Goal: Task Accomplishment & Management: Use online tool/utility

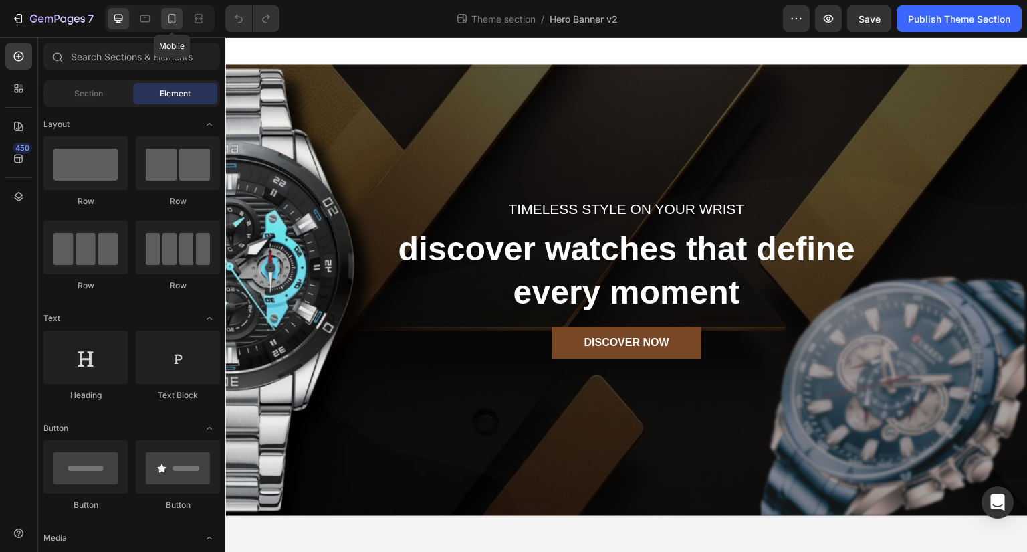
click at [173, 10] on div at bounding box center [171, 18] width 21 height 21
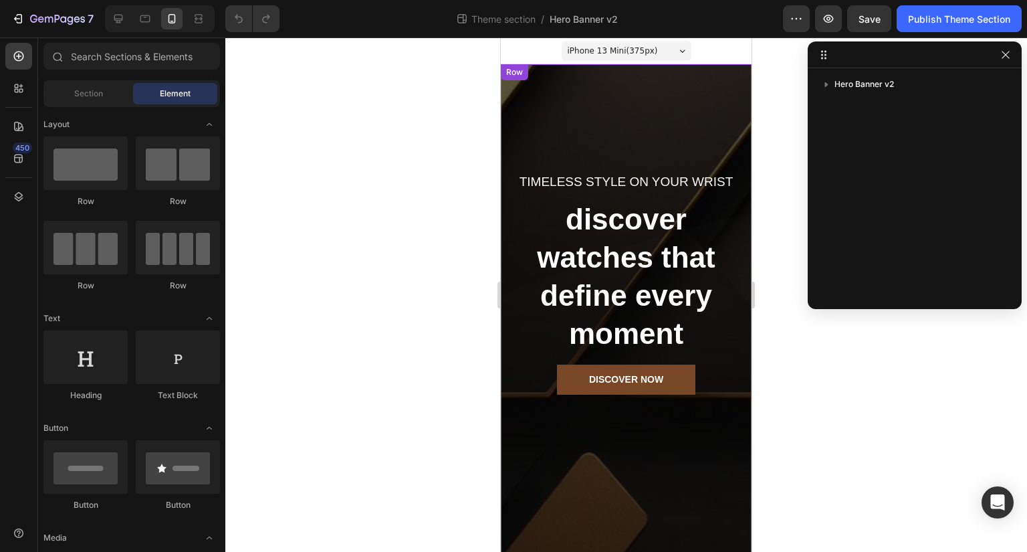
click at [563, 423] on div "Timeless style on your wrist Text block discover watches that define every mome…" at bounding box center [626, 346] width 251 height 564
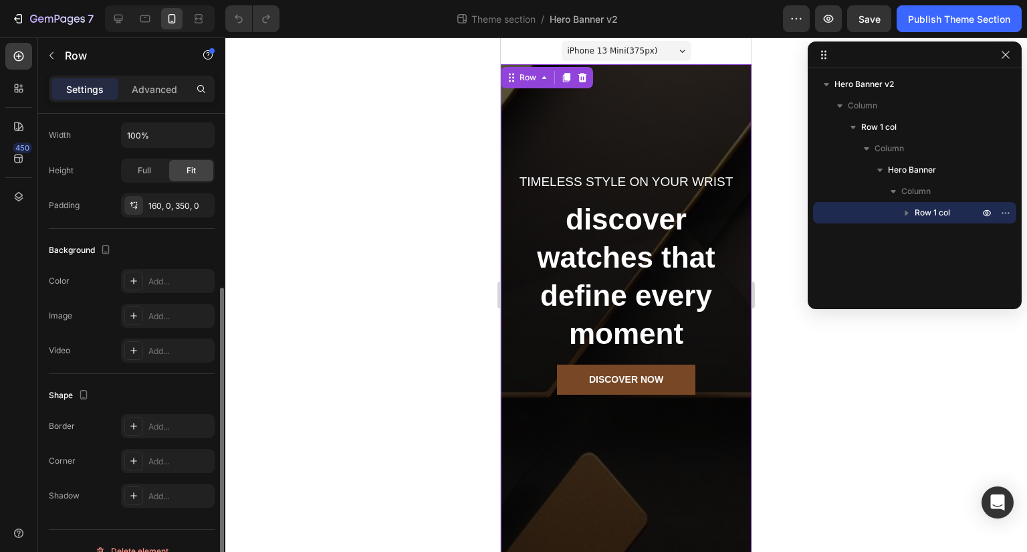
scroll to position [304, 0]
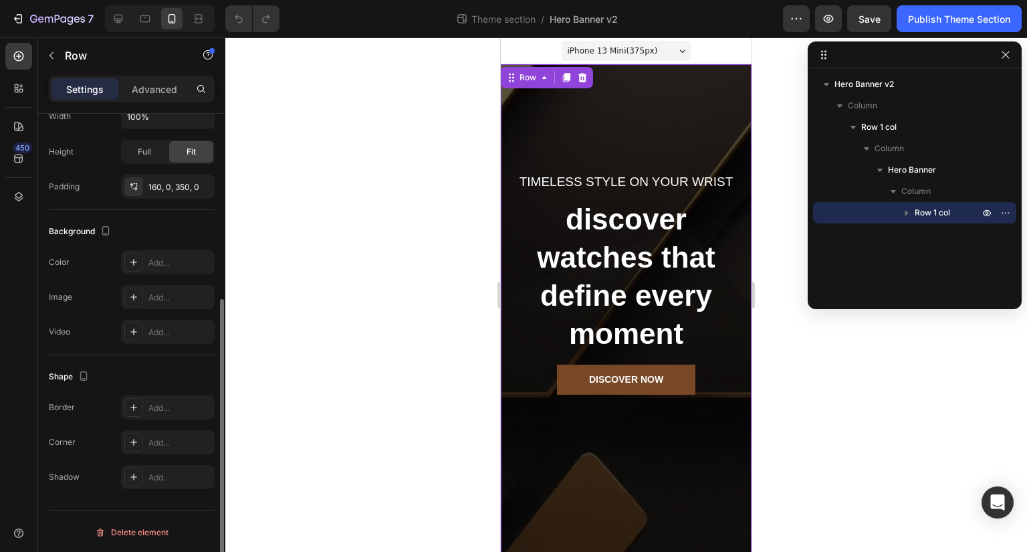
click at [622, 88] on div "Timeless style on your wrist Text block discover watches that define every mome…" at bounding box center [626, 346] width 251 height 564
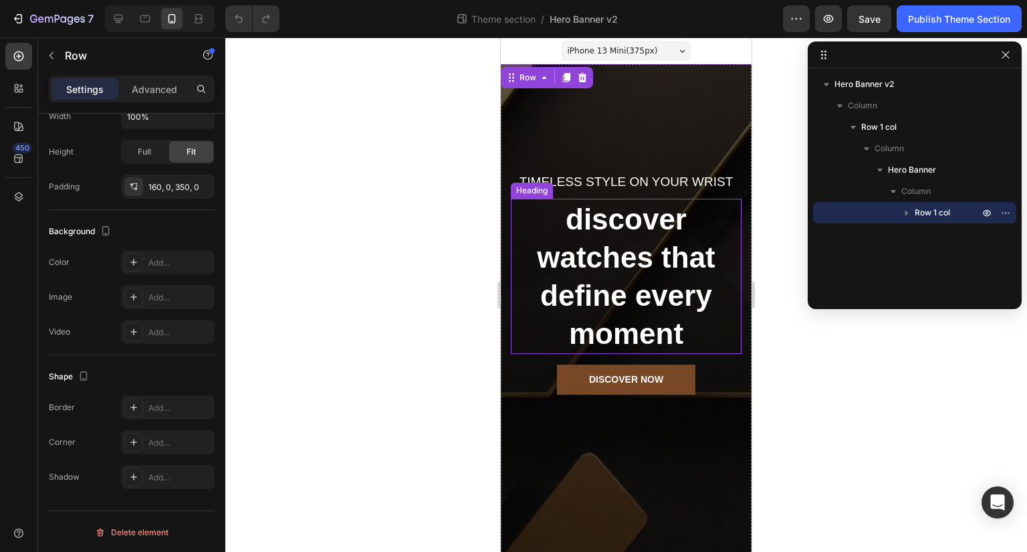
scroll to position [77, 0]
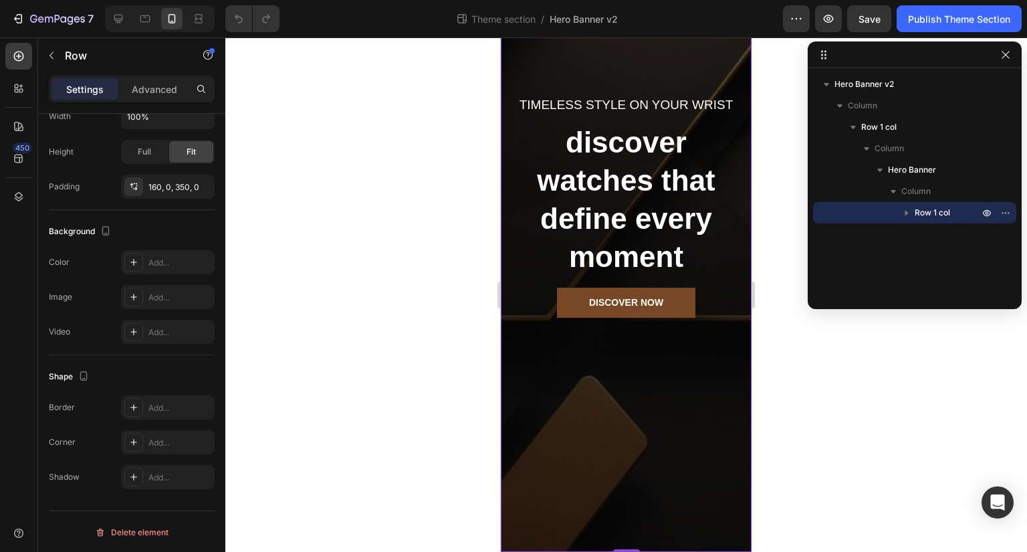
click at [568, 451] on div "Timeless style on your wrist Text block discover watches that define every mome…" at bounding box center [626, 269] width 251 height 564
click at [555, 436] on div "Timeless style on your wrist Text block discover watches that define every mome…" at bounding box center [626, 269] width 251 height 564
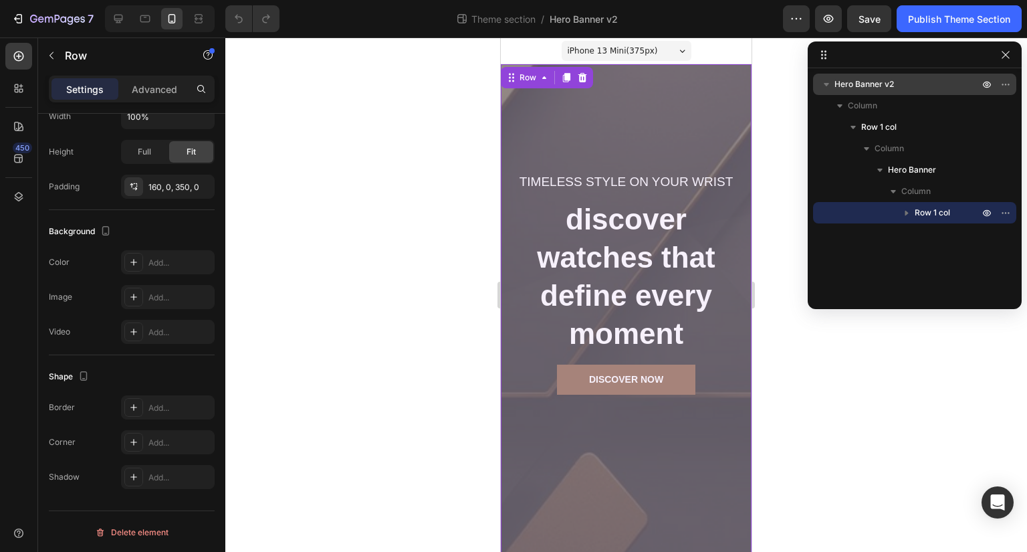
click at [878, 78] on span "Hero Banner v2" at bounding box center [864, 84] width 60 height 13
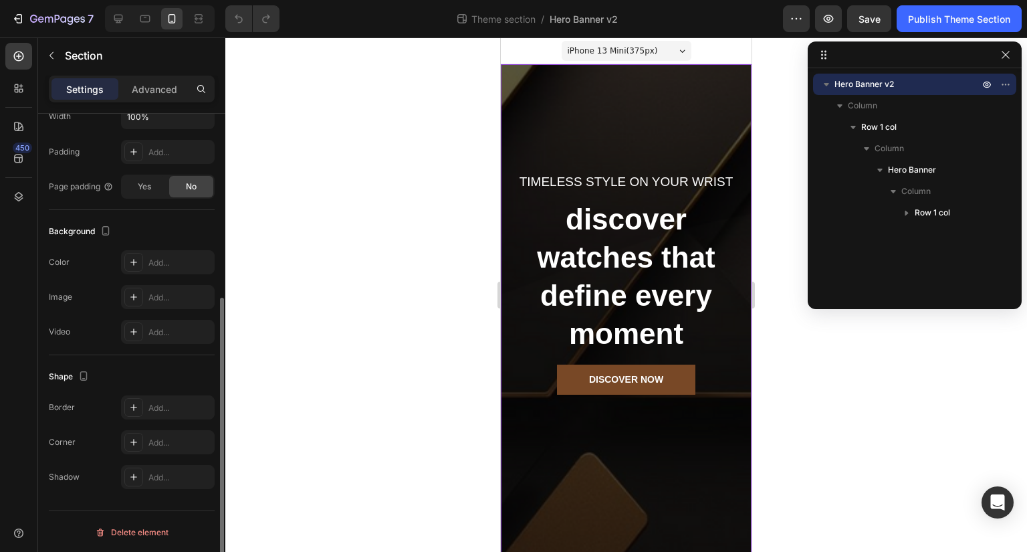
scroll to position [303, 0]
click at [144, 293] on div "Add..." at bounding box center [168, 297] width 94 height 24
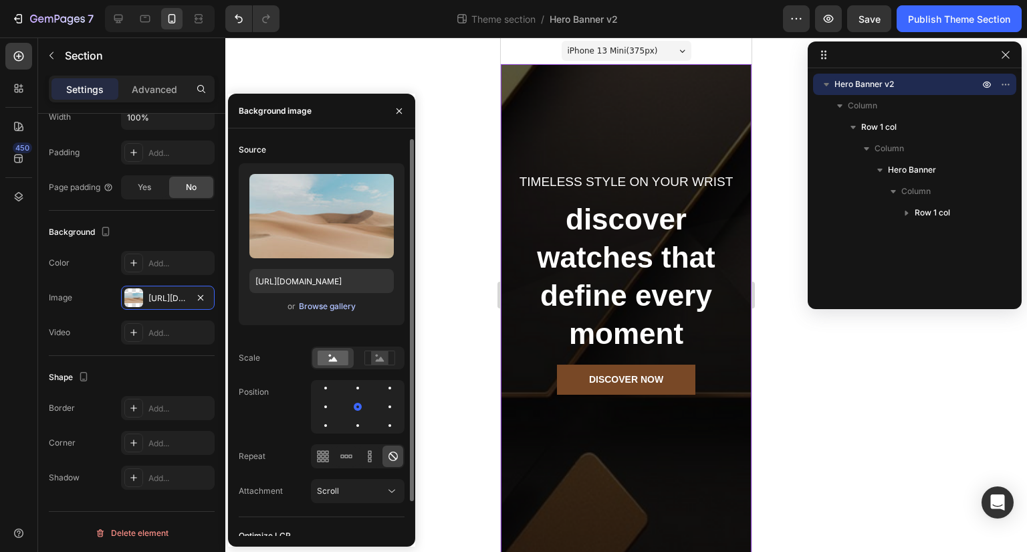
click at [310, 306] on div "Browse gallery" at bounding box center [327, 306] width 57 height 12
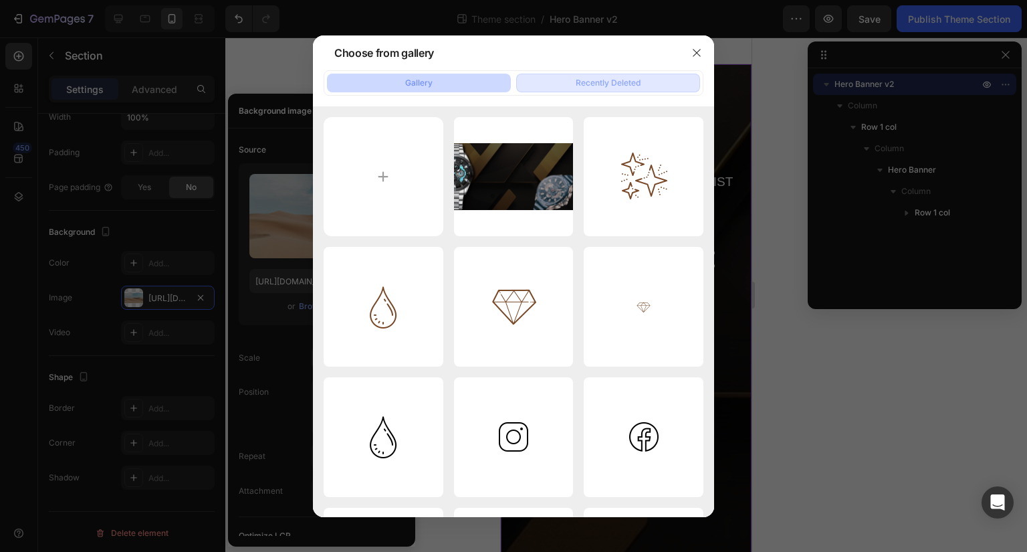
click at [592, 80] on div "Recently Deleted" at bounding box center [608, 83] width 65 height 12
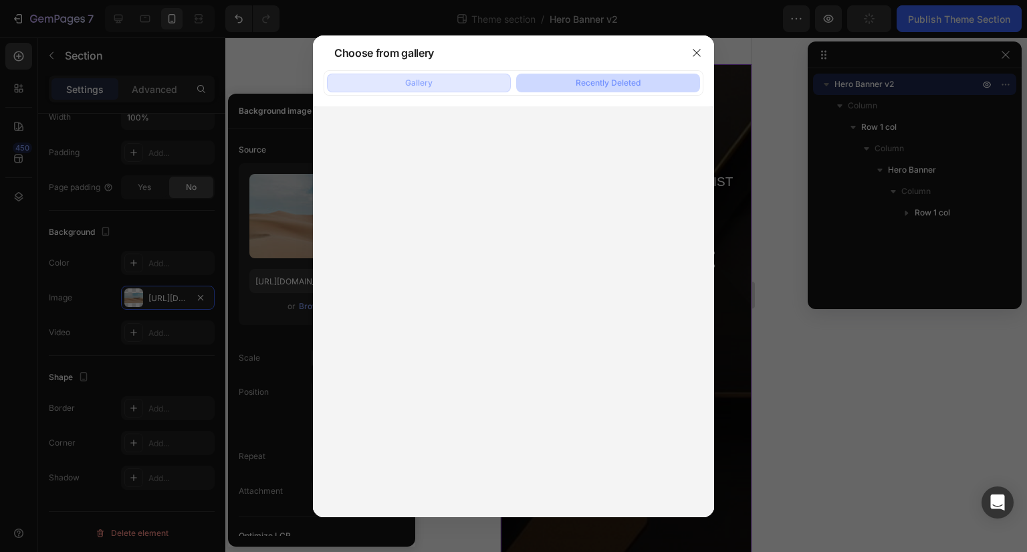
click at [495, 80] on button "Gallery" at bounding box center [419, 83] width 184 height 19
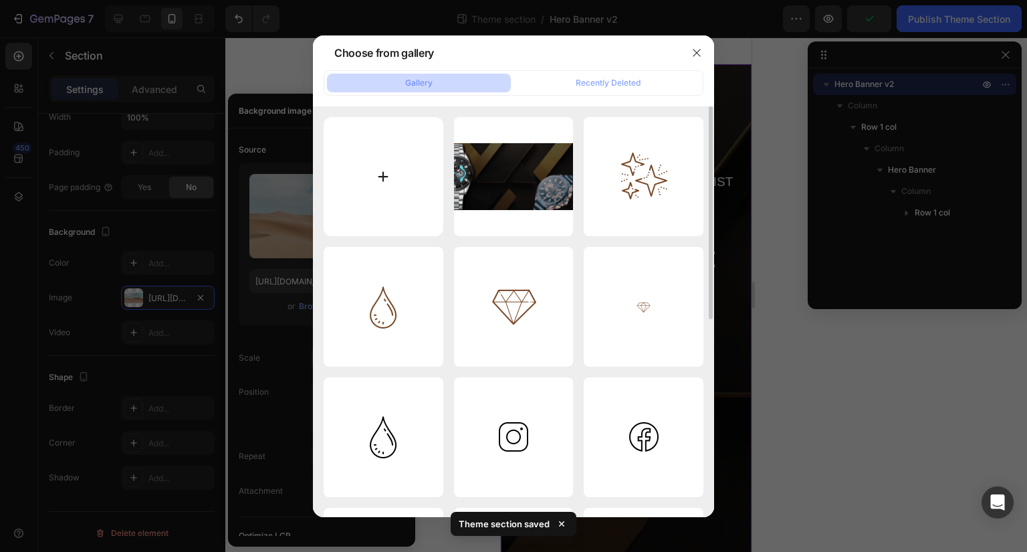
click at [387, 164] on input "file" at bounding box center [384, 177] width 120 height 120
type input "C:\fakepath\ChatGPT Image Sep 28, 2025, 08_36_36 PM.png"
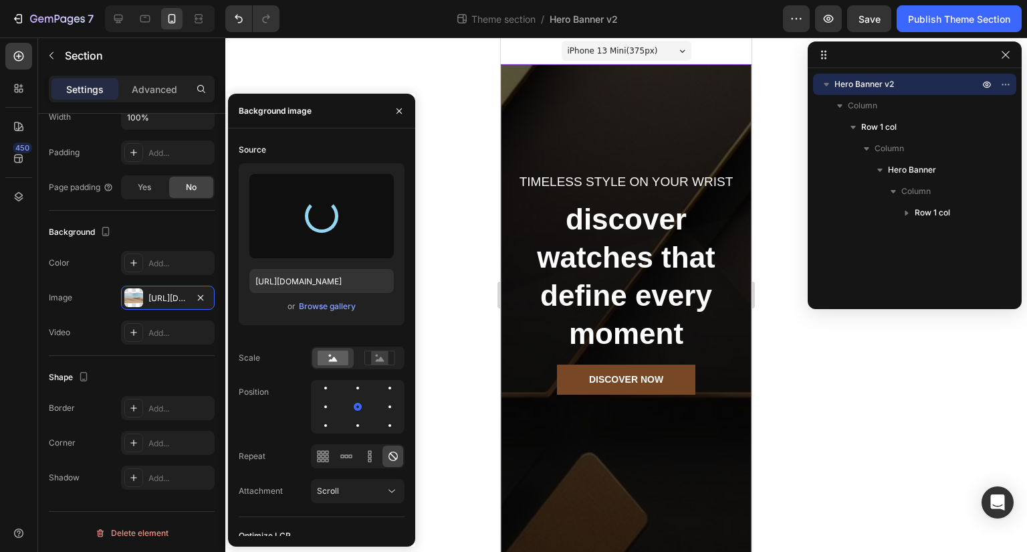
type input "https://cdn.shopify.com/s/files/1/0720/7354/3876/files/gempages_585474673702077…"
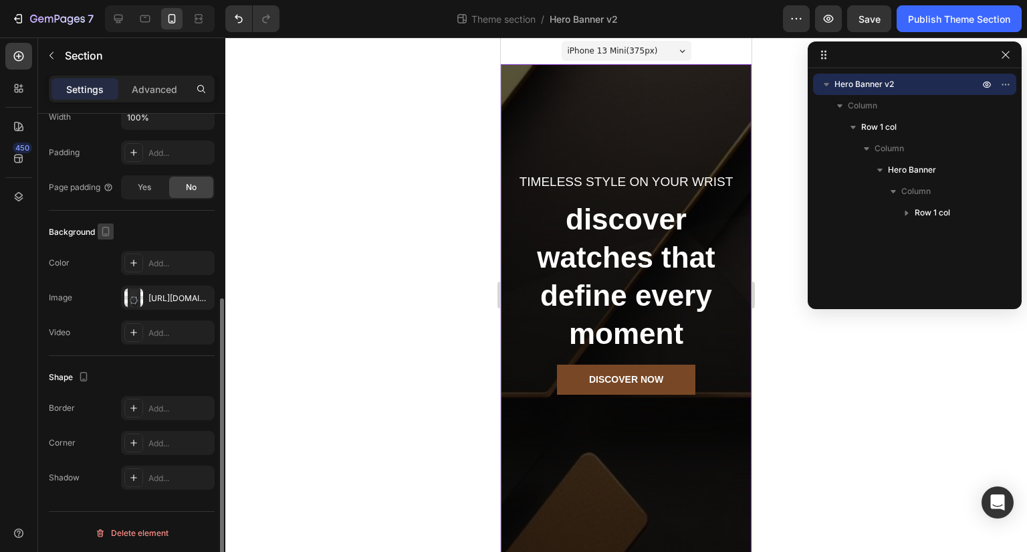
click at [105, 227] on icon "button" at bounding box center [105, 231] width 7 height 9
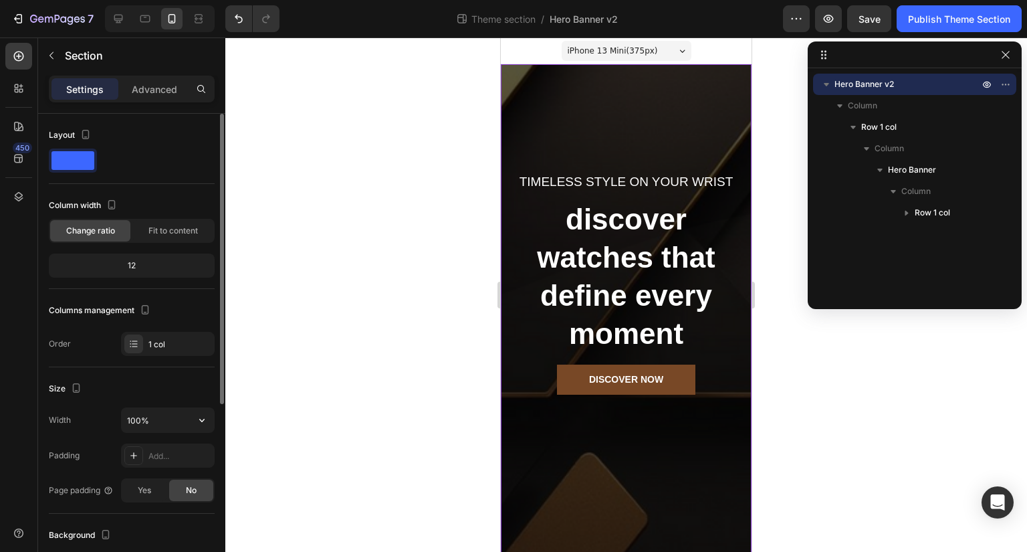
scroll to position [304, 0]
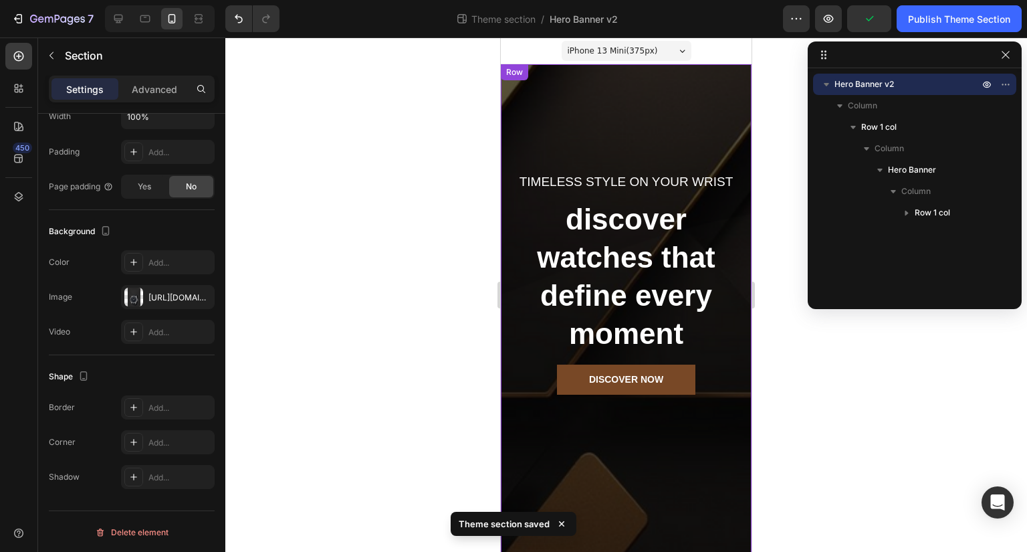
click at [578, 92] on div "Timeless style on your wrist Text block discover watches that define every mome…" at bounding box center [626, 346] width 251 height 564
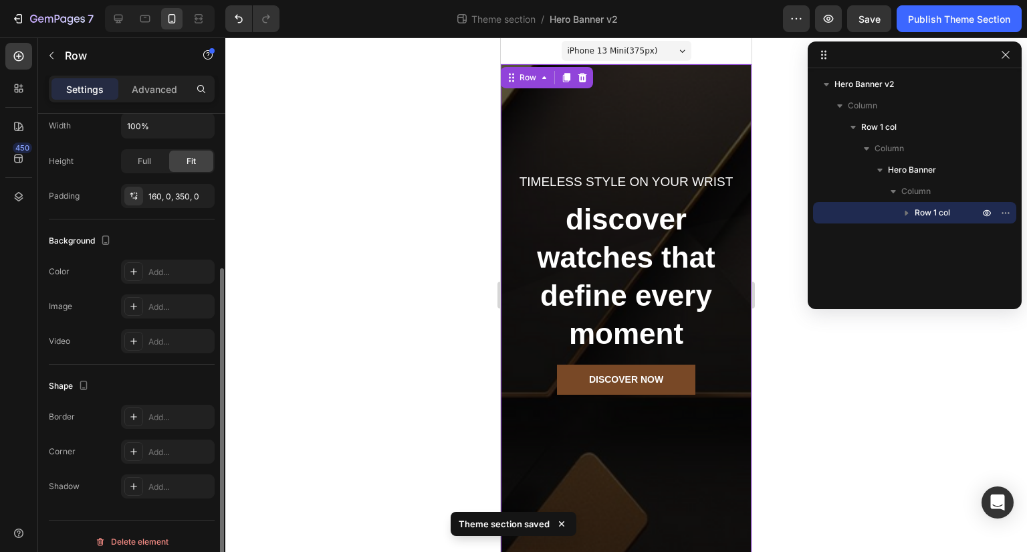
scroll to position [296, 0]
click at [158, 293] on div "Add..." at bounding box center [168, 305] width 94 height 24
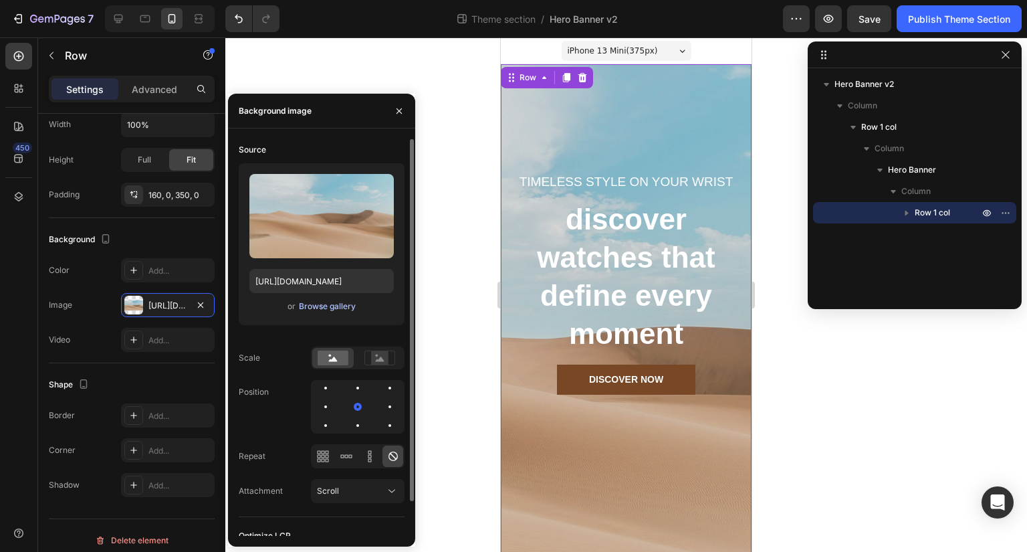
click at [326, 309] on div "Browse gallery" at bounding box center [327, 306] width 57 height 12
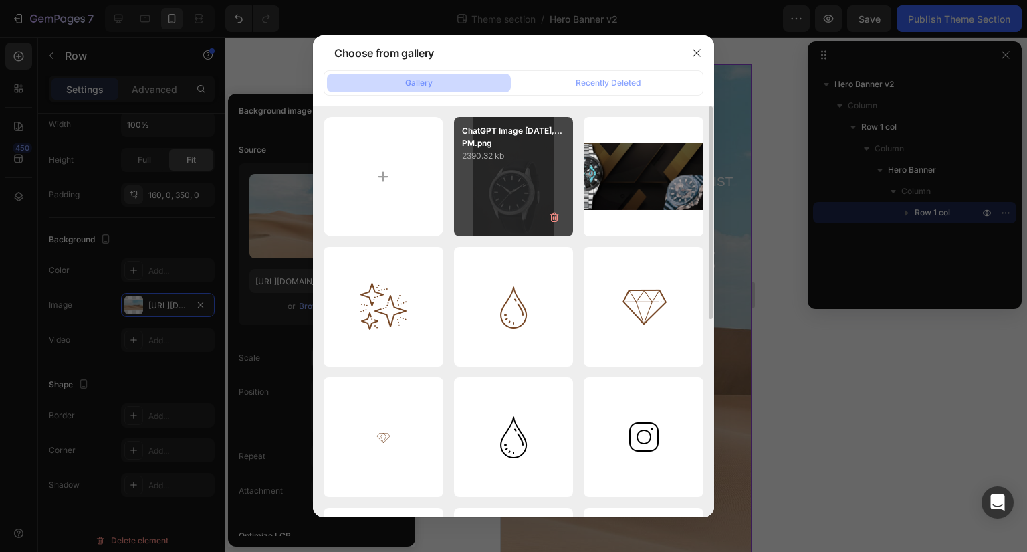
click at [519, 174] on div "ChatGPT Image Sep 28,...PM.png 2390.32 kb" at bounding box center [514, 177] width 120 height 120
type input "https://cdn.shopify.com/s/files/1/0720/7354/3876/files/gempages_585474673702077…"
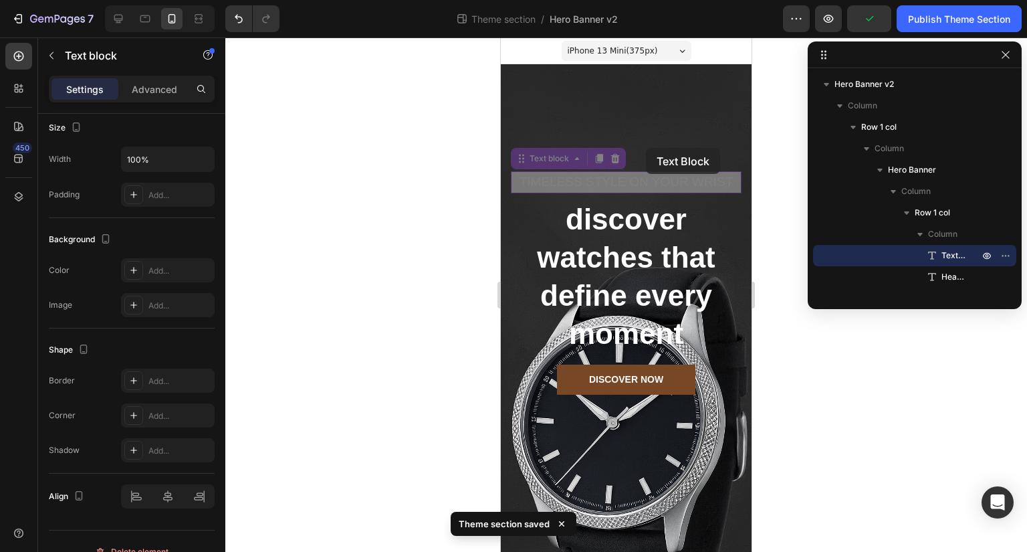
scroll to position [0, 0]
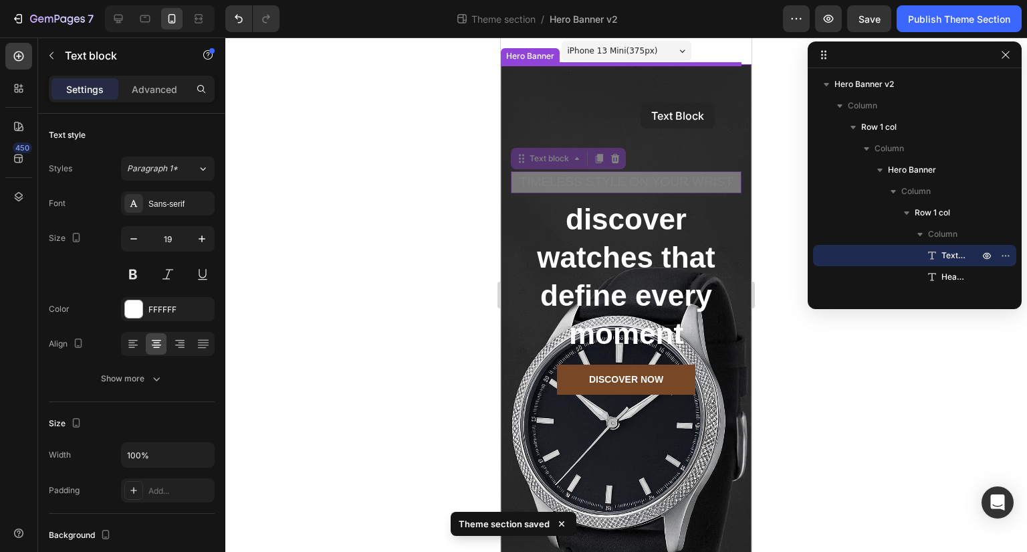
drag, startPoint x: 646, startPoint y: 178, endPoint x: 640, endPoint y: 102, distance: 76.5
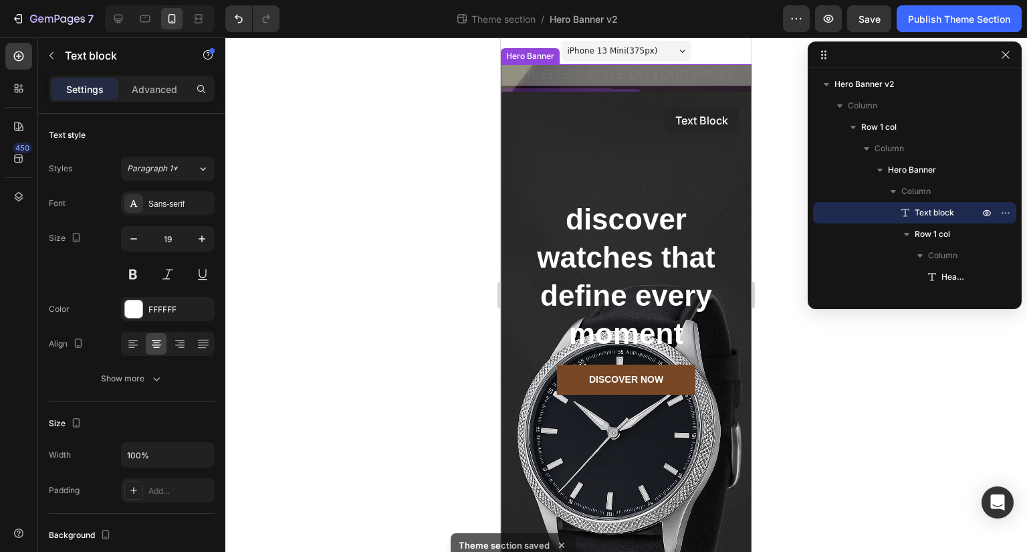
drag, startPoint x: 666, startPoint y: 70, endPoint x: 665, endPoint y: 107, distance: 36.8
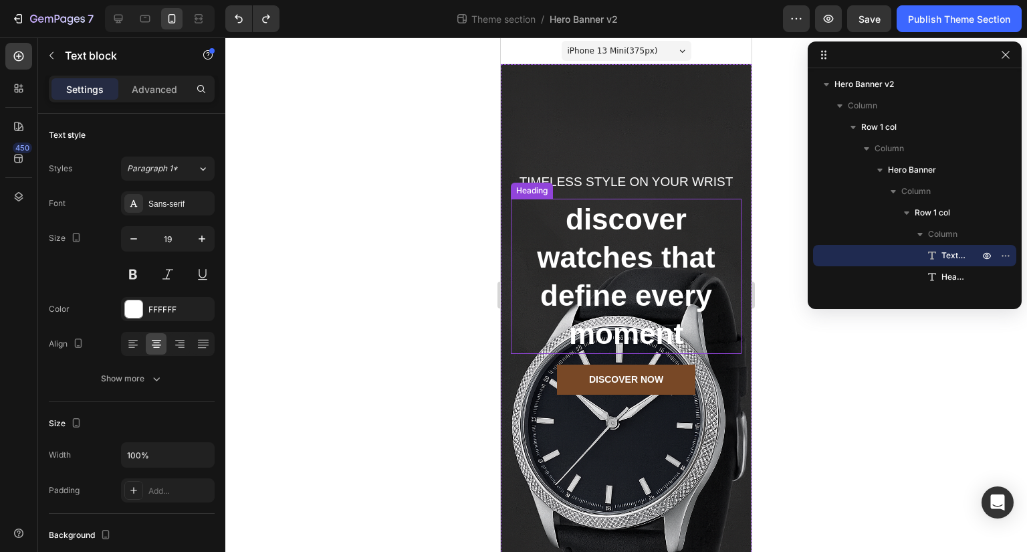
click at [667, 331] on h2 "discover watches that define every moment" at bounding box center [626, 277] width 231 height 156
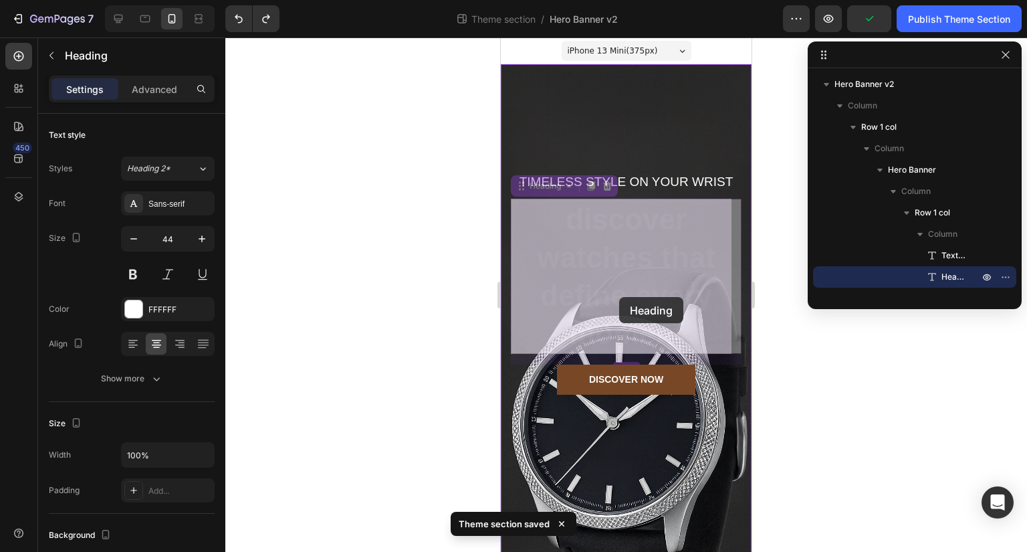
drag, startPoint x: 586, startPoint y: 277, endPoint x: 619, endPoint y: 297, distance: 38.1
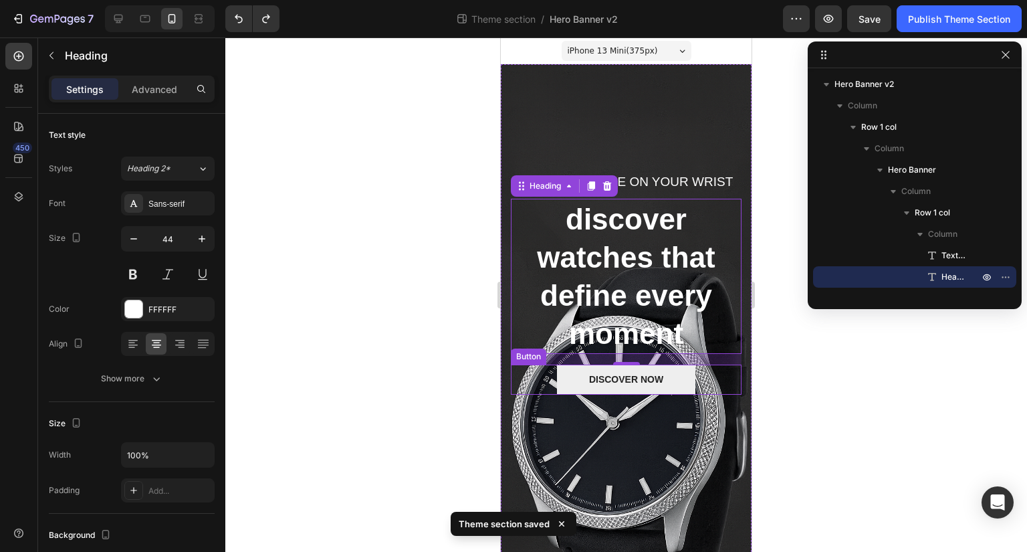
click at [685, 383] on link "DISCOVER NOW" at bounding box center [626, 379] width 138 height 30
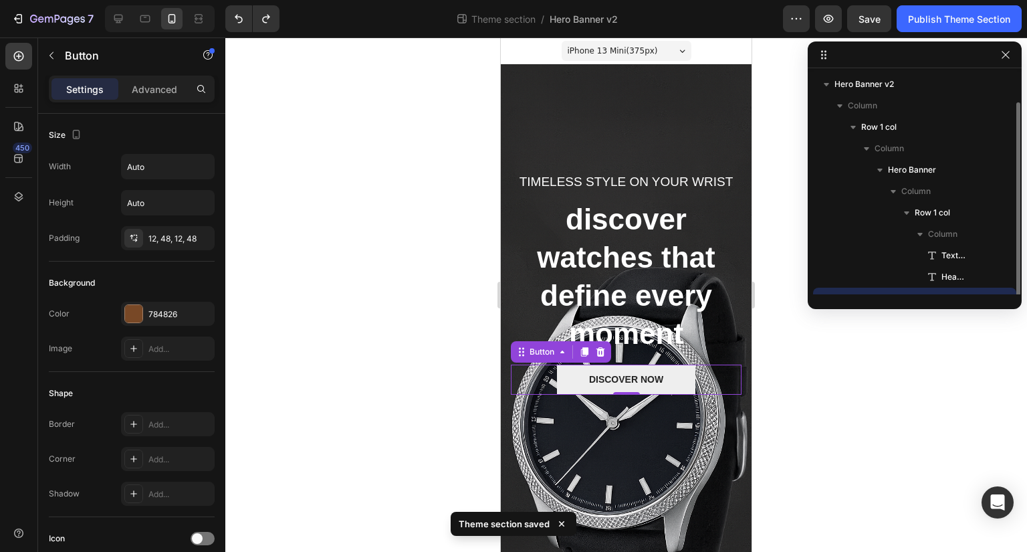
scroll to position [15, 0]
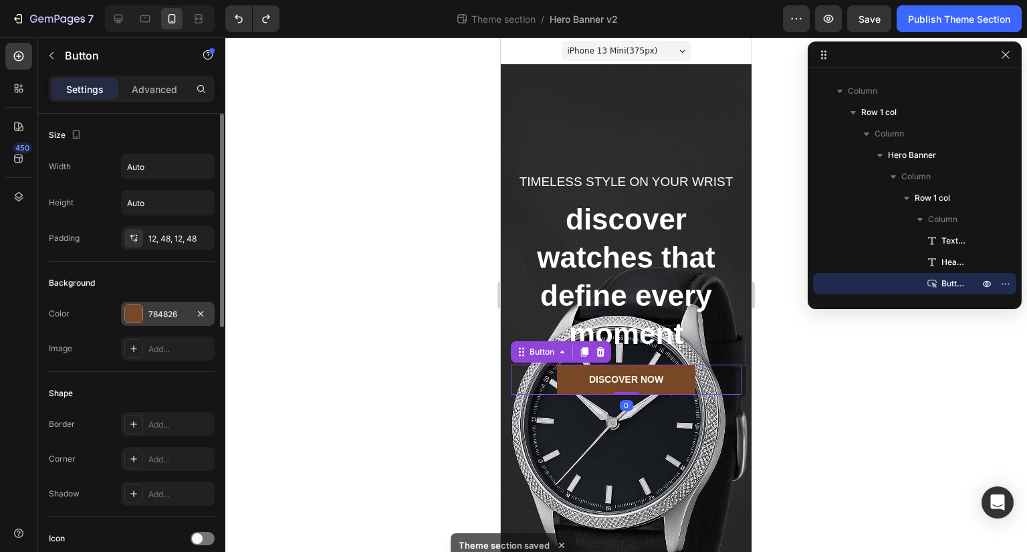
click at [157, 316] on div "784826" at bounding box center [167, 314] width 39 height 12
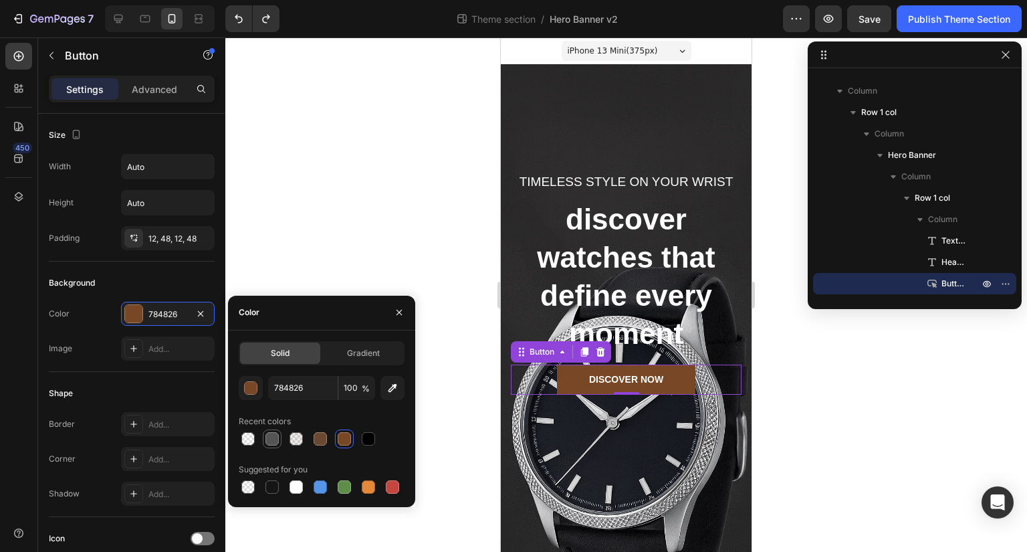
click at [274, 434] on div at bounding box center [271, 438] width 13 height 13
type input "545454"
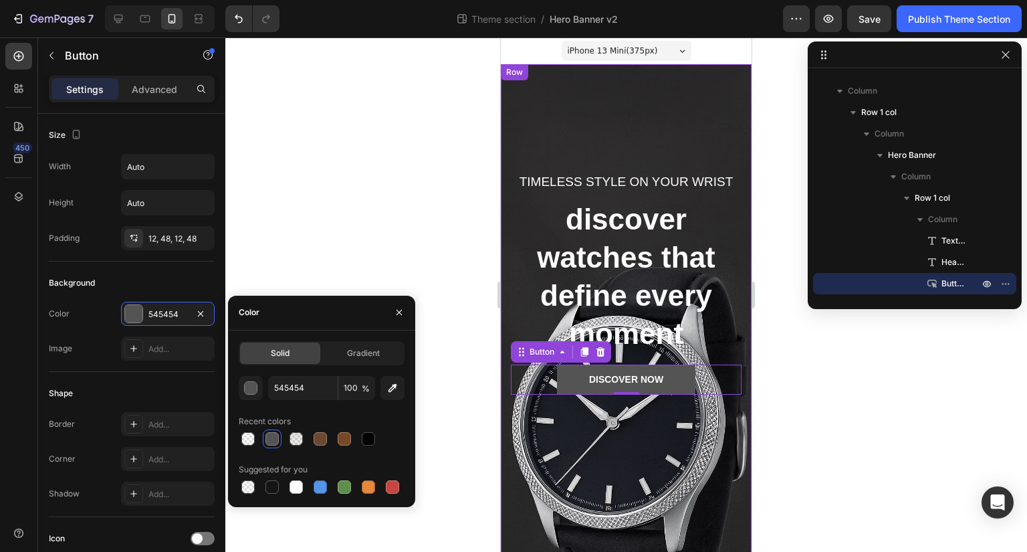
click at [538, 479] on div "Timeless style on your wrist Text block discover watches that define every mome…" at bounding box center [626, 346] width 251 height 564
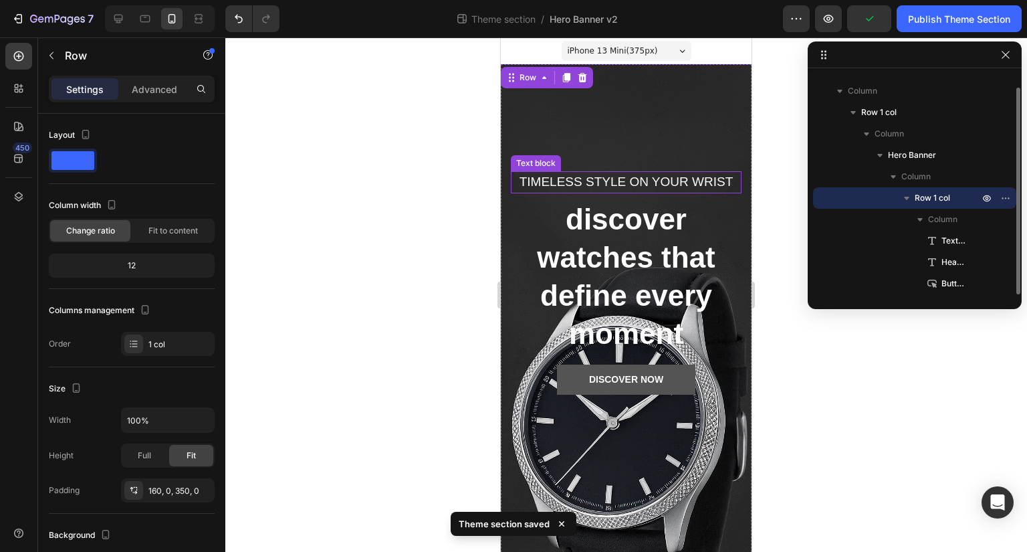
click at [928, 201] on span "Row 1 col" at bounding box center [932, 197] width 35 height 13
click at [905, 203] on icon "button" at bounding box center [906, 197] width 13 height 13
click at [920, 176] on span "Column" at bounding box center [915, 176] width 29 height 13
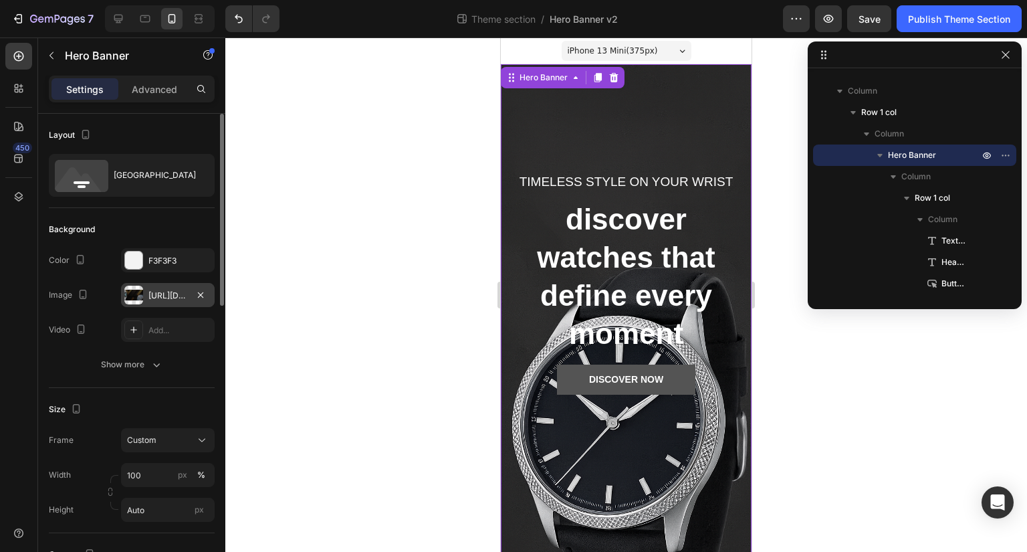
click at [166, 296] on div "https://cdn.shopify.com/s/files/1/0720/7354/3876/files/gempages_585474673702077…" at bounding box center [167, 295] width 39 height 12
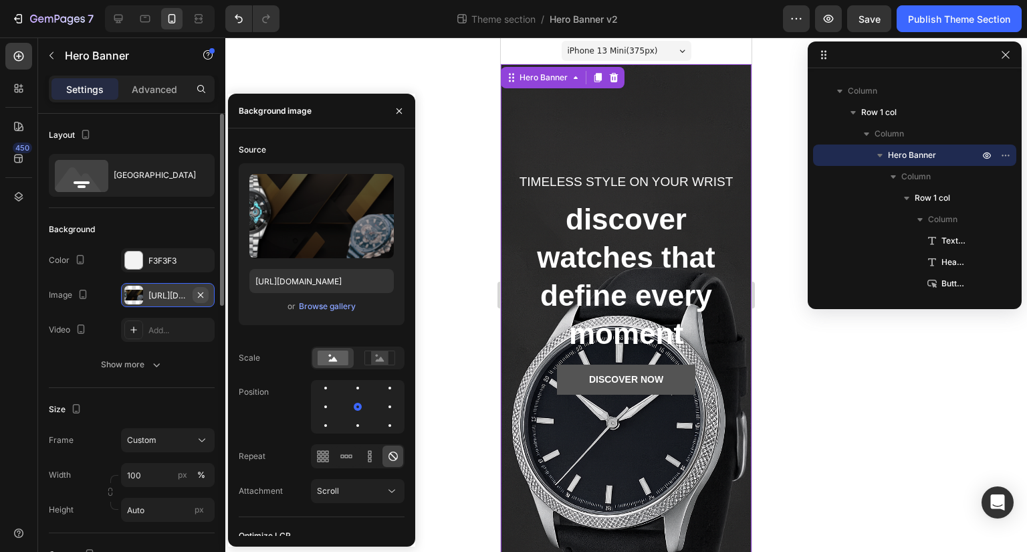
click at [203, 296] on icon "button" at bounding box center [200, 293] width 5 height 5
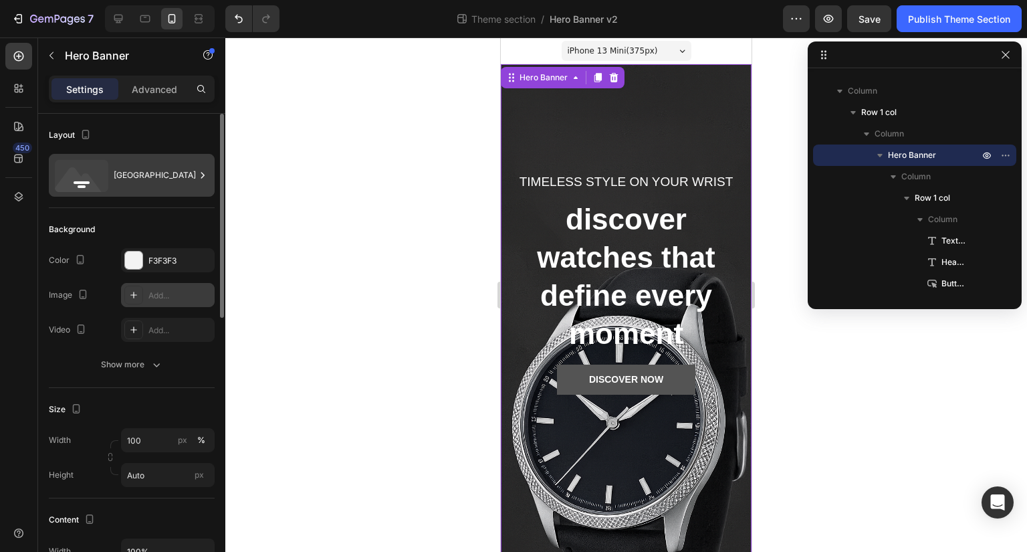
click at [158, 180] on div "Bottom center" at bounding box center [155, 175] width 82 height 31
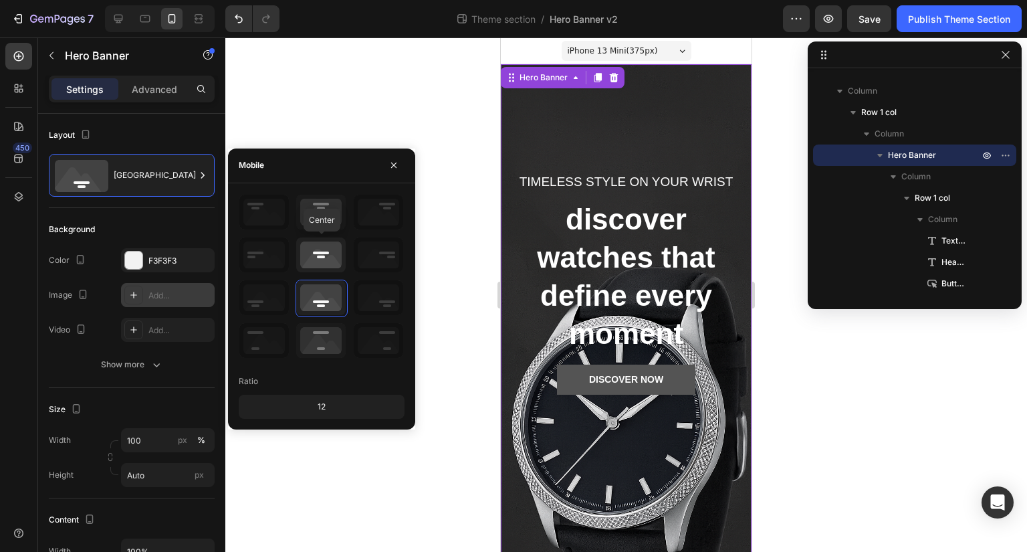
click at [331, 253] on icon at bounding box center [320, 254] width 49 height 35
click at [325, 213] on icon at bounding box center [320, 212] width 49 height 35
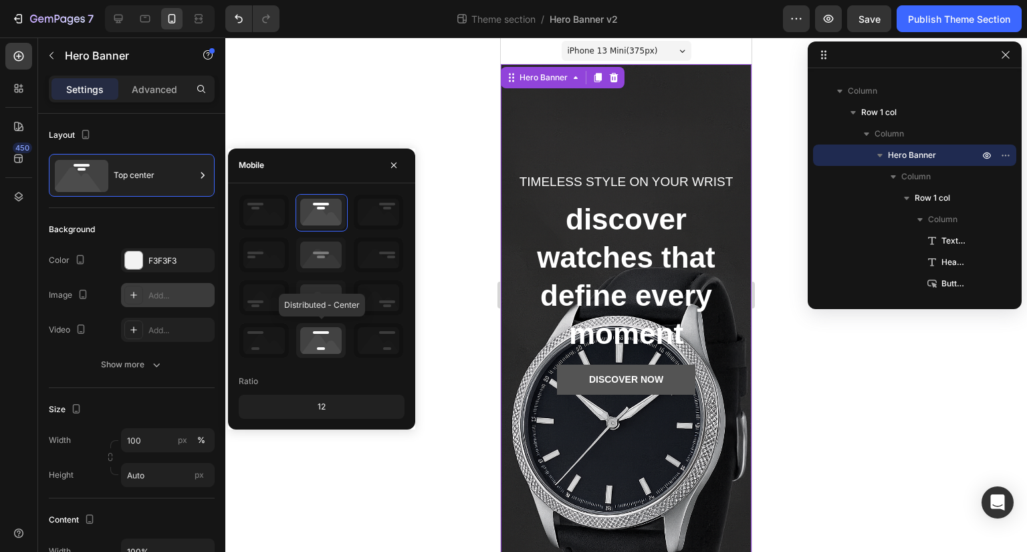
click at [330, 328] on icon at bounding box center [320, 340] width 49 height 35
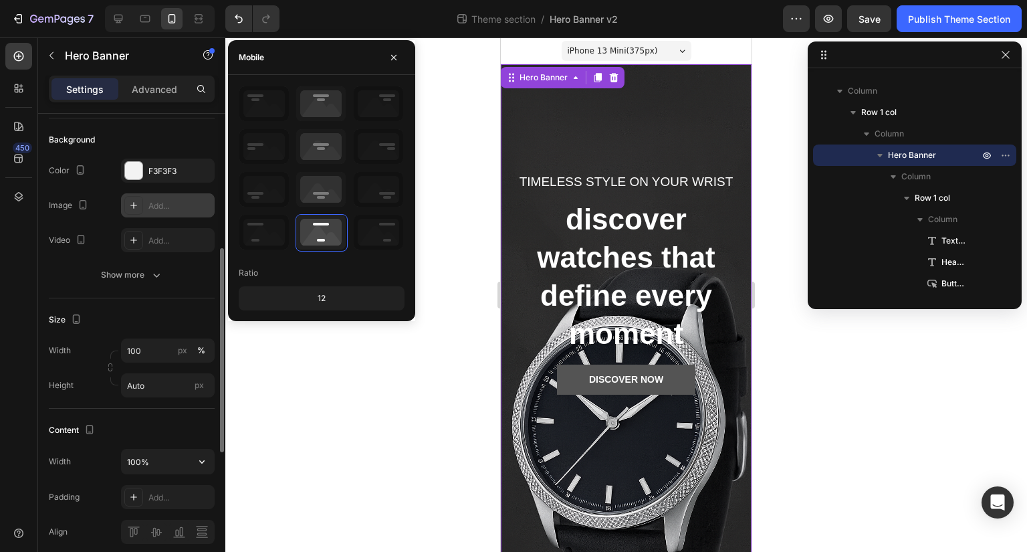
scroll to position [161, 0]
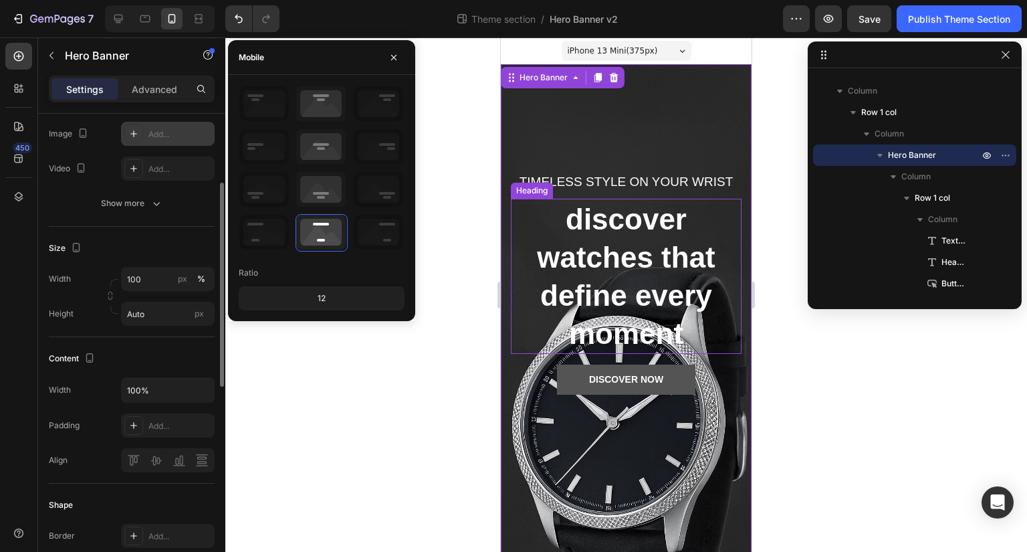
click at [632, 285] on p "discover watches that define every moment" at bounding box center [626, 276] width 228 height 153
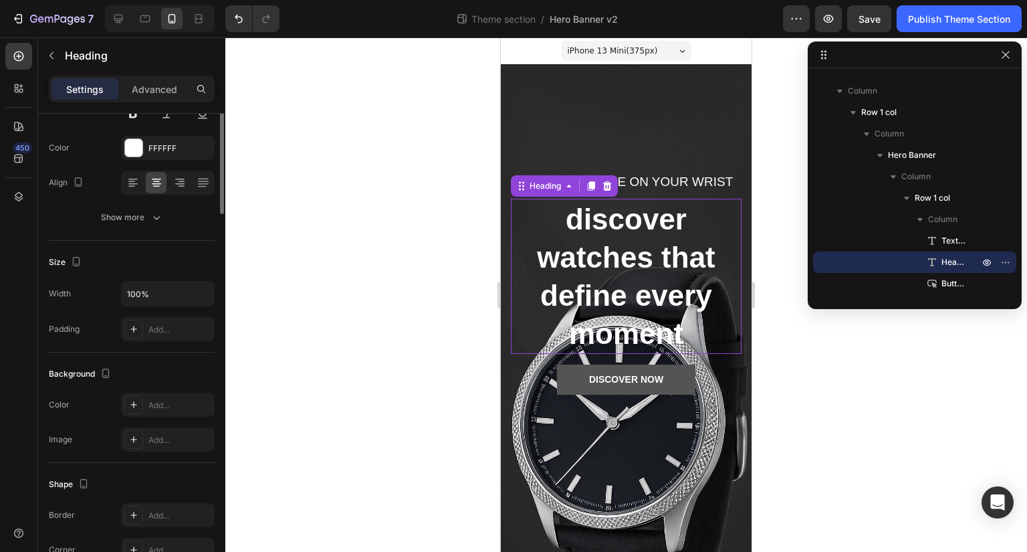
scroll to position [0, 0]
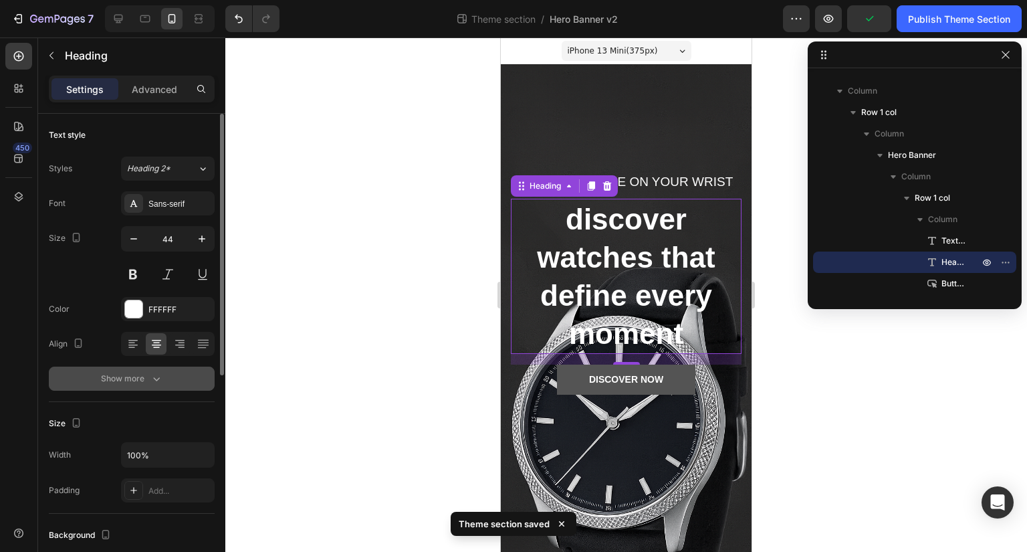
click at [157, 376] on icon "button" at bounding box center [156, 378] width 13 height 13
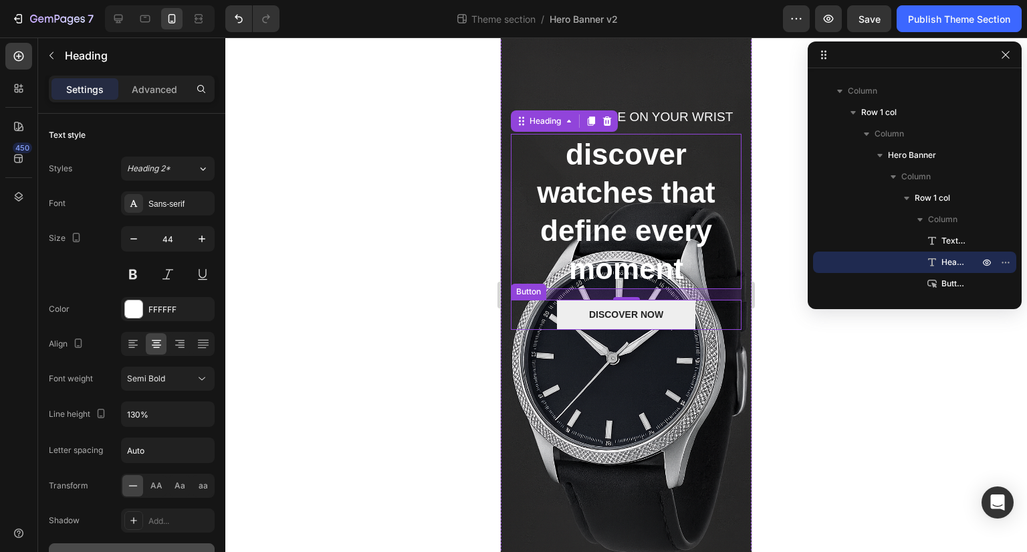
scroll to position [60, 0]
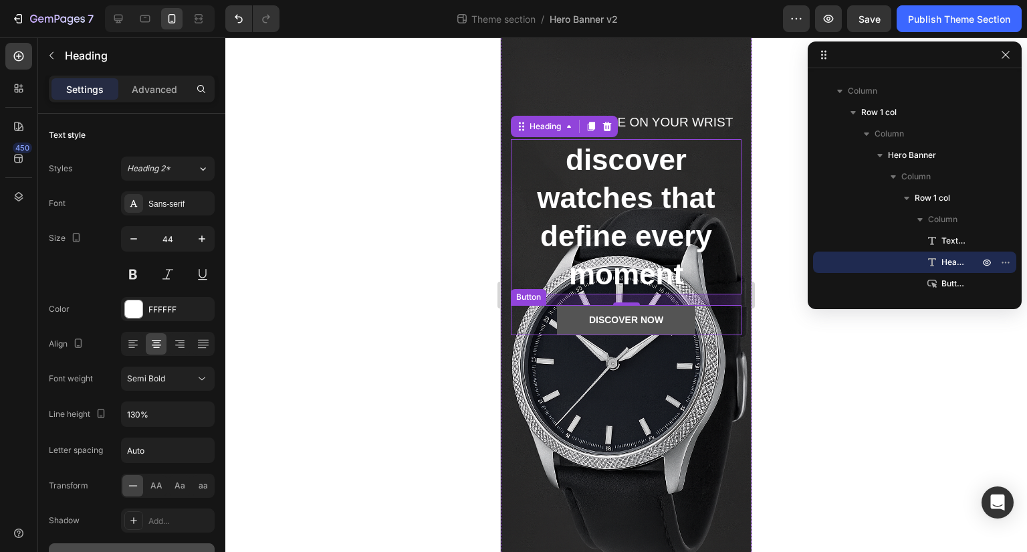
click at [699, 327] on div "DISCOVER NOW Button" at bounding box center [626, 320] width 231 height 30
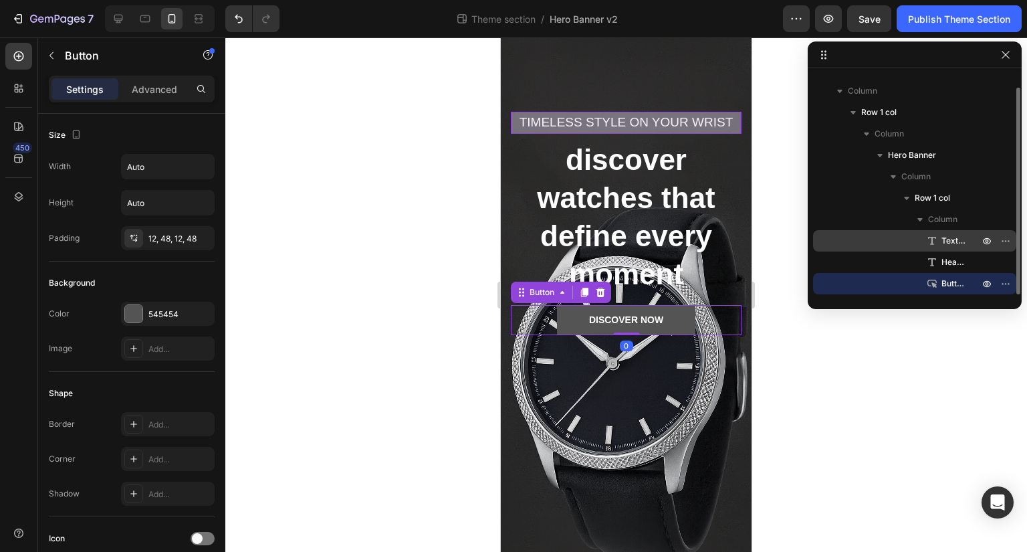
click at [888, 245] on div "Text block" at bounding box center [914, 240] width 193 height 21
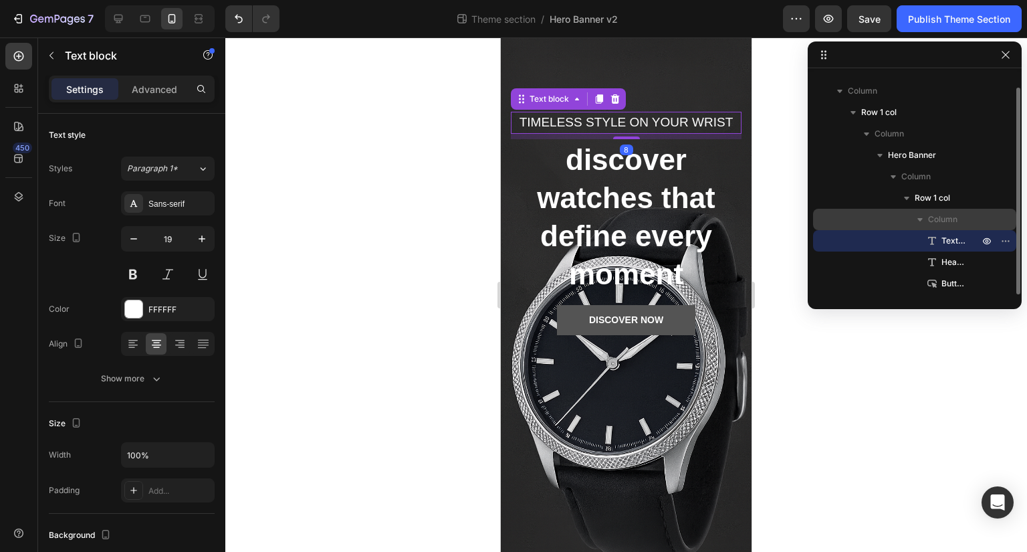
click at [945, 220] on span "Column" at bounding box center [942, 219] width 29 height 13
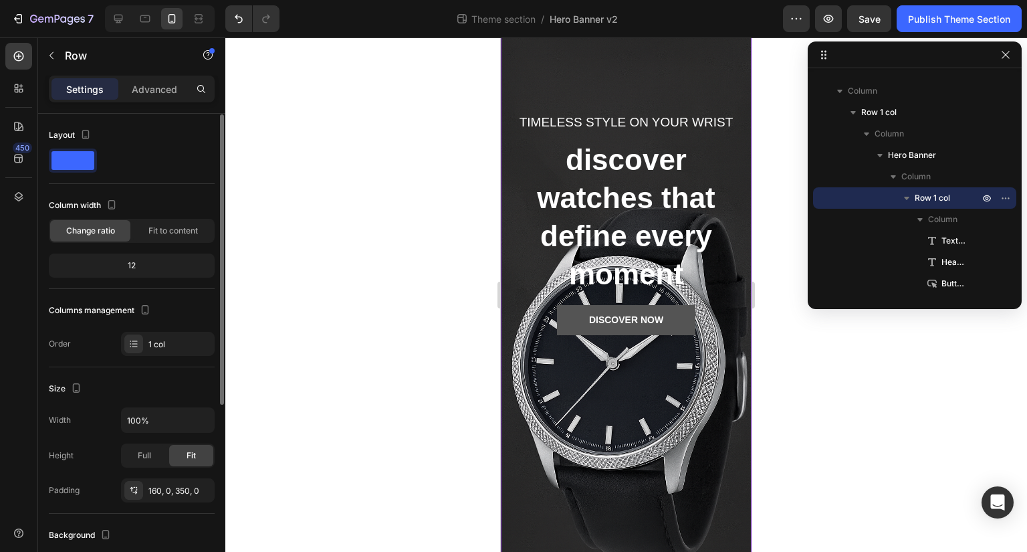
scroll to position [1, 0]
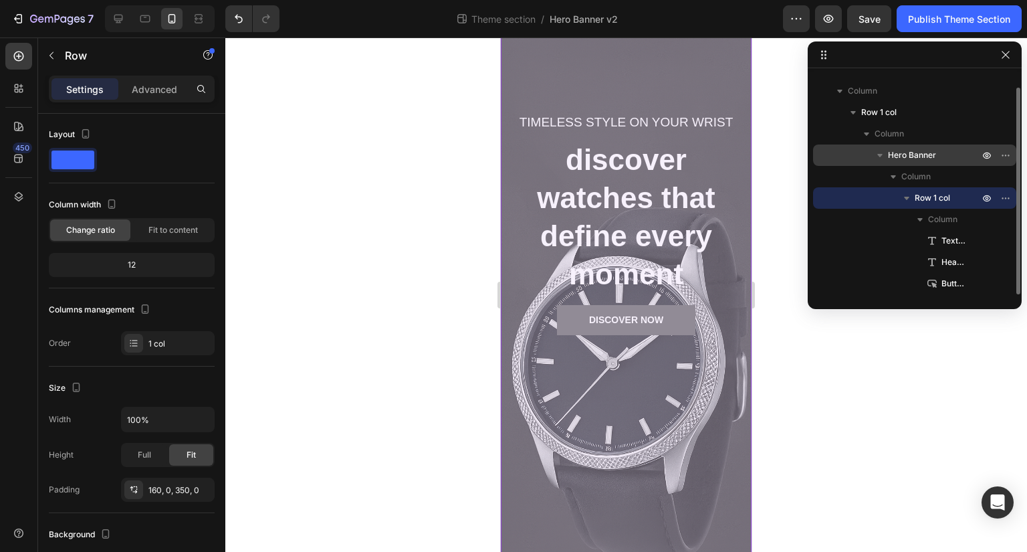
click at [936, 152] on p "Hero Banner" at bounding box center [935, 154] width 94 height 13
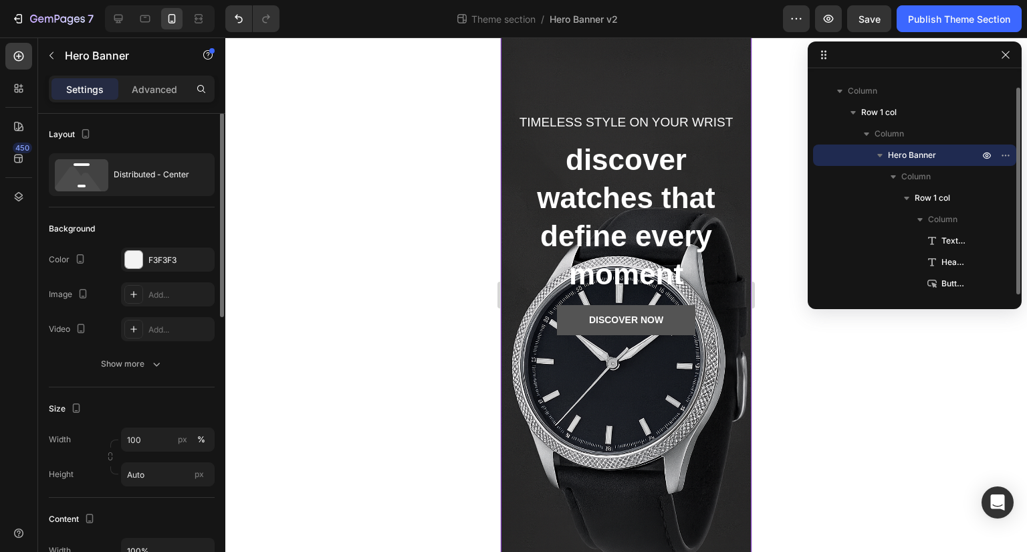
scroll to position [0, 0]
click at [887, 153] on button "button" at bounding box center [880, 155] width 16 height 16
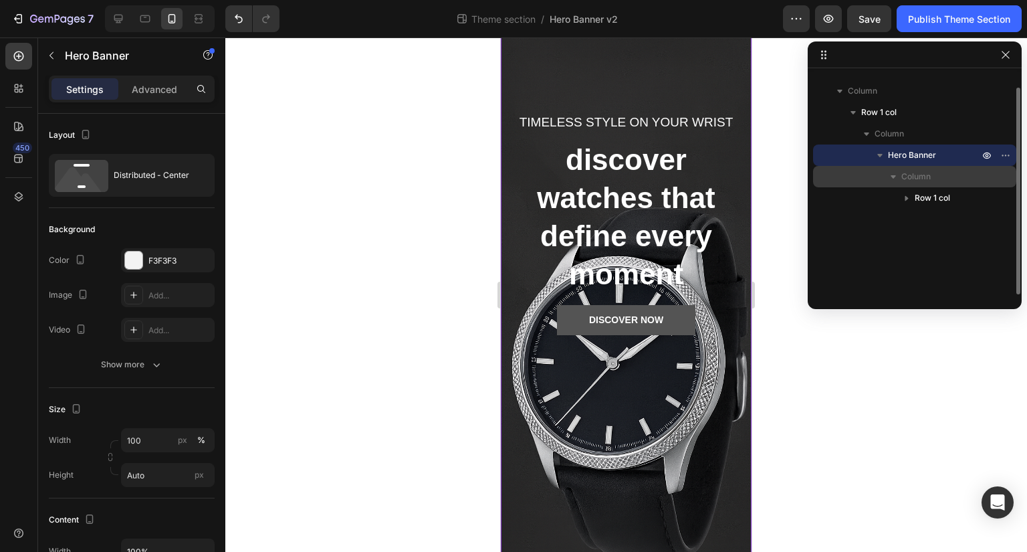
click at [893, 179] on icon "button" at bounding box center [893, 176] width 13 height 13
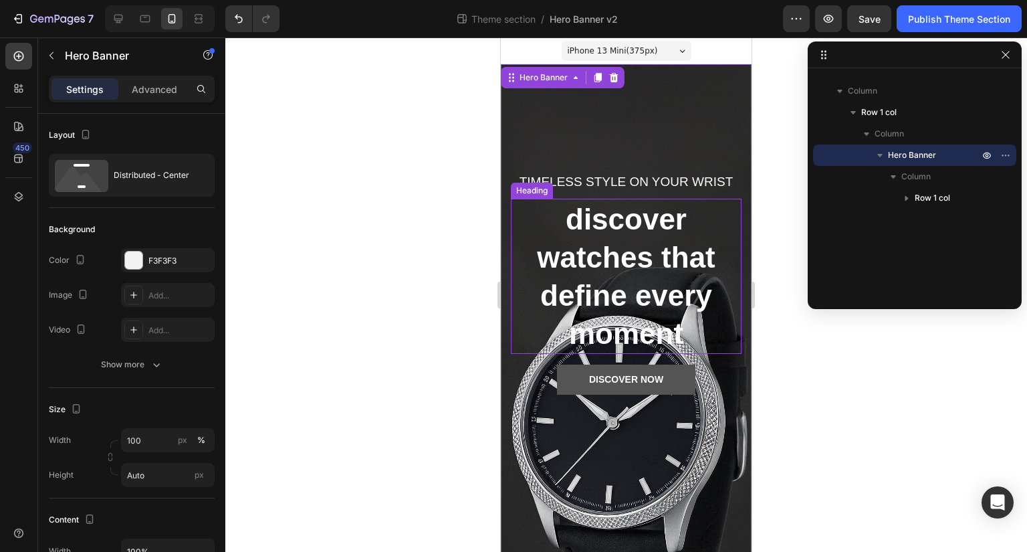
scroll to position [1, 0]
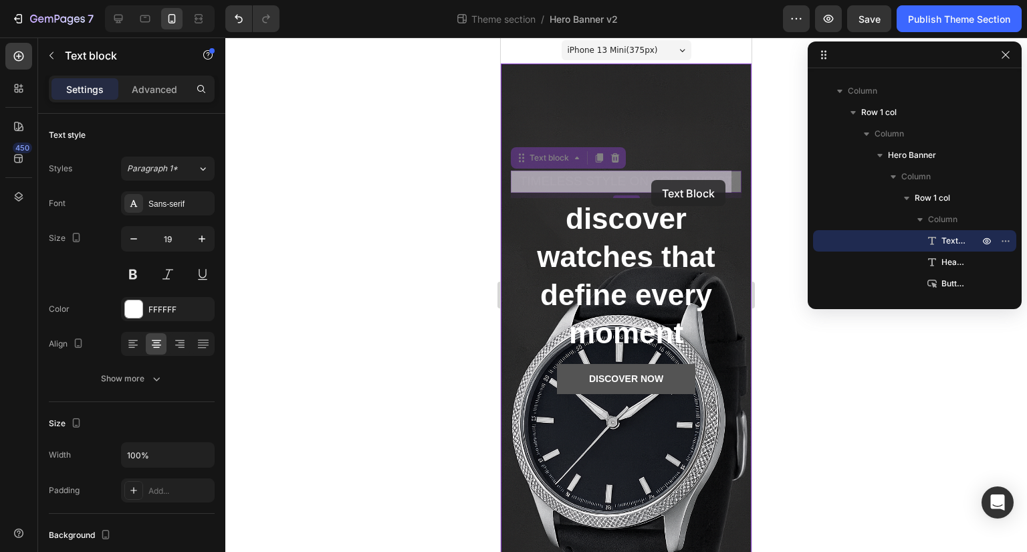
drag, startPoint x: 664, startPoint y: 180, endPoint x: 651, endPoint y: 180, distance: 12.7
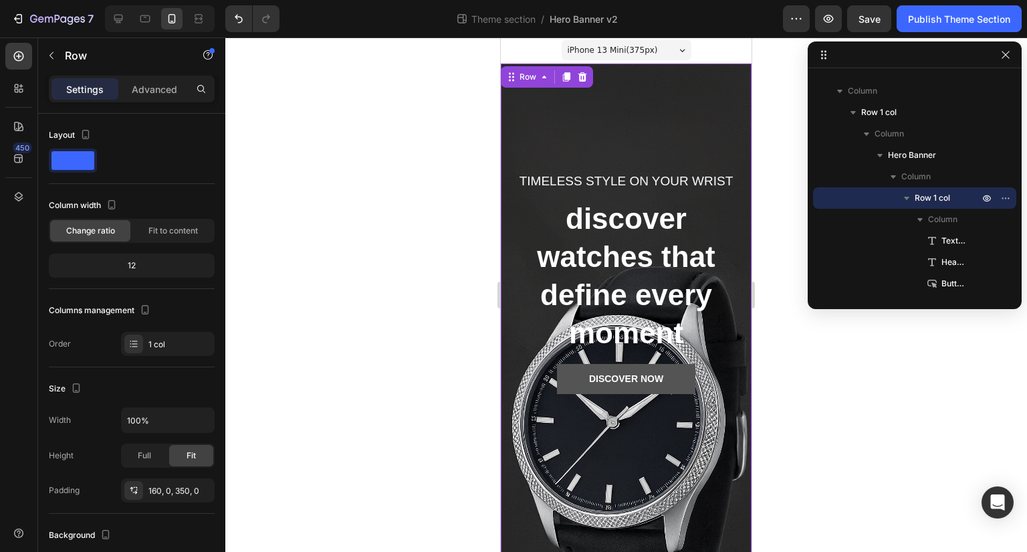
scroll to position [77, 0]
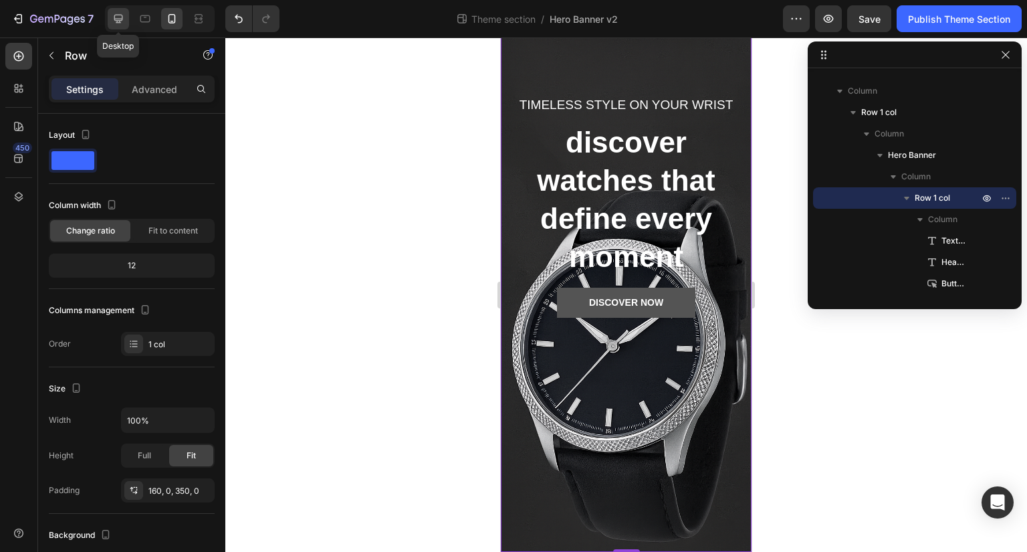
click at [120, 15] on icon at bounding box center [118, 19] width 9 height 9
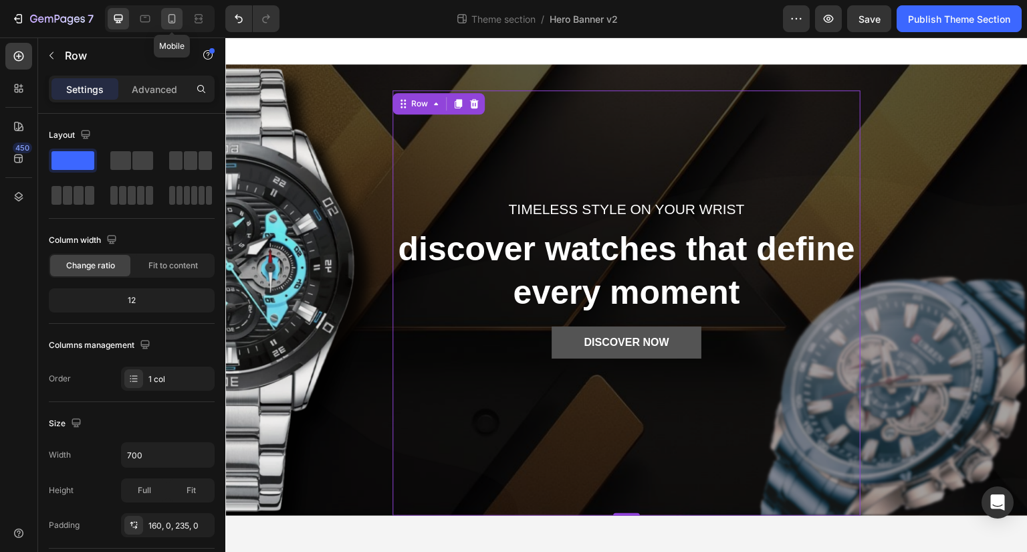
click at [162, 20] on div at bounding box center [171, 18] width 21 height 21
type input "100%"
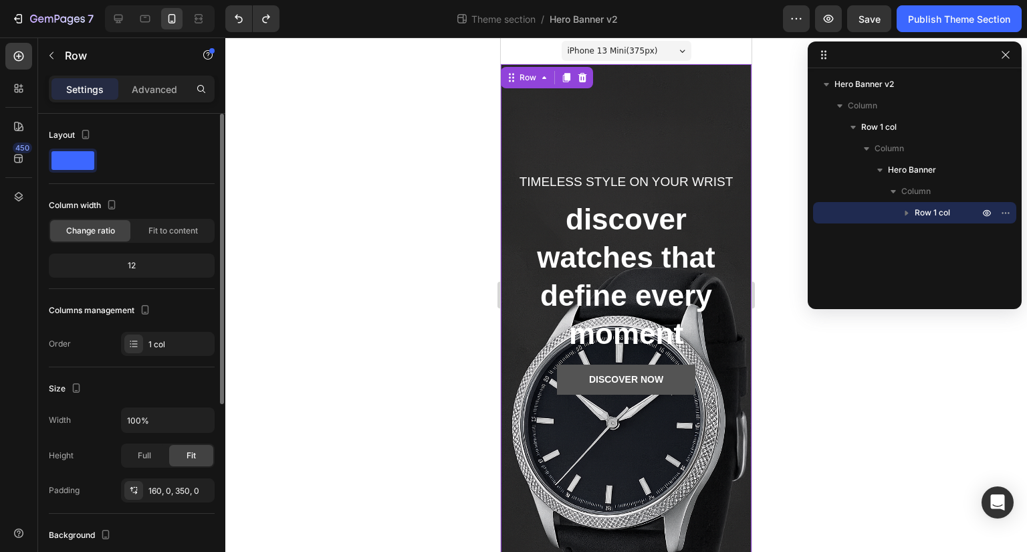
click at [76, 151] on span at bounding box center [72, 160] width 43 height 19
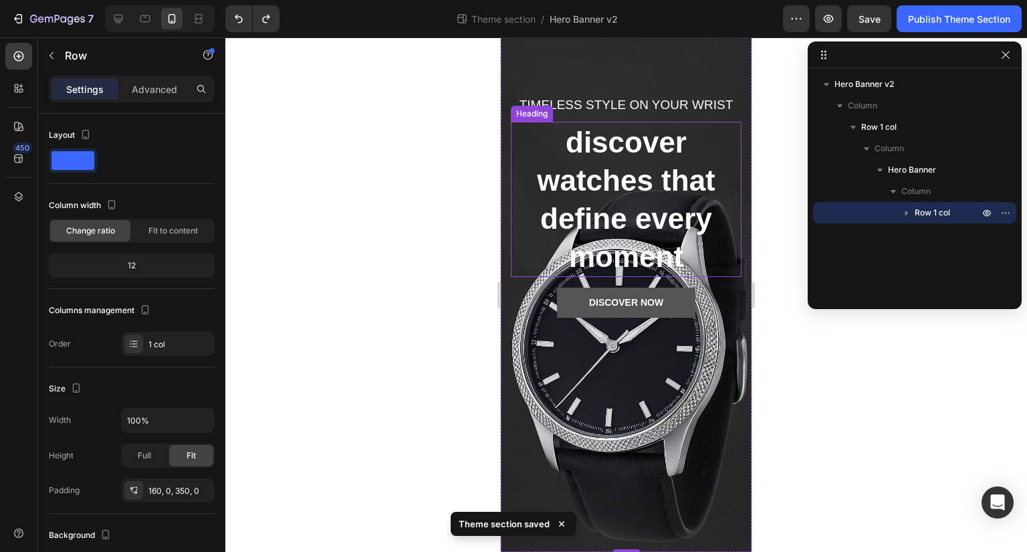
click at [645, 219] on p "discover watches that define every moment" at bounding box center [626, 199] width 228 height 153
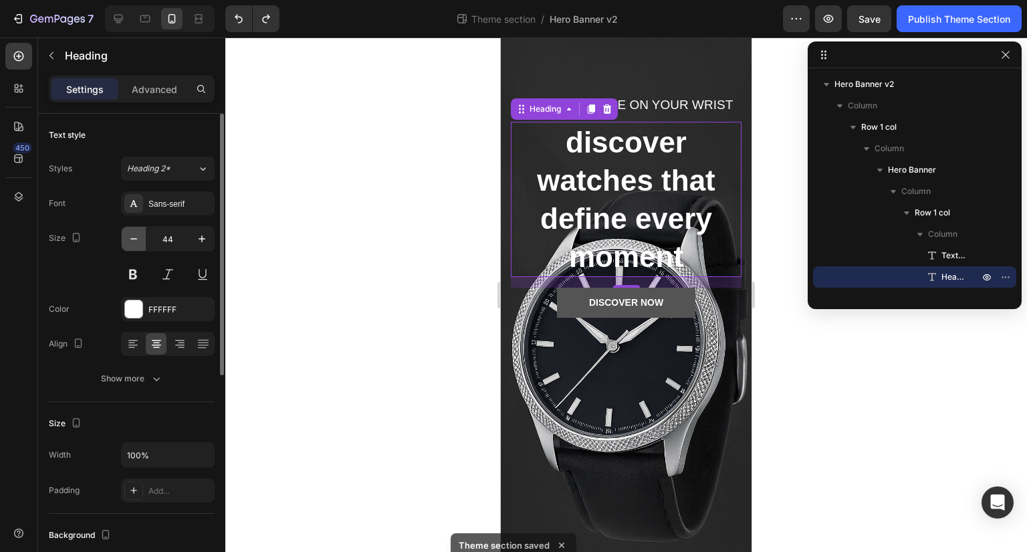
click at [132, 240] on icon "button" at bounding box center [133, 238] width 13 height 13
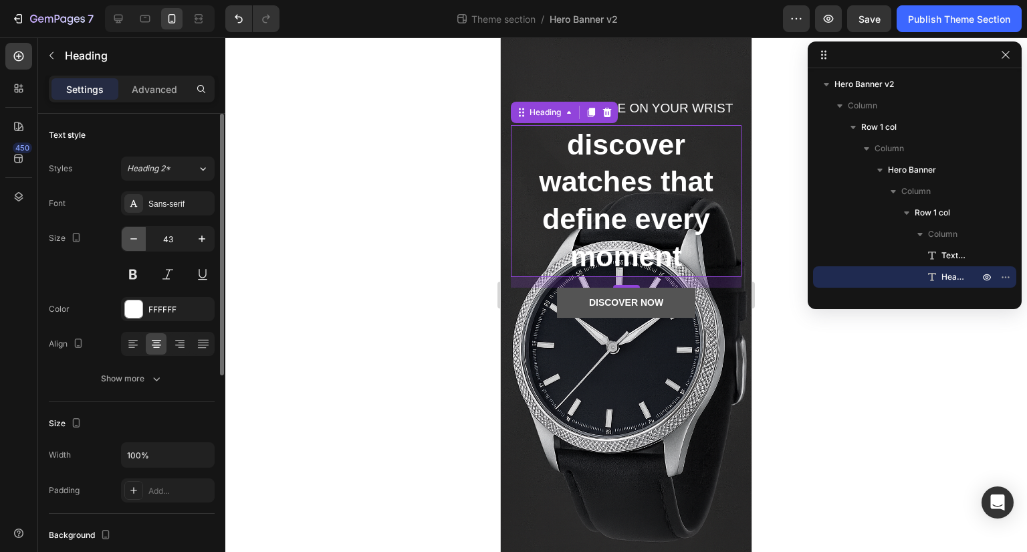
click at [132, 240] on icon "button" at bounding box center [133, 238] width 13 height 13
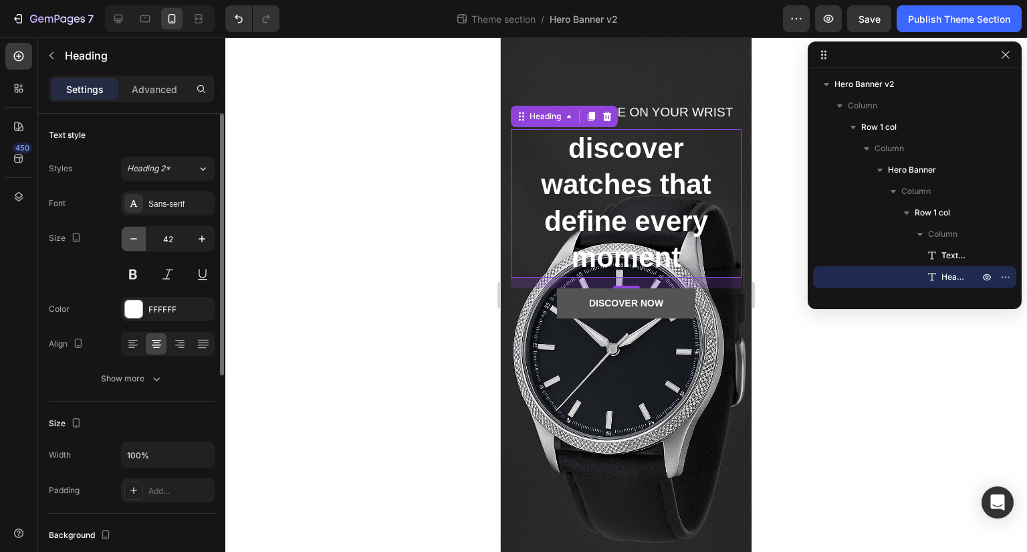
click at [132, 240] on icon "button" at bounding box center [133, 238] width 13 height 13
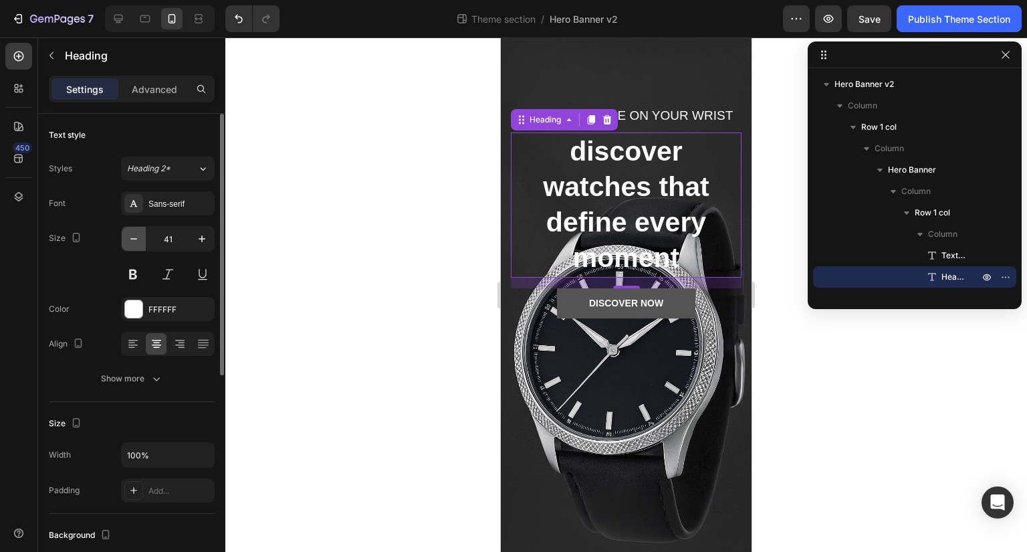
click at [132, 240] on icon "button" at bounding box center [133, 238] width 13 height 13
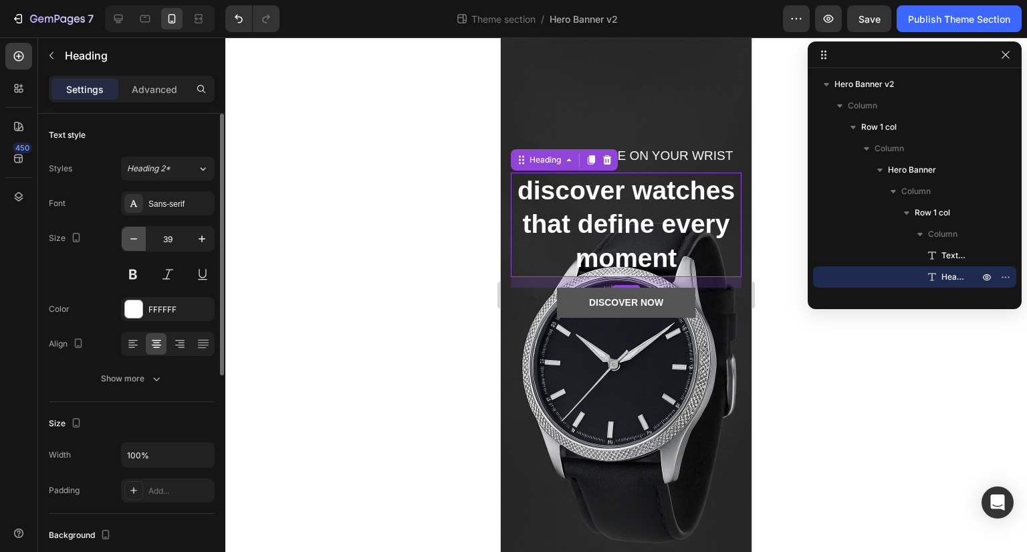
scroll to position [25, 0]
click at [198, 237] on icon "button" at bounding box center [201, 238] width 13 height 13
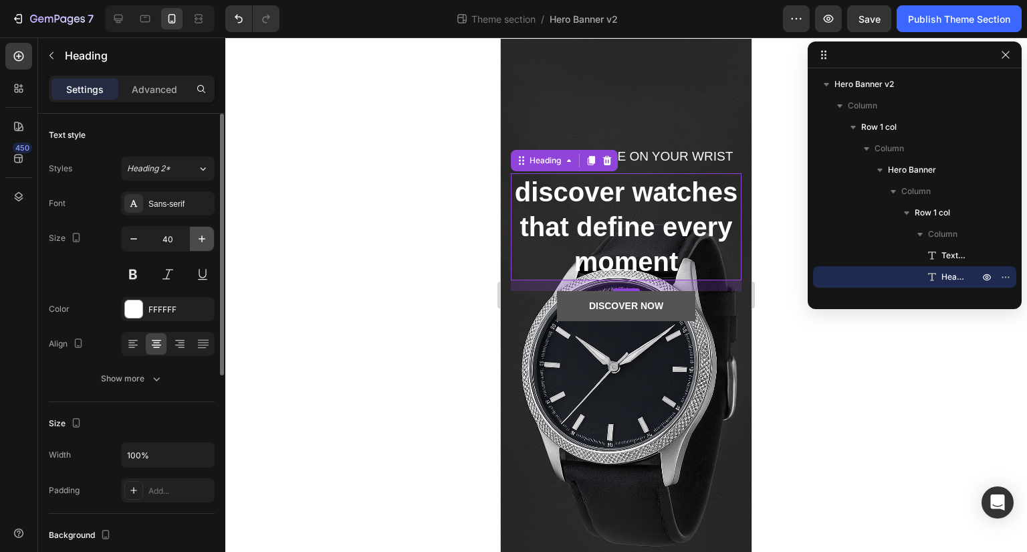
scroll to position [63, 0]
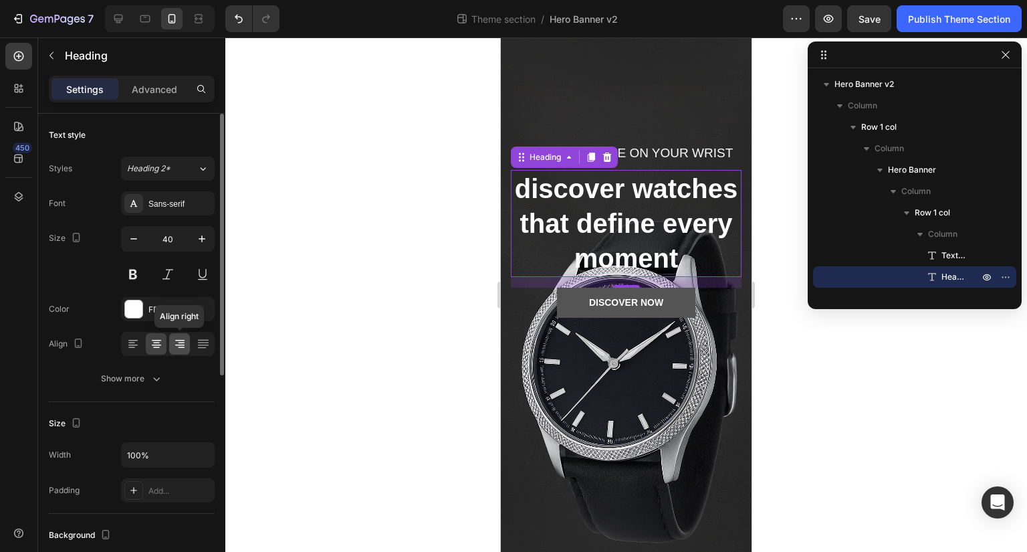
click at [174, 343] on icon at bounding box center [179, 343] width 13 height 13
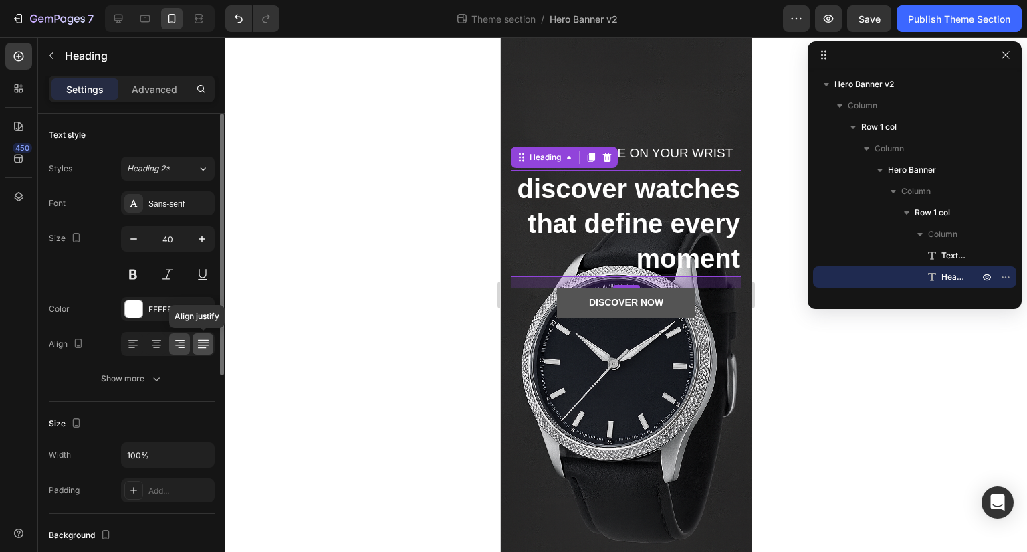
click at [203, 344] on icon at bounding box center [203, 343] width 13 height 13
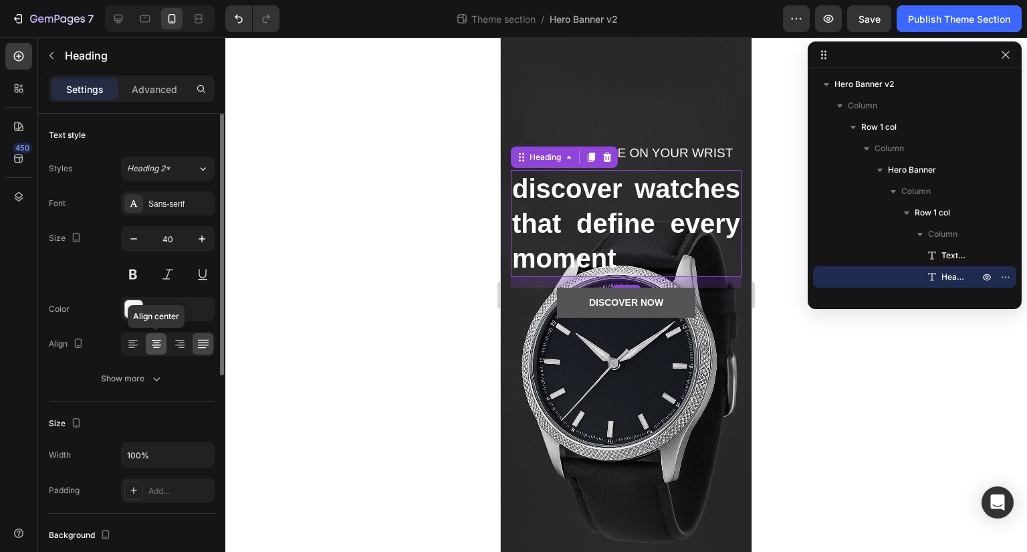
click at [158, 340] on icon at bounding box center [156, 340] width 9 height 1
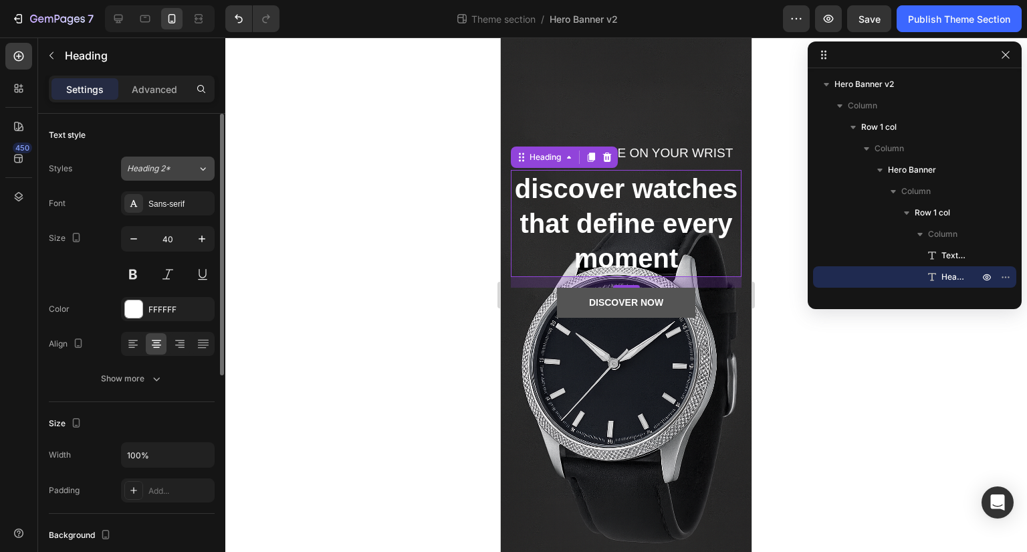
click at [169, 156] on button "Heading 2*" at bounding box center [168, 168] width 94 height 24
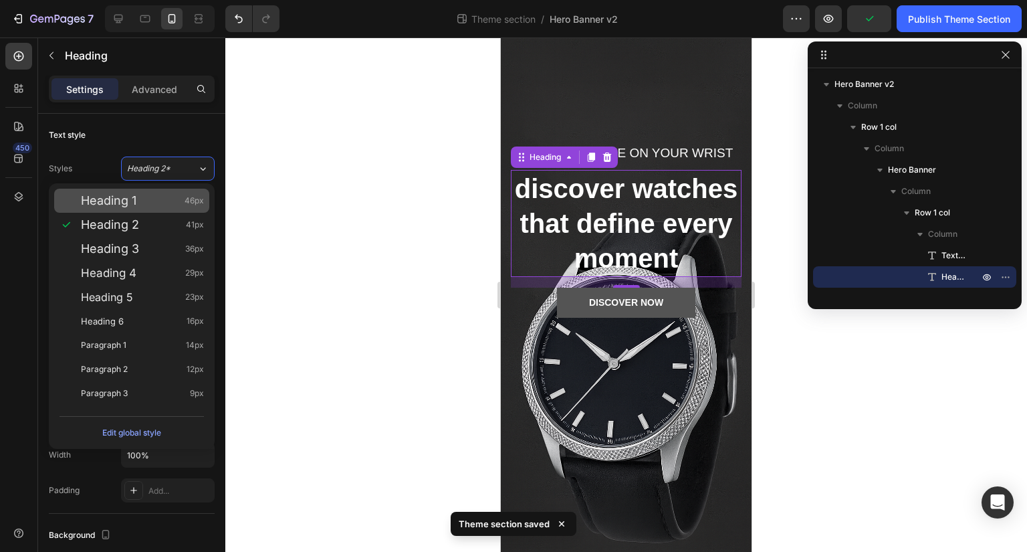
click at [165, 204] on div "Heading 1 46px" at bounding box center [142, 200] width 123 height 13
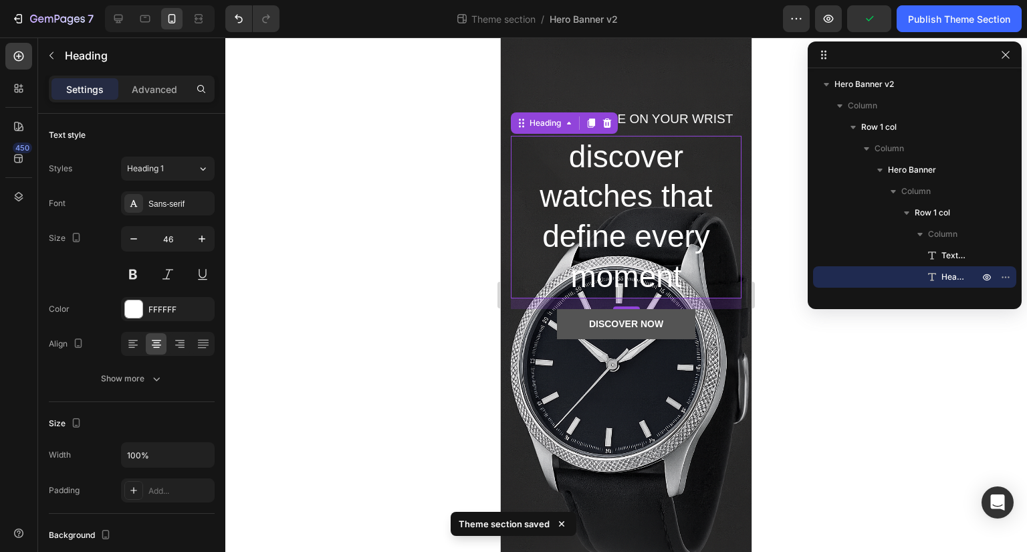
scroll to position [77, 0]
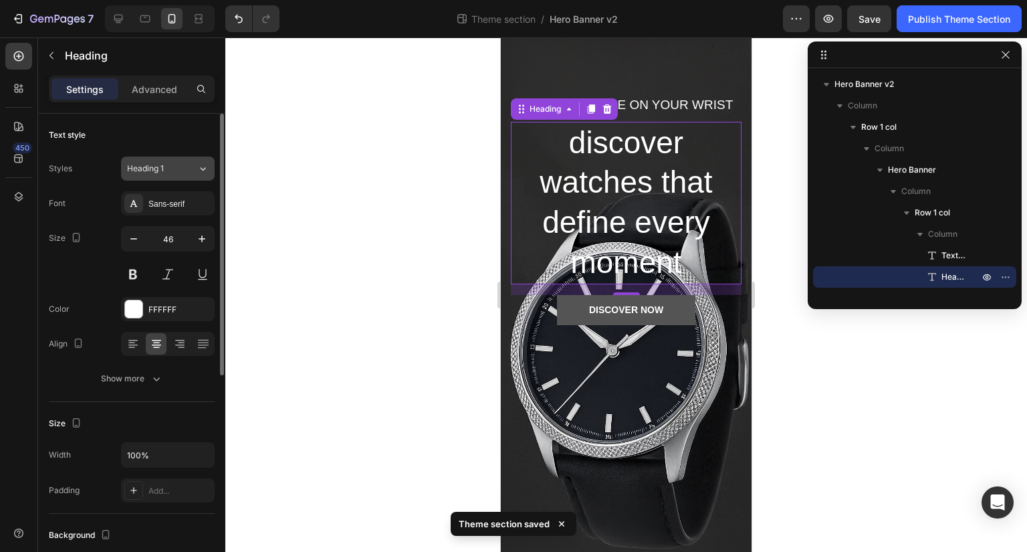
click at [178, 176] on button "Heading 1" at bounding box center [168, 168] width 94 height 24
click at [152, 140] on div "Text style" at bounding box center [132, 134] width 166 height 21
click at [148, 168] on span "Heading 1" at bounding box center [145, 168] width 37 height 12
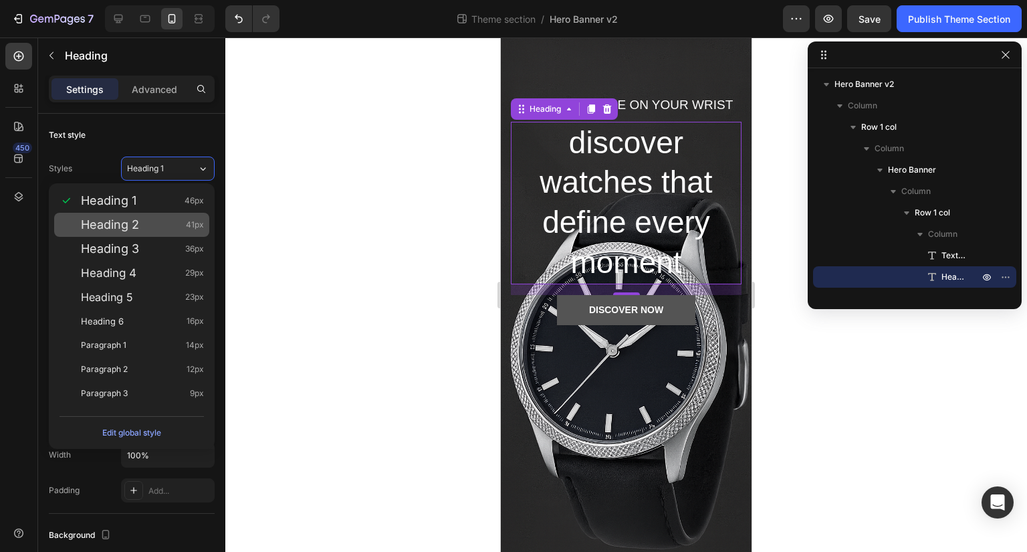
click at [142, 220] on div "Heading 2 41px" at bounding box center [142, 224] width 123 height 13
type input "41"
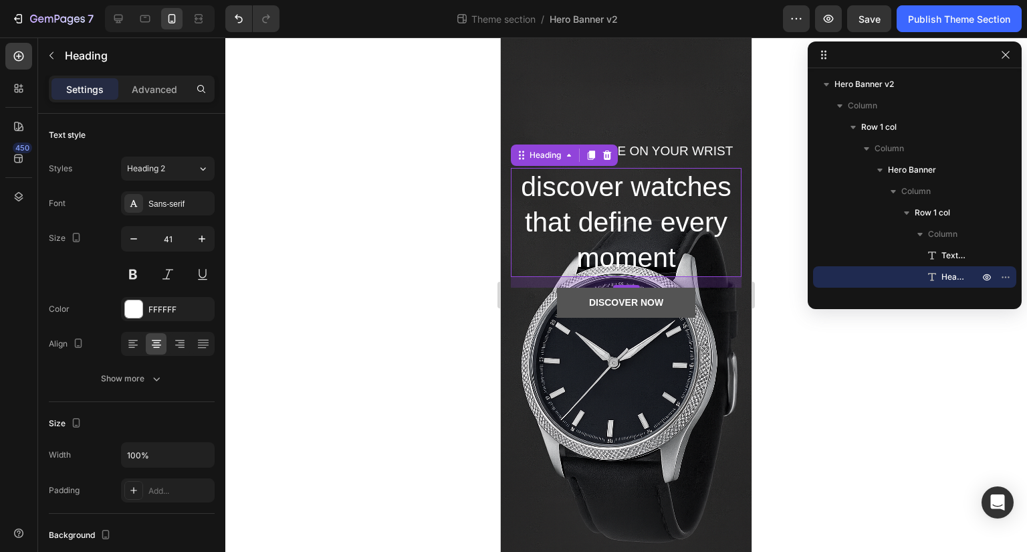
scroll to position [31, 0]
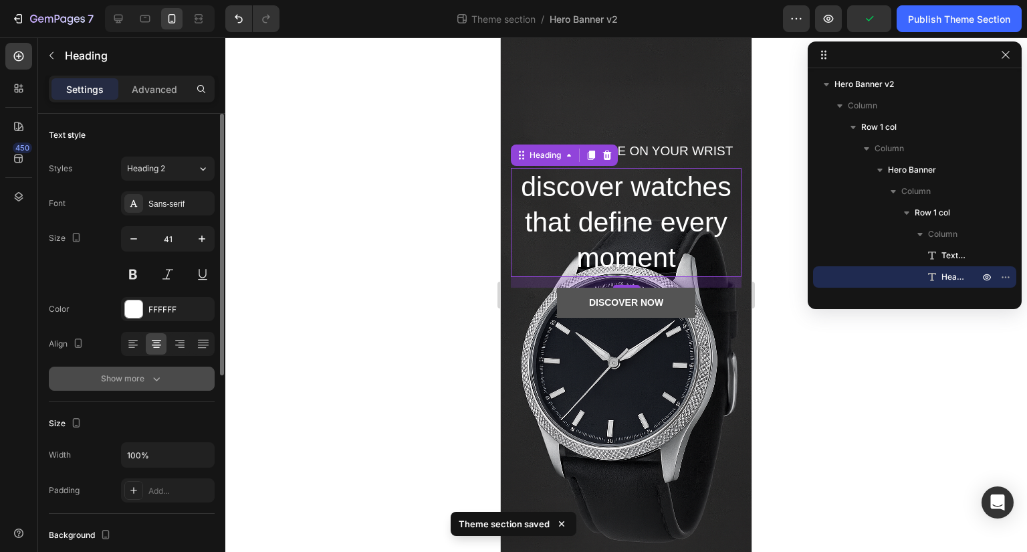
click at [153, 378] on icon "button" at bounding box center [156, 379] width 7 height 4
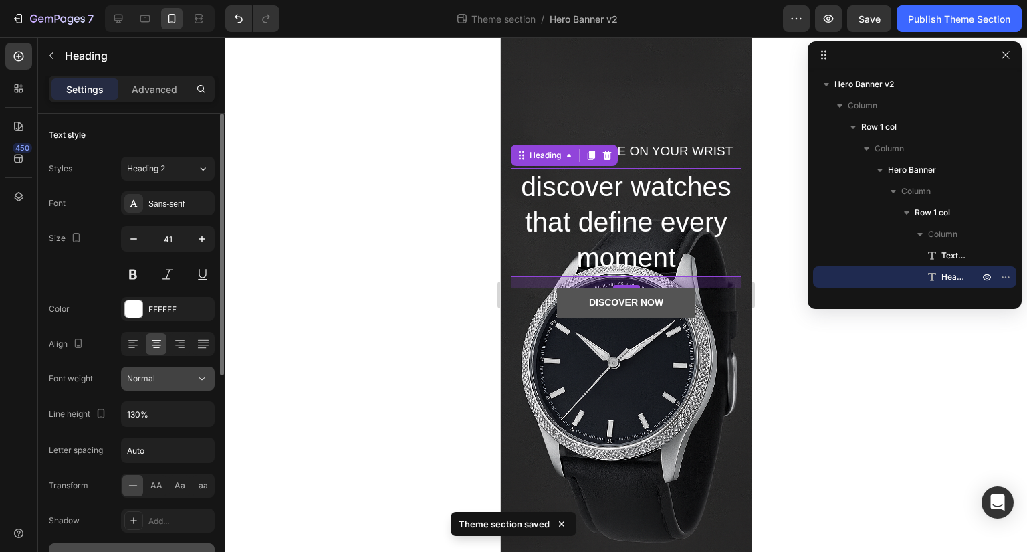
click at [164, 386] on button "Normal" at bounding box center [168, 378] width 94 height 24
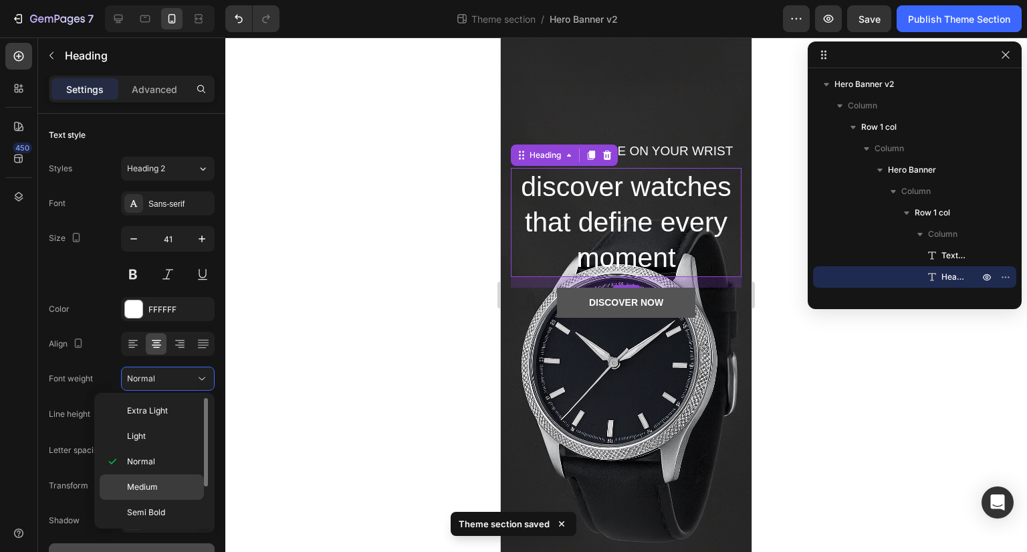
click at [172, 481] on p "Medium" at bounding box center [162, 487] width 71 height 12
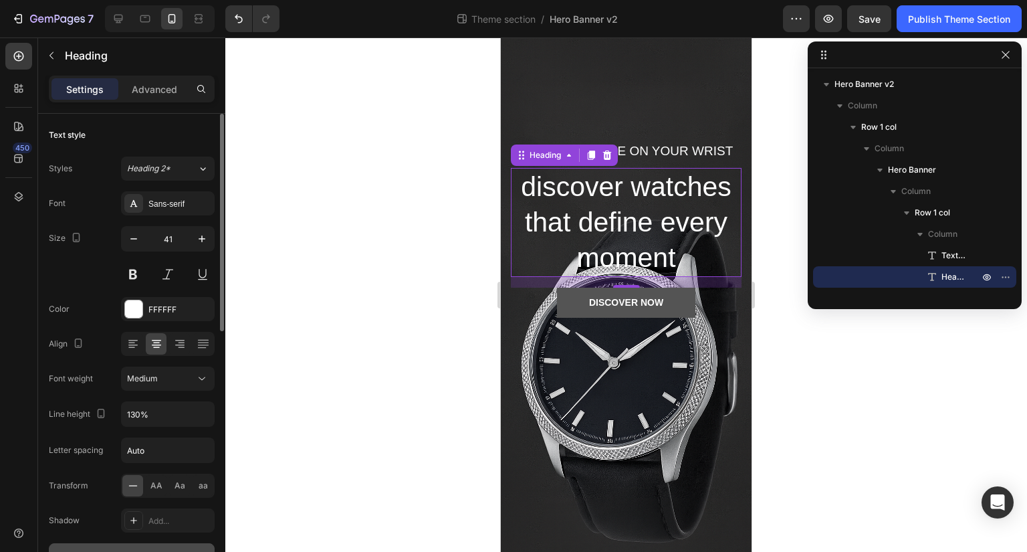
click at [99, 386] on div "Font weight Medium" at bounding box center [132, 378] width 166 height 24
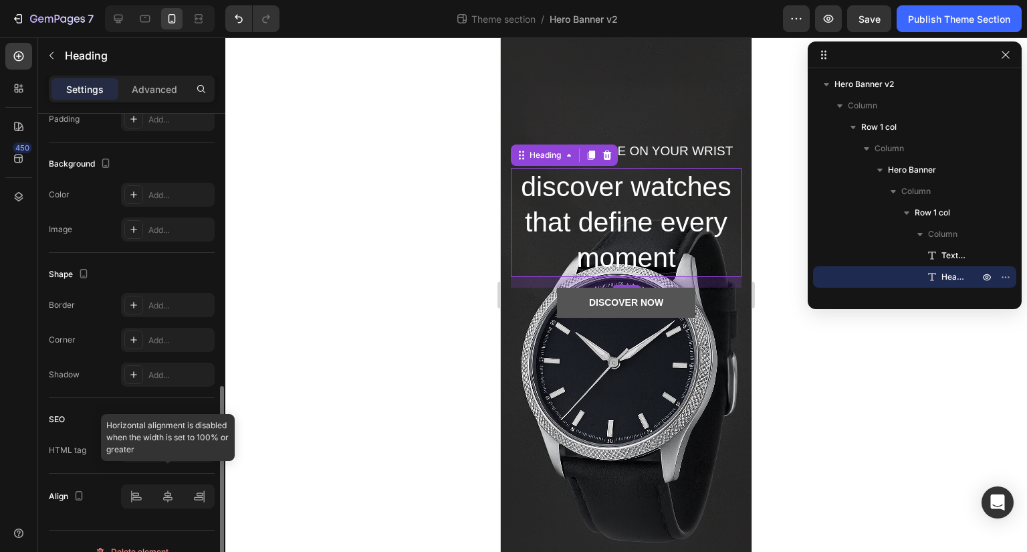
scroll to position [566, 0]
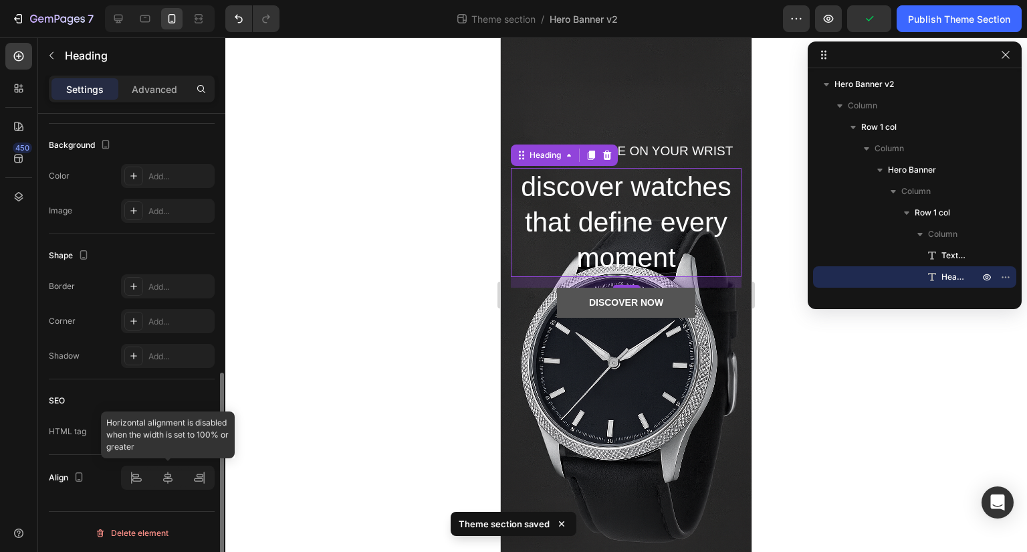
click at [166, 477] on div at bounding box center [168, 477] width 94 height 24
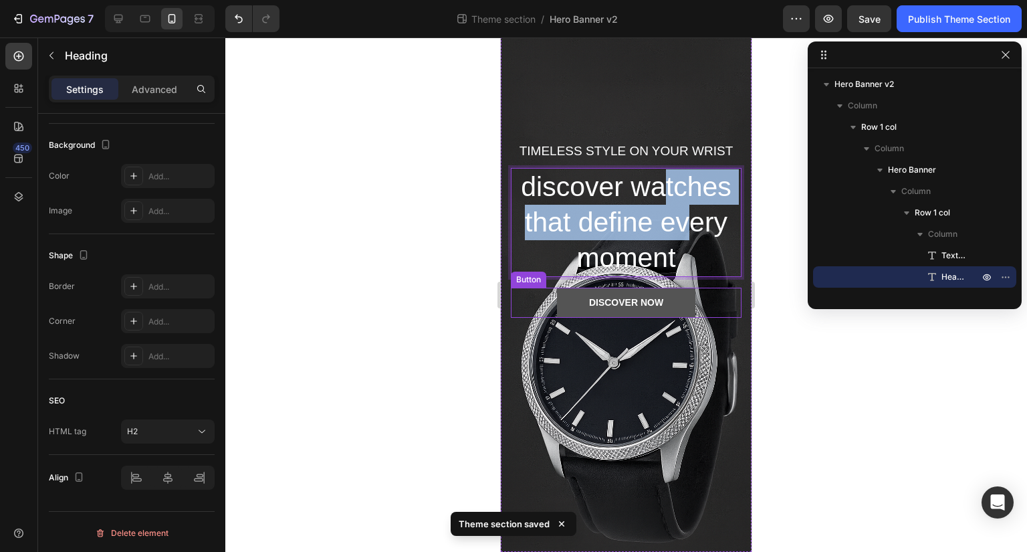
drag, startPoint x: 654, startPoint y: 185, endPoint x: 679, endPoint y: 220, distance: 43.2
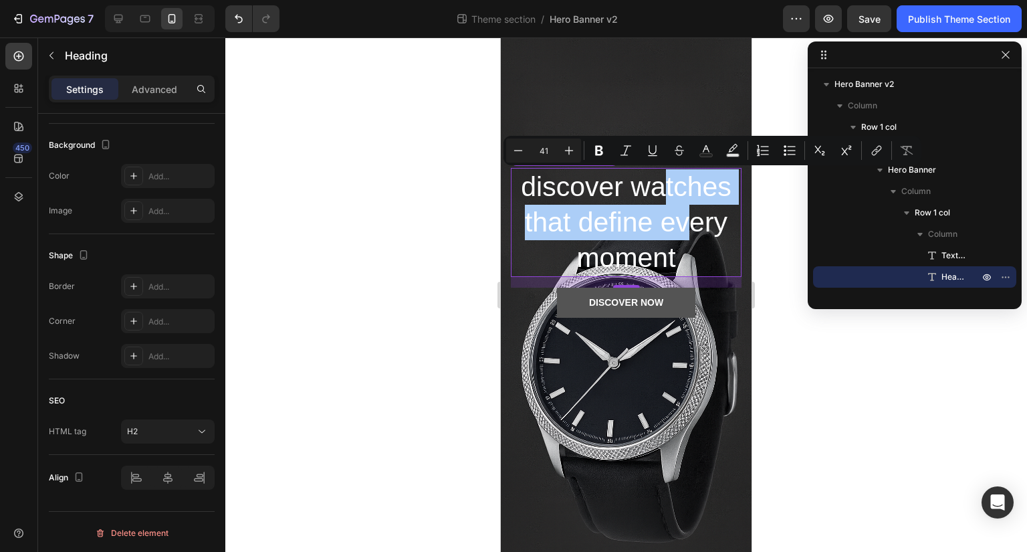
click at [390, 363] on div at bounding box center [626, 294] width 802 height 514
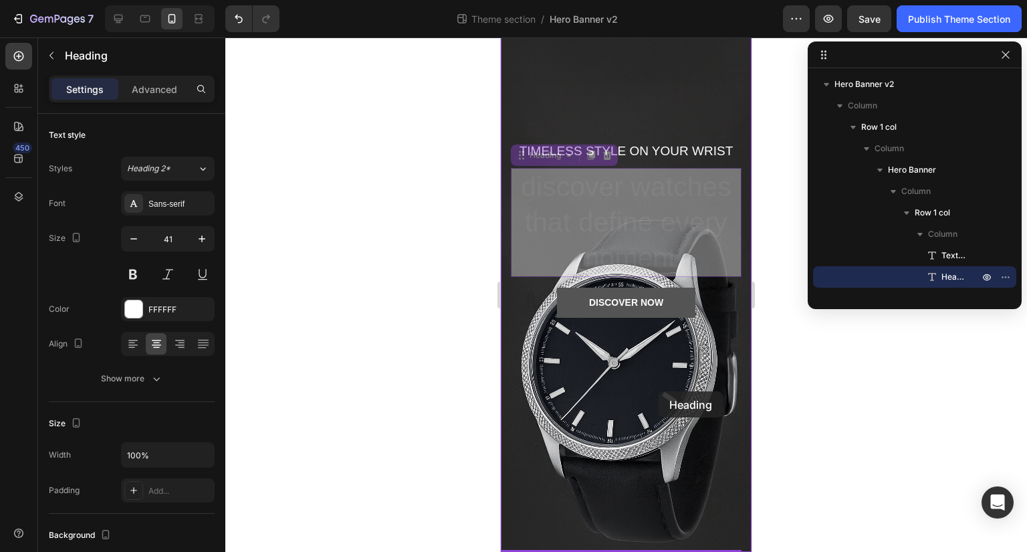
drag, startPoint x: 665, startPoint y: 221, endPoint x: 659, endPoint y: 391, distance: 170.6
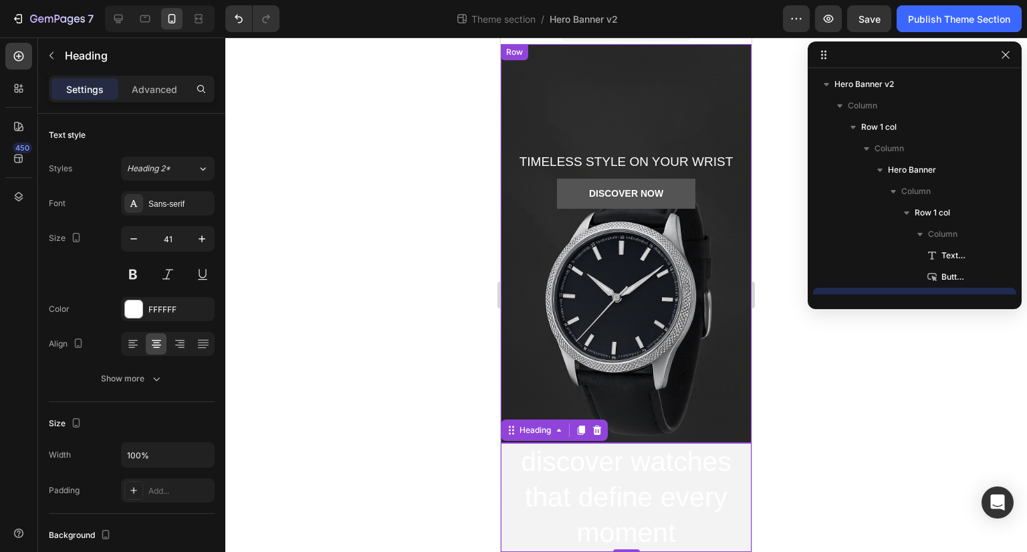
scroll to position [20, 0]
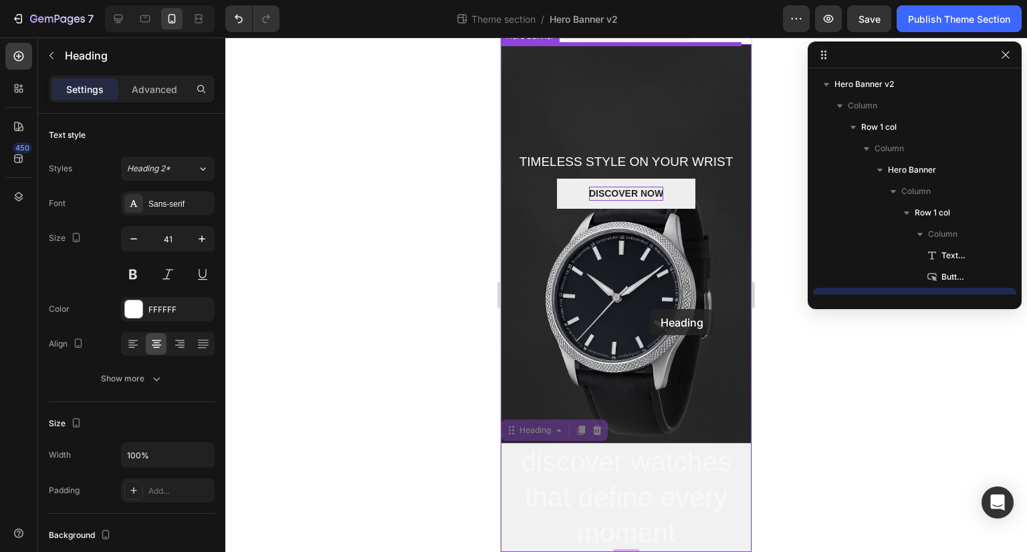
drag, startPoint x: 651, startPoint y: 530, endPoint x: 650, endPoint y: 309, distance: 221.3
click at [650, 309] on div "iPhone 13 Mini ( 375 px) iPhone 13 Mini iPhone 13 Pro iPhone 11 Pro Max iPhone …" at bounding box center [626, 284] width 251 height 534
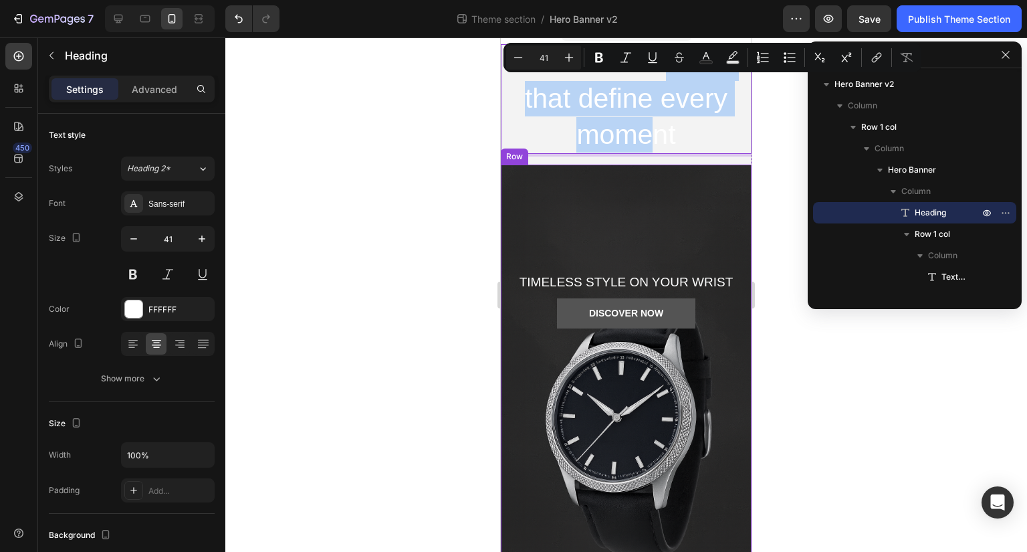
drag, startPoint x: 660, startPoint y: 69, endPoint x: 653, endPoint y: 296, distance: 227.4
click at [590, 195] on div "Timeless style on your wrist Text block DISCOVER NOW Button Row" at bounding box center [626, 363] width 251 height 398
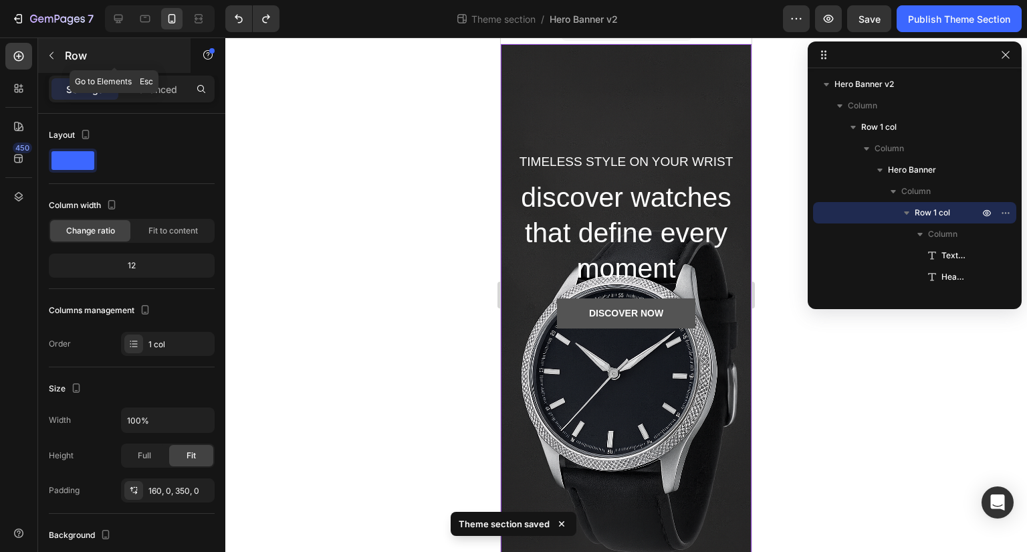
click at [49, 47] on button "button" at bounding box center [51, 55] width 21 height 21
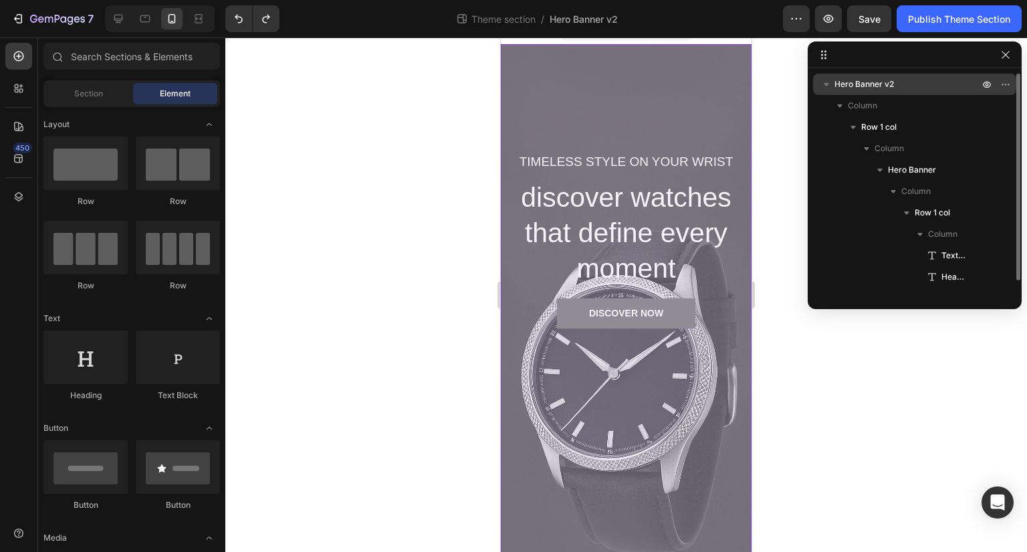
click at [916, 81] on p "Hero Banner v2" at bounding box center [907, 84] width 147 height 13
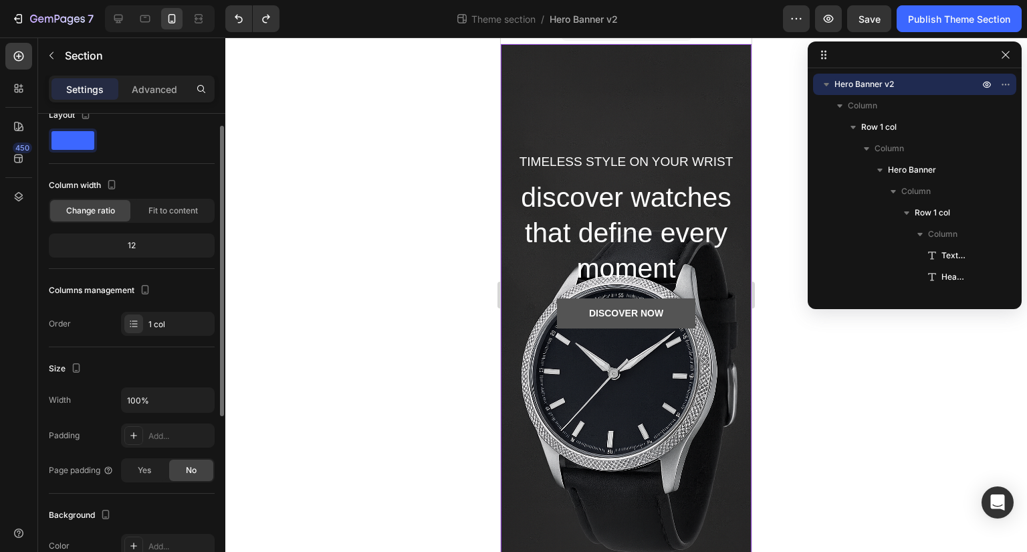
scroll to position [0, 0]
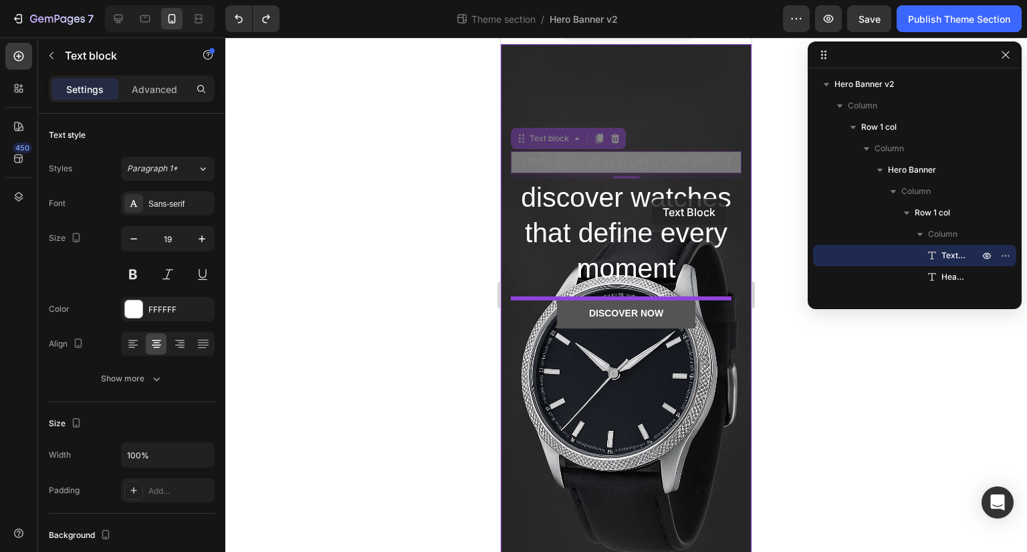
drag, startPoint x: 635, startPoint y: 168, endPoint x: 659, endPoint y: 217, distance: 53.5
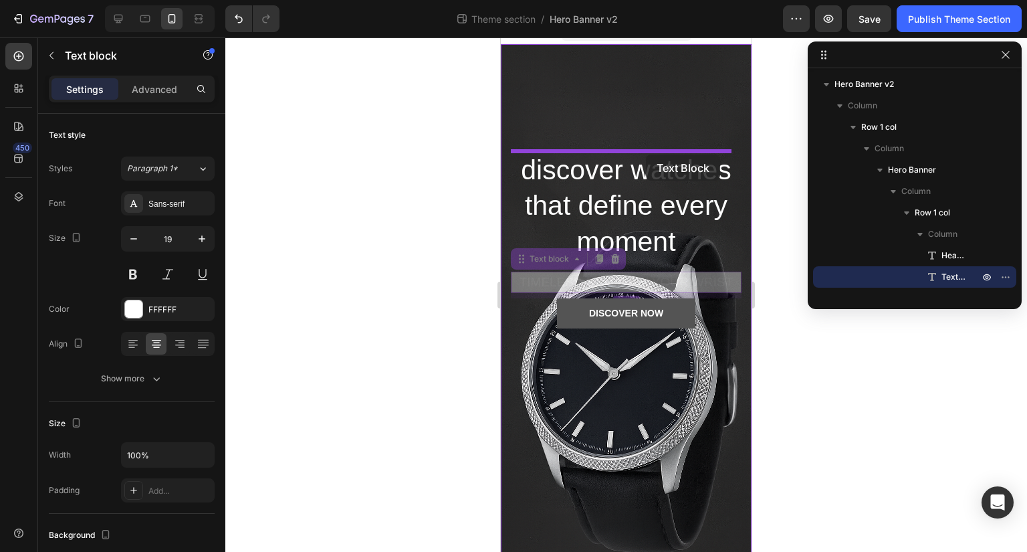
drag, startPoint x: 676, startPoint y: 285, endPoint x: 646, endPoint y: 154, distance: 134.4
click at [646, 154] on div "iPhone 13 Mini ( 375 px) iPhone 13 Mini iPhone 13 Pro iPhone 11 Pro Max iPhone …" at bounding box center [626, 289] width 251 height 545
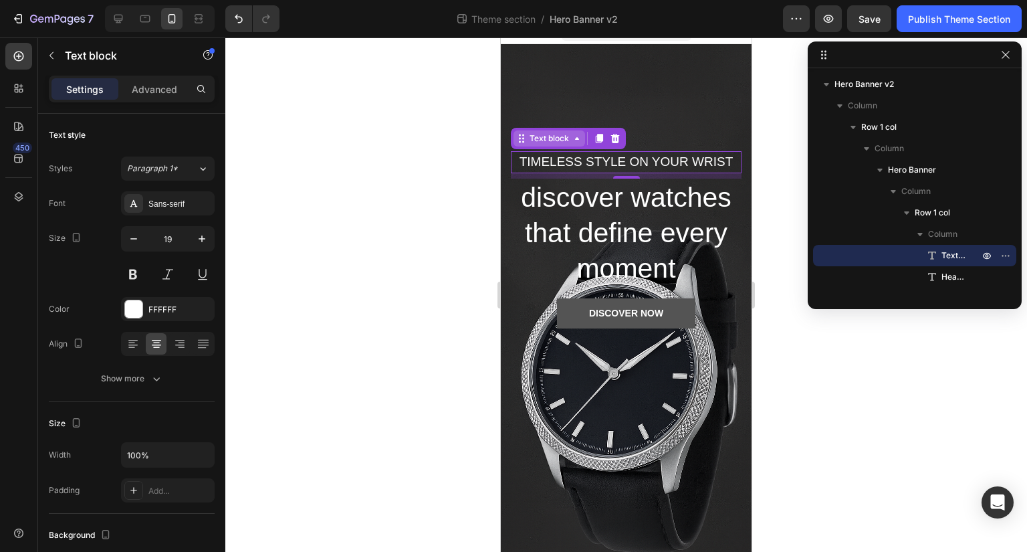
click at [567, 144] on div "Text block" at bounding box center [549, 138] width 72 height 16
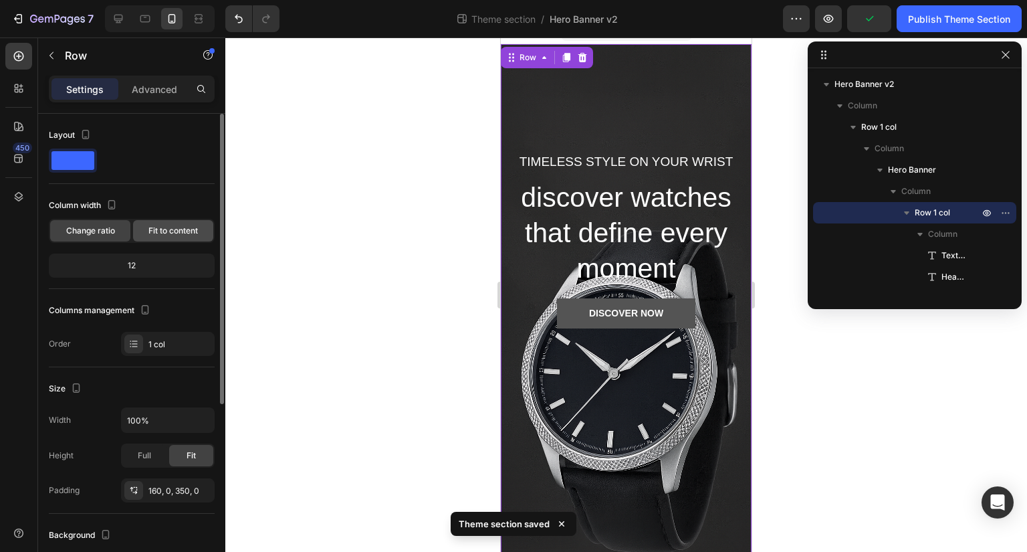
click at [176, 223] on div "Fit to content" at bounding box center [173, 230] width 80 height 21
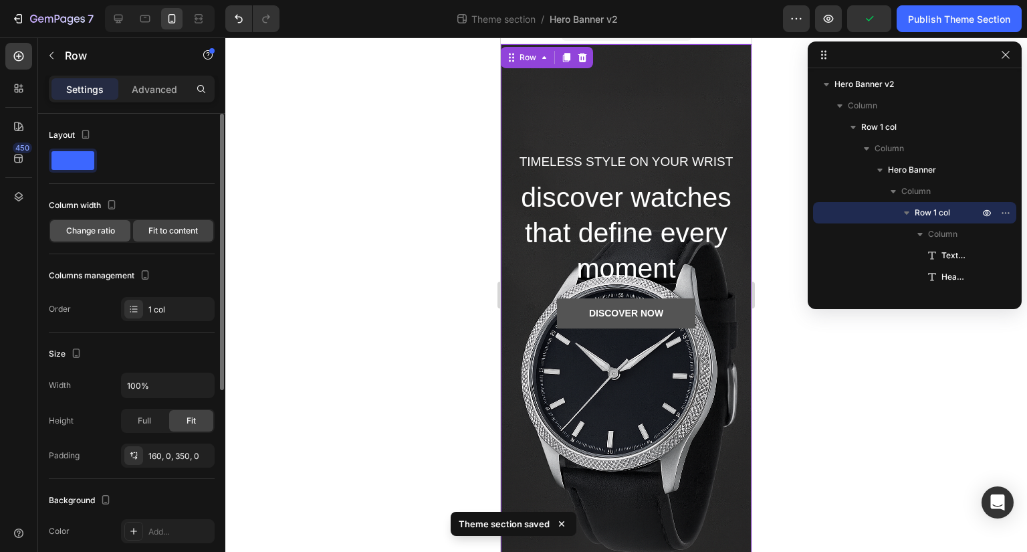
click at [101, 223] on div "Change ratio" at bounding box center [90, 230] width 80 height 21
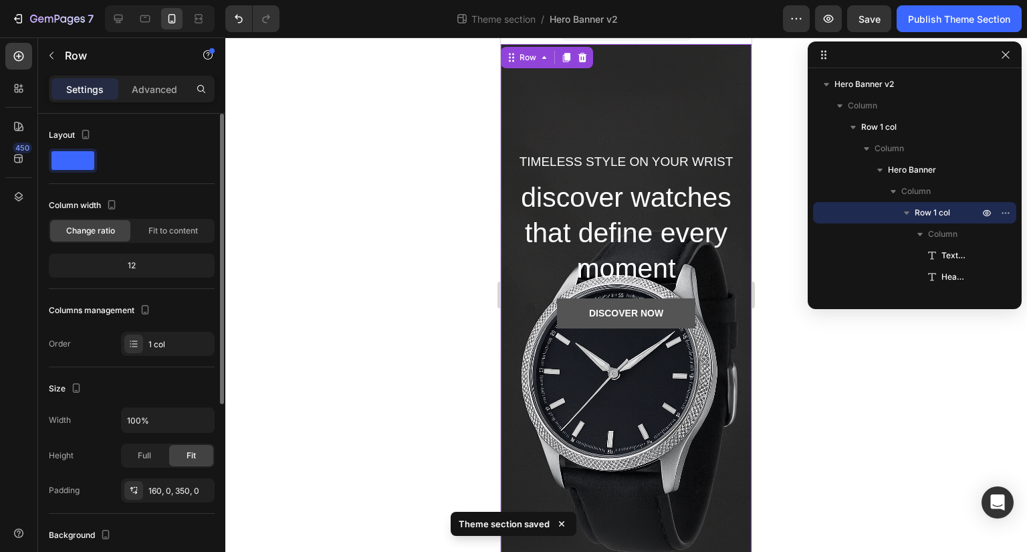
drag, startPoint x: 147, startPoint y: 261, endPoint x: 135, endPoint y: 263, distance: 12.1
click at [135, 263] on div "12" at bounding box center [131, 265] width 160 height 19
drag, startPoint x: 135, startPoint y: 263, endPoint x: 167, endPoint y: 360, distance: 102.1
click at [167, 360] on div "Layout Column width Change ratio Fit to content 12 Columns management Order 1 c…" at bounding box center [132, 240] width 166 height 253
click at [163, 347] on div "1 col" at bounding box center [179, 344] width 63 height 12
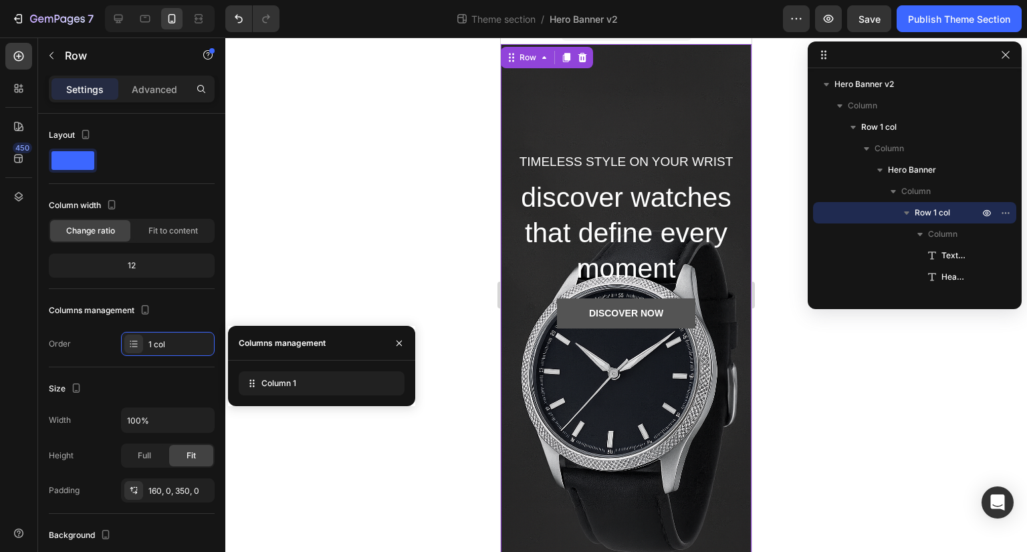
drag, startPoint x: 273, startPoint y: 382, endPoint x: 265, endPoint y: 416, distance: 34.4
click at [265, 0] on div "7 Theme section / Hero Banner v2 Preview Save Publish Theme Section 450 Section…" at bounding box center [513, 0] width 1027 height 0
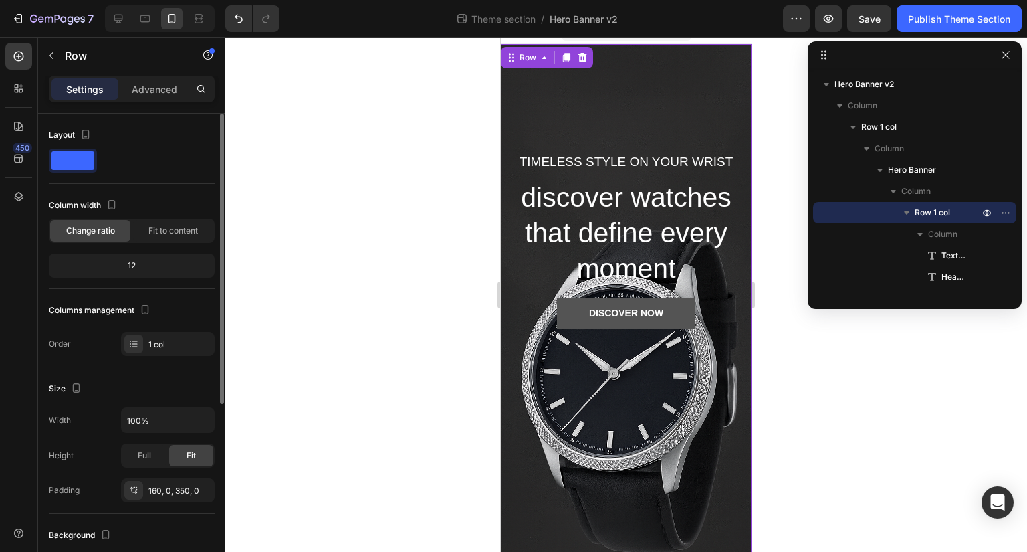
click at [148, 397] on div "Size" at bounding box center [132, 388] width 166 height 21
click at [152, 446] on div "Full" at bounding box center [144, 455] width 44 height 21
click at [191, 449] on span "Fit" at bounding box center [191, 455] width 9 height 12
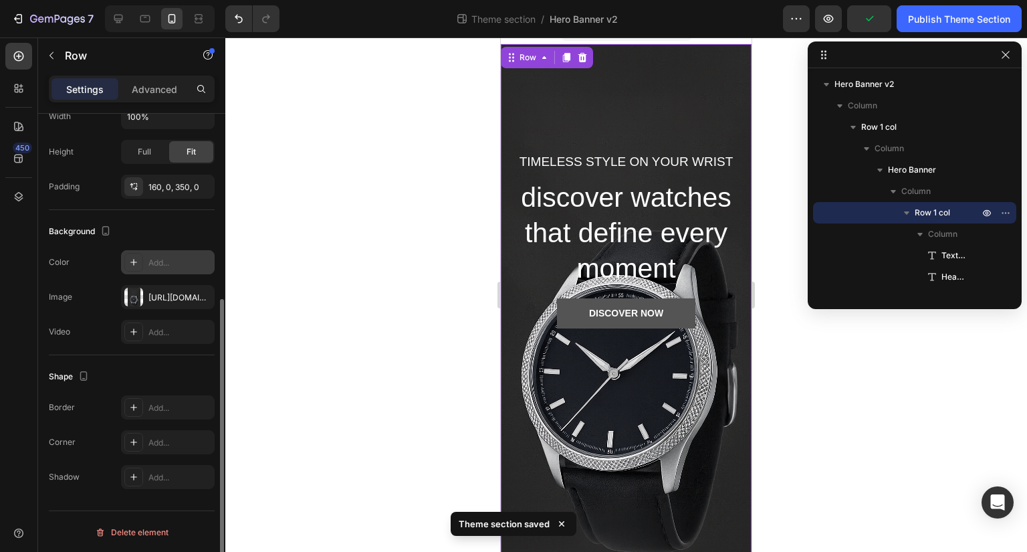
scroll to position [304, 0]
click at [713, 321] on div "DISCOVER NOW Button" at bounding box center [626, 313] width 231 height 30
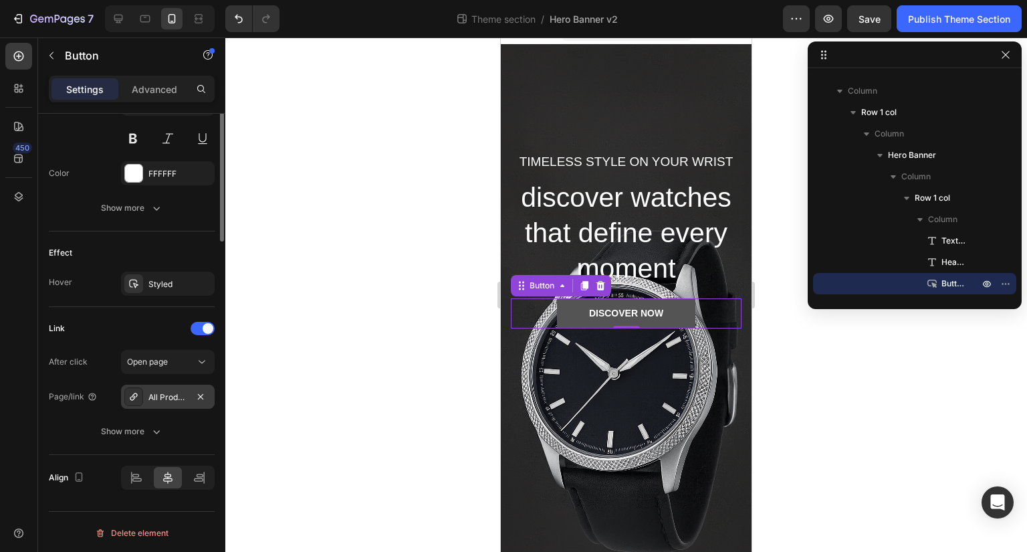
scroll to position [0, 0]
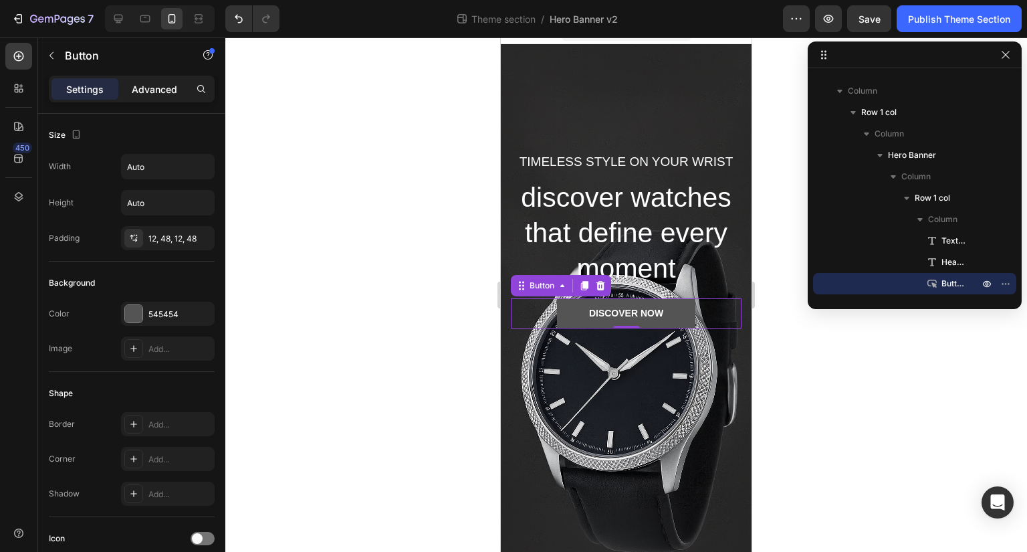
drag, startPoint x: 168, startPoint y: 102, endPoint x: 156, endPoint y: 80, distance: 24.5
click at [156, 80] on div "Settings Advanced" at bounding box center [132, 89] width 166 height 27
click at [156, 80] on div "Advanced" at bounding box center [154, 88] width 67 height 21
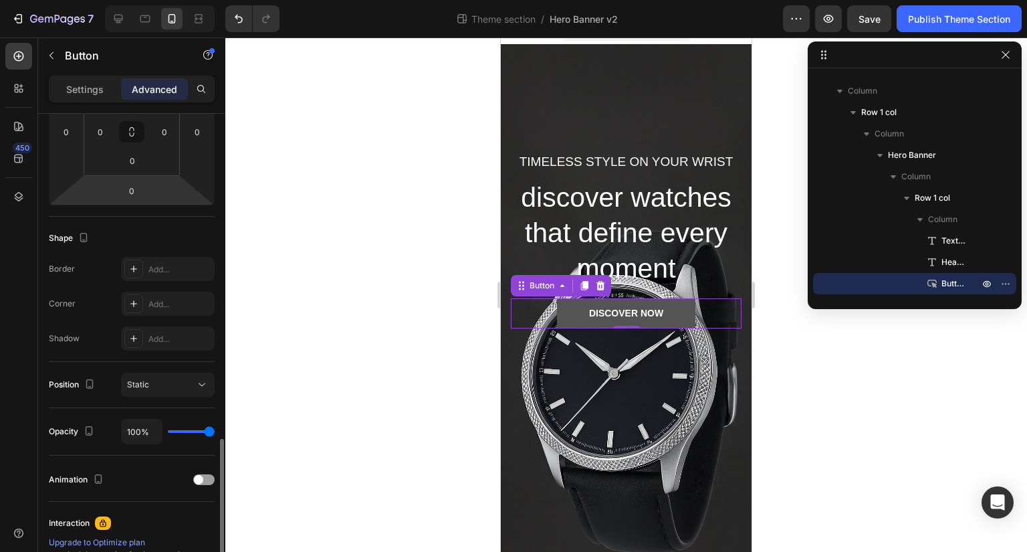
scroll to position [382, 0]
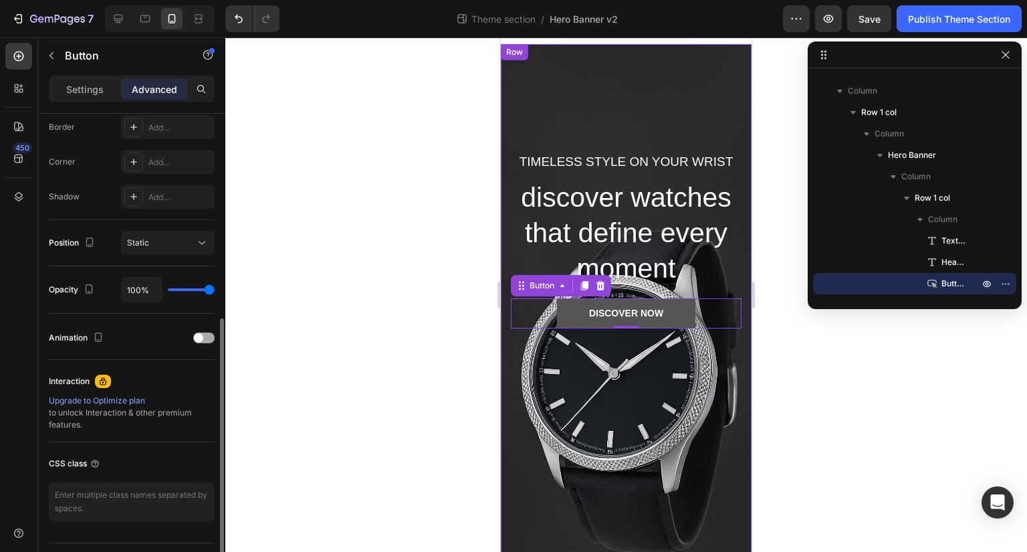
click at [208, 338] on div at bounding box center [203, 337] width 21 height 11
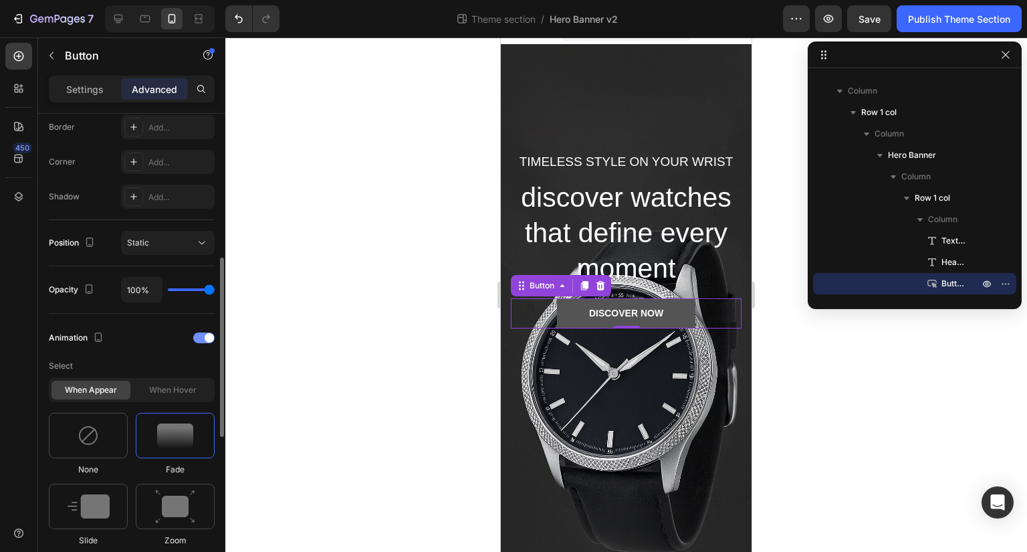
click at [214, 336] on div at bounding box center [203, 337] width 21 height 11
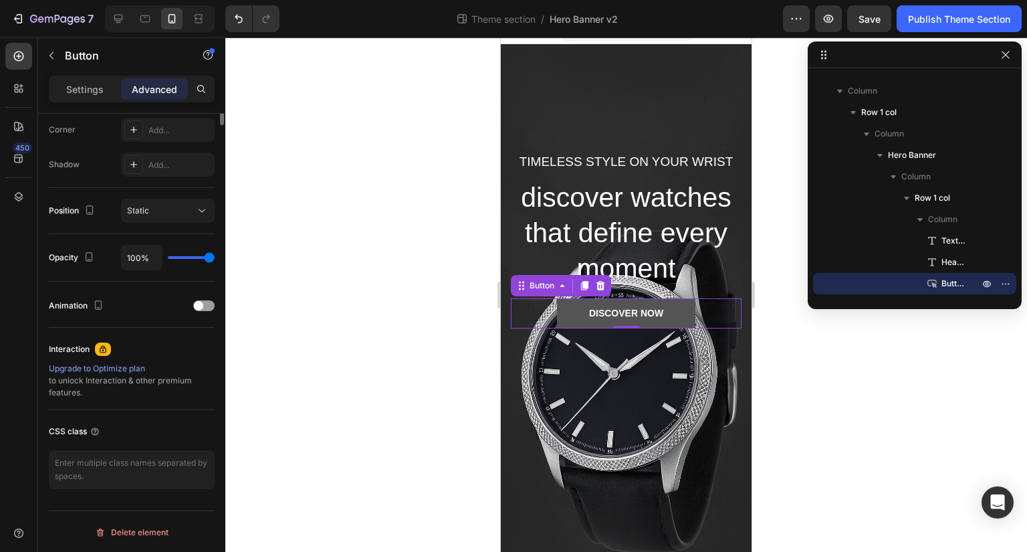
scroll to position [0, 0]
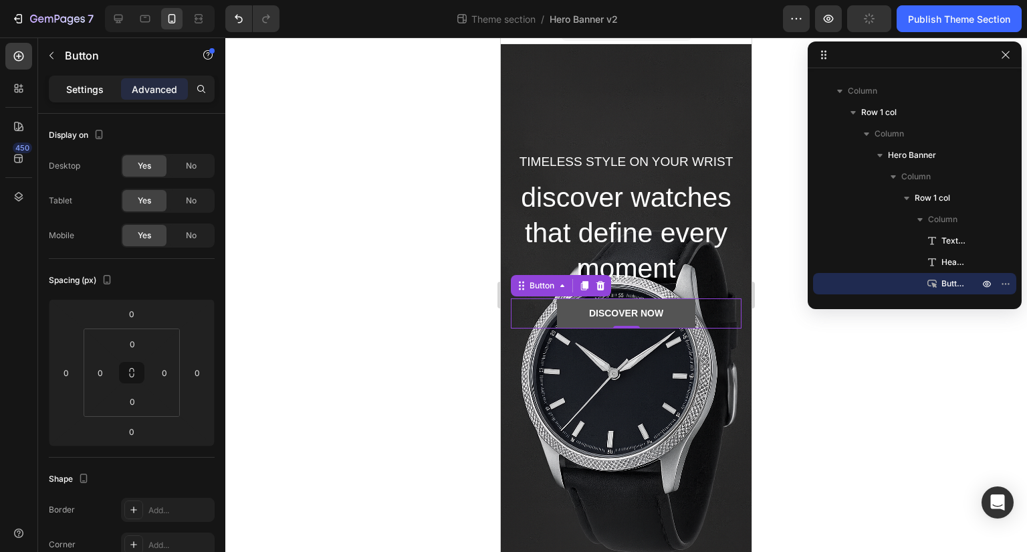
click at [82, 84] on p "Settings" at bounding box center [84, 89] width 37 height 14
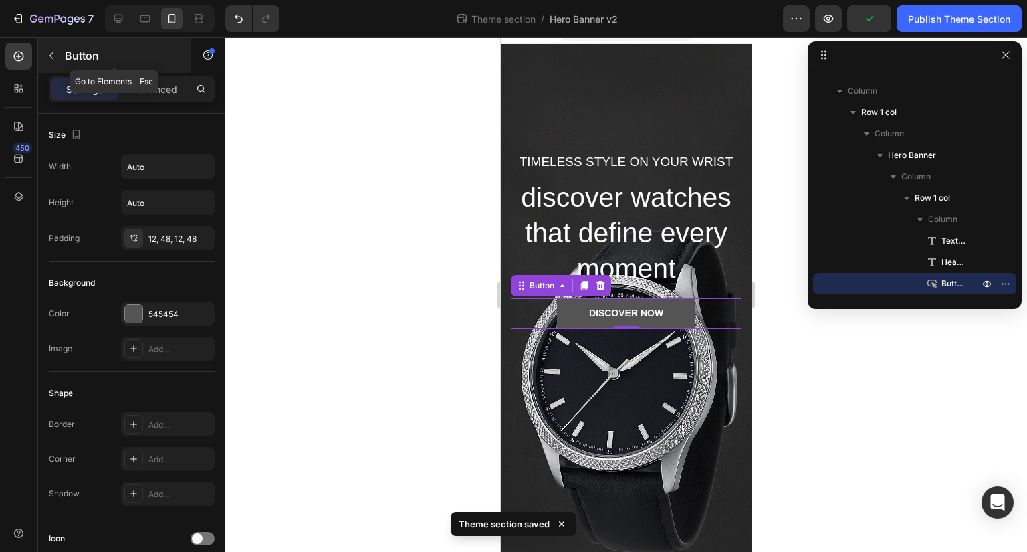
click at [56, 68] on div "Button" at bounding box center [114, 55] width 152 height 35
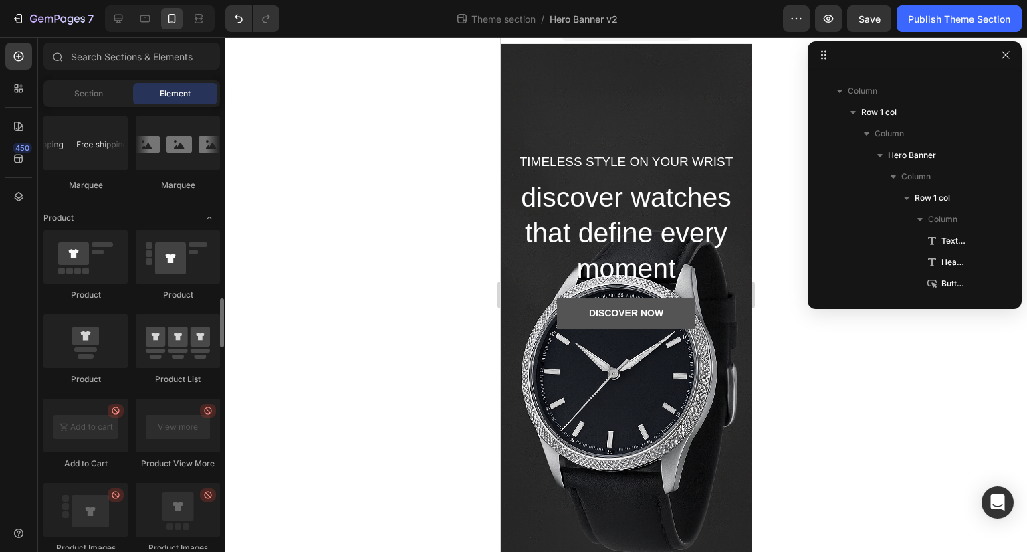
scroll to position [1628, 0]
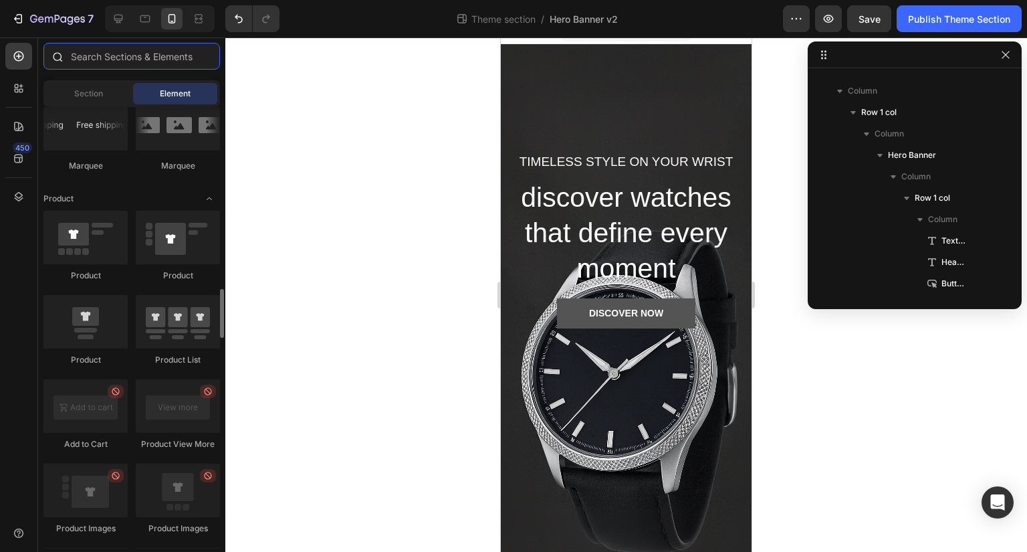
click at [122, 60] on input "text" at bounding box center [131, 56] width 176 height 27
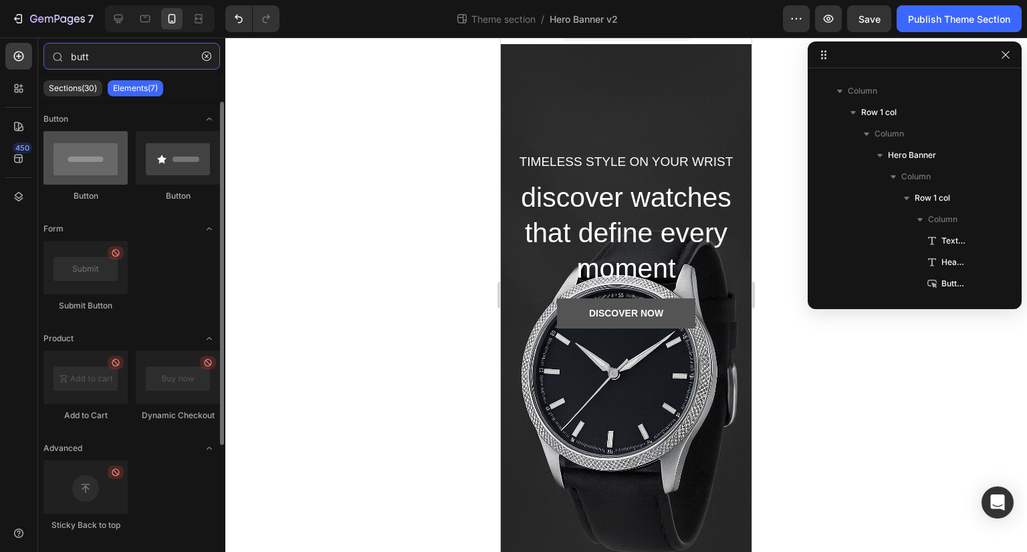
type input "butt"
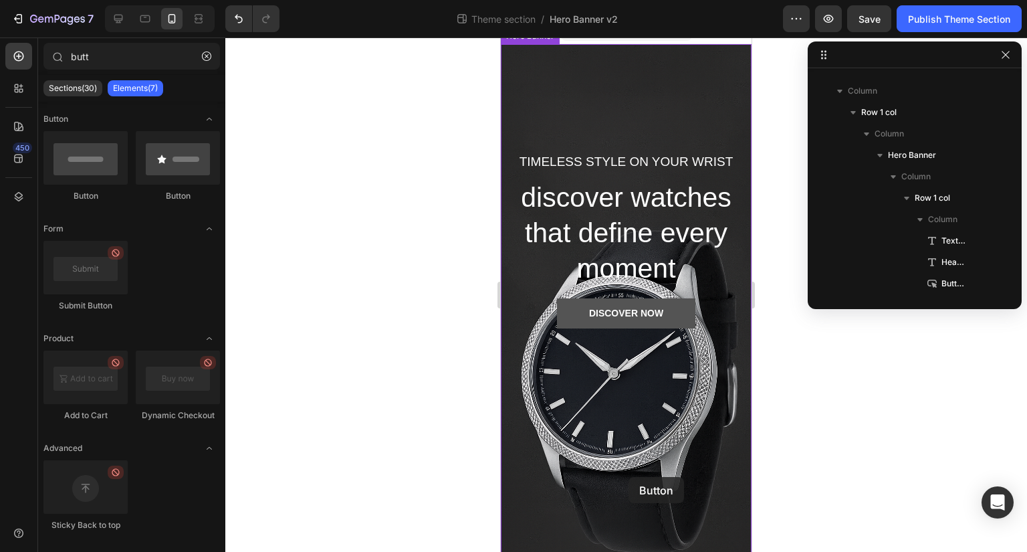
drag, startPoint x: 610, startPoint y: 196, endPoint x: 624, endPoint y: 479, distance: 283.8
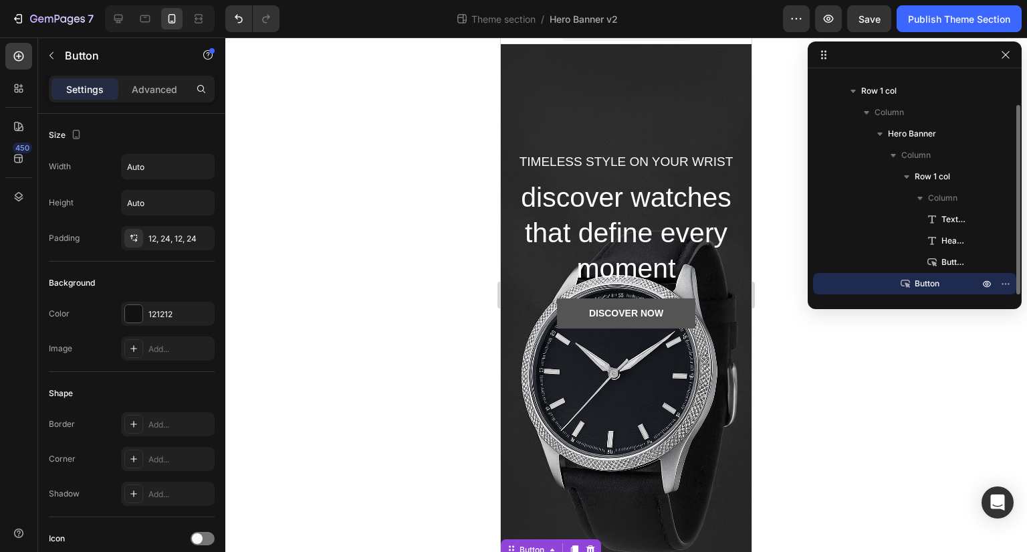
scroll to position [64, 0]
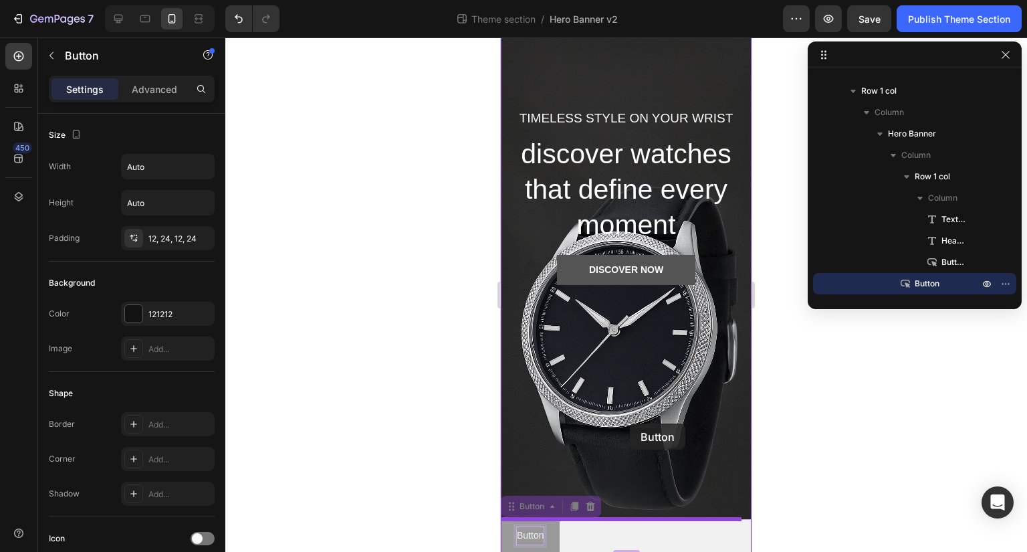
drag, startPoint x: 534, startPoint y: 538, endPoint x: 628, endPoint y: 423, distance: 149.1
click at [628, 423] on div "iPhone 13 Mini ( 375 px) iPhone 13 Mini iPhone 13 Pro iPhone 11 Pro Max iPhone …" at bounding box center [626, 263] width 251 height 578
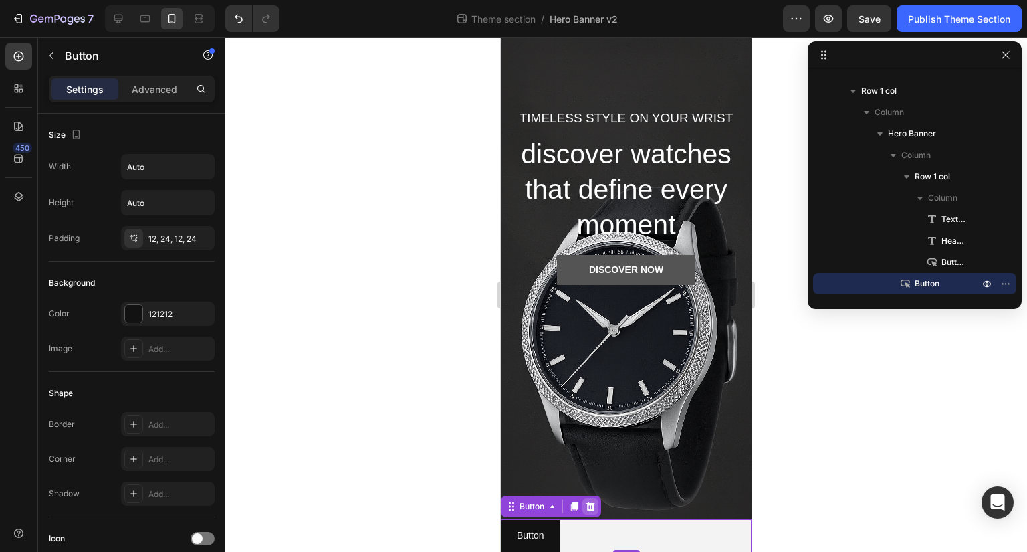
click at [587, 506] on icon at bounding box center [590, 506] width 11 height 11
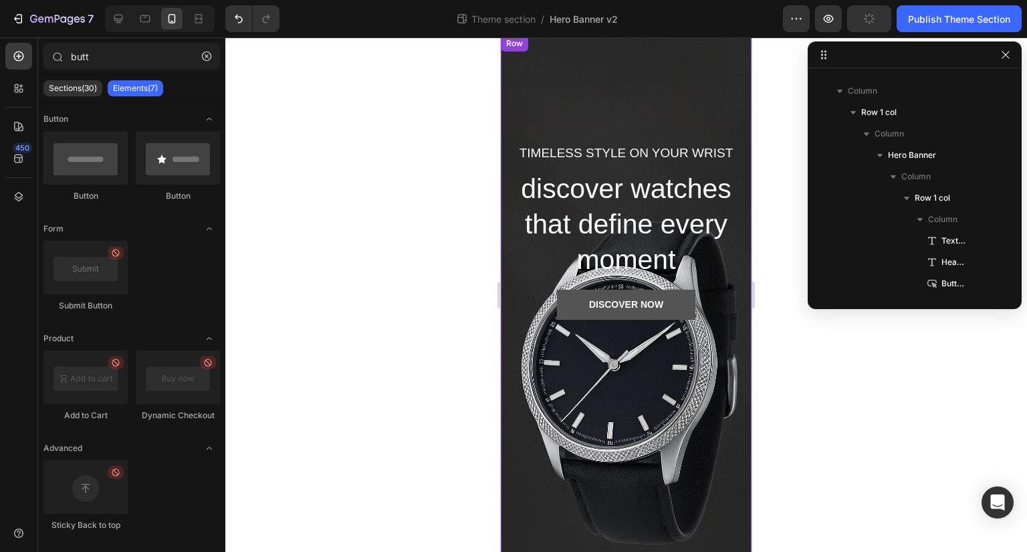
scroll to position [0, 0]
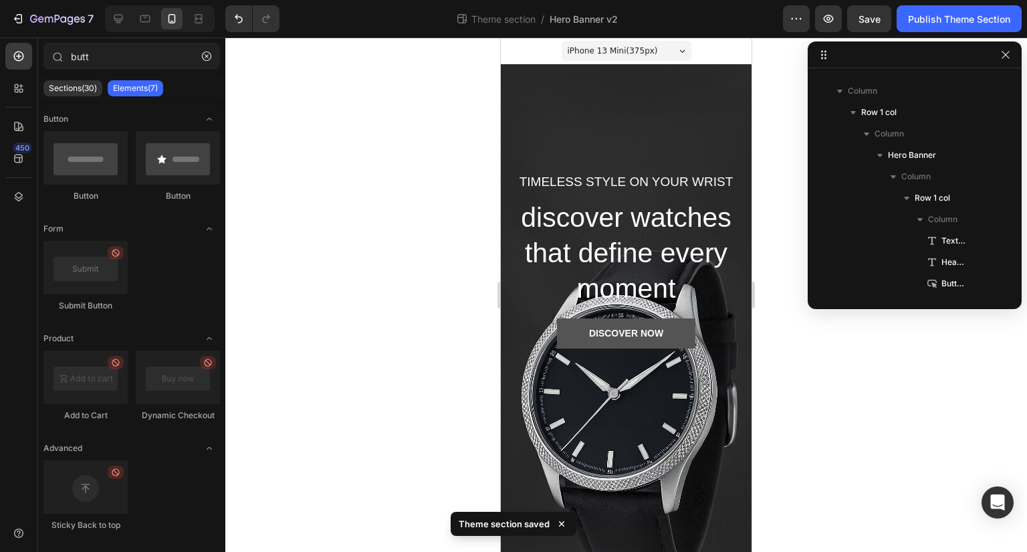
click at [667, 53] on div "iPhone 13 Mini ( 375 px)" at bounding box center [627, 51] width 130 height 20
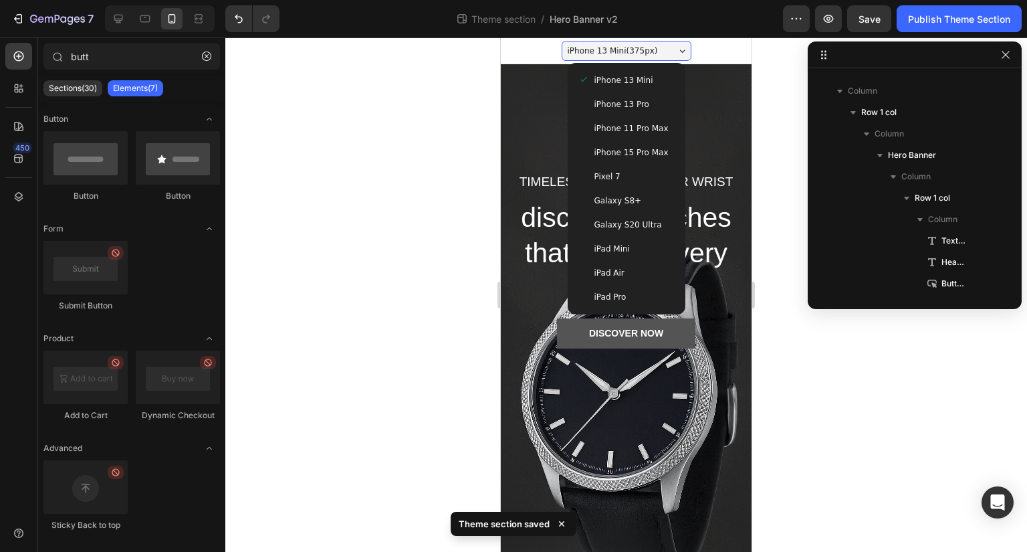
click at [654, 106] on div "iPhone 13 Pro" at bounding box center [626, 104] width 96 height 13
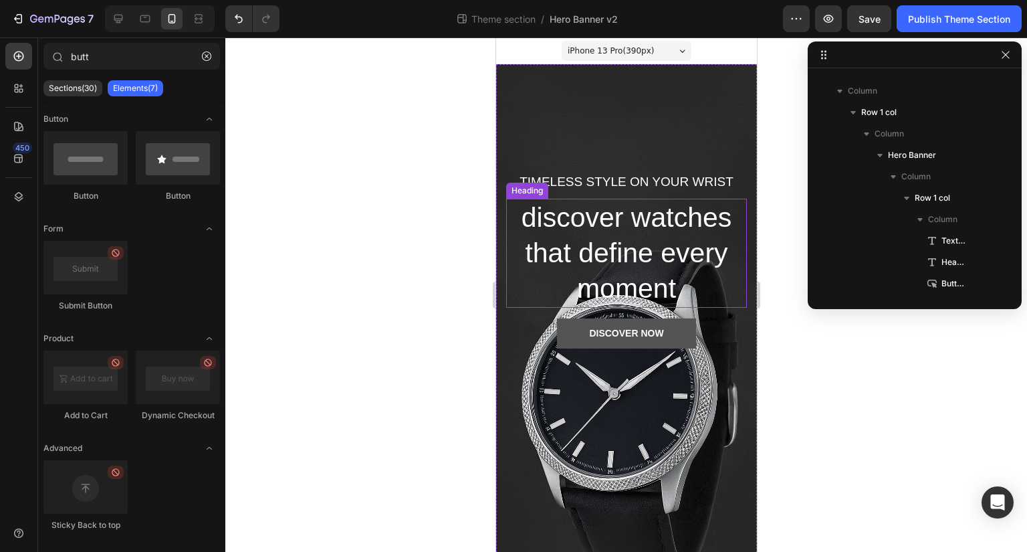
scroll to position [31, 0]
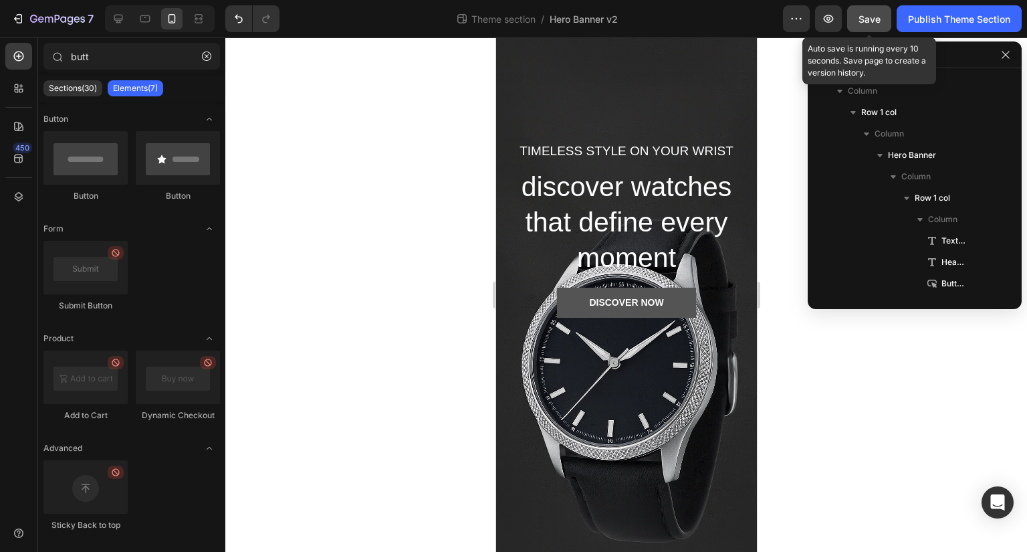
click at [882, 17] on button "Save" at bounding box center [869, 18] width 44 height 27
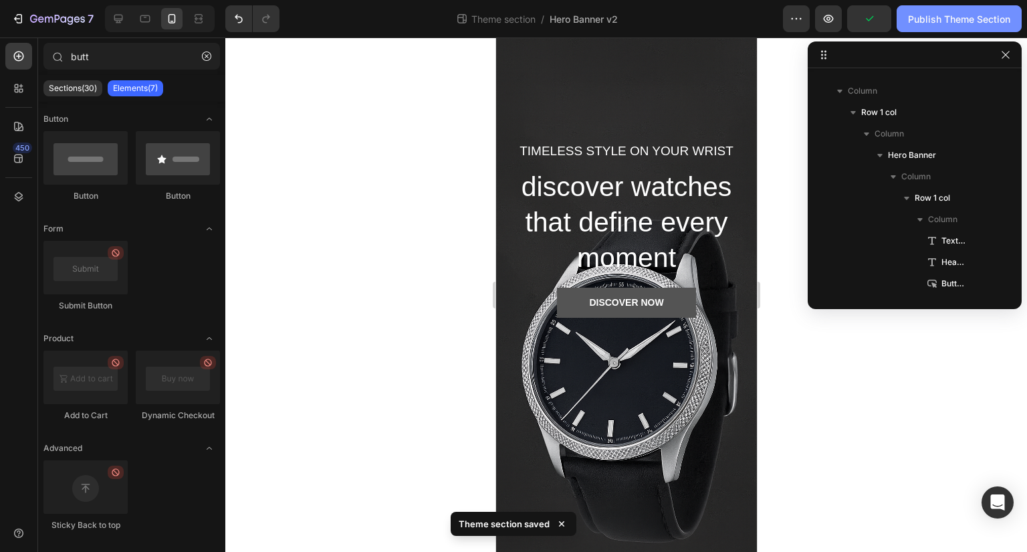
click at [942, 13] on div "Publish Theme Section" at bounding box center [959, 19] width 102 height 14
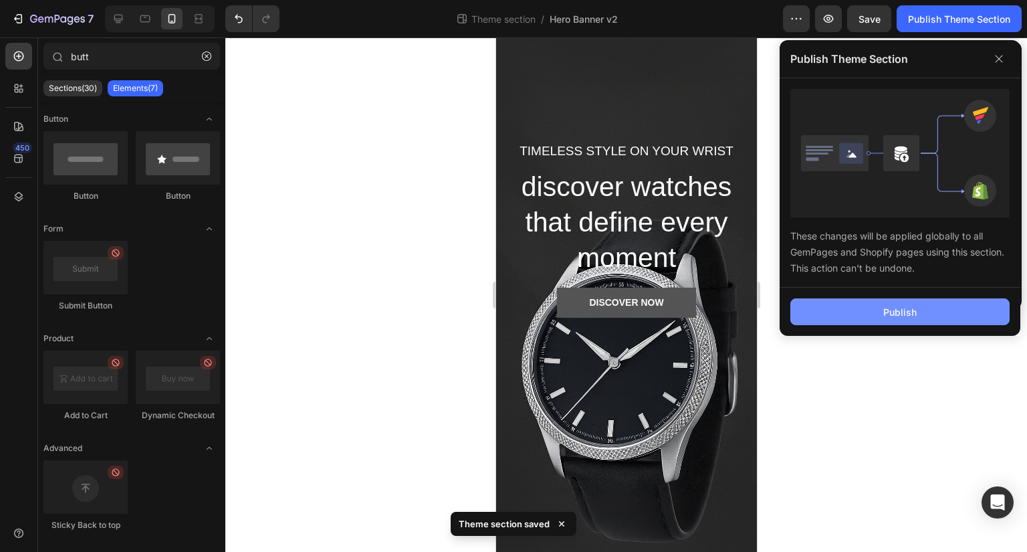
click at [942, 313] on button "Publish" at bounding box center [899, 311] width 219 height 27
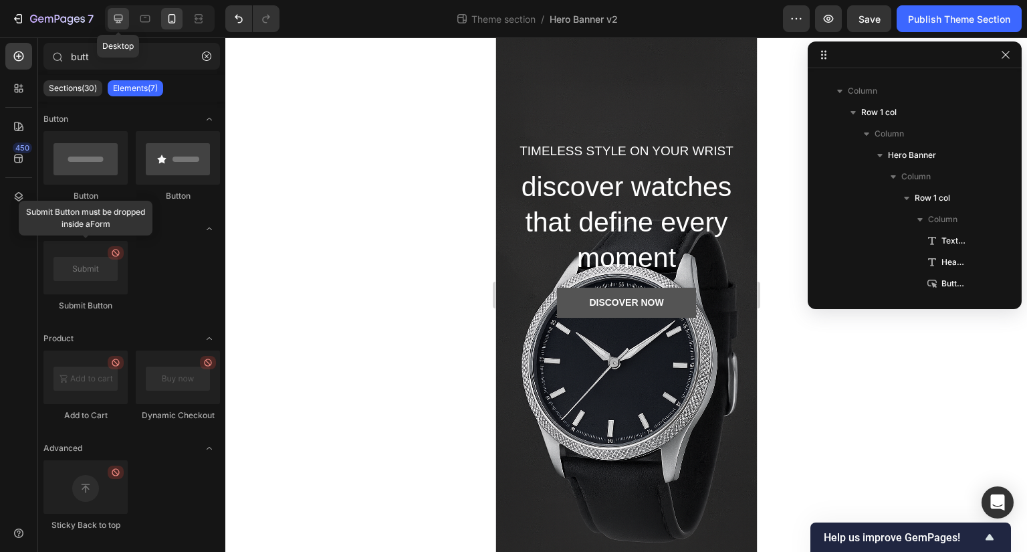
click at [118, 9] on div at bounding box center [118, 18] width 21 height 21
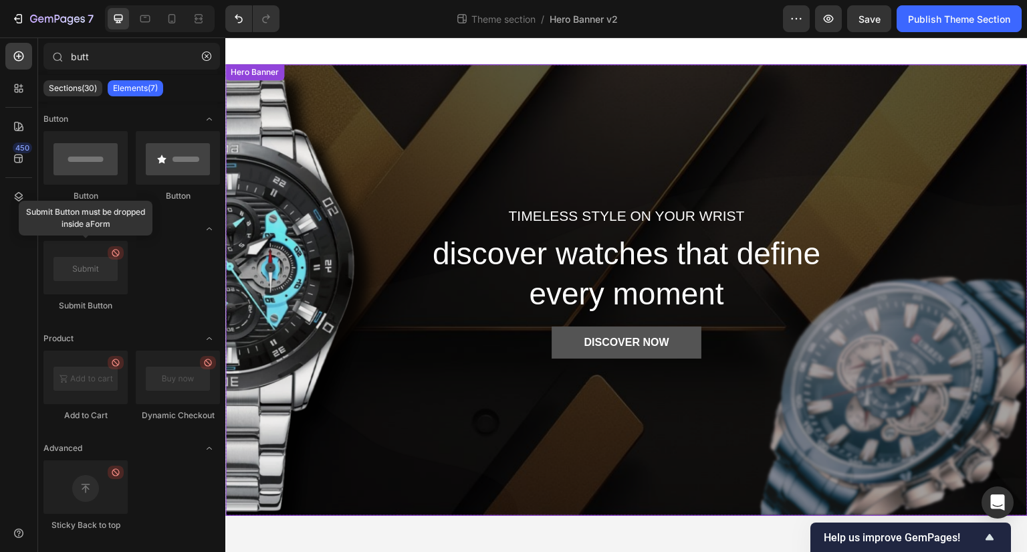
click at [384, 327] on div "Overlay" at bounding box center [626, 289] width 802 height 451
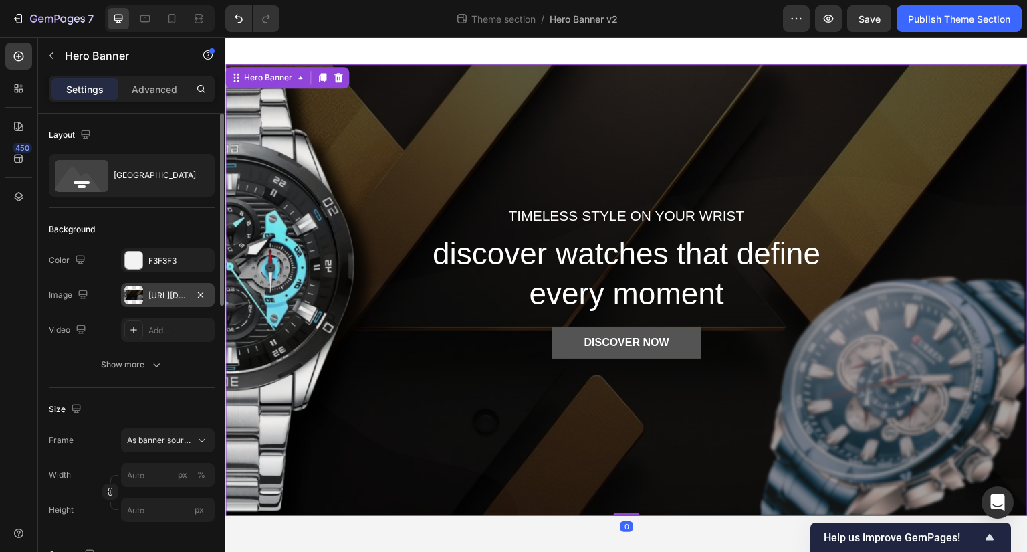
click at [172, 287] on div "https://cdn.shopify.com/s/files/1/0720/7354/3876/files/gempages_585474673702077…" at bounding box center [168, 295] width 94 height 24
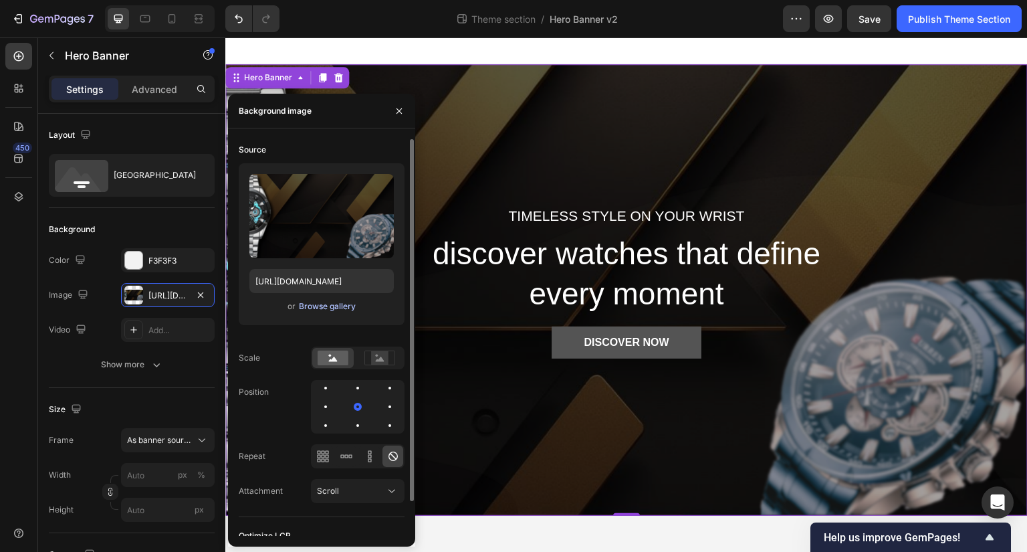
click at [341, 308] on div "Browse gallery" at bounding box center [327, 306] width 57 height 12
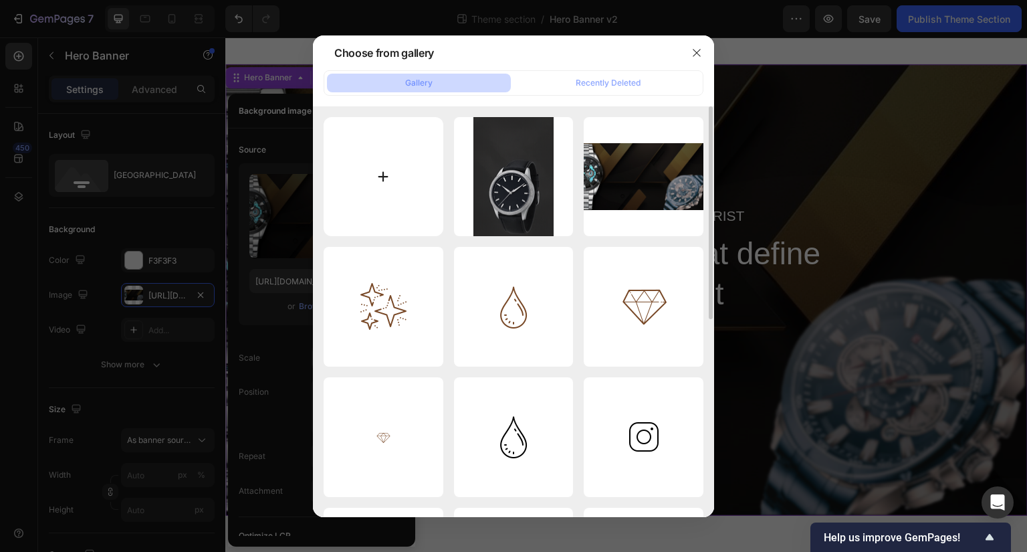
click at [362, 195] on input "file" at bounding box center [384, 177] width 120 height 120
type input "C:\fakepath\ChatGPT Image Sep 28, 2025, 08_48_00 PM.png"
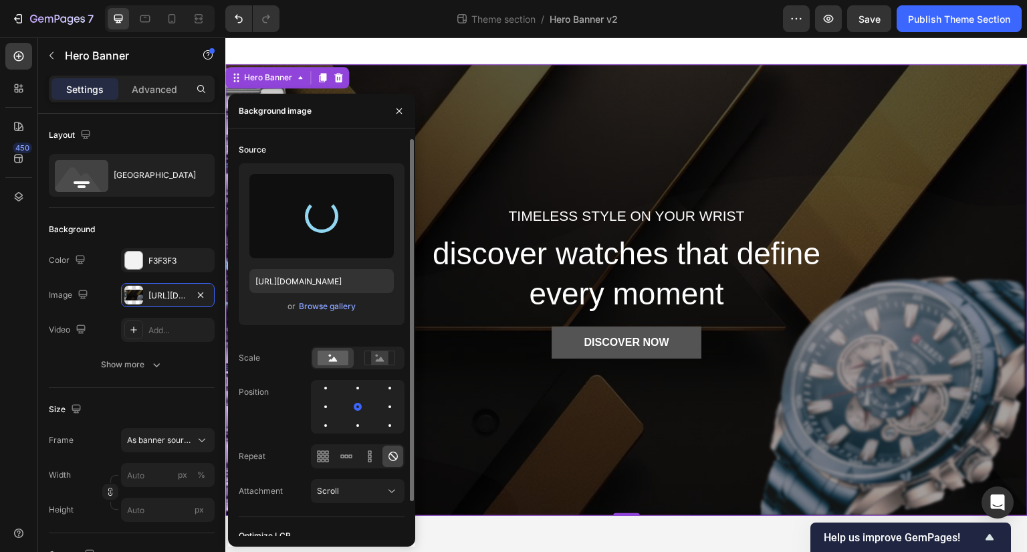
type input "https://cdn.shopify.com/s/files/1/0720/7354/3876/files/gempages_585474673702077…"
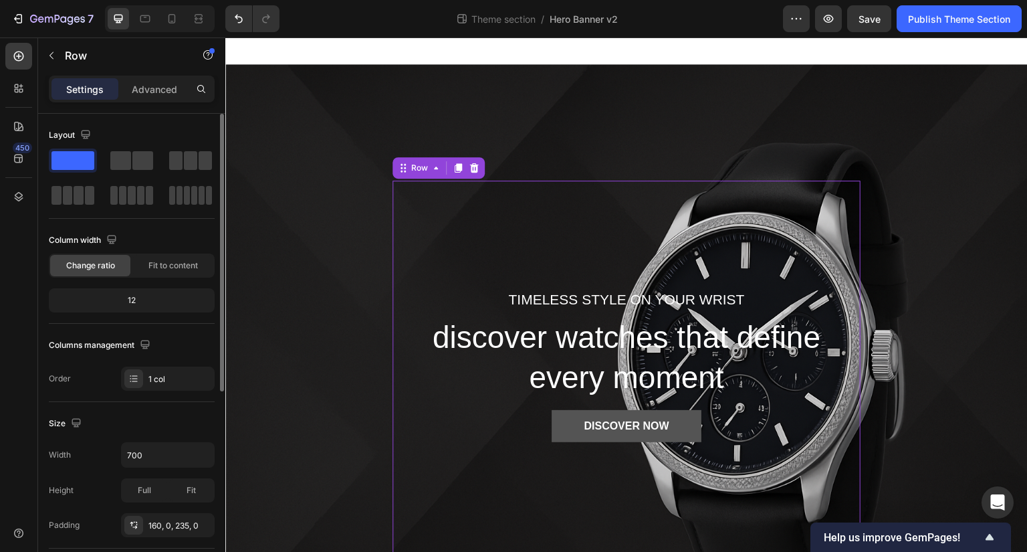
scroll to position [1, 0]
click at [131, 300] on div "12" at bounding box center [131, 299] width 160 height 19
click at [141, 155] on span at bounding box center [142, 159] width 21 height 19
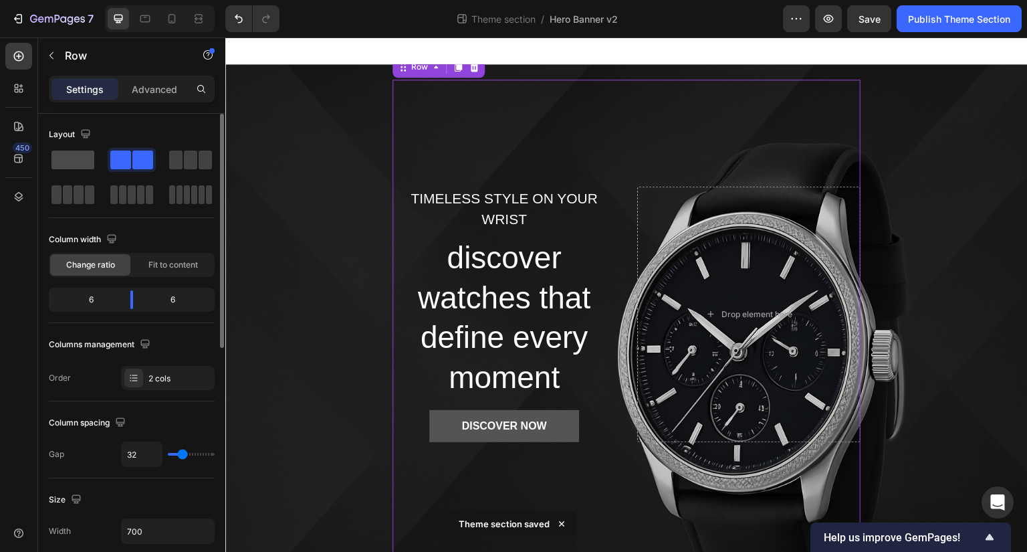
click at [70, 155] on span at bounding box center [72, 159] width 43 height 19
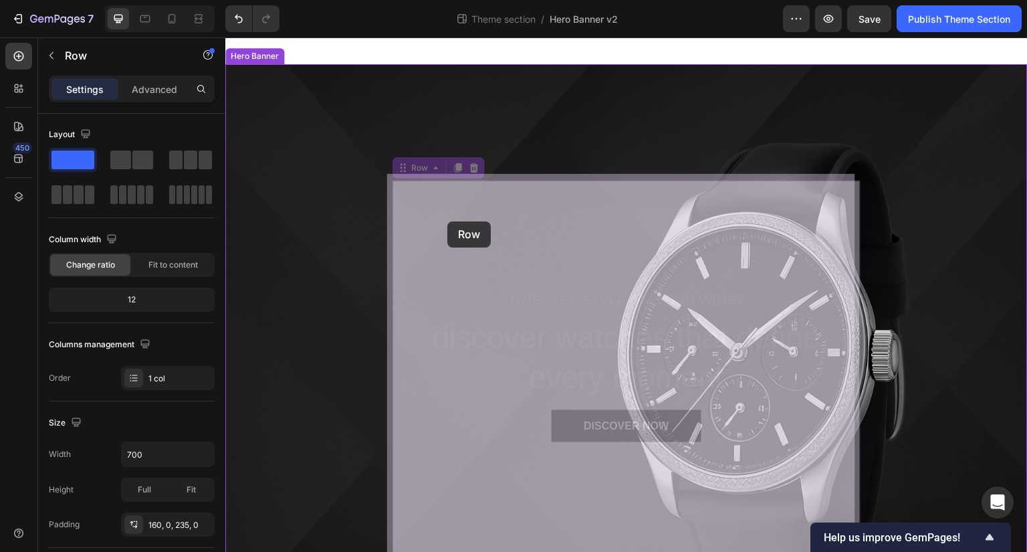
drag, startPoint x: 459, startPoint y: 202, endPoint x: 447, endPoint y: 221, distance: 22.8
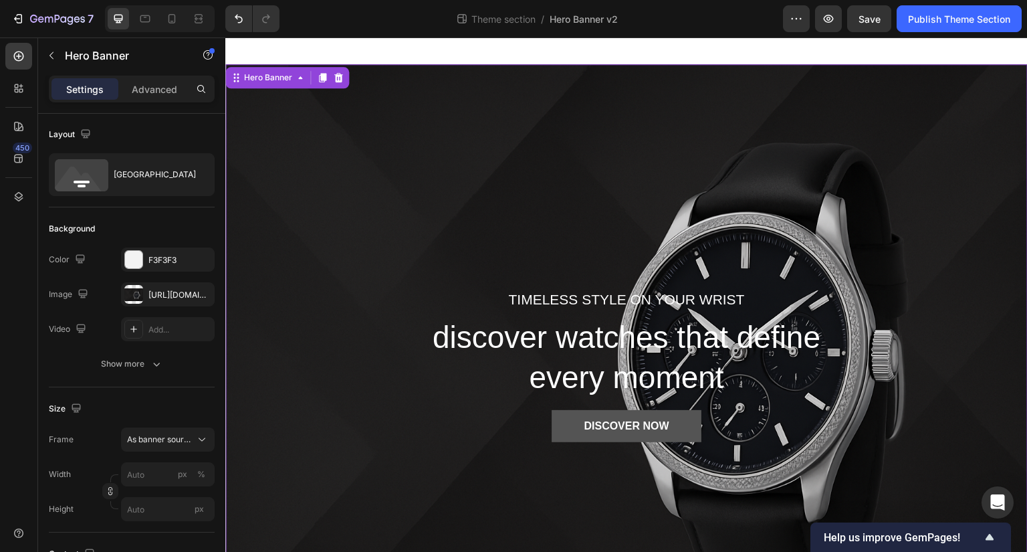
click at [326, 254] on div "Overlay" at bounding box center [626, 331] width 802 height 535
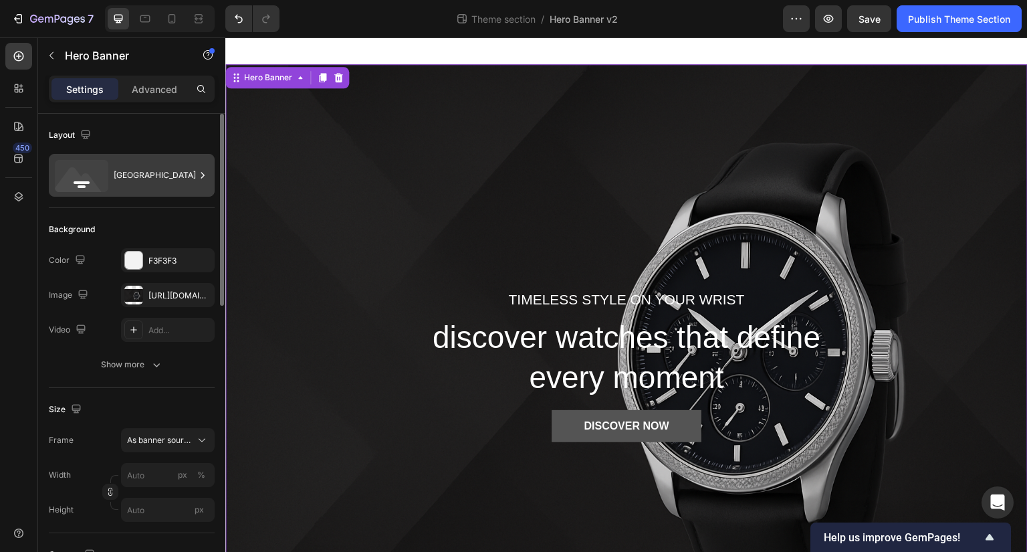
click at [124, 182] on div "Bottom center" at bounding box center [155, 175] width 82 height 31
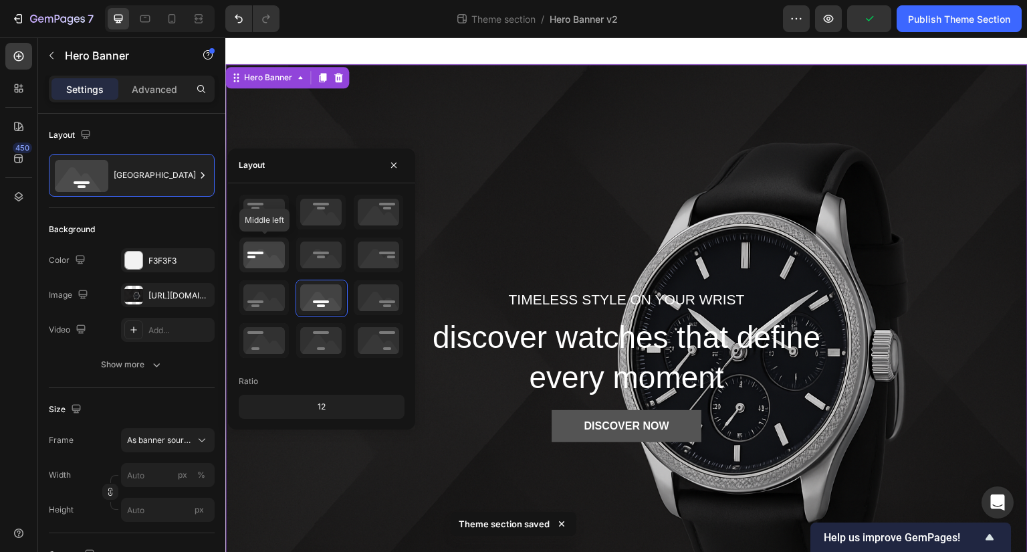
click at [249, 251] on icon at bounding box center [263, 254] width 49 height 35
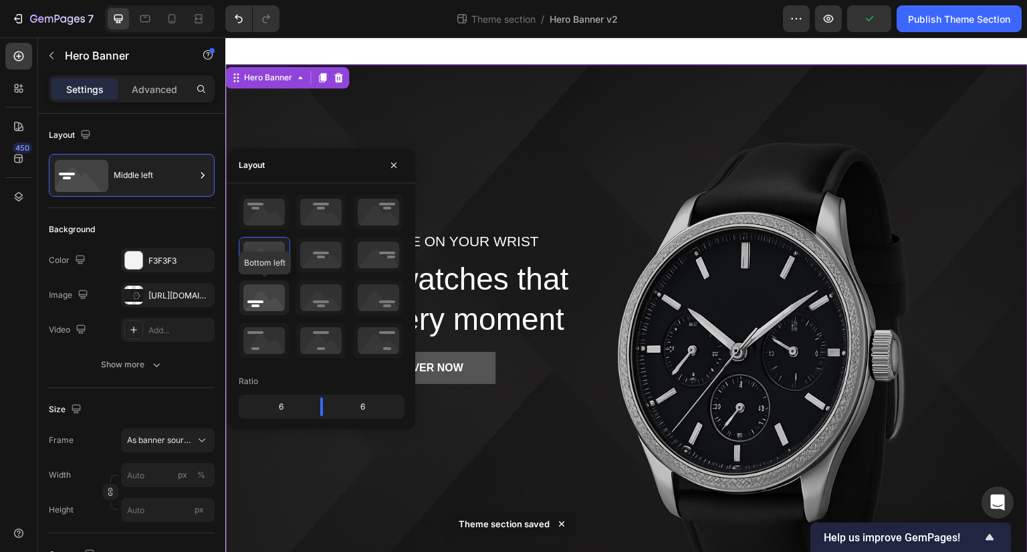
click at [267, 287] on icon at bounding box center [263, 297] width 49 height 35
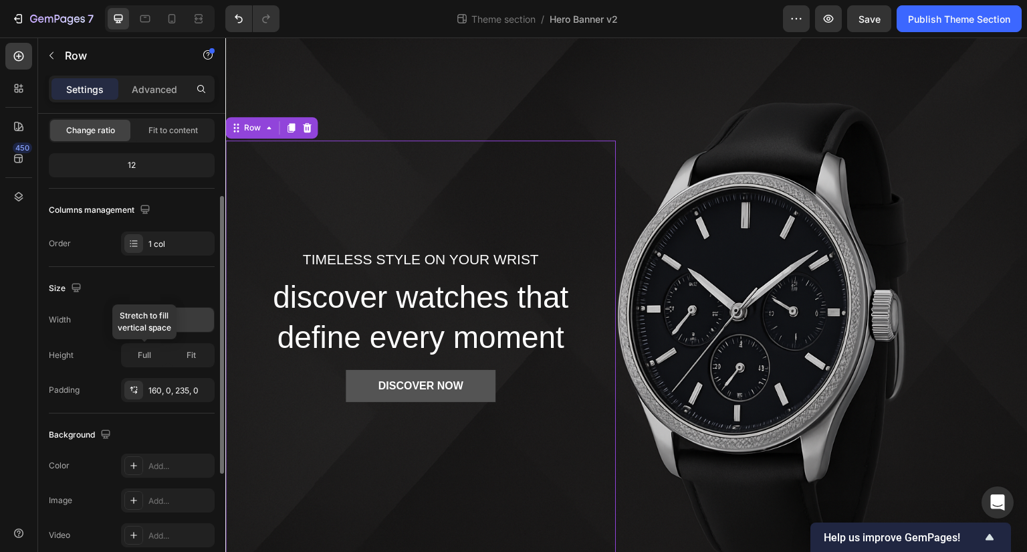
scroll to position [137, 0]
click at [204, 320] on icon "button" at bounding box center [201, 317] width 13 height 13
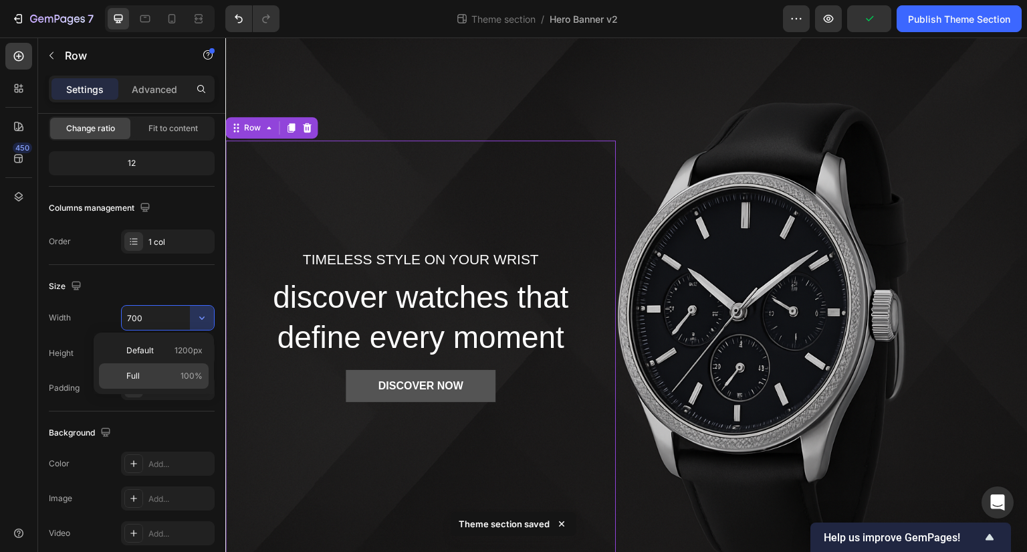
click at [176, 368] on div "Full 100%" at bounding box center [154, 375] width 110 height 25
type input "100%"
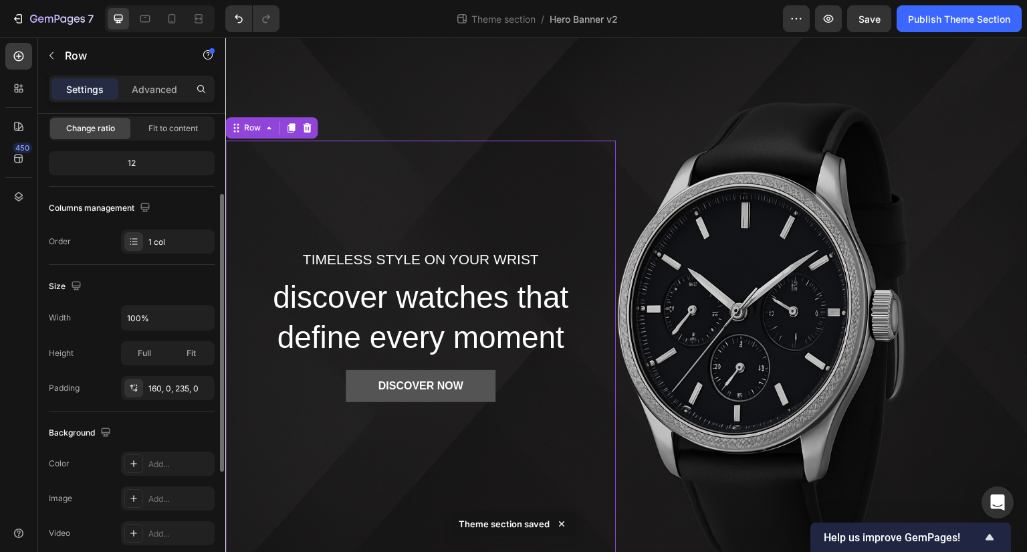
click at [182, 291] on div "Size" at bounding box center [132, 285] width 166 height 21
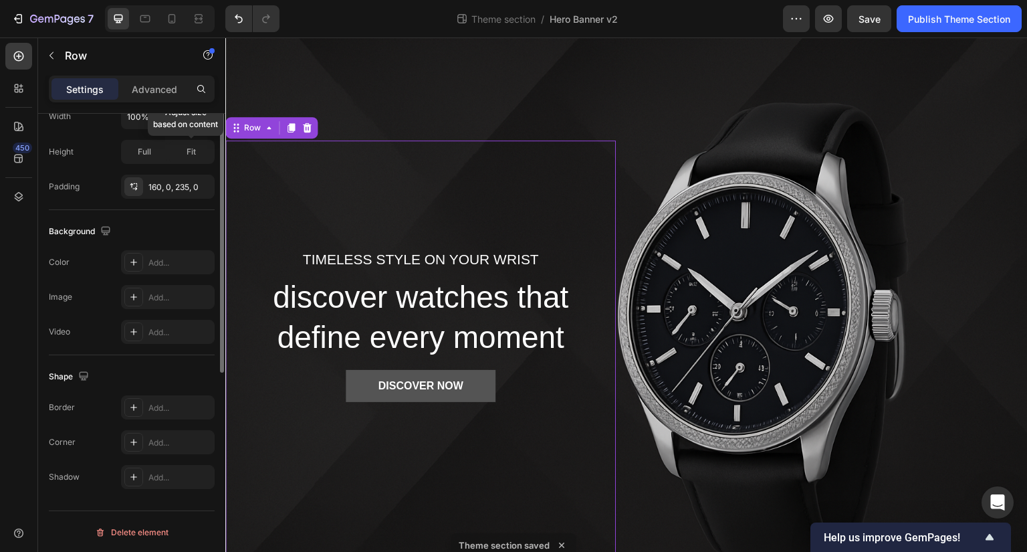
scroll to position [0, 0]
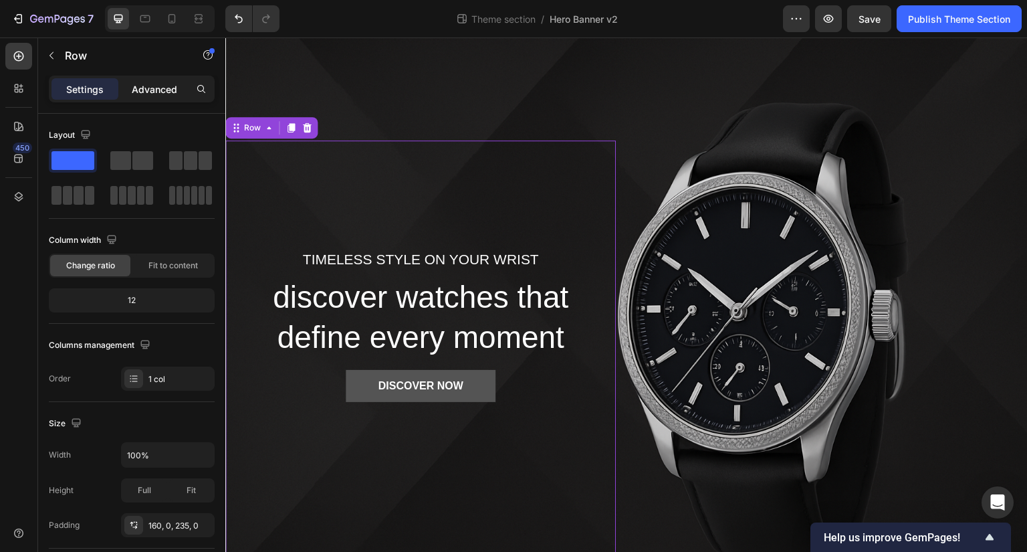
click at [158, 90] on p "Advanced" at bounding box center [154, 89] width 45 height 14
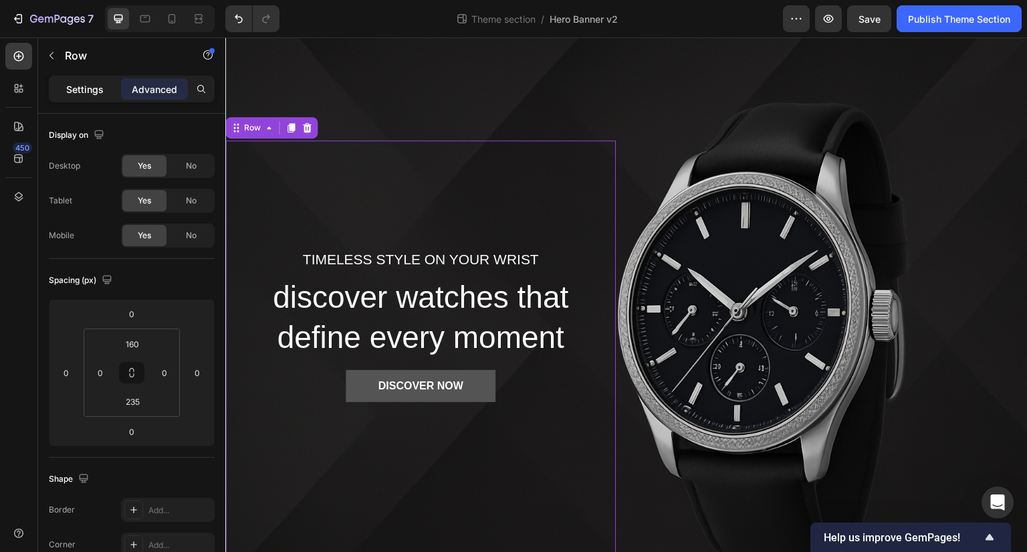
click at [95, 94] on p "Settings" at bounding box center [84, 89] width 37 height 14
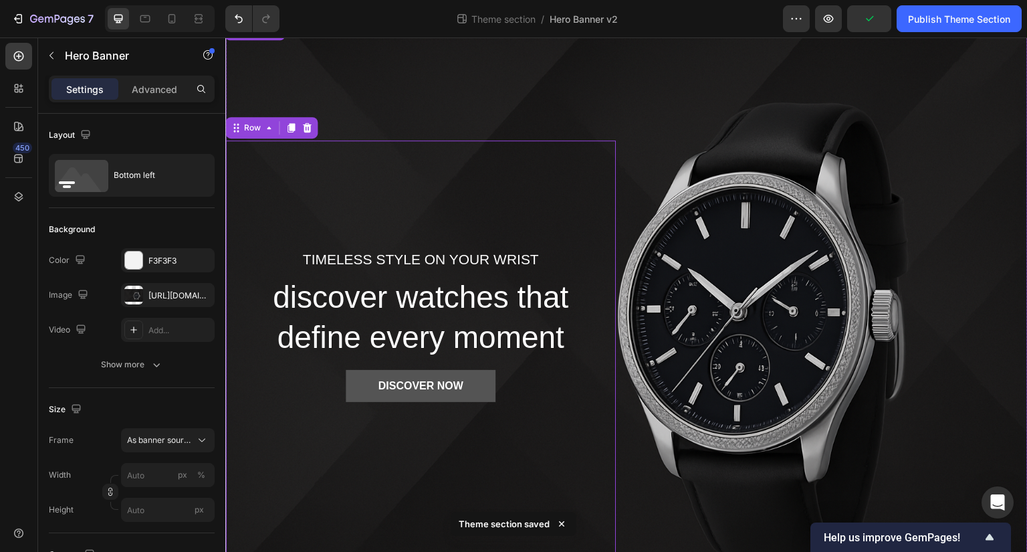
click at [815, 370] on div "Timeless style on your wrist Text block discover watches that define every mome…" at bounding box center [626, 349] width 802 height 419
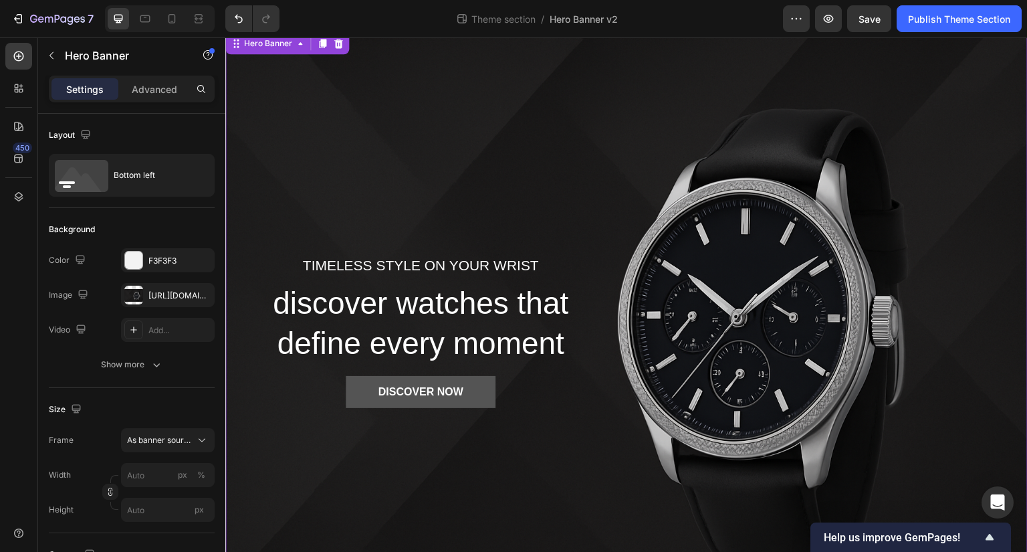
scroll to position [33, 0]
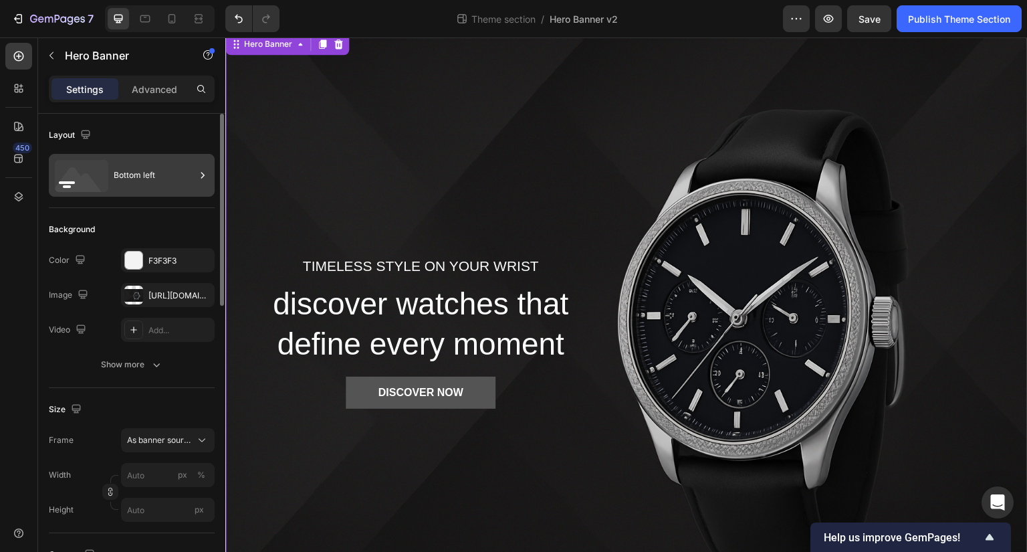
click at [155, 177] on div "Bottom left" at bounding box center [155, 175] width 82 height 31
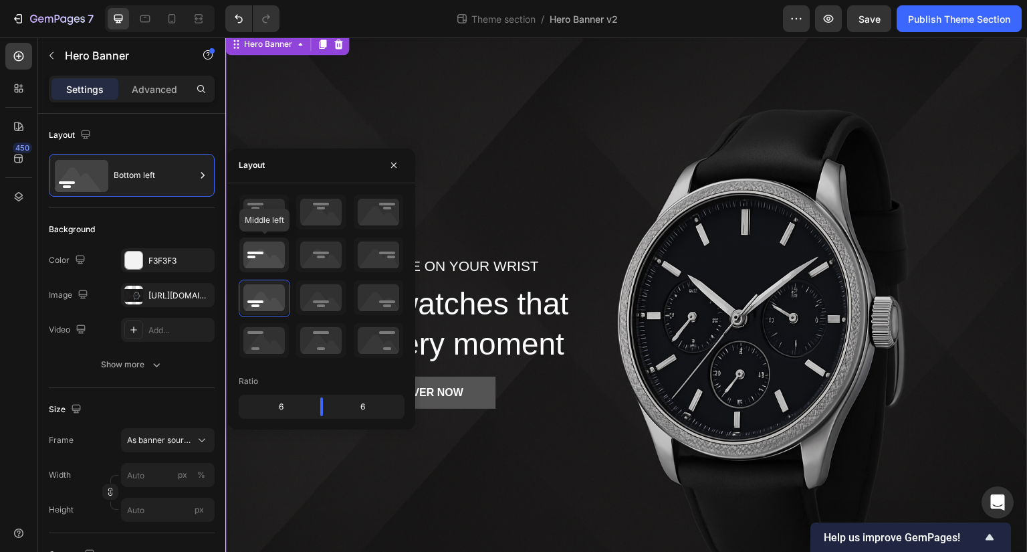
click at [261, 255] on icon at bounding box center [263, 254] width 49 height 35
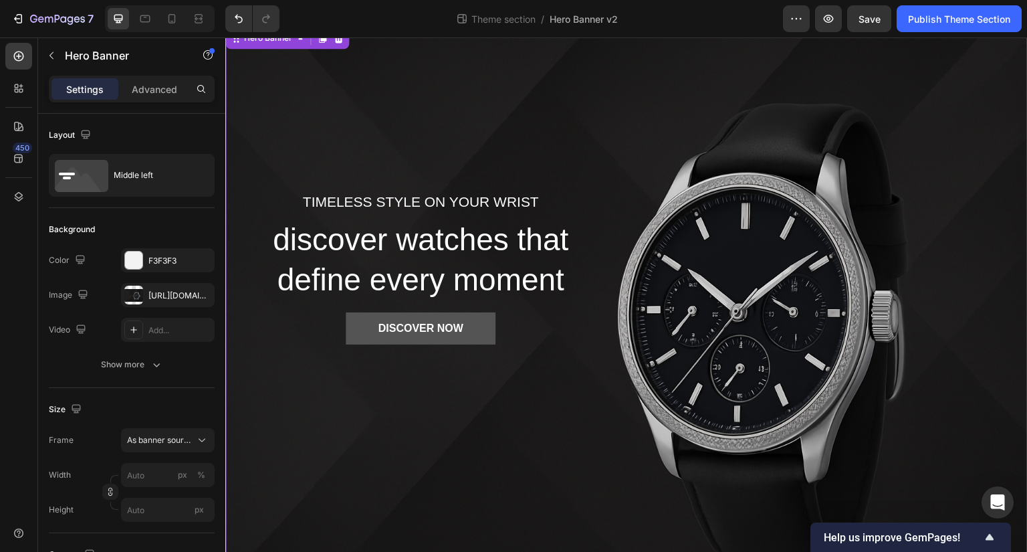
scroll to position [43, 0]
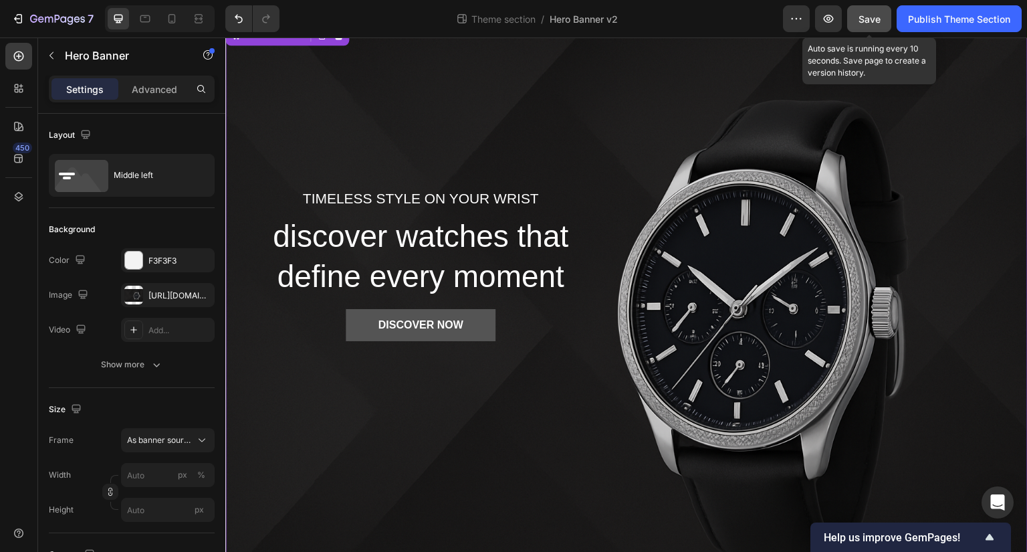
click at [887, 22] on button "Save" at bounding box center [869, 18] width 44 height 27
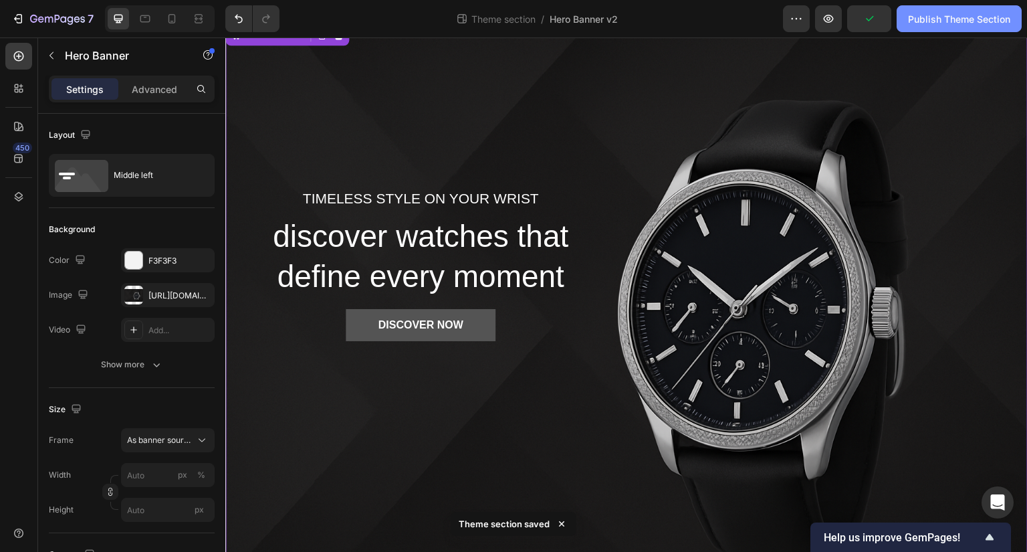
click at [924, 20] on div "Publish Theme Section" at bounding box center [959, 19] width 102 height 14
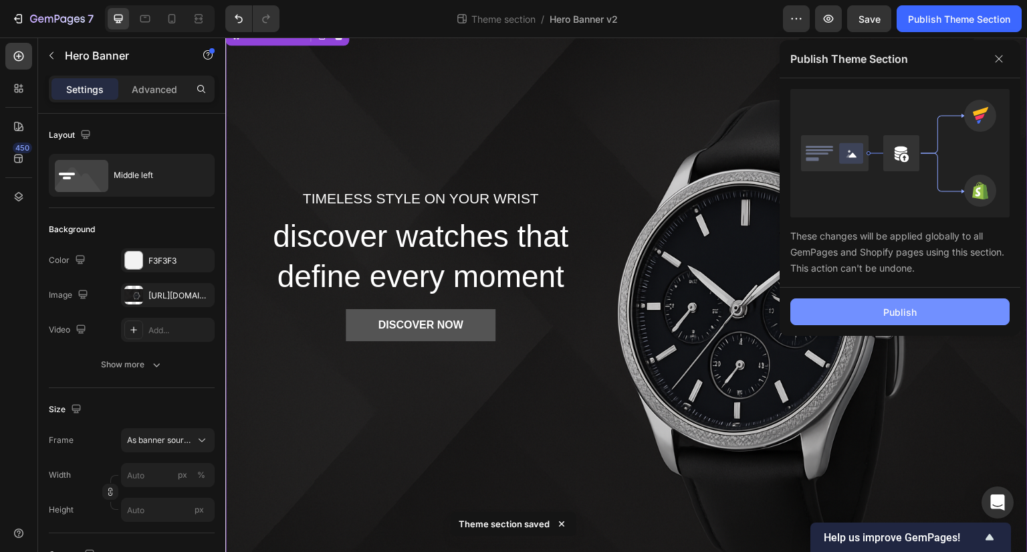
click at [936, 312] on button "Publish" at bounding box center [899, 311] width 219 height 27
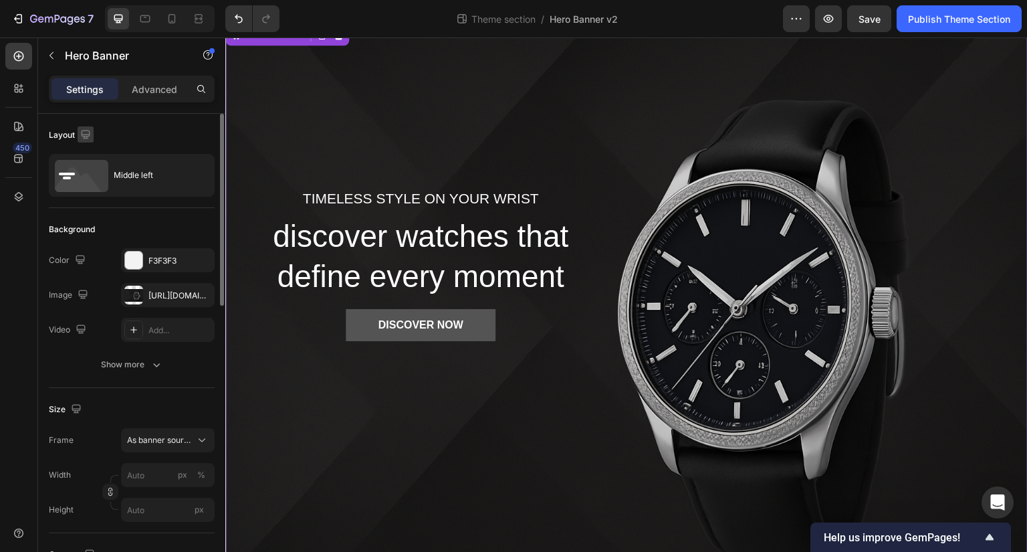
click at [81, 138] on icon "button" at bounding box center [85, 134] width 13 height 13
click at [93, 206] on icon "button" at bounding box center [88, 203] width 13 height 13
type input "100"
type input "Auto"
type input "100%"
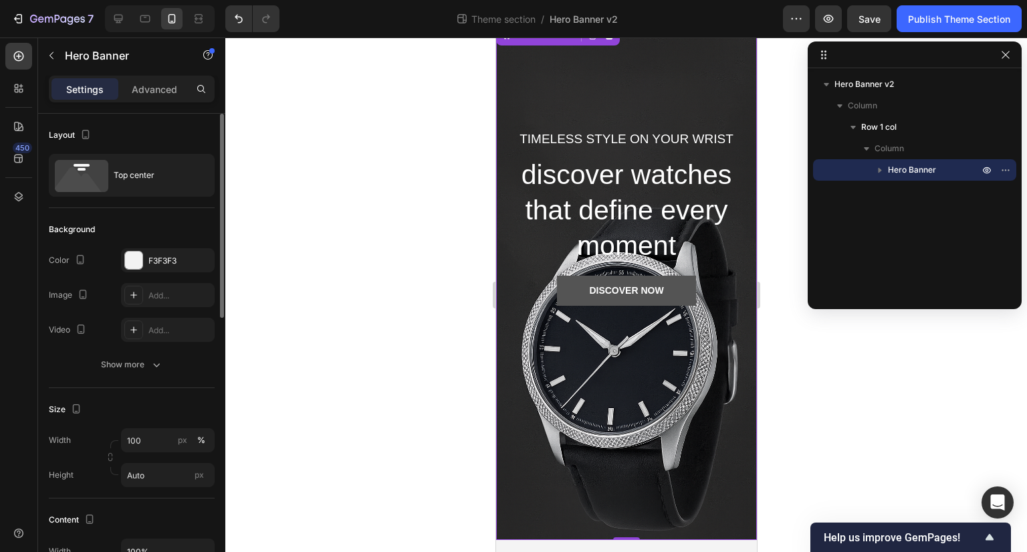
scroll to position [0, 0]
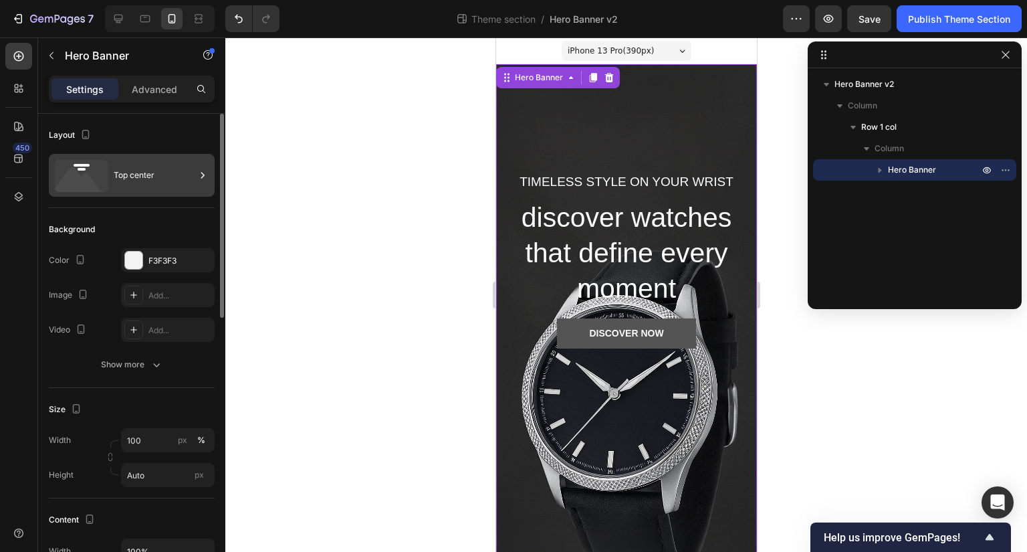
click at [129, 186] on div "Top center" at bounding box center [155, 175] width 82 height 31
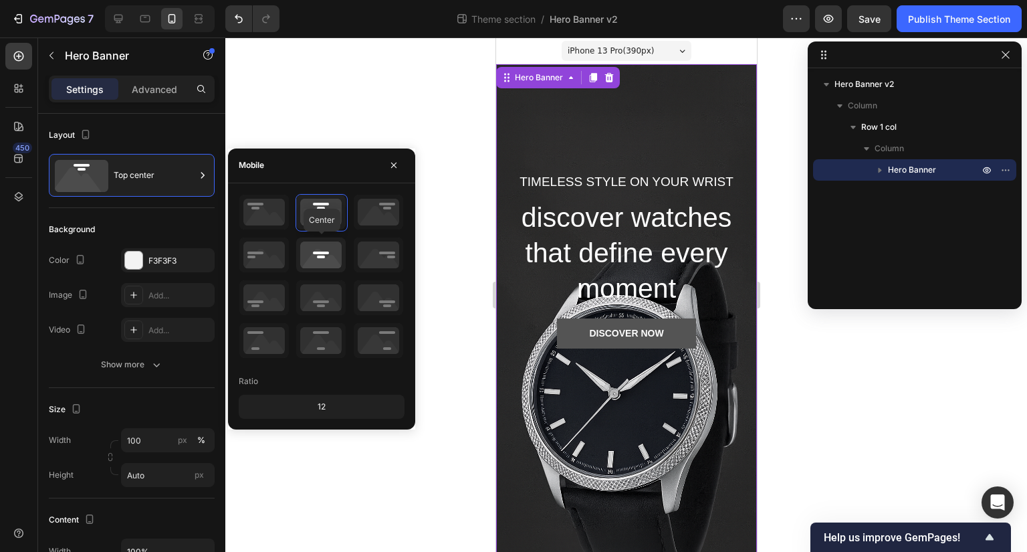
click at [328, 253] on icon at bounding box center [320, 254] width 49 height 35
click at [334, 326] on icon at bounding box center [320, 340] width 49 height 35
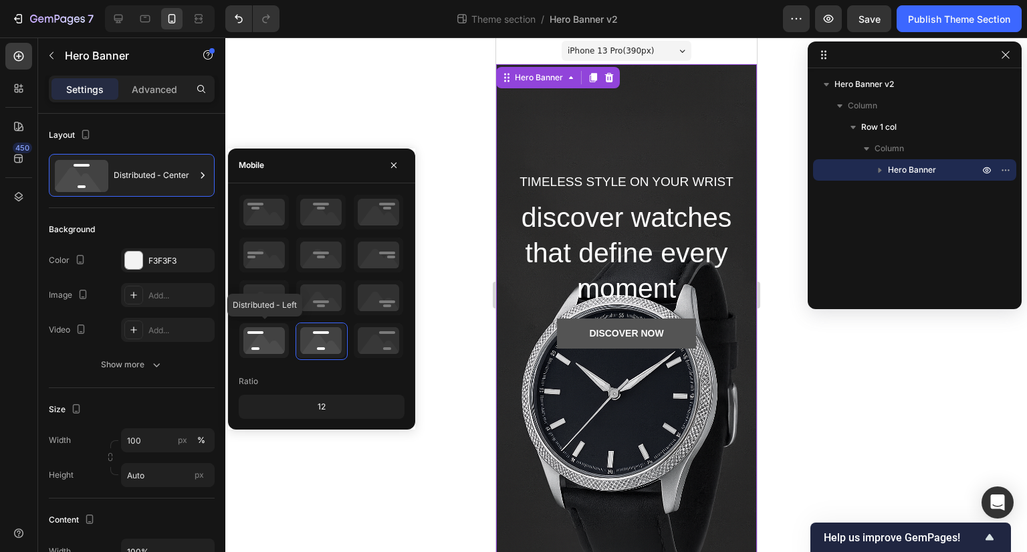
click at [287, 336] on icon at bounding box center [263, 340] width 49 height 35
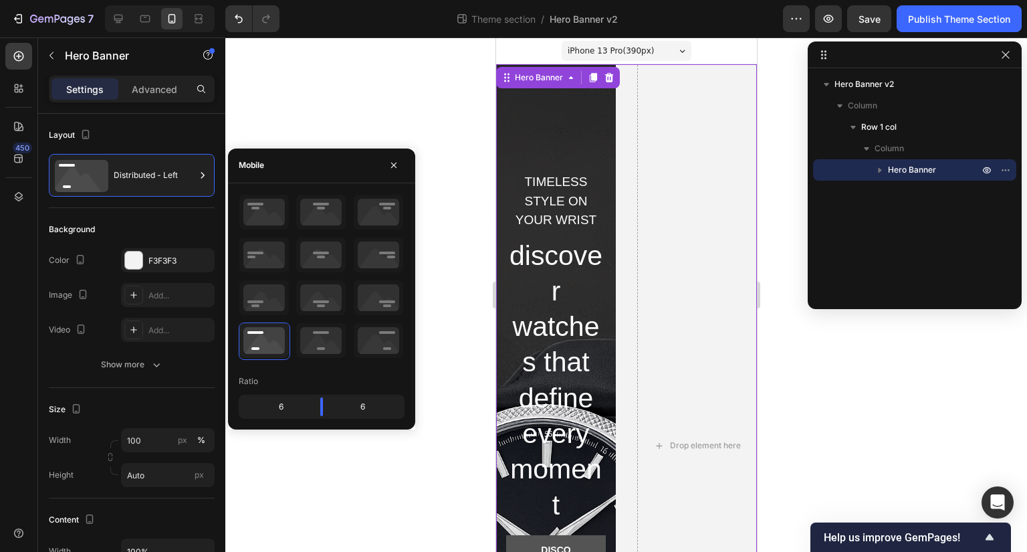
click at [409, 320] on div "Ratio 6 6" at bounding box center [321, 306] width 187 height 225
click at [372, 353] on icon at bounding box center [378, 340] width 49 height 35
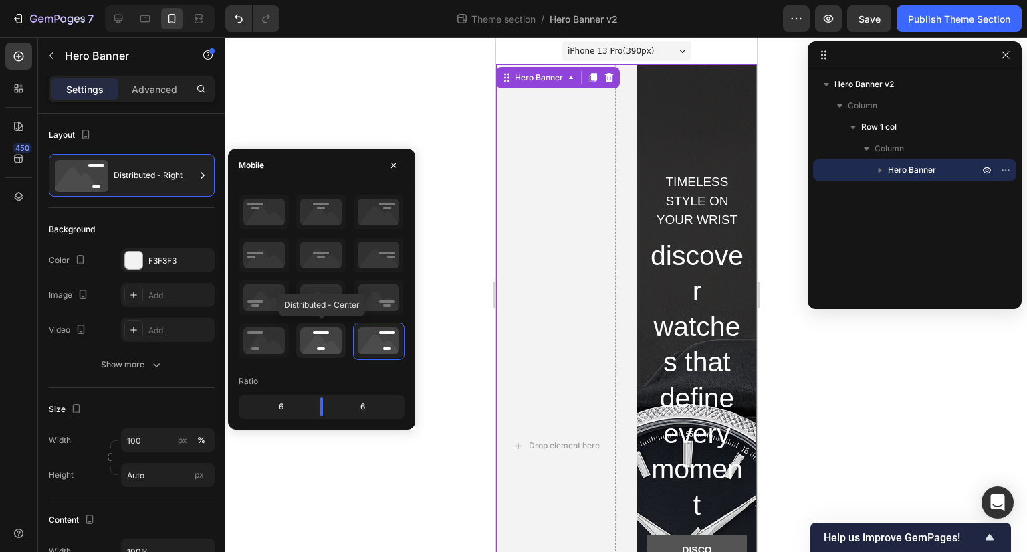
click at [333, 352] on icon at bounding box center [320, 340] width 49 height 35
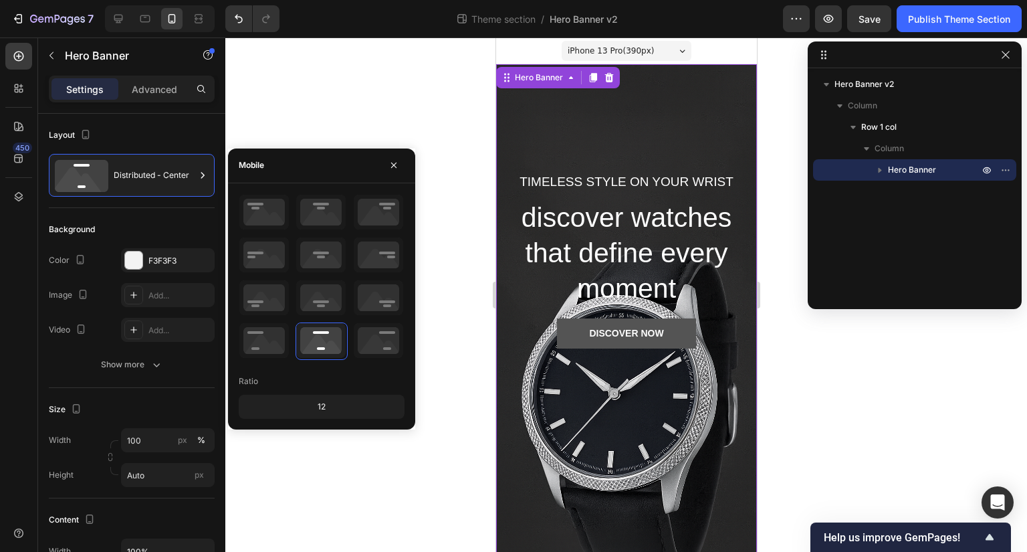
click at [329, 409] on div "12" at bounding box center [321, 406] width 160 height 19
click at [322, 404] on div "12" at bounding box center [321, 406] width 160 height 19
click at [329, 304] on icon at bounding box center [320, 297] width 49 height 35
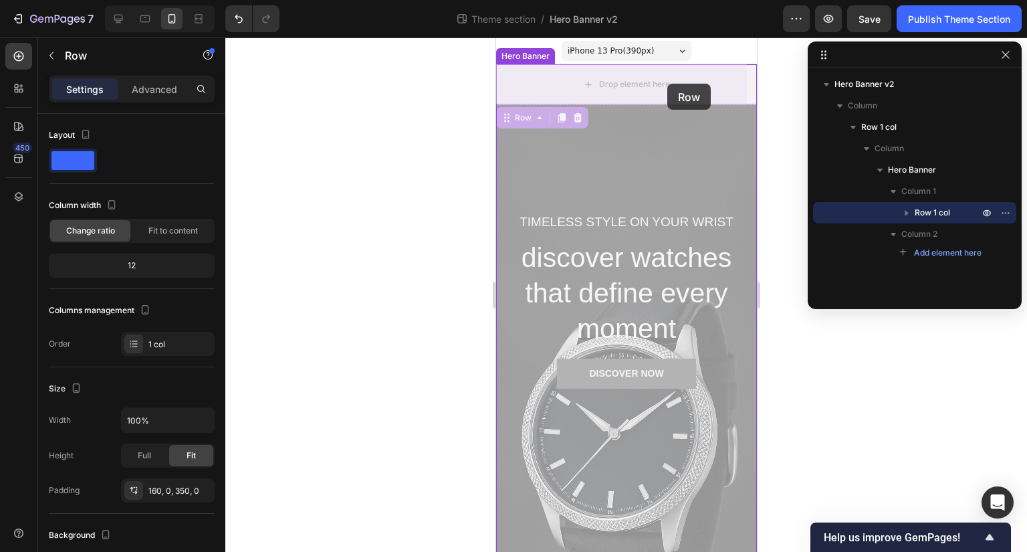
drag, startPoint x: 665, startPoint y: 164, endPoint x: 667, endPoint y: 85, distance: 78.9
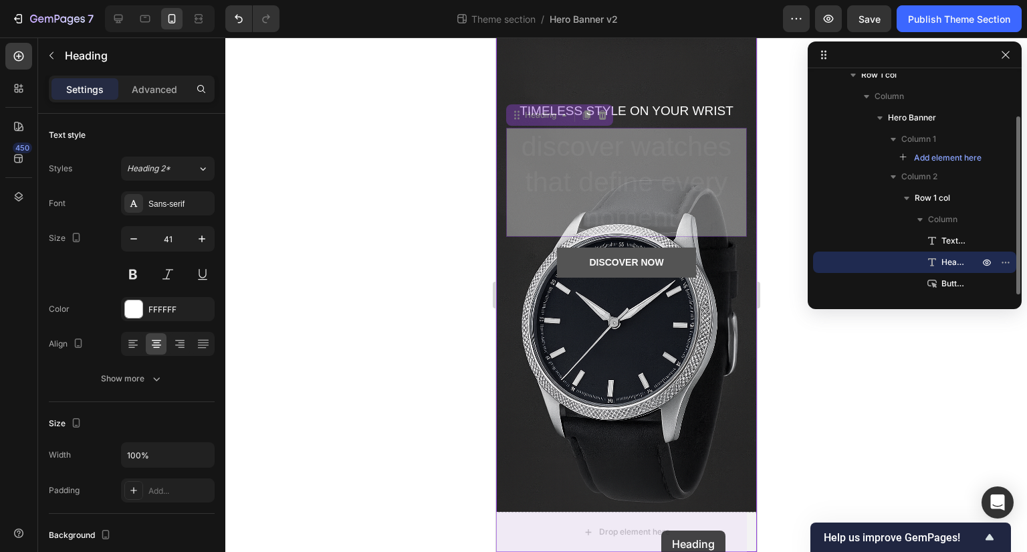
scroll to position [73, 0]
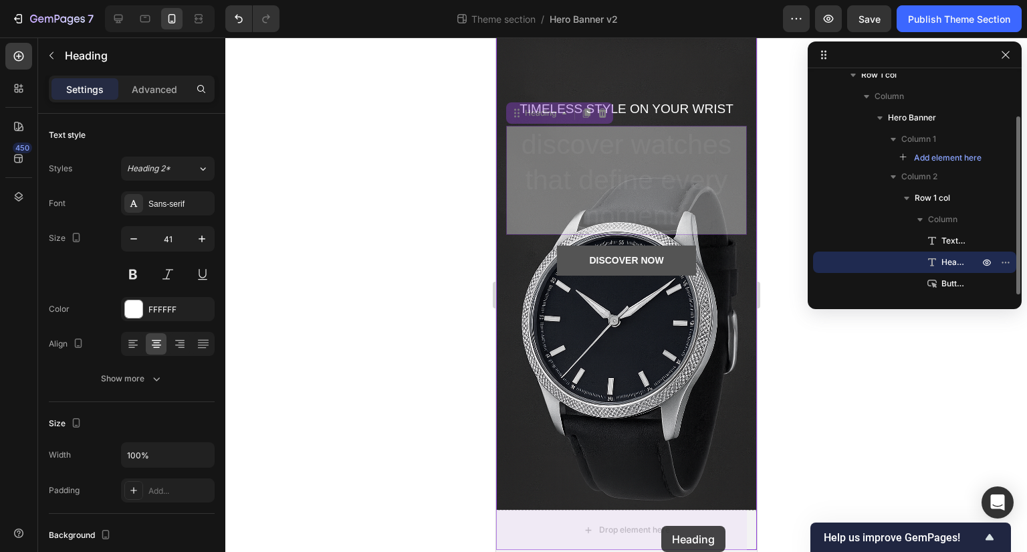
drag, startPoint x: 648, startPoint y: 174, endPoint x: 661, endPoint y: 525, distance: 350.6
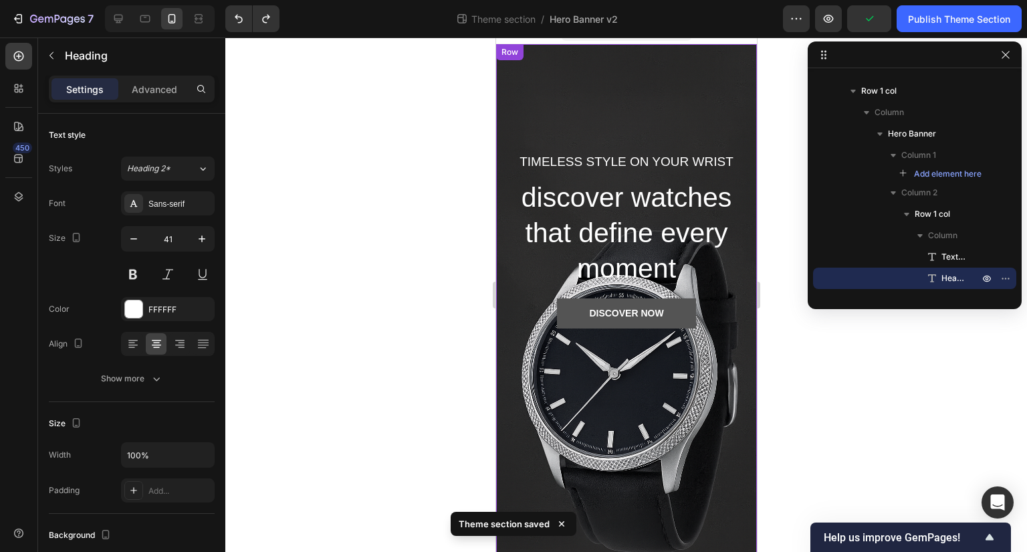
scroll to position [71, 0]
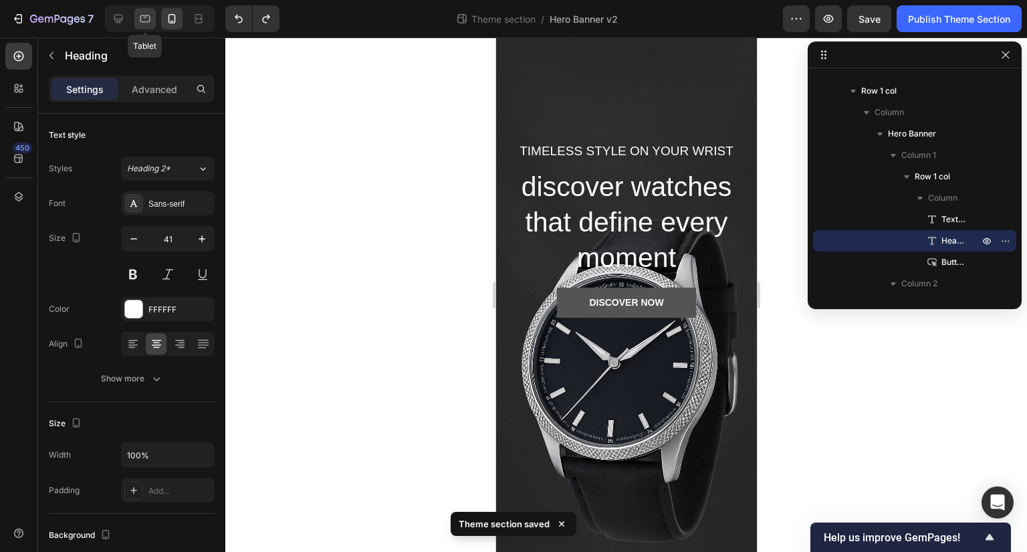
click at [153, 14] on div at bounding box center [144, 18] width 21 height 21
type input "46"
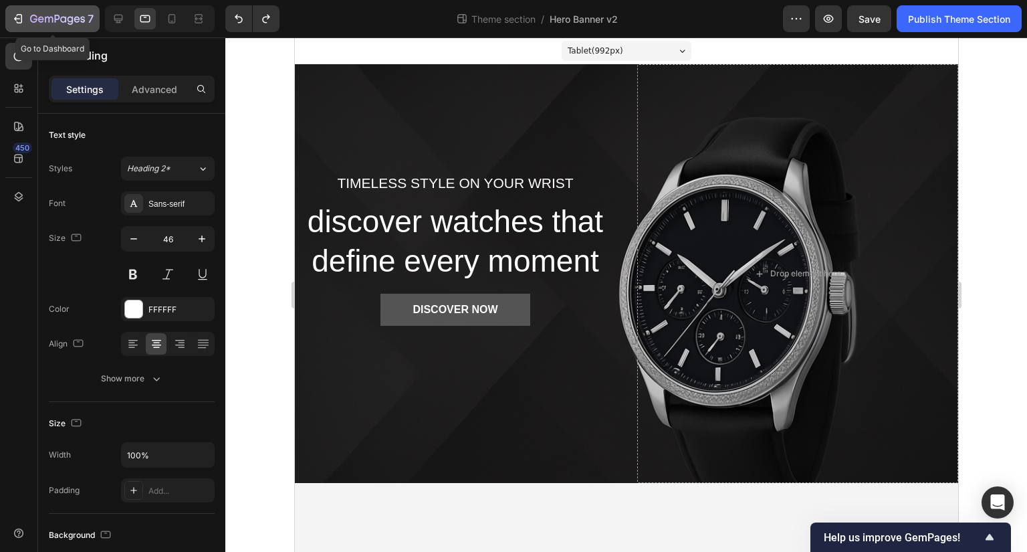
click at [74, 27] on button "7" at bounding box center [52, 18] width 94 height 27
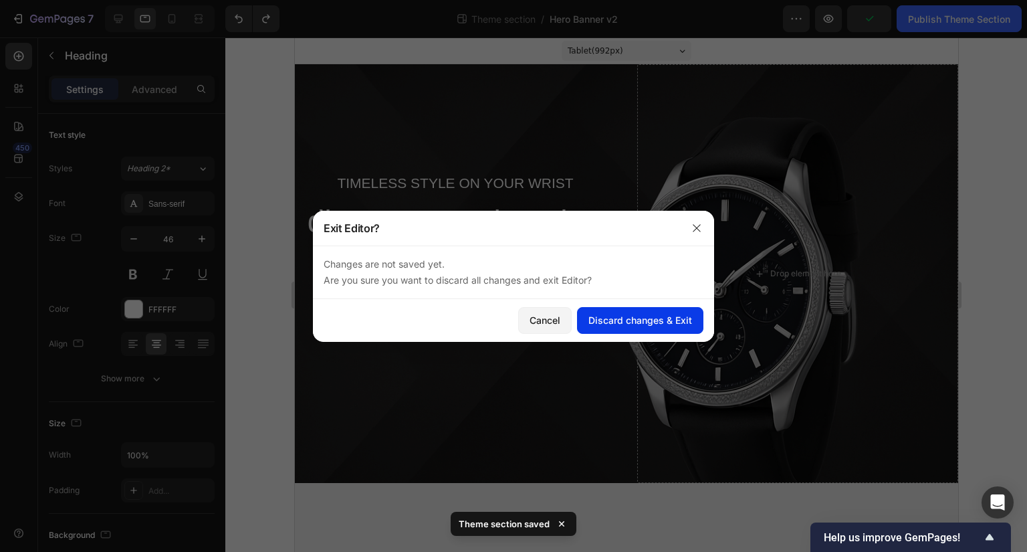
click at [671, 316] on div "Discard changes & Exit" at bounding box center [640, 320] width 104 height 14
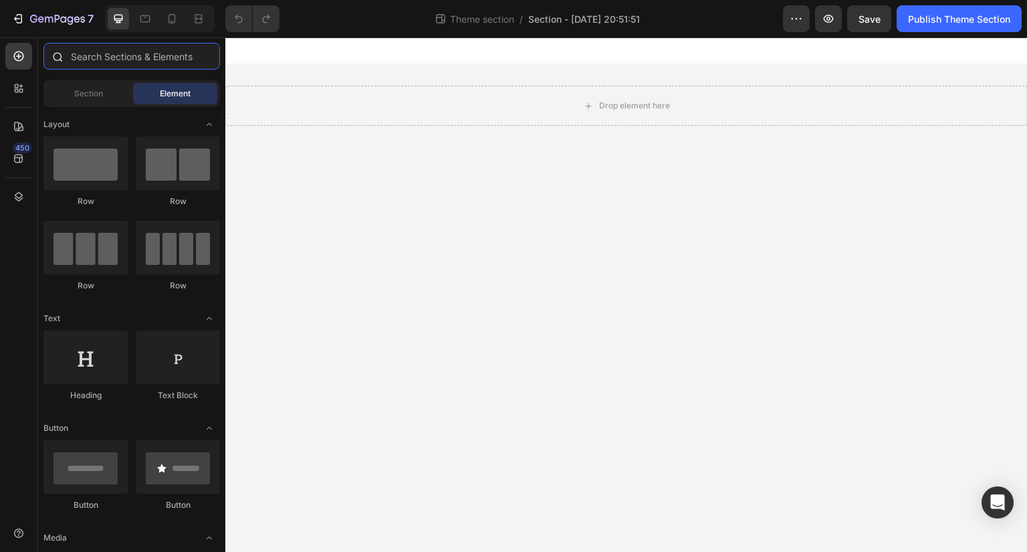
click at [172, 53] on input "text" at bounding box center [131, 56] width 176 height 27
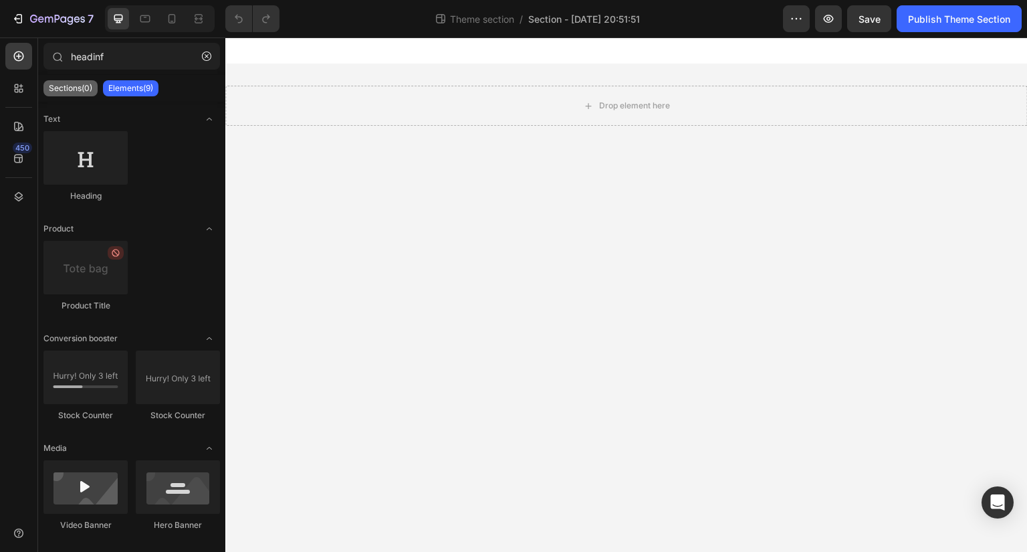
click at [80, 82] on div "Sections(0)" at bounding box center [70, 88] width 54 height 16
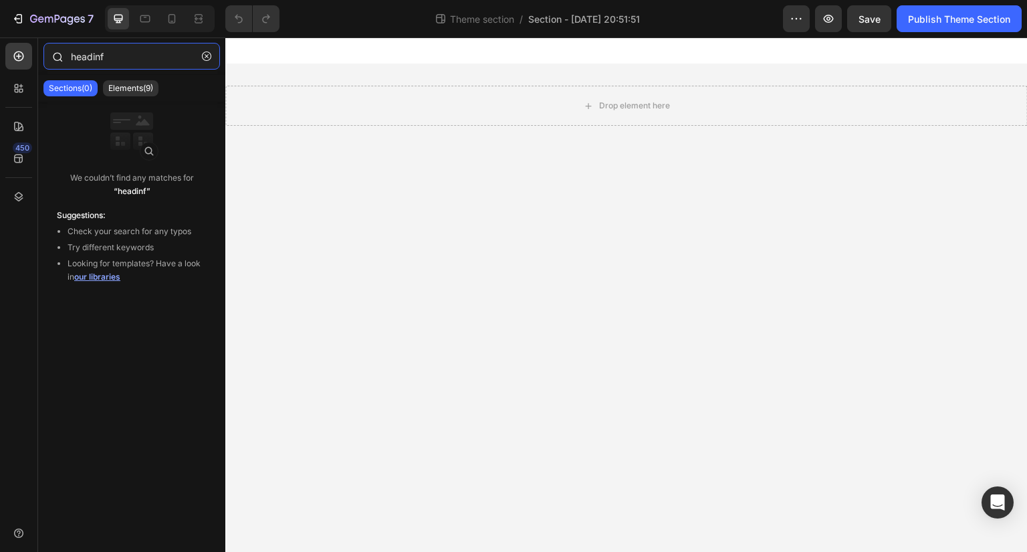
click at [135, 64] on input "headinf" at bounding box center [131, 56] width 176 height 27
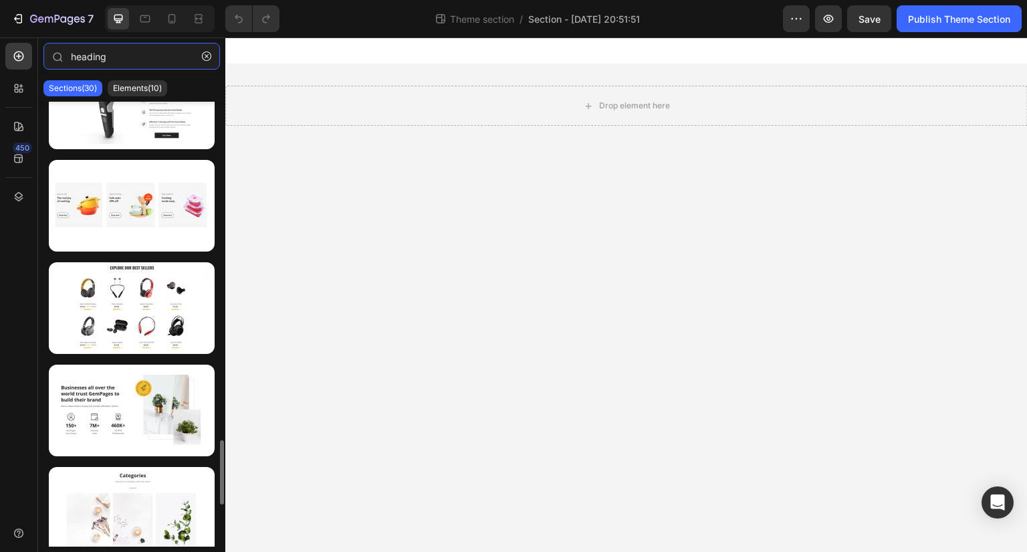
scroll to position [2304, 0]
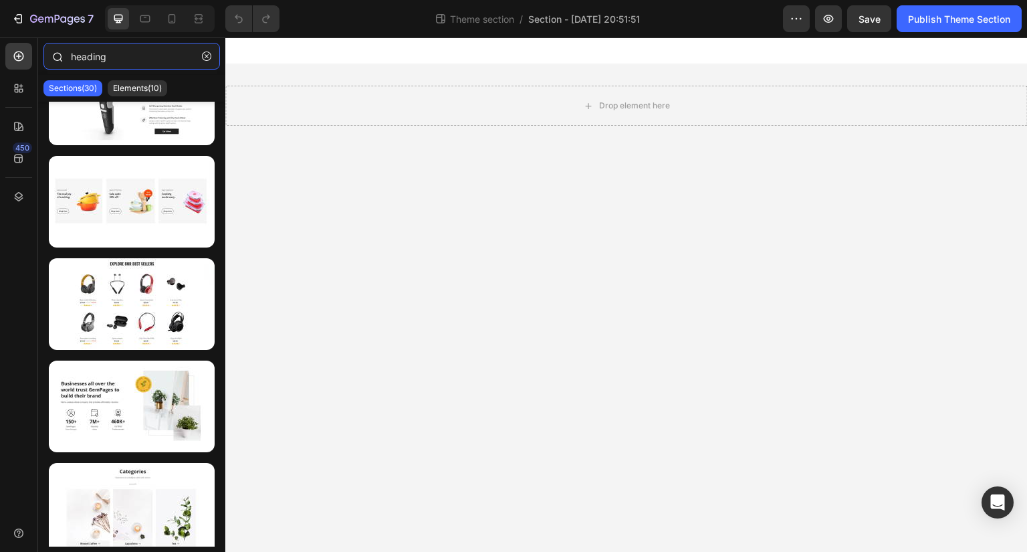
click at [138, 64] on input "heading" at bounding box center [131, 56] width 176 height 27
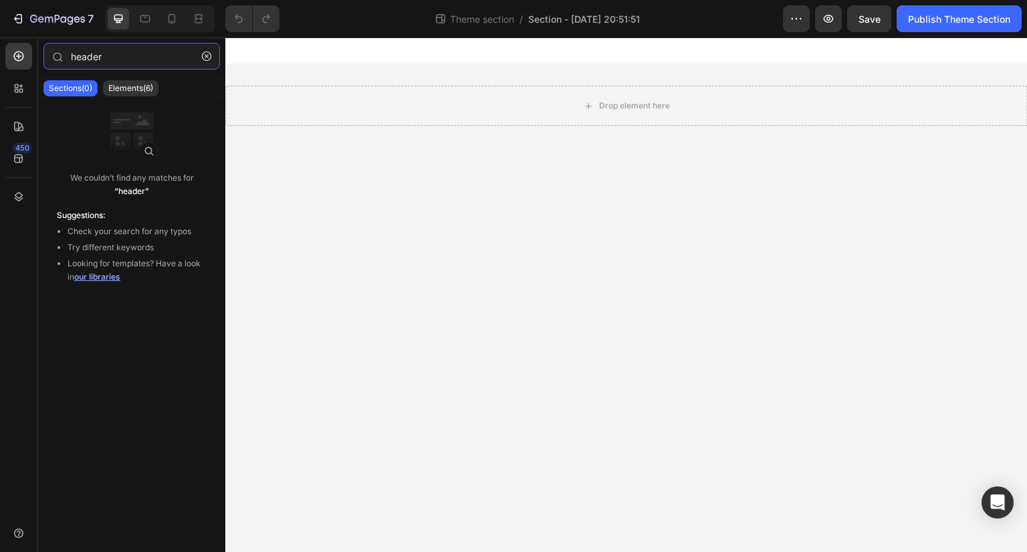
type input "header"
drag, startPoint x: 97, startPoint y: 265, endPoint x: 104, endPoint y: 266, distance: 6.8
click at [104, 266] on li "Looking for templates? Have a look in our libraries" at bounding box center [137, 270] width 139 height 27
click at [110, 287] on div "header Sections(0) Elements(6) We couldn’t find any matches for “header” Sugges…" at bounding box center [131, 294] width 187 height 514
click at [107, 281] on span "our libraries" at bounding box center [97, 276] width 46 height 10
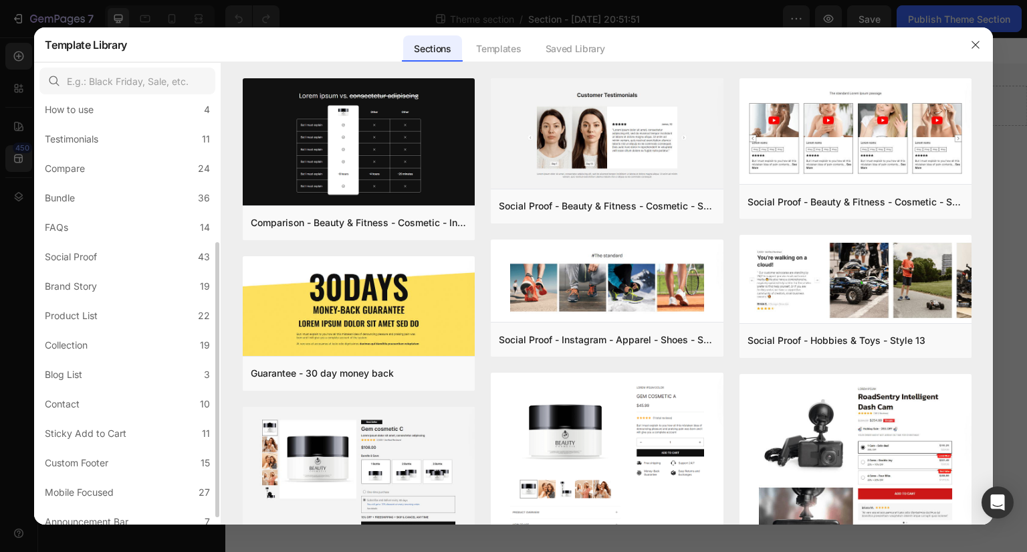
scroll to position [222, 0]
click at [173, 493] on label "Mobile Focused 27" at bounding box center [127, 490] width 176 height 27
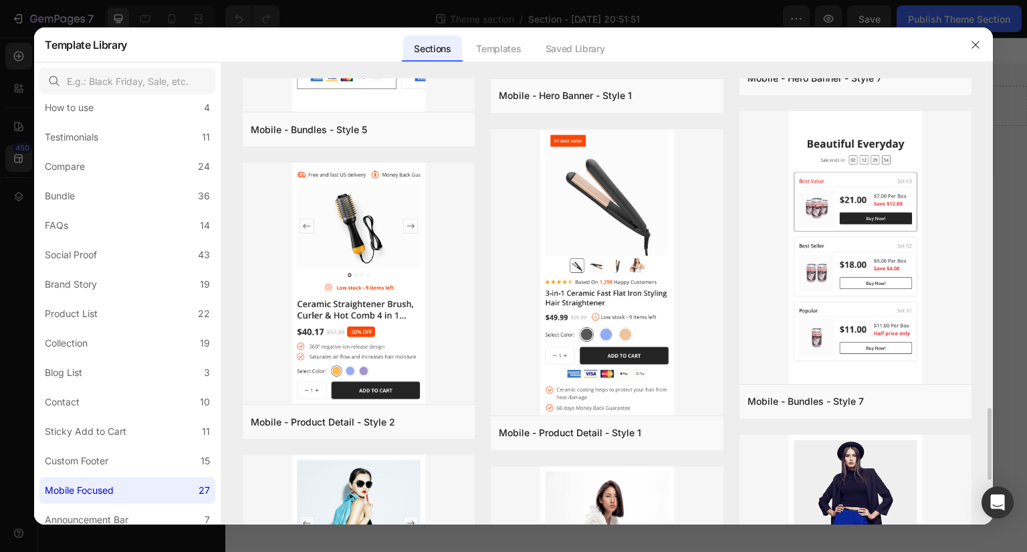
scroll to position [2055, 0]
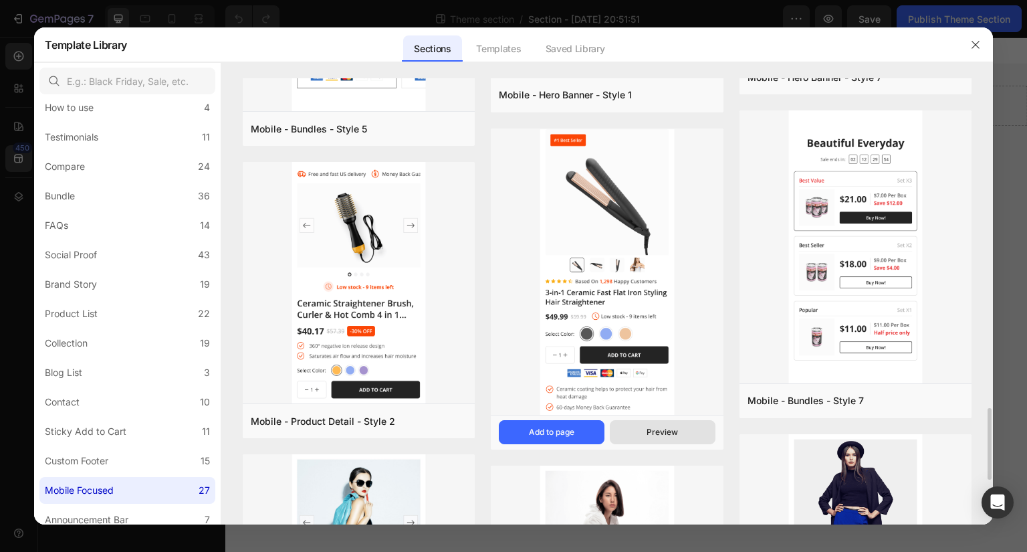
click at [663, 425] on button "Preview" at bounding box center [663, 432] width 106 height 24
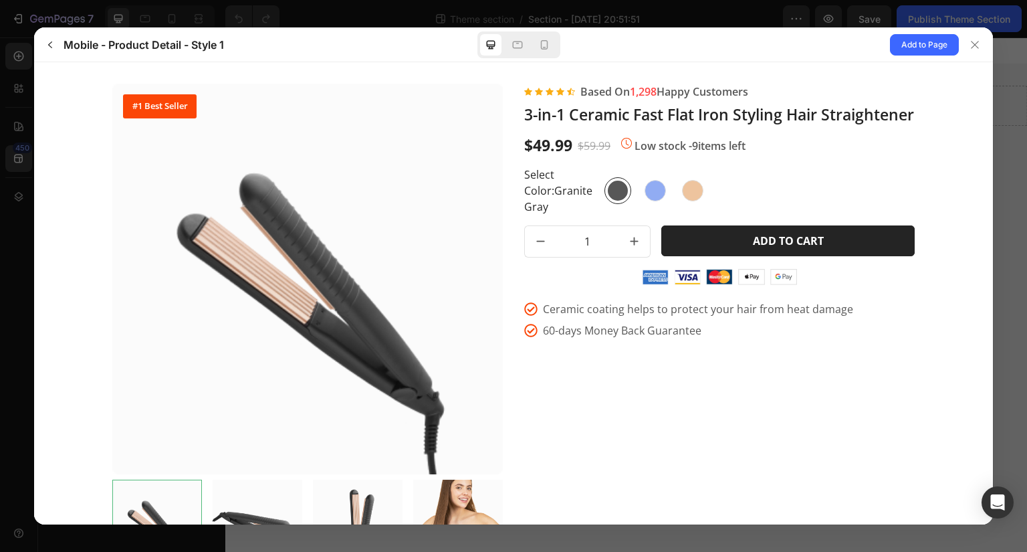
scroll to position [0, 0]
click at [536, 47] on div at bounding box center [544, 44] width 21 height 21
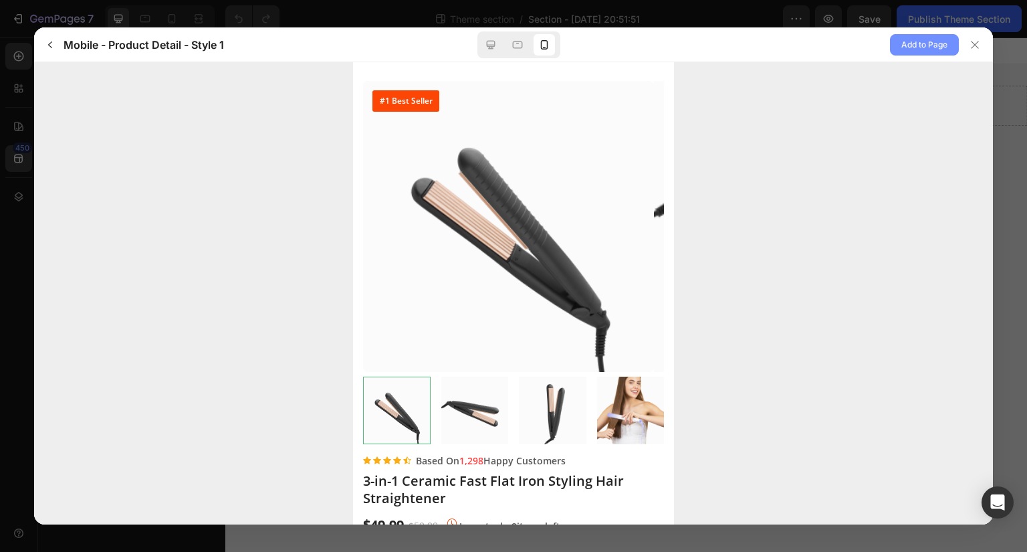
click at [934, 49] on span "Add to Page" at bounding box center [924, 45] width 46 height 16
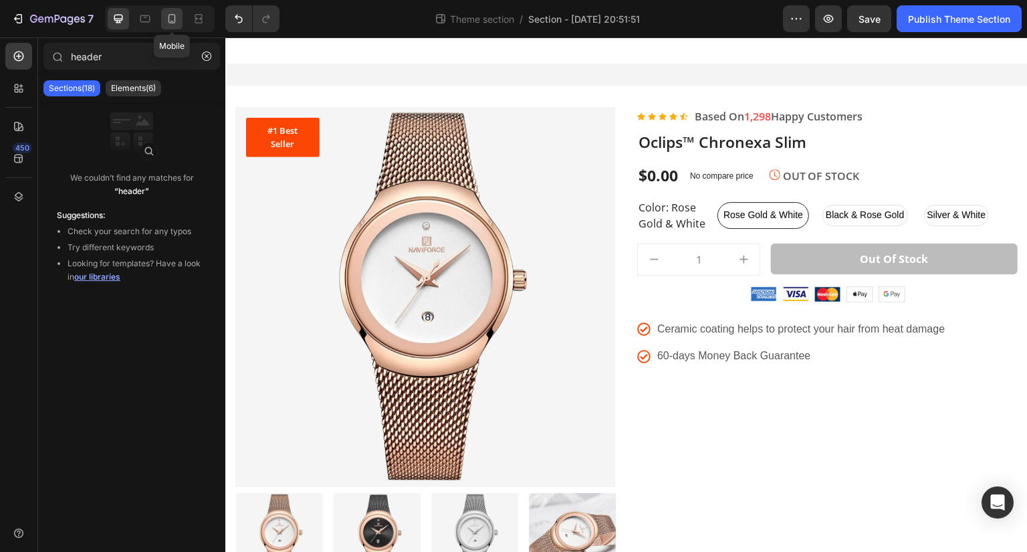
click at [174, 11] on div at bounding box center [171, 18] width 21 height 21
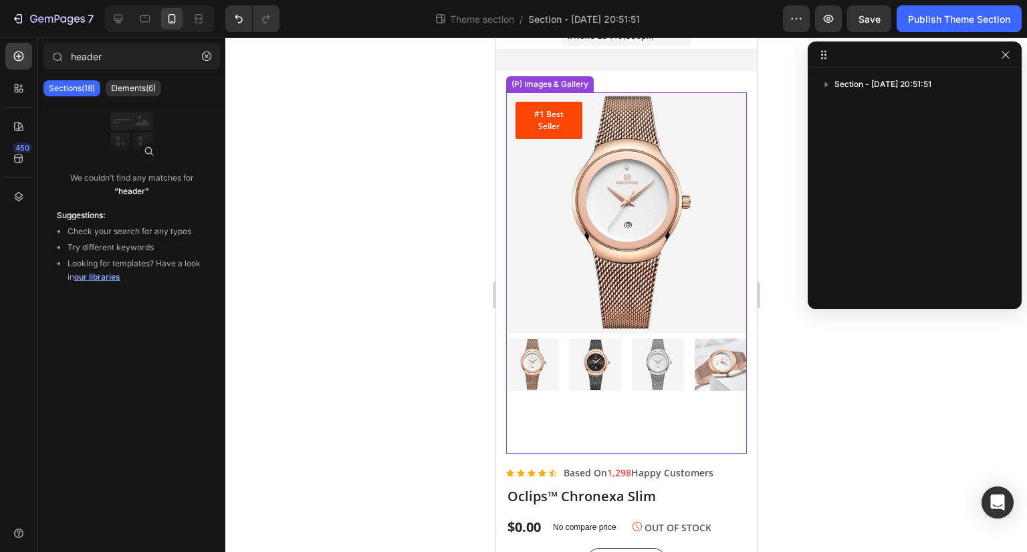
scroll to position [31, 0]
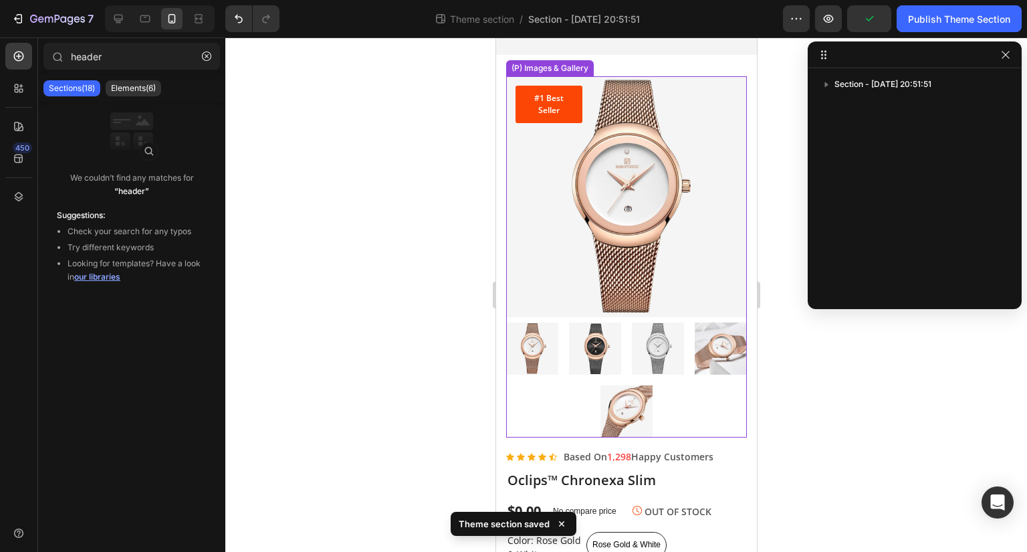
click at [677, 390] on div at bounding box center [625, 379] width 241 height 115
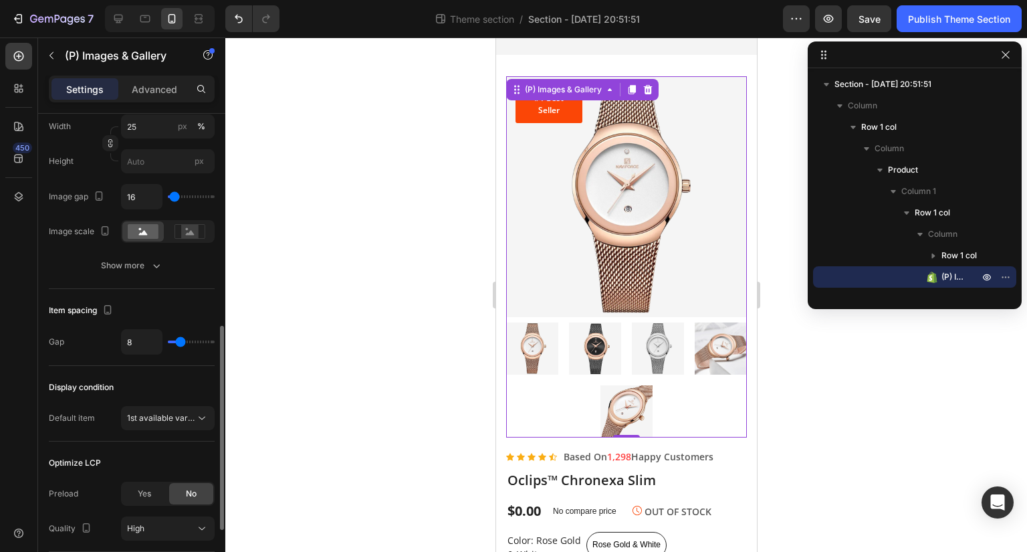
scroll to position [525, 0]
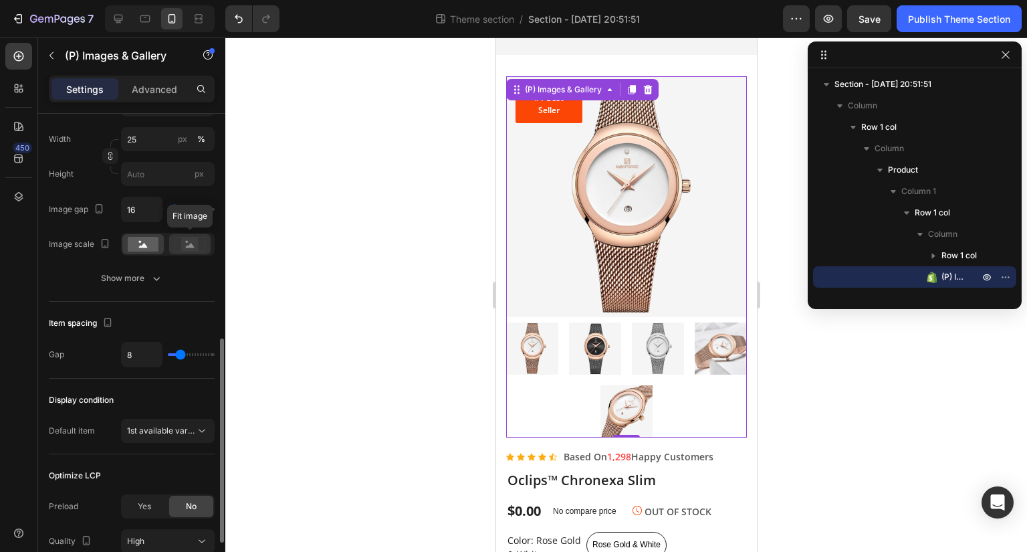
click at [187, 241] on circle at bounding box center [187, 242] width 3 height 3
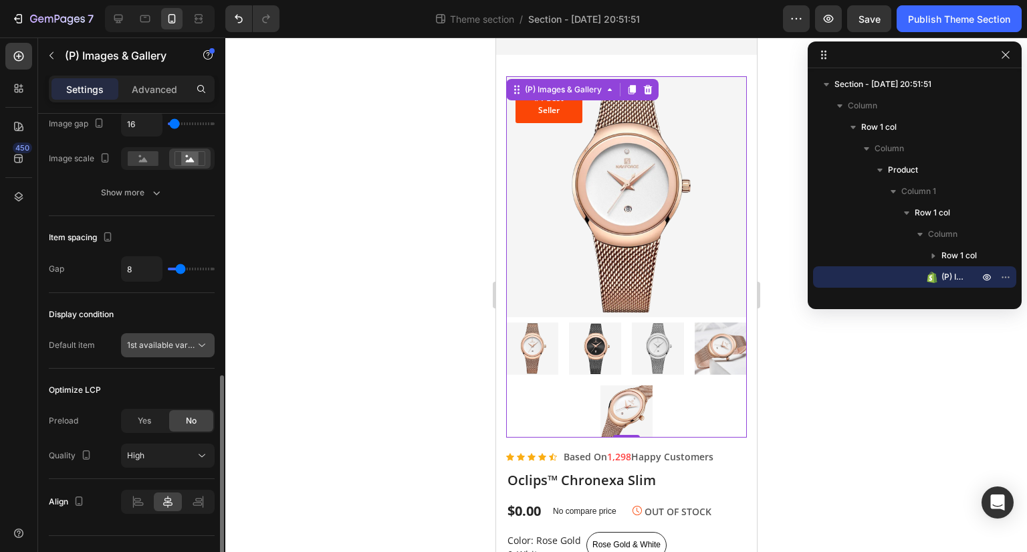
click at [174, 343] on span "1st available variant" at bounding box center [164, 345] width 75 height 10
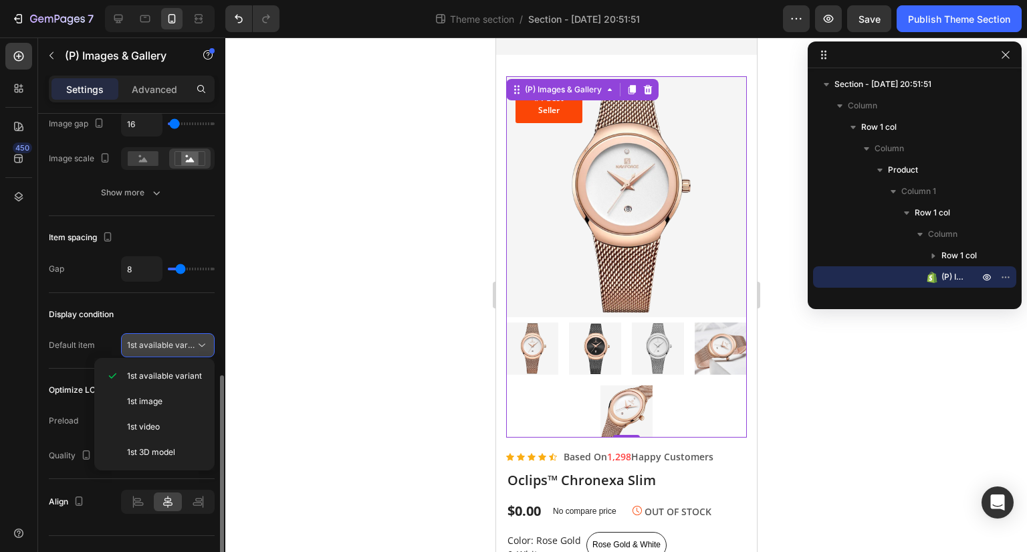
click at [174, 343] on span "1st available variant" at bounding box center [164, 345] width 75 height 10
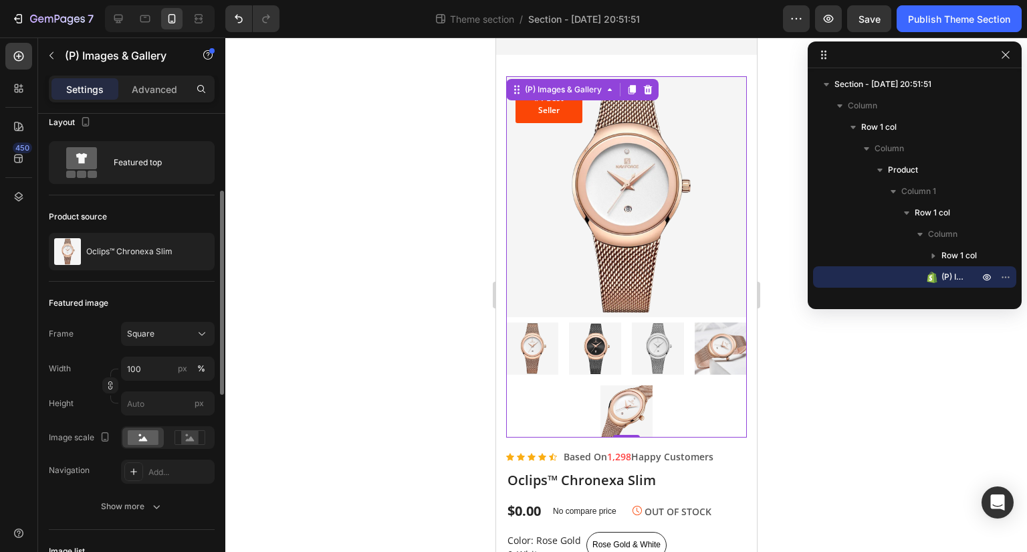
scroll to position [0, 0]
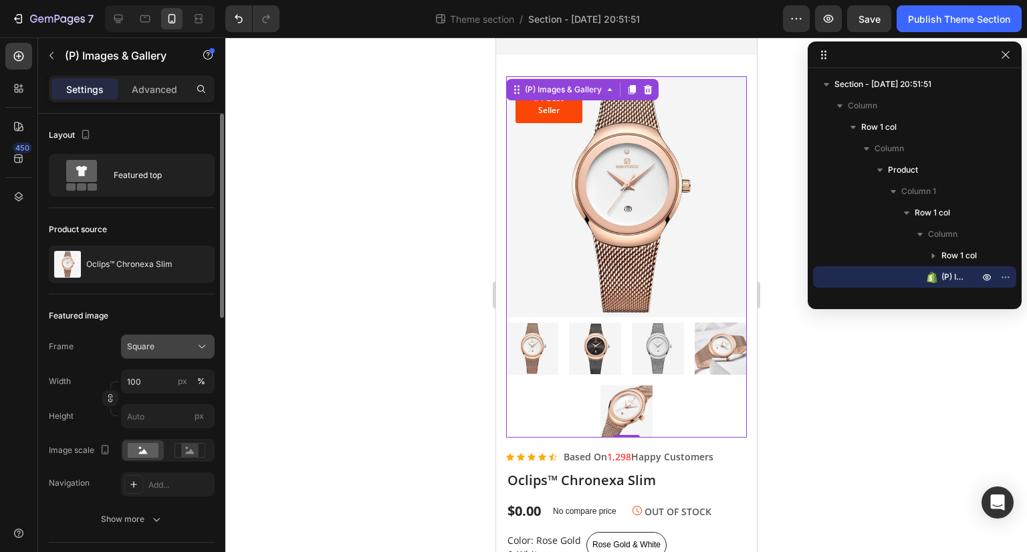
click at [191, 334] on button "Square" at bounding box center [168, 346] width 94 height 24
click at [187, 318] on div "Featured image" at bounding box center [132, 315] width 166 height 21
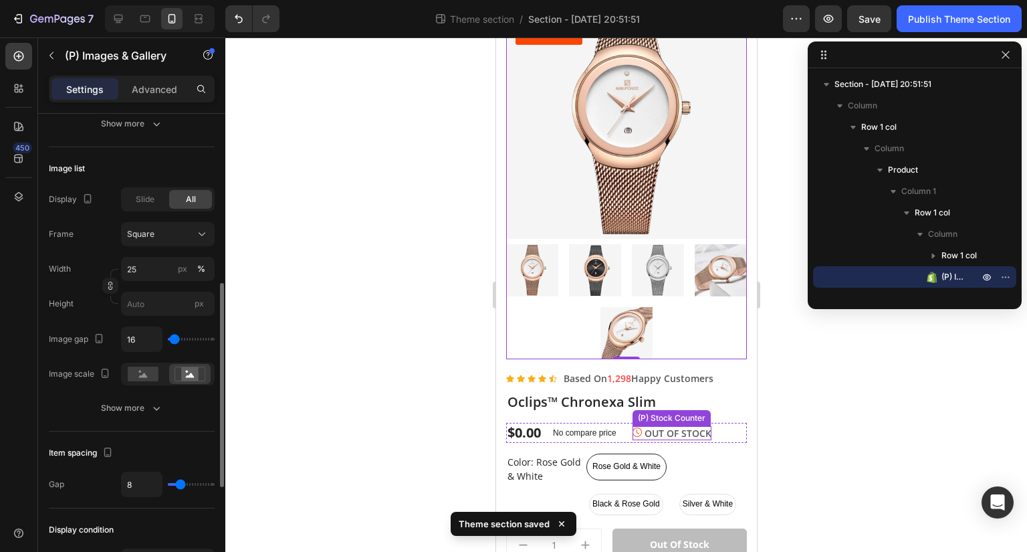
scroll to position [118, 0]
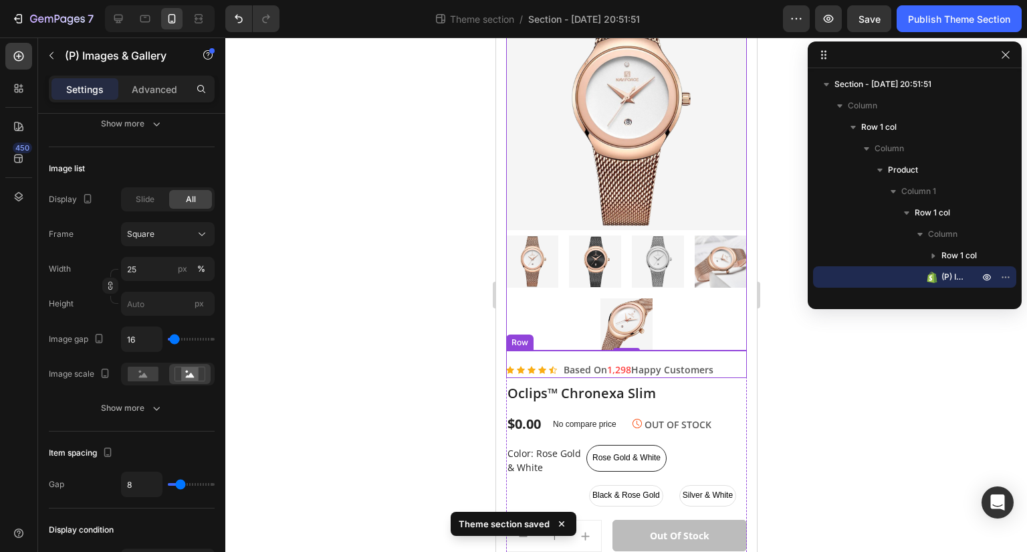
click at [723, 352] on div "Icon Icon Icon Icon Icon Icon List Hoz Based On 1,298 Happy Customers Text bloc…" at bounding box center [625, 363] width 241 height 27
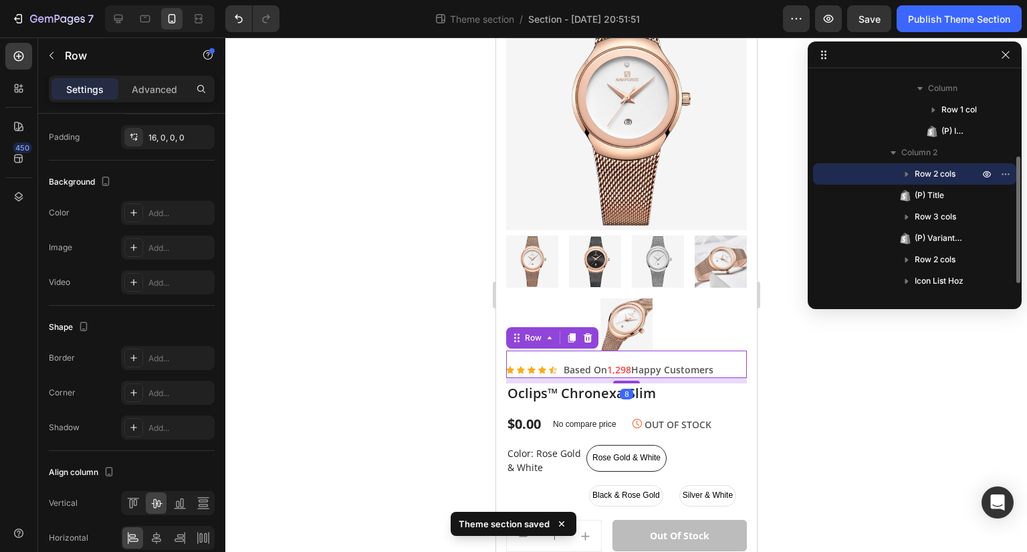
scroll to position [0, 0]
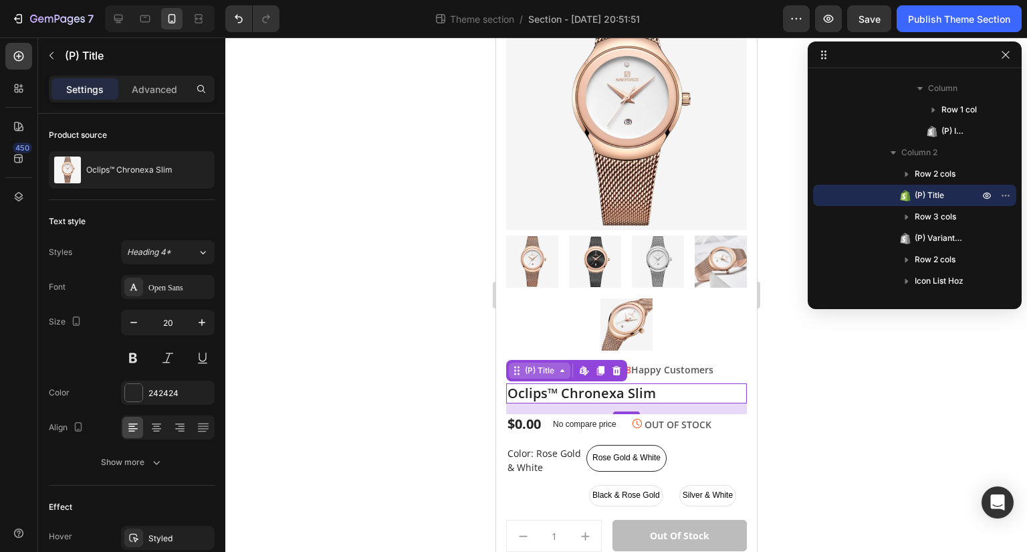
click at [559, 365] on icon at bounding box center [561, 370] width 11 height 11
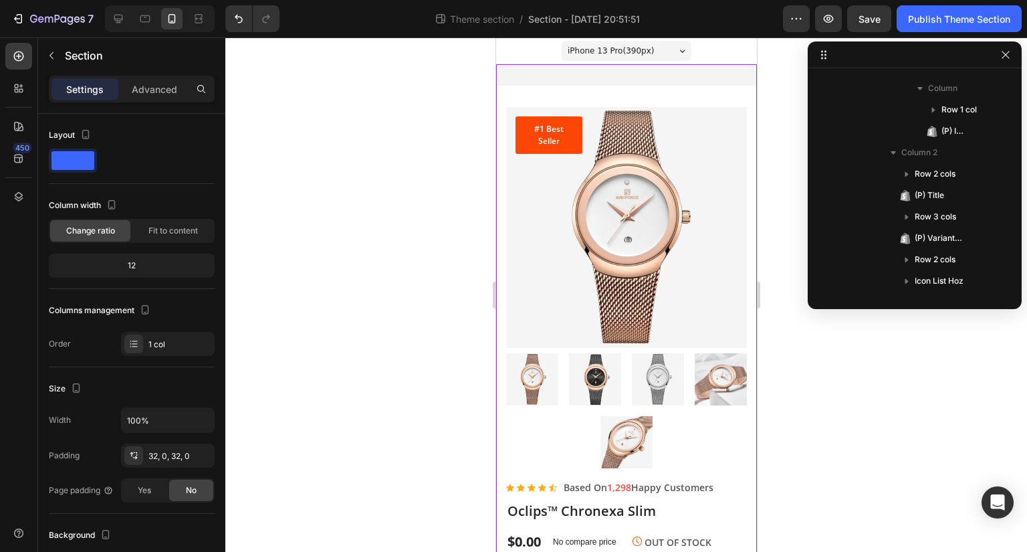
click at [687, 75] on div "#1 Best Seller Text block Row (P) Images & Gallery Row Icon Icon Icon Icon Icon…" at bounding box center [625, 439] width 261 height 751
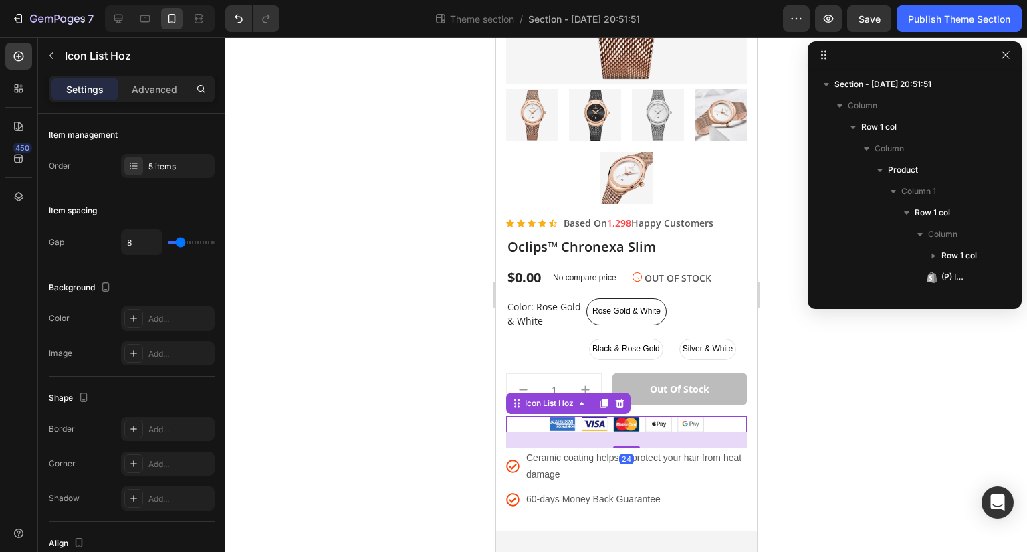
scroll to position [164, 0]
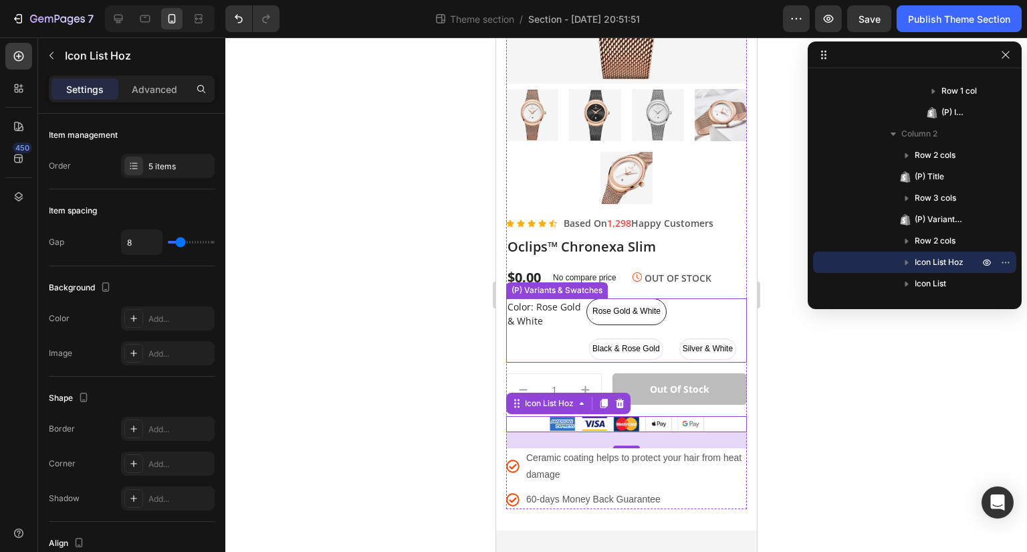
click at [562, 299] on div "Color: Rose Gold & White" at bounding box center [545, 330] width 80 height 64
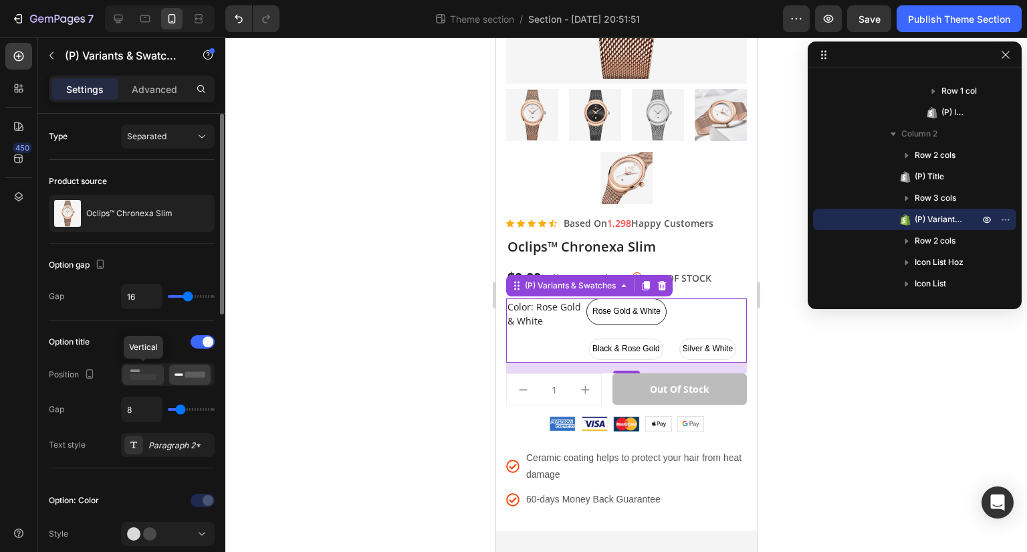
click at [144, 364] on div at bounding box center [142, 374] width 41 height 20
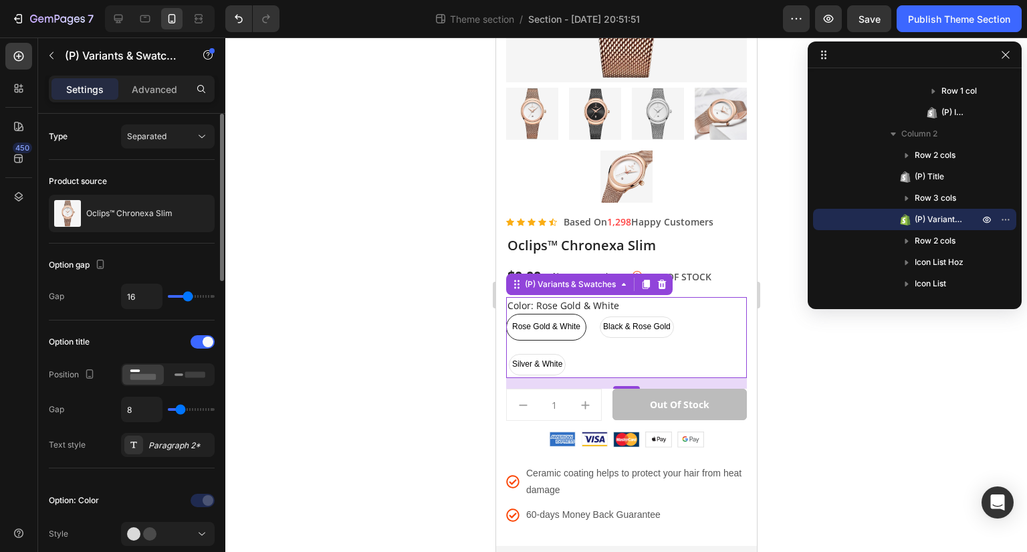
click at [213, 334] on div "Option title" at bounding box center [132, 341] width 166 height 21
click at [199, 341] on div at bounding box center [203, 341] width 24 height 13
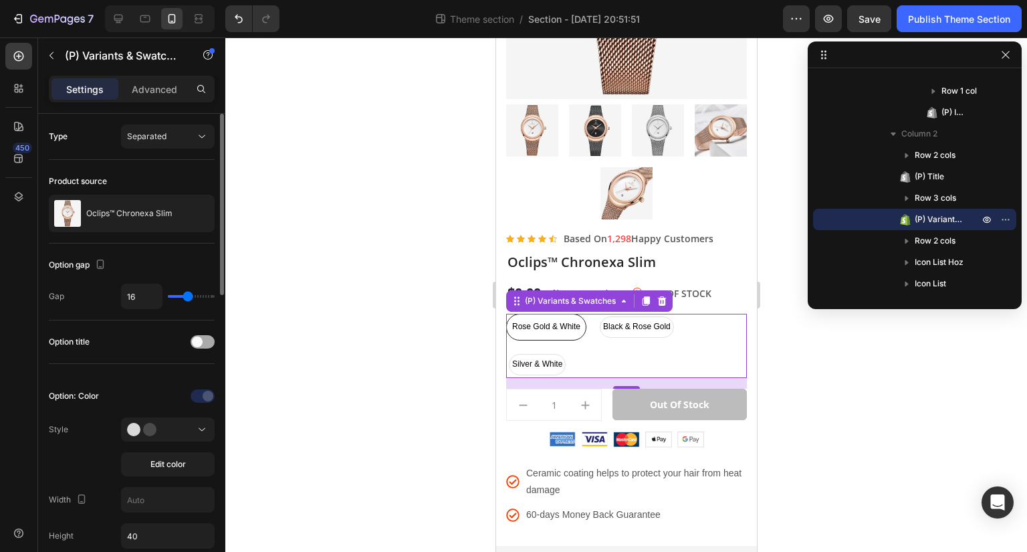
click at [199, 341] on span at bounding box center [197, 341] width 11 height 11
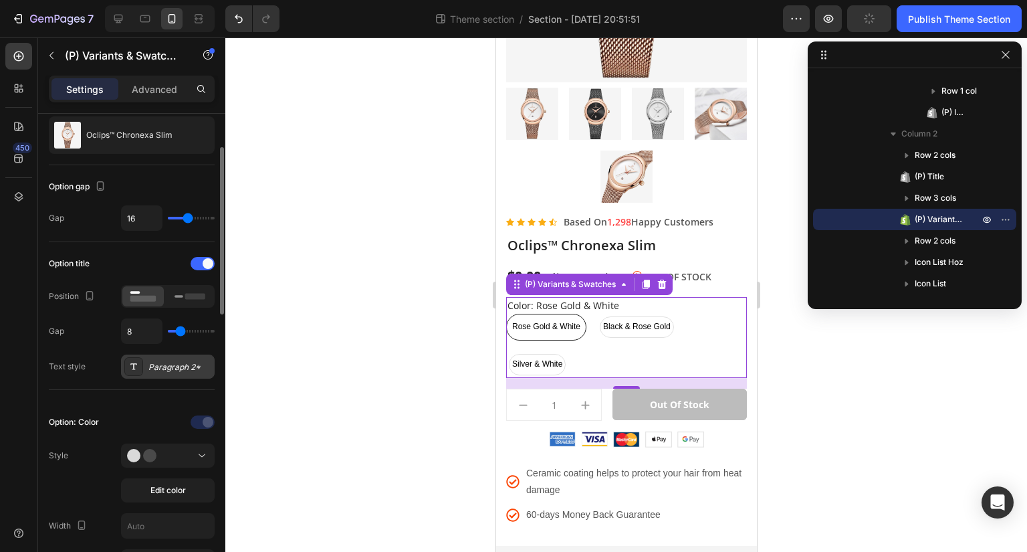
scroll to position [83, 0]
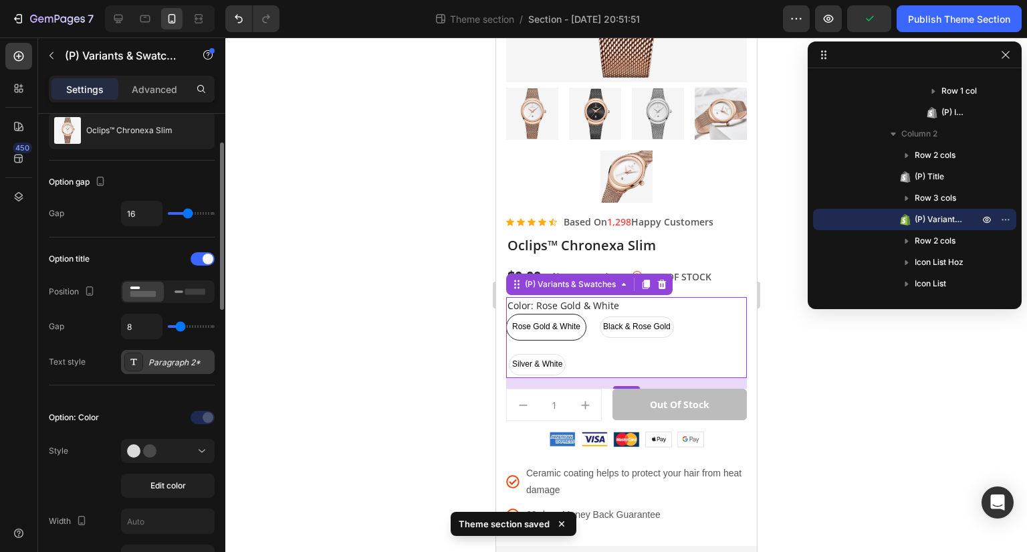
click at [176, 447] on div at bounding box center [168, 450] width 82 height 13
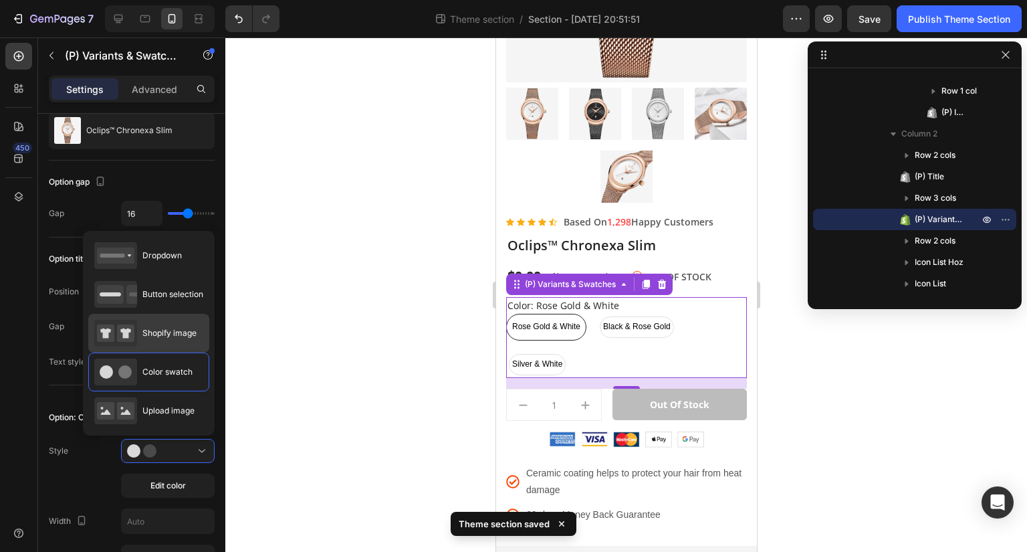
click at [168, 338] on div "Shopify image" at bounding box center [145, 333] width 102 height 27
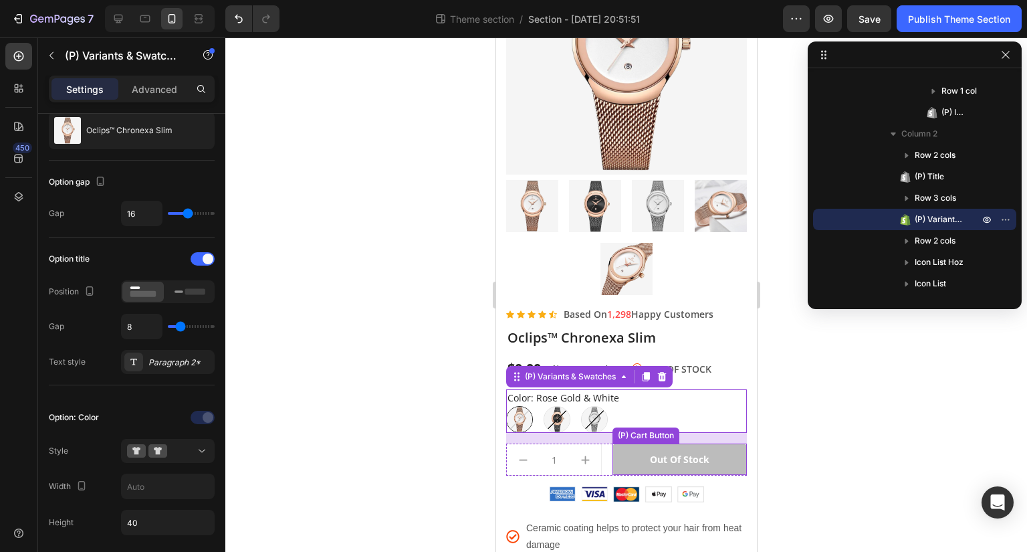
scroll to position [228, 0]
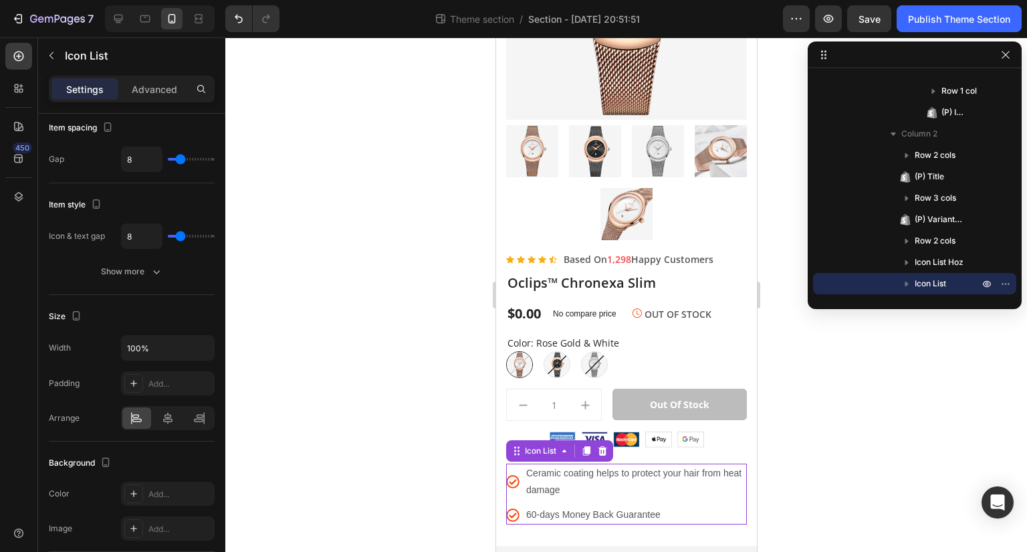
click at [709, 485] on ul "Icon Ceramic coating helps to protect your hair from heat damage Text block Ico…" at bounding box center [625, 494] width 241 height 62
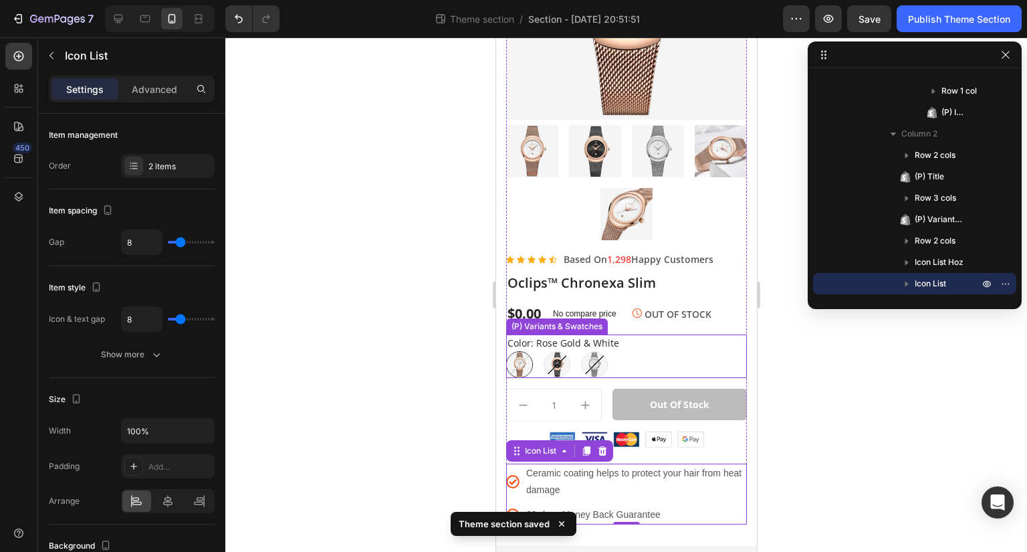
click at [634, 351] on div "Rose Gold & [PERSON_NAME] Gold & White Black & Rose Gold Black & Rose Gold Silv…" at bounding box center [625, 364] width 241 height 27
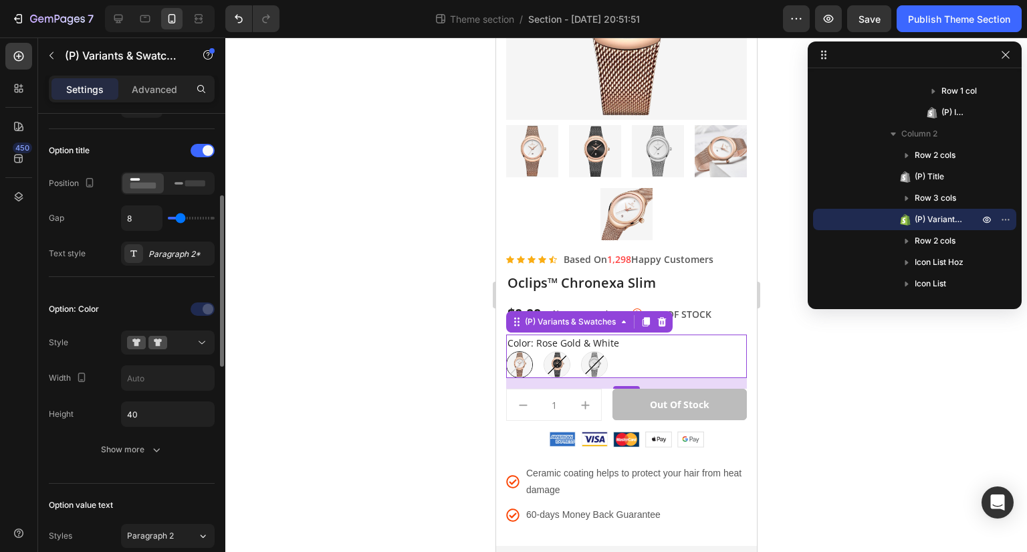
scroll to position [201, 0]
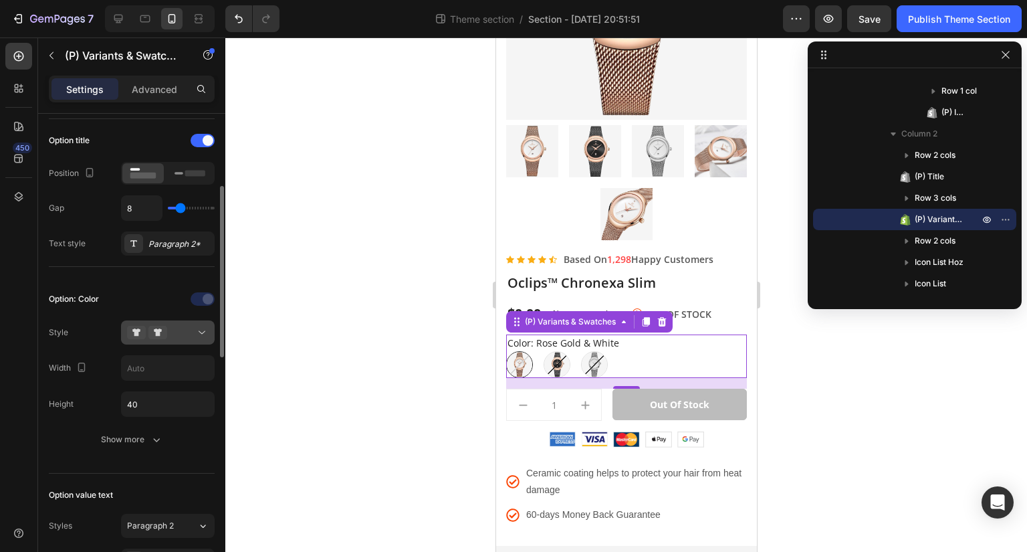
click at [191, 326] on div at bounding box center [168, 332] width 82 height 13
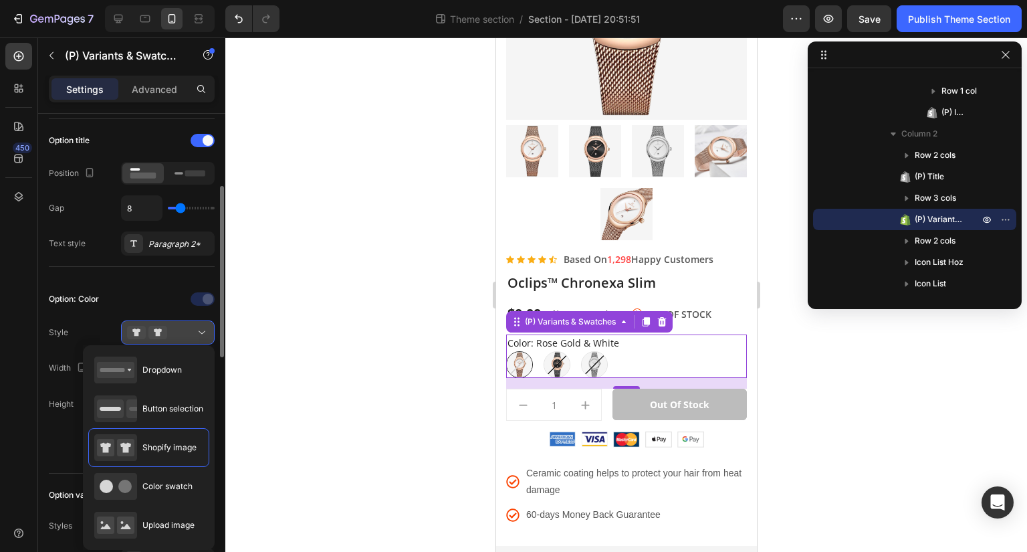
click at [191, 326] on div at bounding box center [168, 332] width 82 height 13
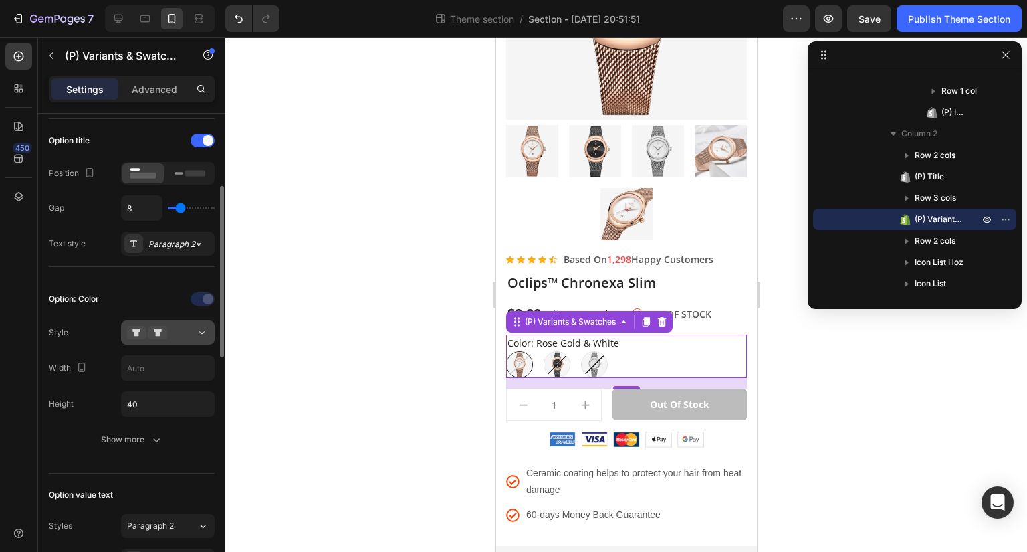
click at [191, 326] on div at bounding box center [168, 332] width 82 height 13
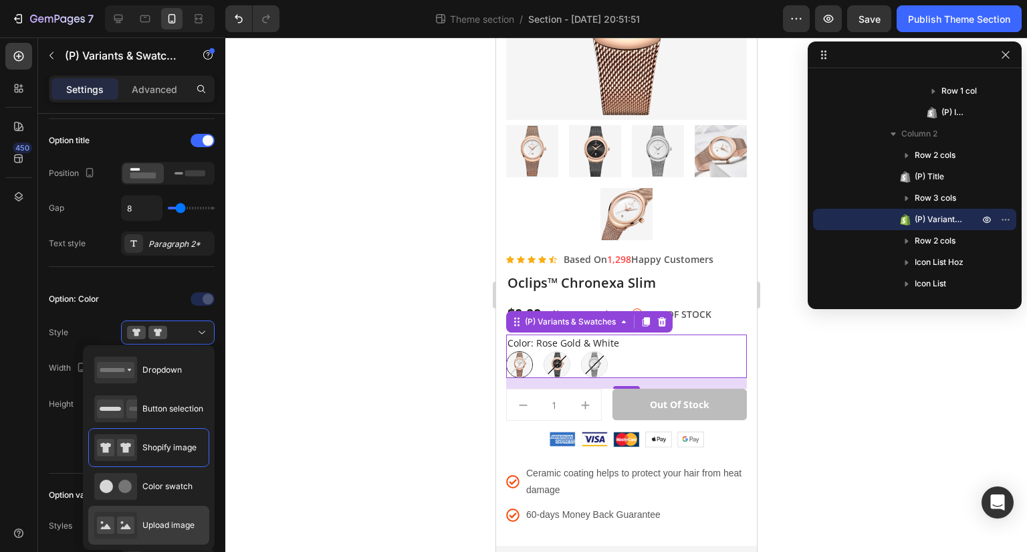
click at [159, 534] on div "Upload image" at bounding box center [144, 524] width 100 height 27
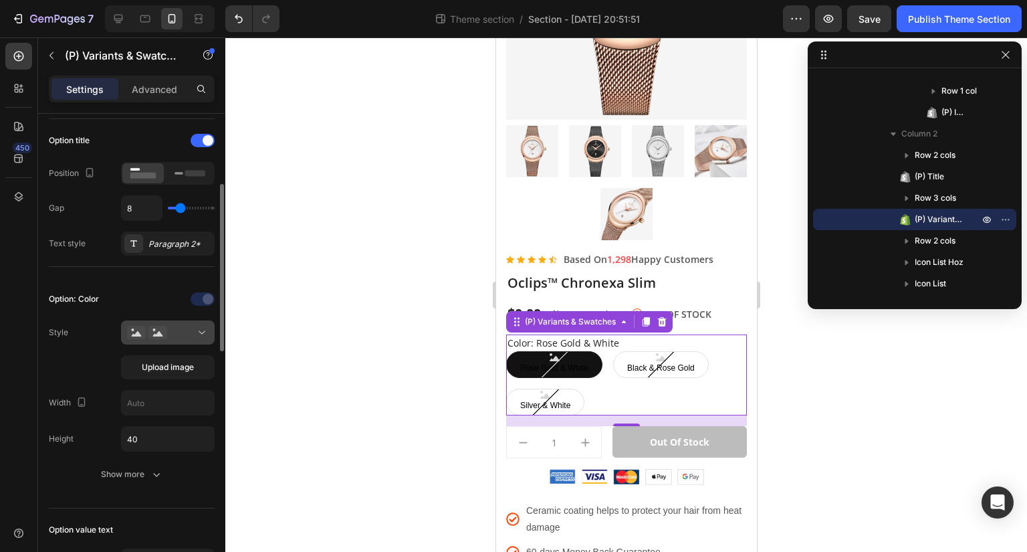
click at [186, 337] on button at bounding box center [168, 332] width 94 height 24
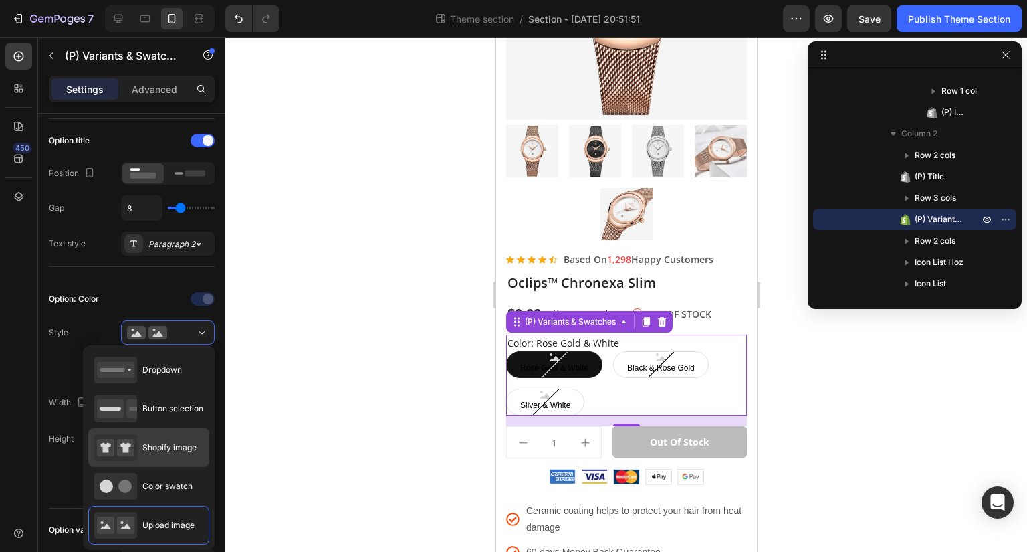
click at [168, 434] on div "Shopify image" at bounding box center [145, 447] width 102 height 27
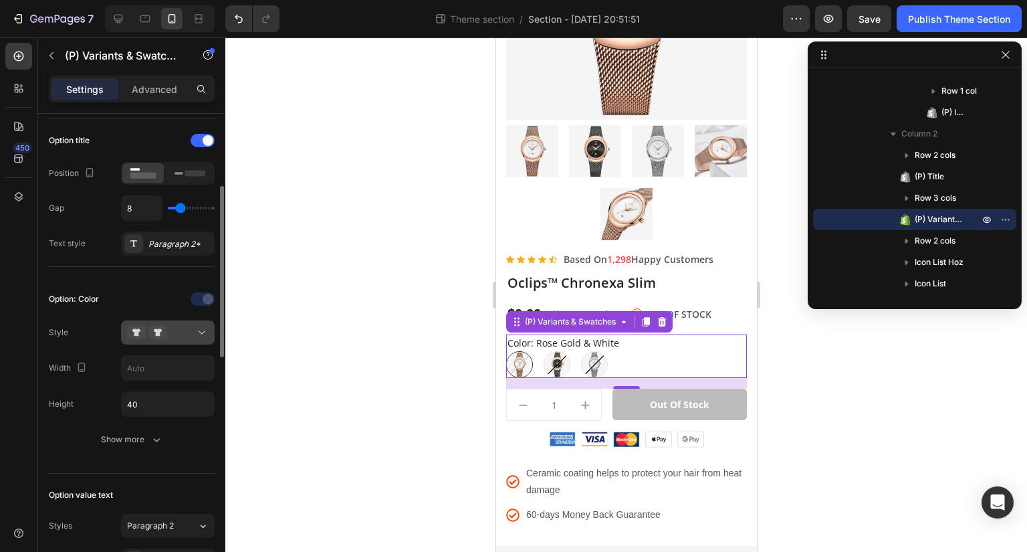
click at [194, 323] on button at bounding box center [168, 332] width 94 height 24
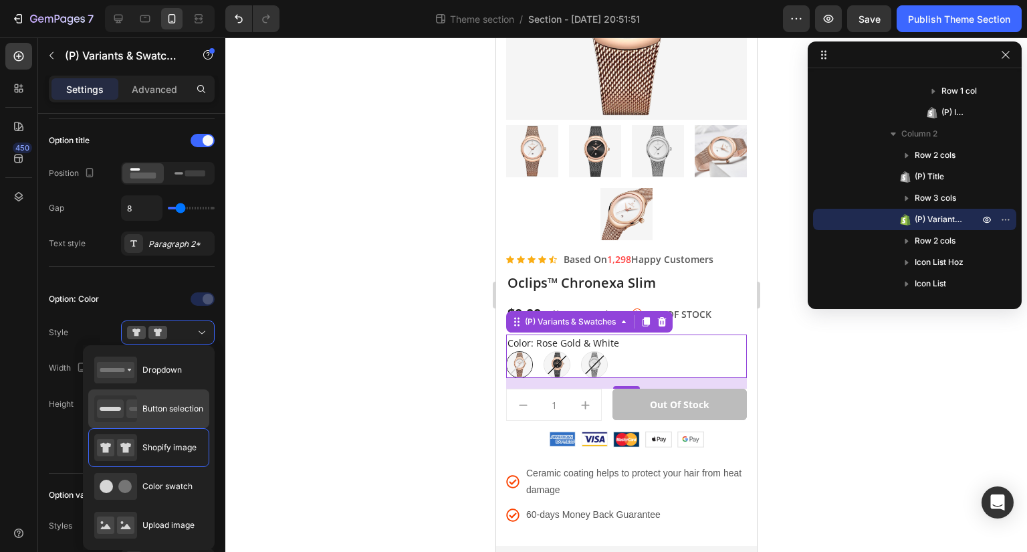
click at [185, 403] on span "Button selection" at bounding box center [172, 408] width 61 height 12
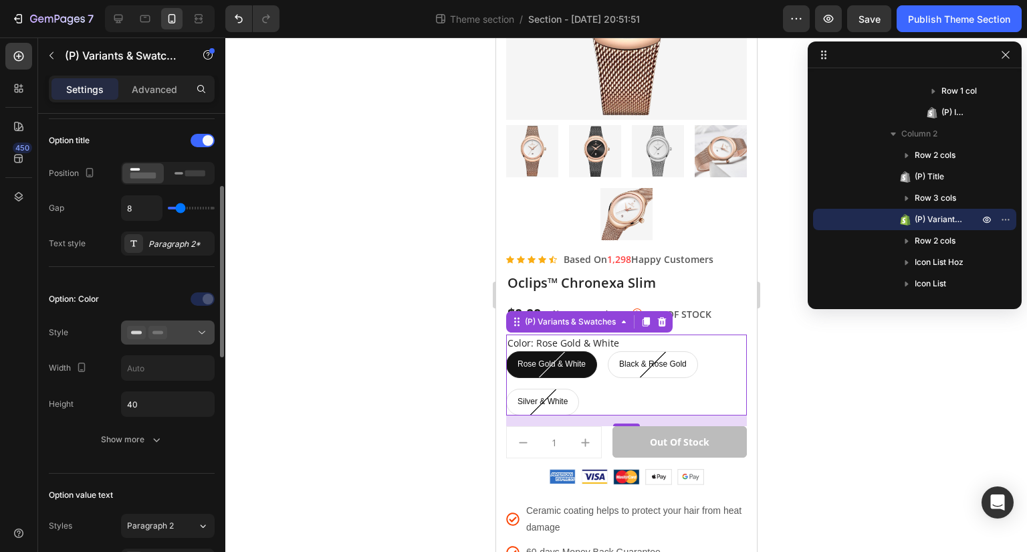
click at [181, 334] on div at bounding box center [168, 332] width 82 height 13
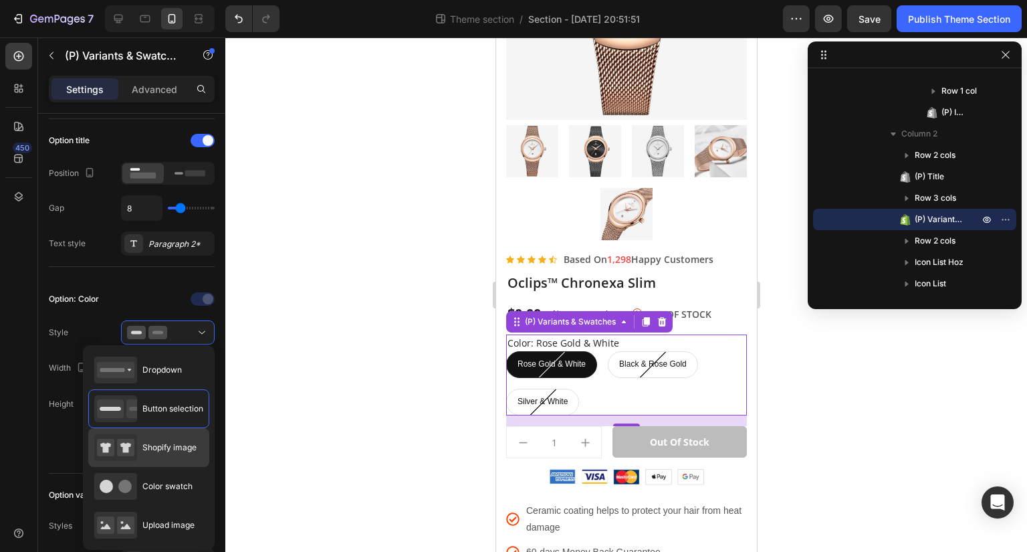
click at [162, 444] on span "Shopify image" at bounding box center [169, 447] width 54 height 12
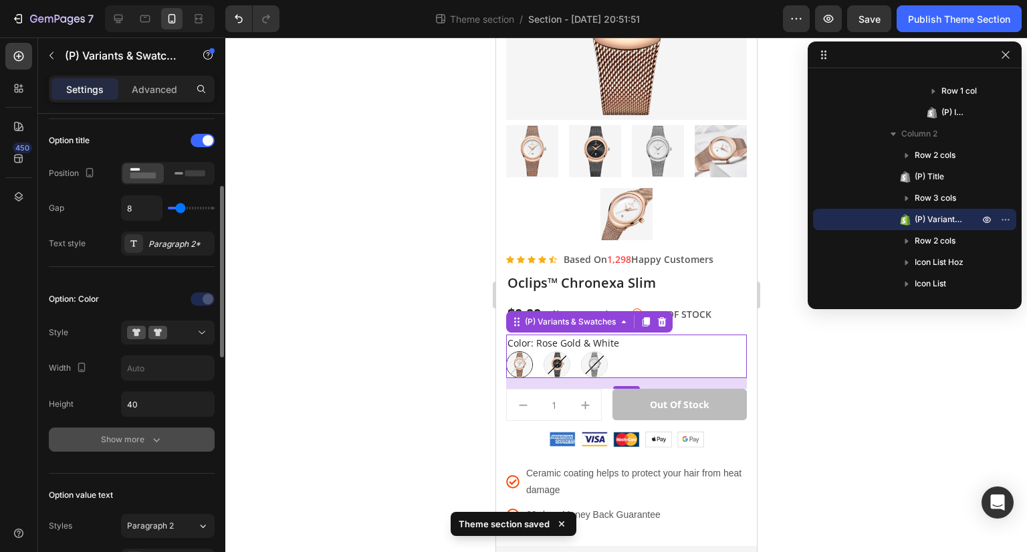
click at [171, 429] on button "Show more" at bounding box center [132, 439] width 166 height 24
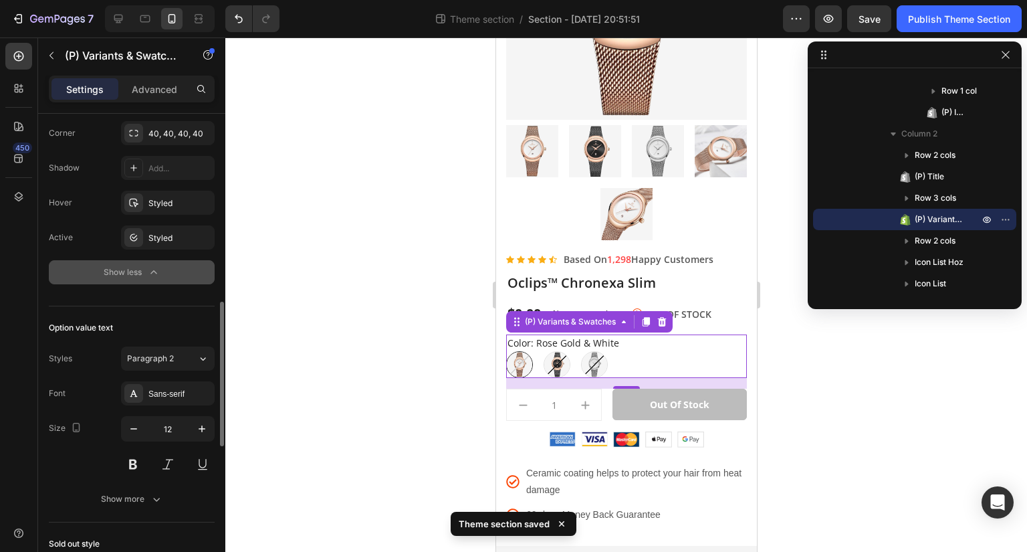
scroll to position [614, 0]
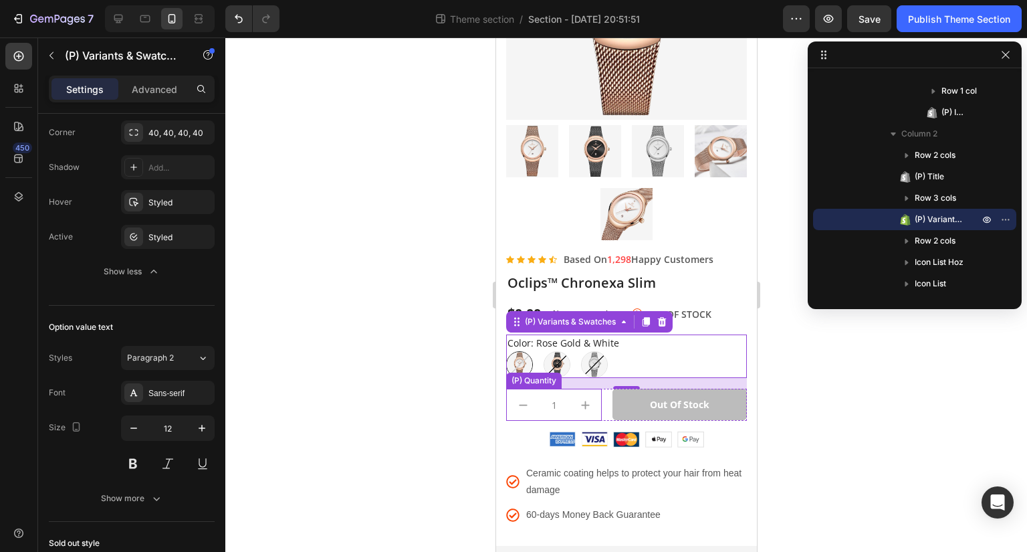
click at [554, 389] on input "1" at bounding box center [553, 404] width 30 height 31
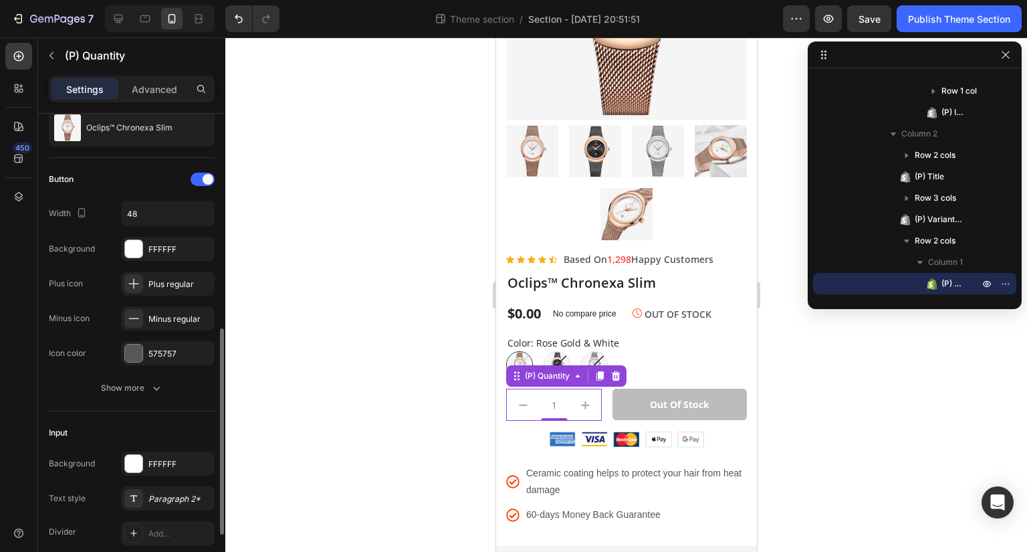
scroll to position [29, 0]
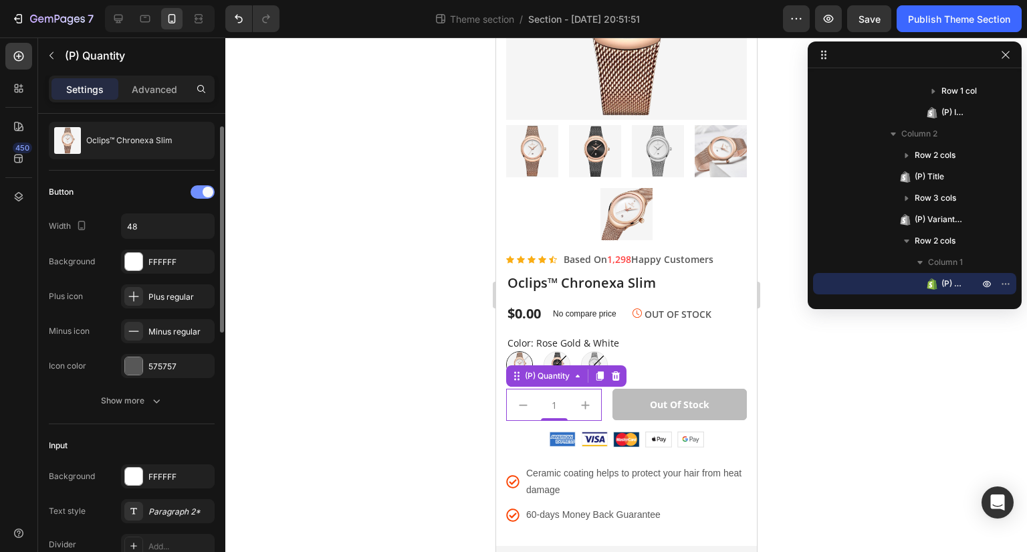
click at [196, 197] on div at bounding box center [203, 191] width 24 height 13
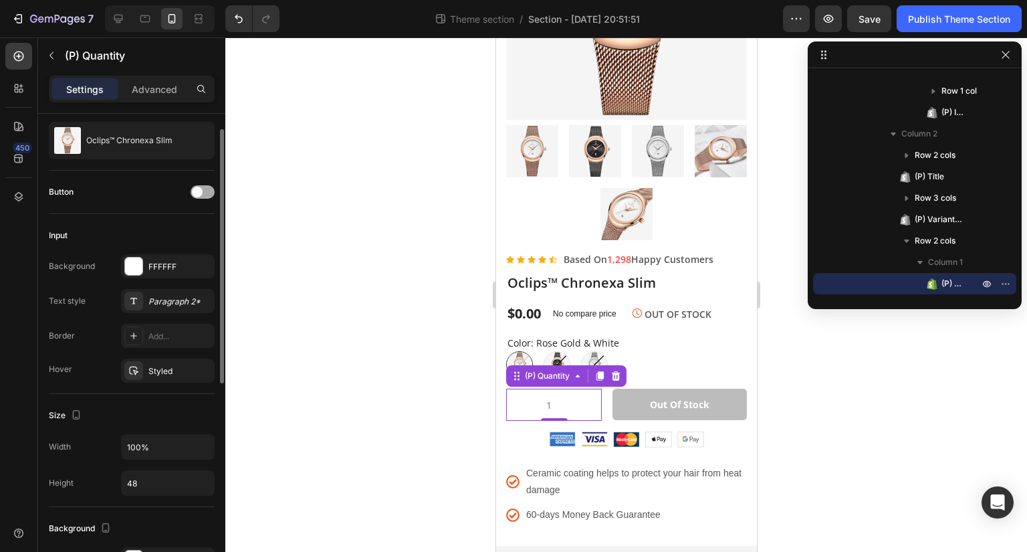
click at [196, 197] on div at bounding box center [203, 191] width 24 height 13
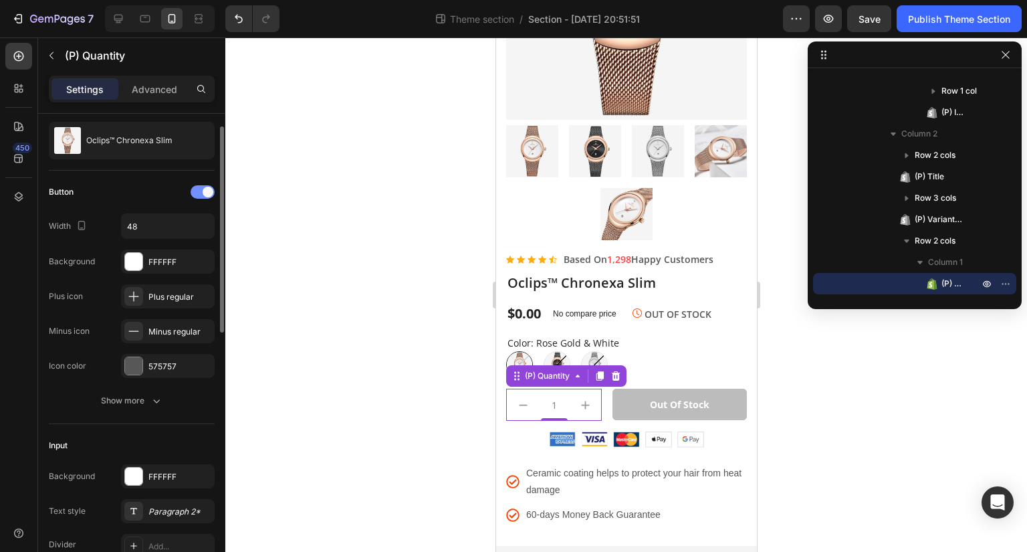
click at [196, 197] on div at bounding box center [203, 191] width 24 height 13
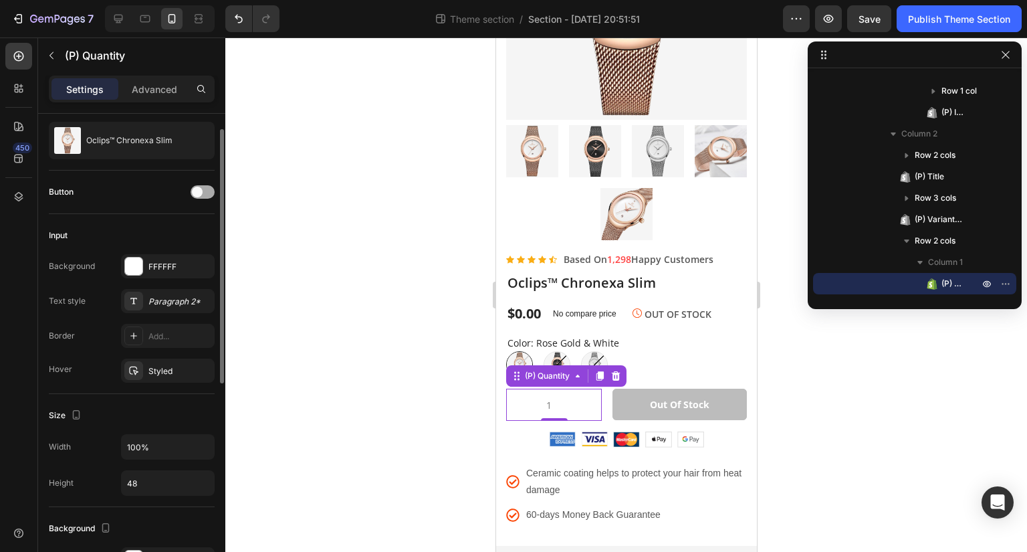
click at [196, 197] on div at bounding box center [203, 191] width 24 height 13
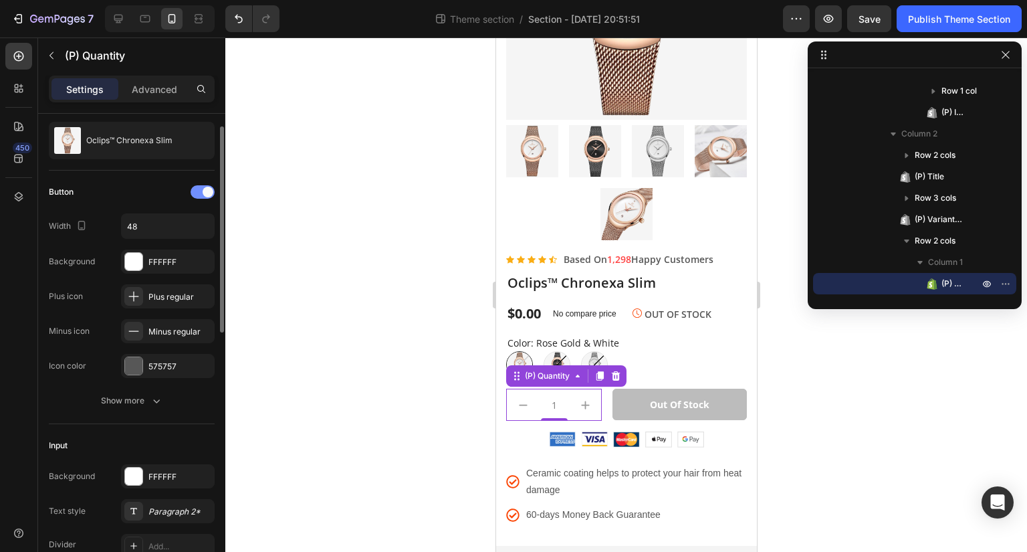
scroll to position [0, 0]
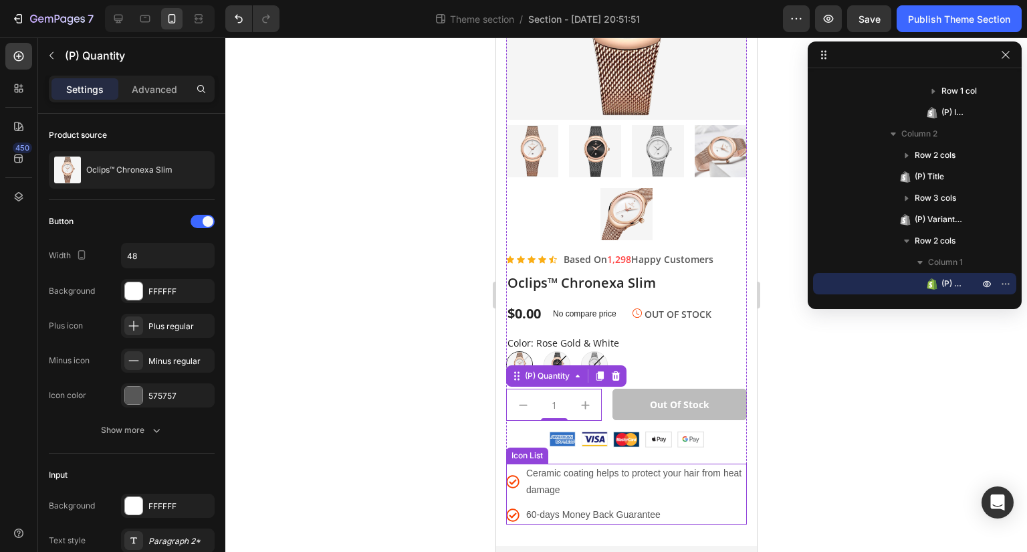
click at [689, 505] on li "Icon 60-days Money Back Guarantee Text block" at bounding box center [625, 514] width 241 height 19
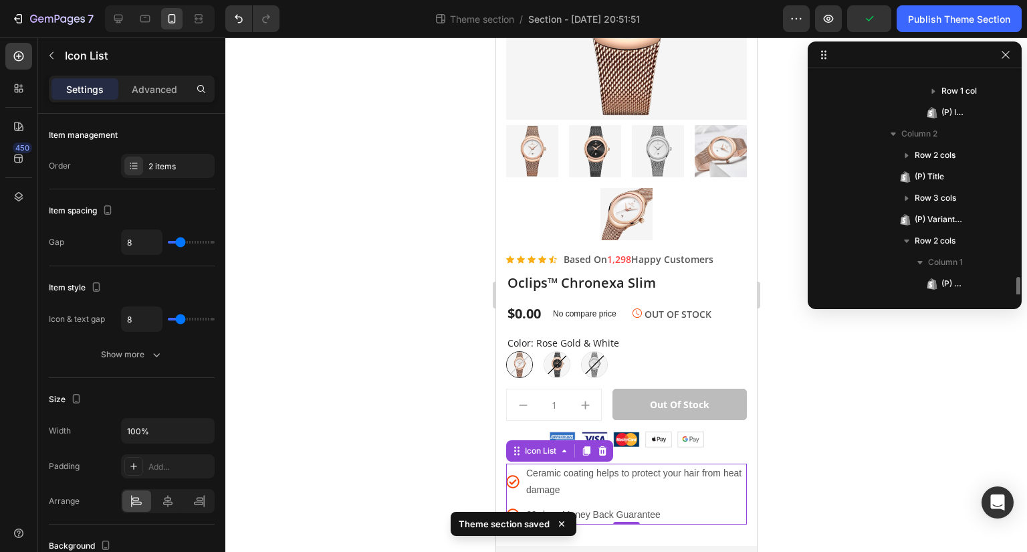
scroll to position [250, 0]
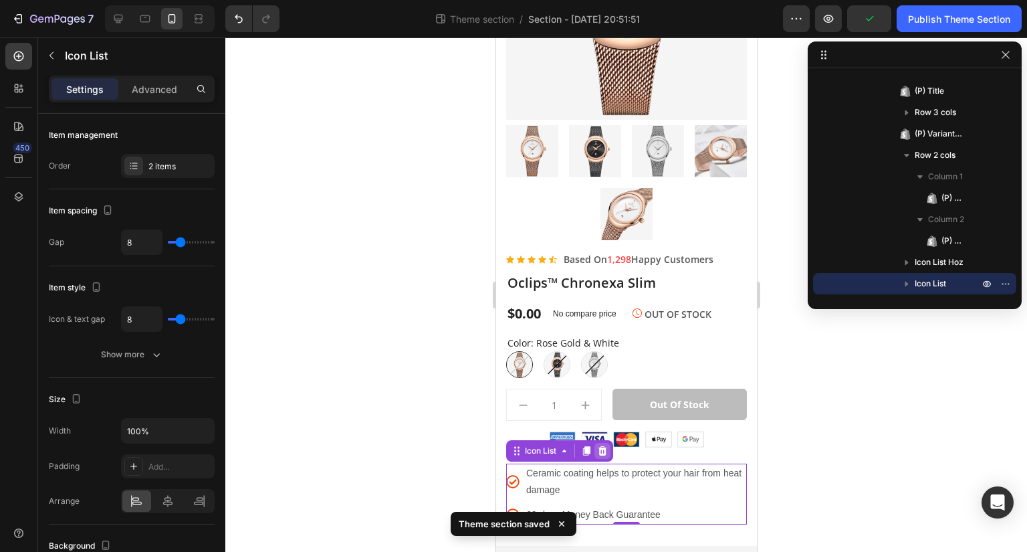
click at [604, 446] on icon at bounding box center [602, 450] width 9 height 9
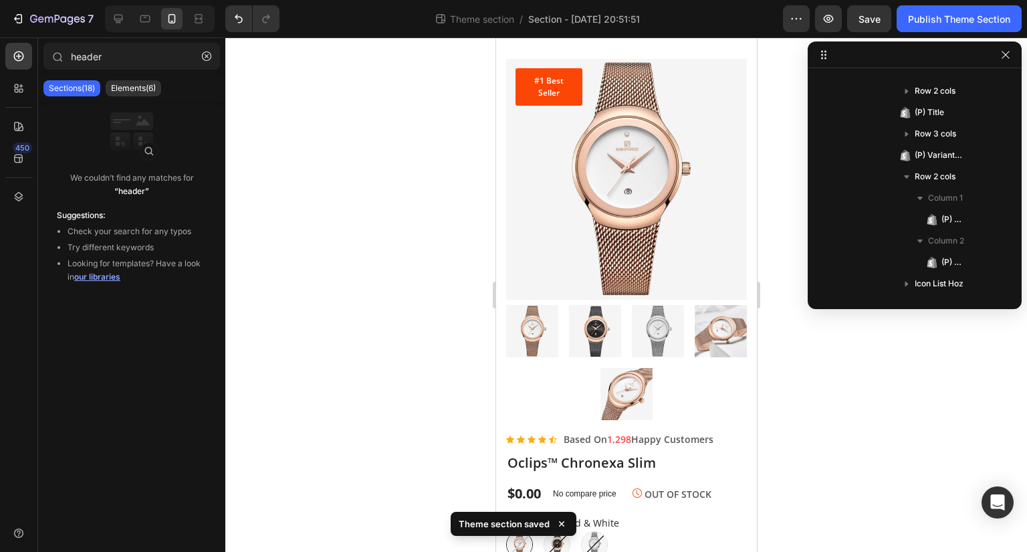
scroll to position [0, 0]
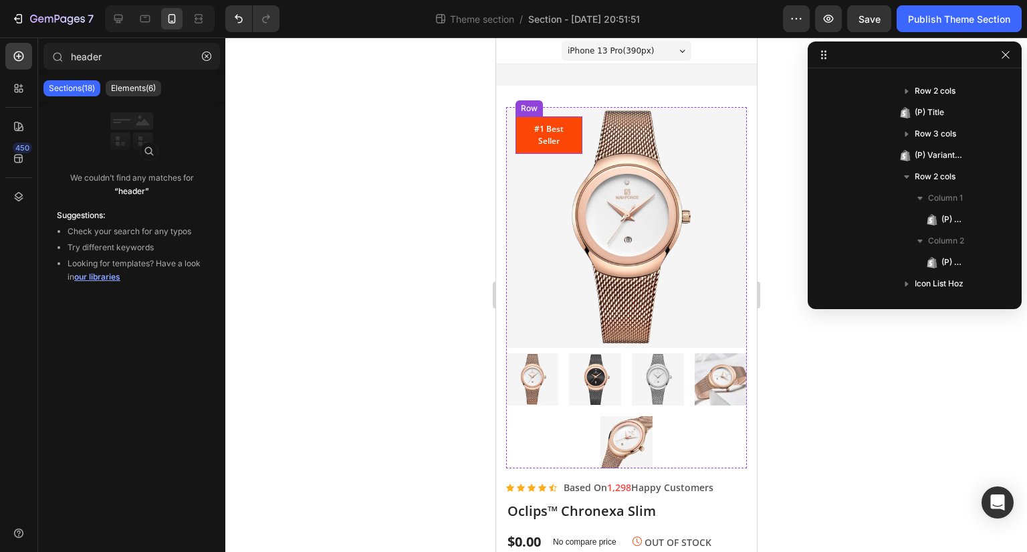
click at [575, 141] on div "#1 Best Seller Text block Row" at bounding box center [548, 134] width 67 height 37
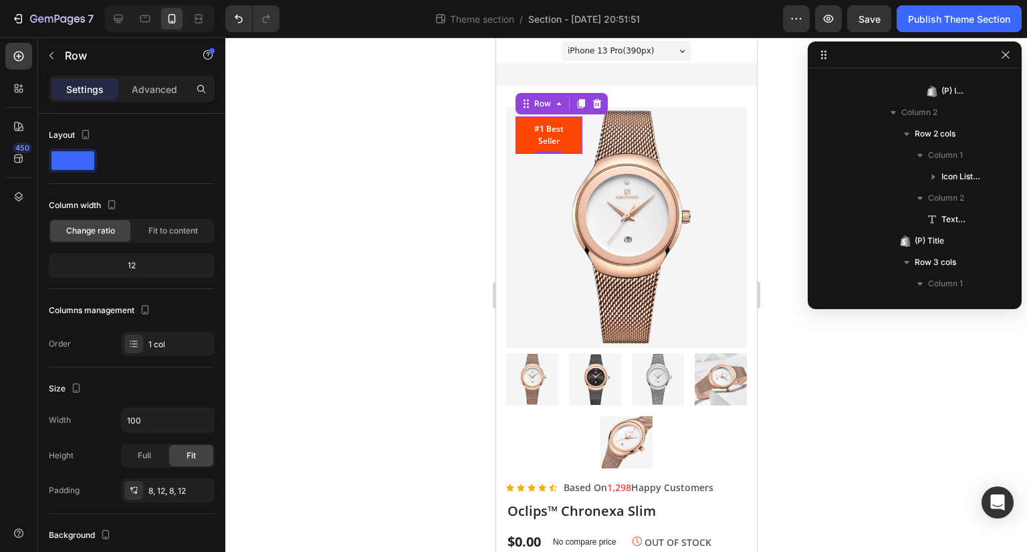
scroll to position [82, 0]
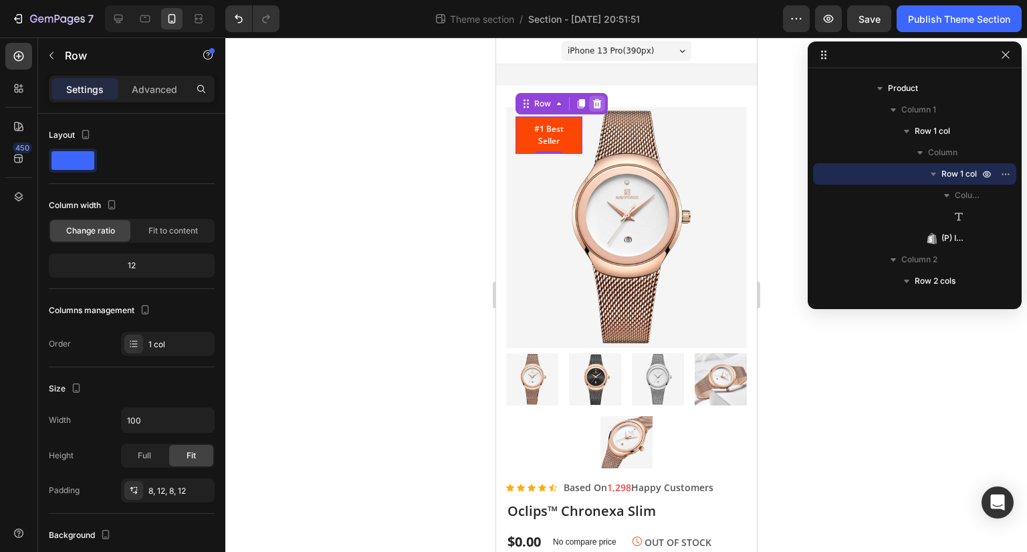
click at [593, 107] on icon at bounding box center [596, 103] width 9 height 9
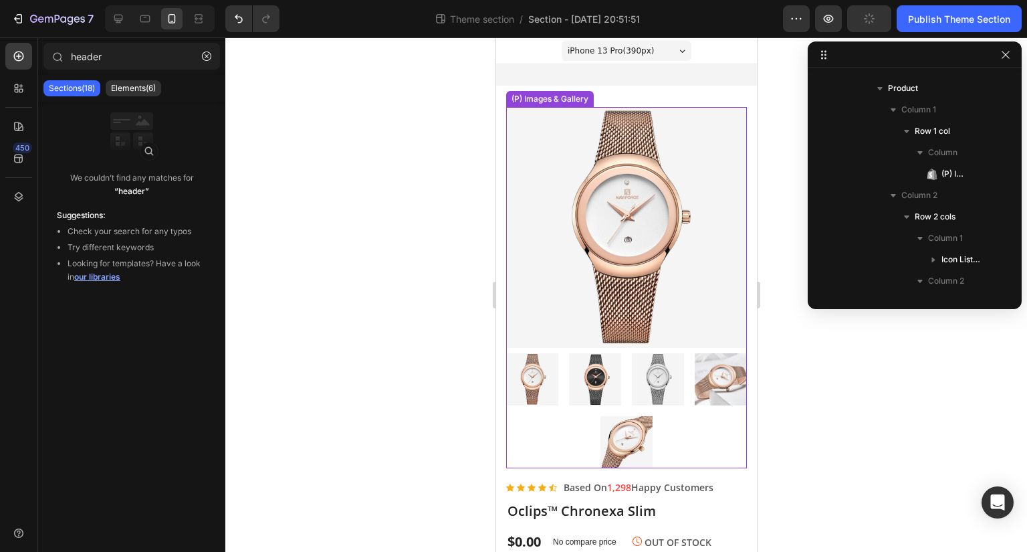
click at [666, 392] on div at bounding box center [625, 410] width 241 height 115
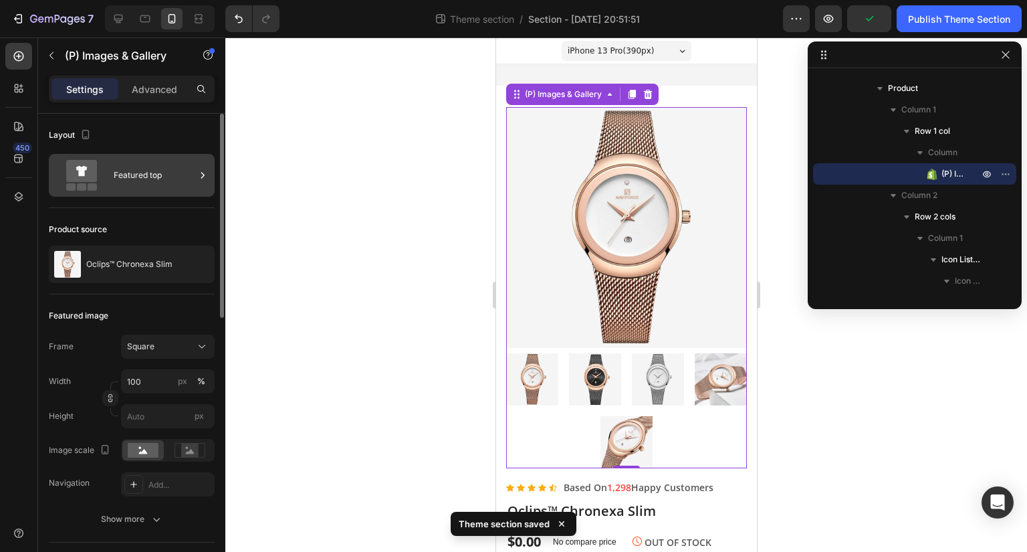
click at [116, 180] on div "Featured top" at bounding box center [155, 175] width 82 height 31
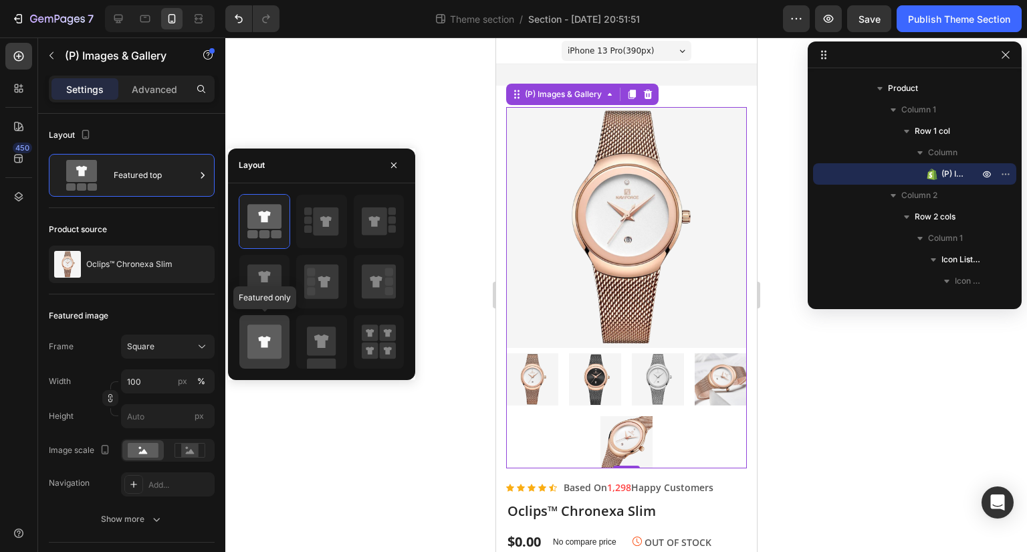
click at [285, 332] on div at bounding box center [264, 341] width 50 height 53
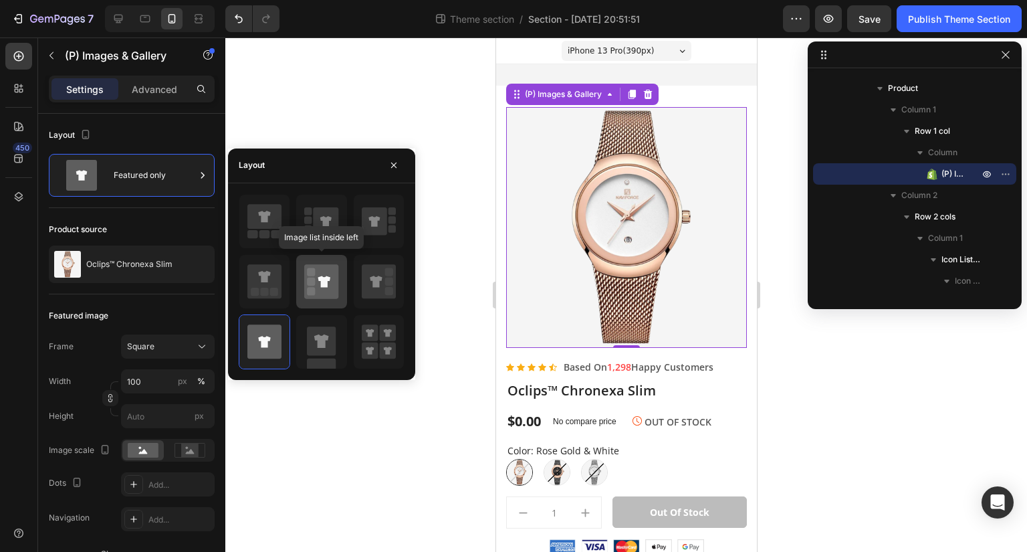
click at [330, 271] on icon at bounding box center [321, 281] width 34 height 34
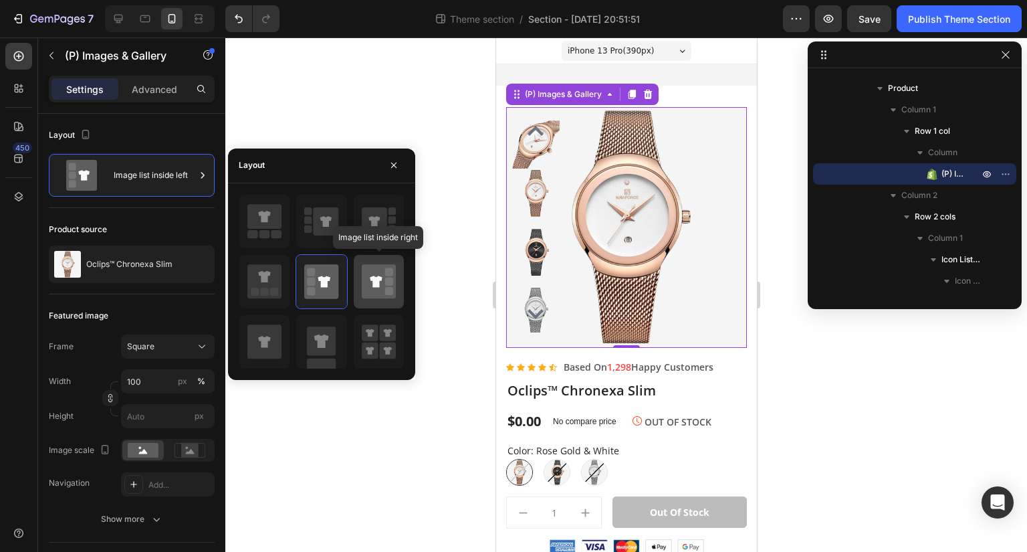
click at [379, 275] on icon at bounding box center [376, 280] width 12 height 11
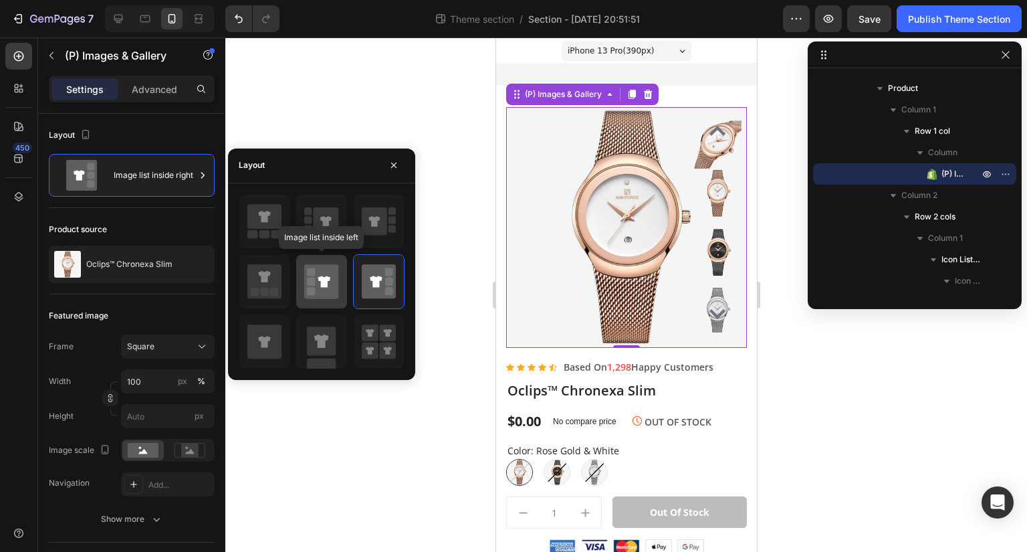
click at [318, 270] on icon at bounding box center [321, 281] width 34 height 34
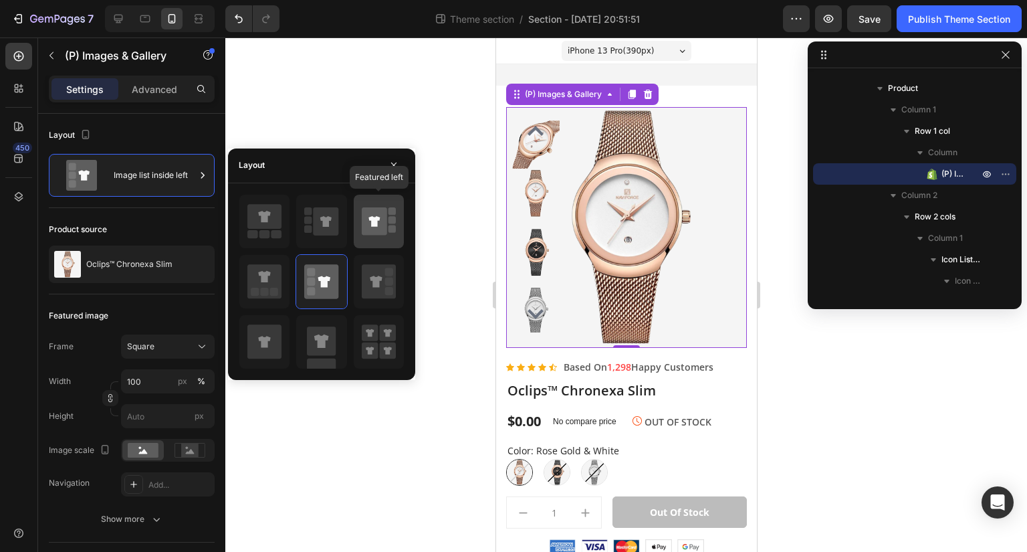
click at [369, 219] on icon at bounding box center [373, 221] width 11 height 11
type input "100"
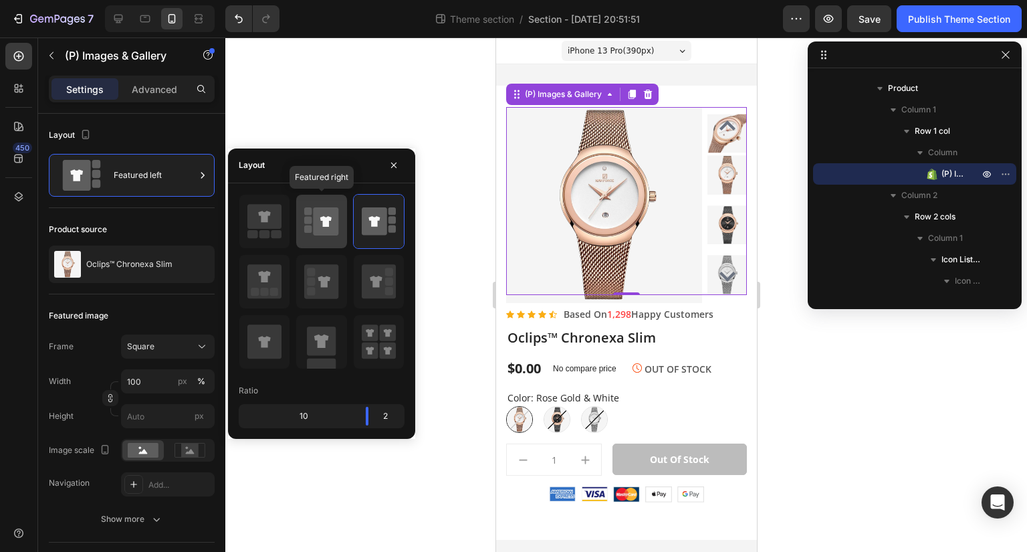
click at [344, 219] on div at bounding box center [321, 221] width 50 height 53
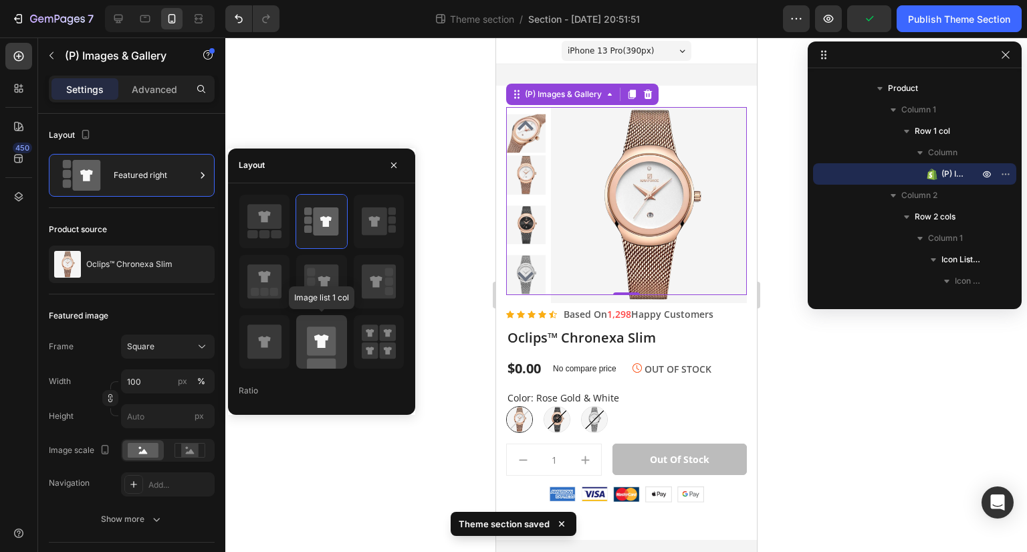
click at [341, 351] on div at bounding box center [321, 341] width 50 height 53
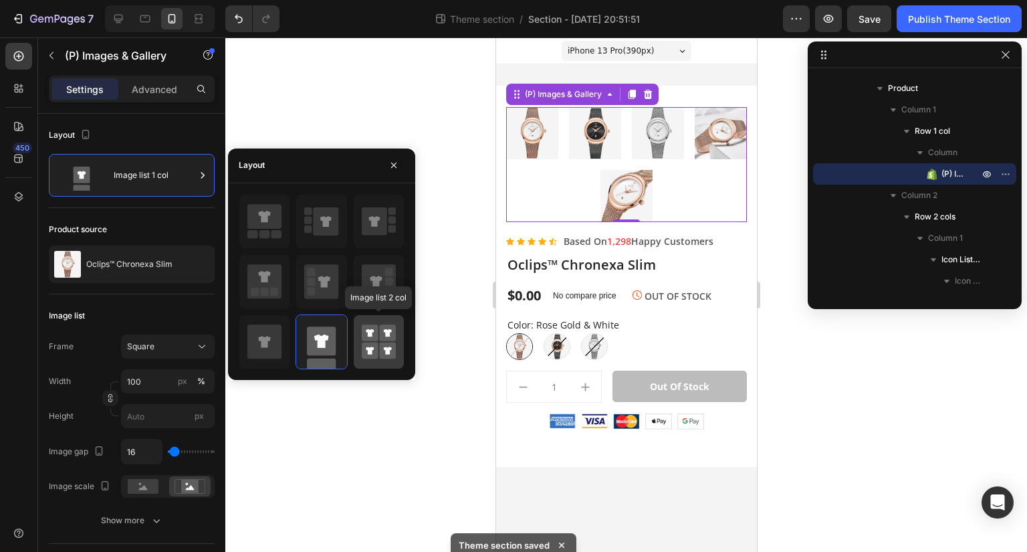
click at [380, 327] on rect at bounding box center [387, 332] width 17 height 17
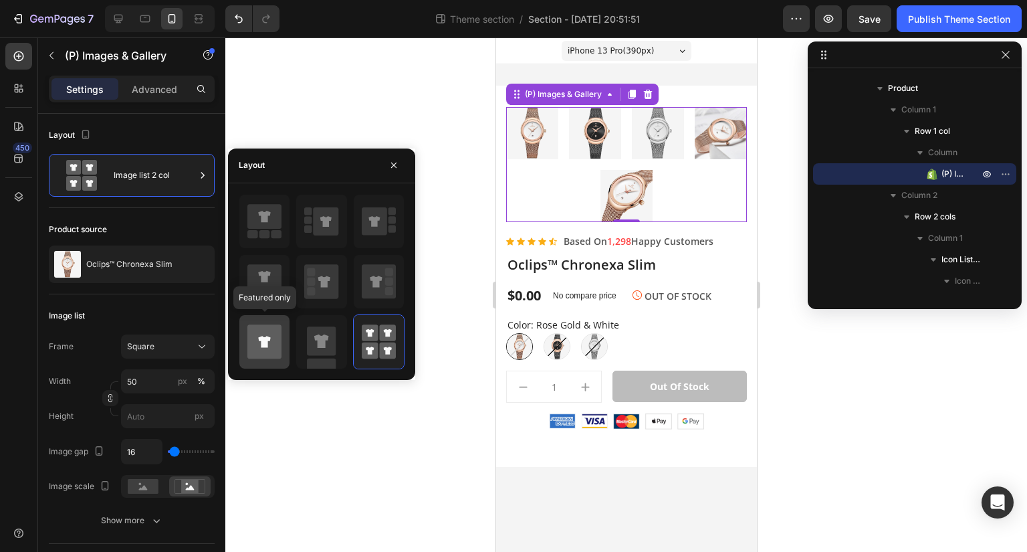
click at [277, 334] on icon at bounding box center [264, 341] width 34 height 34
type input "100"
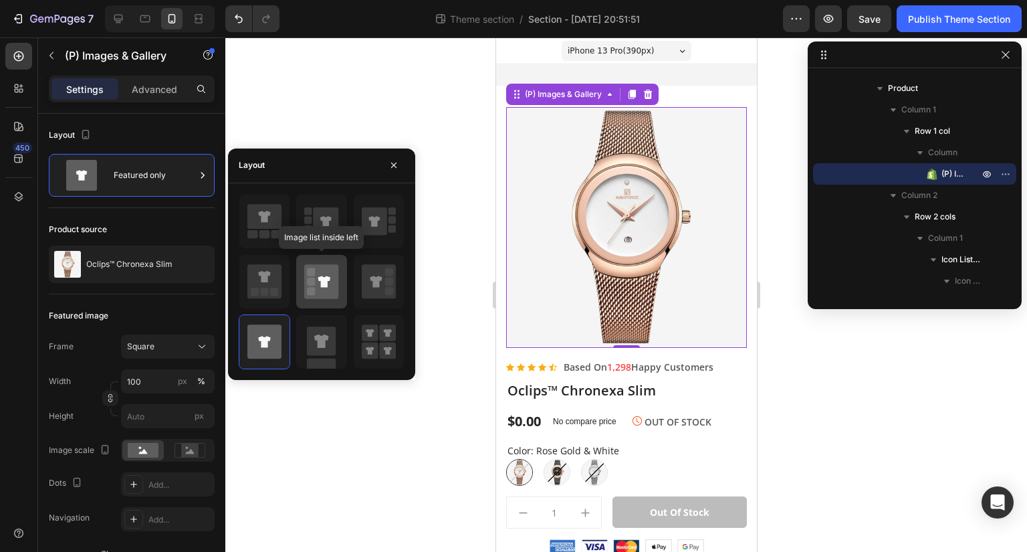
click at [334, 285] on icon at bounding box center [321, 281] width 34 height 34
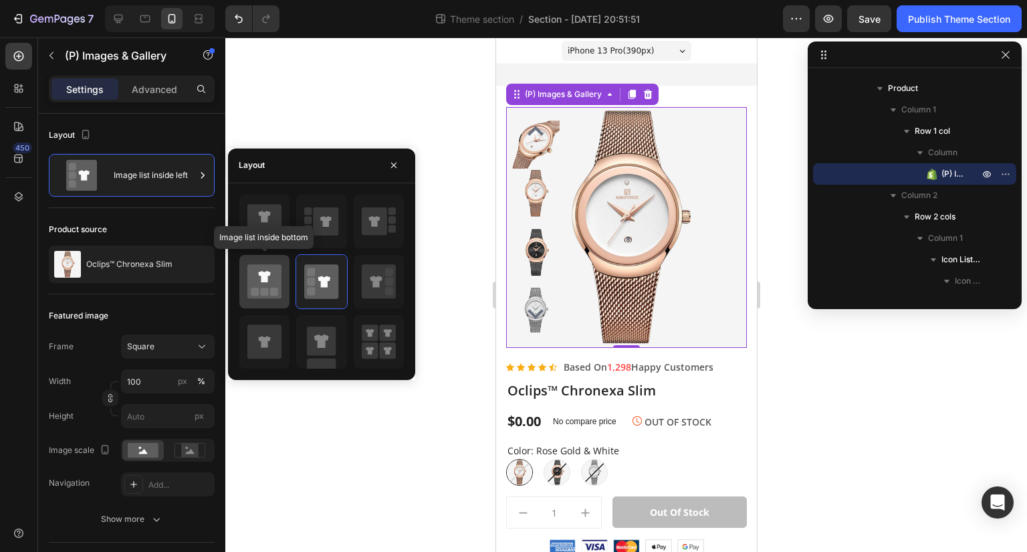
click at [283, 282] on div at bounding box center [264, 281] width 50 height 53
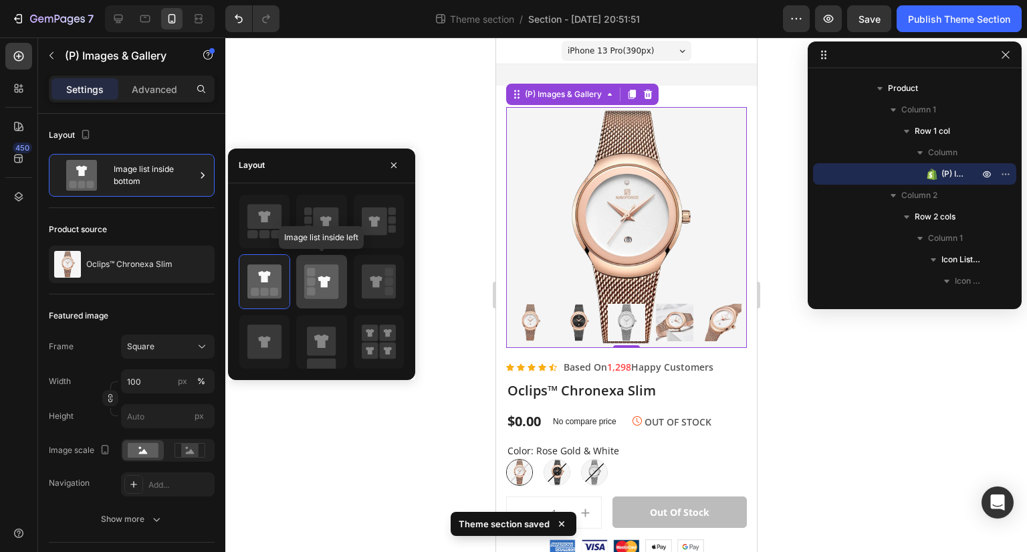
click at [316, 281] on icon at bounding box center [321, 281] width 34 height 34
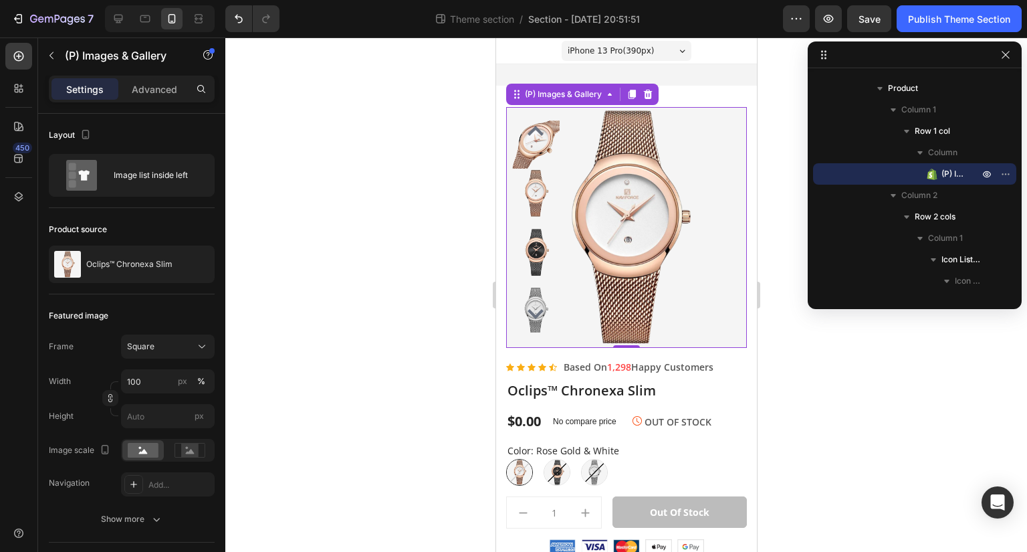
click at [532, 325] on img at bounding box center [535, 311] width 48 height 48
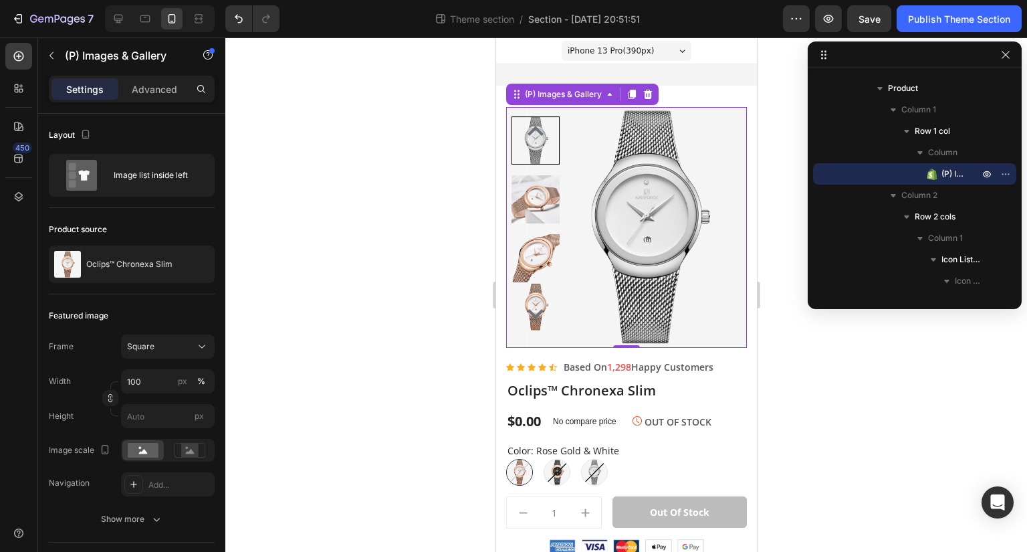
click at [536, 306] on icon "Carousel Next Arrow" at bounding box center [535, 314] width 16 height 16
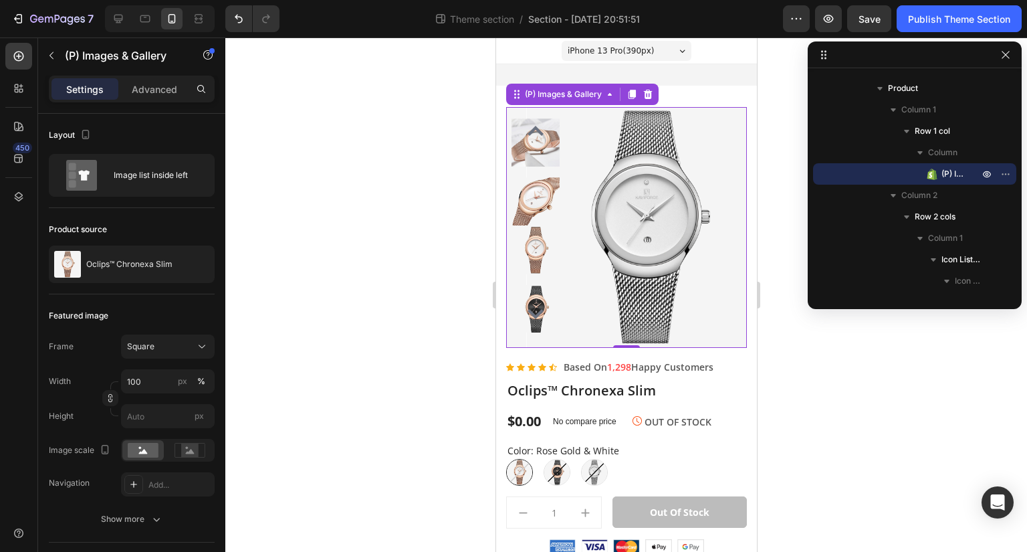
click at [538, 127] on icon "Carousel Back Arrow" at bounding box center [535, 131] width 16 height 16
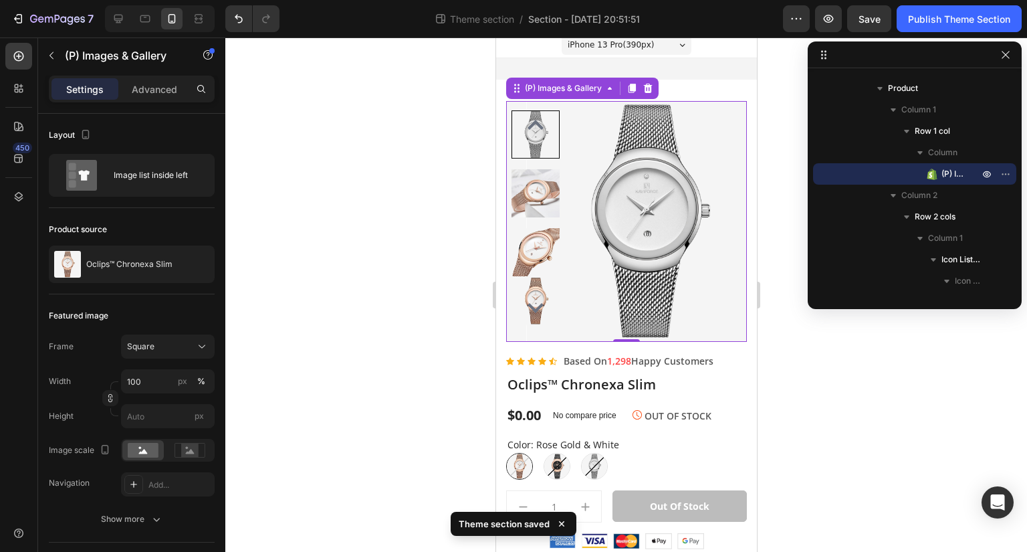
scroll to position [0, 0]
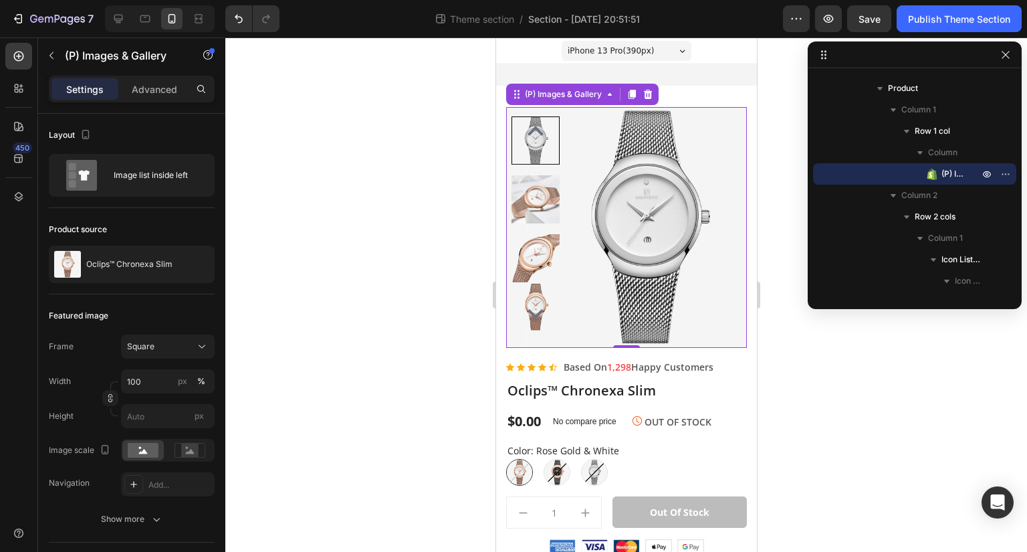
click at [540, 199] on img at bounding box center [535, 199] width 48 height 48
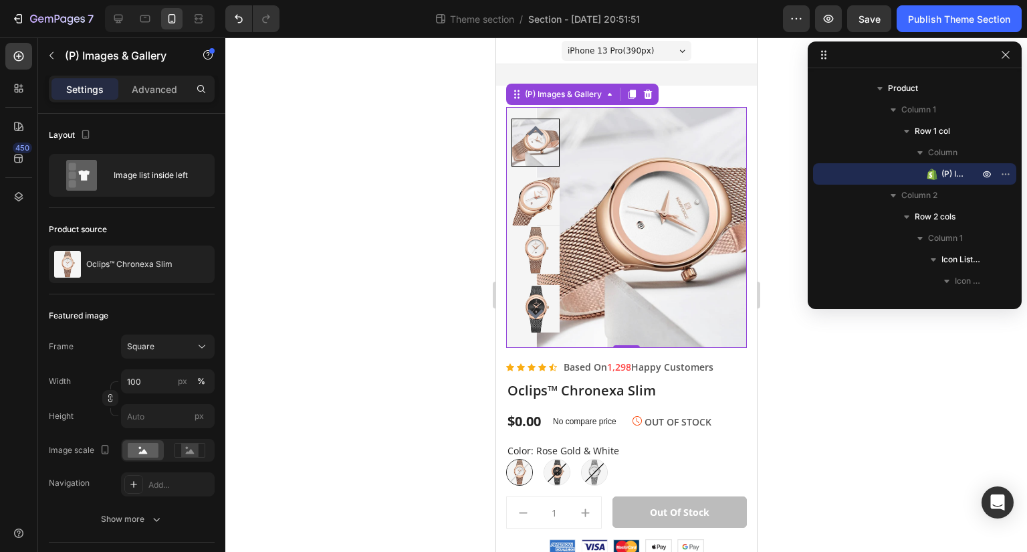
click at [533, 208] on img at bounding box center [535, 201] width 48 height 48
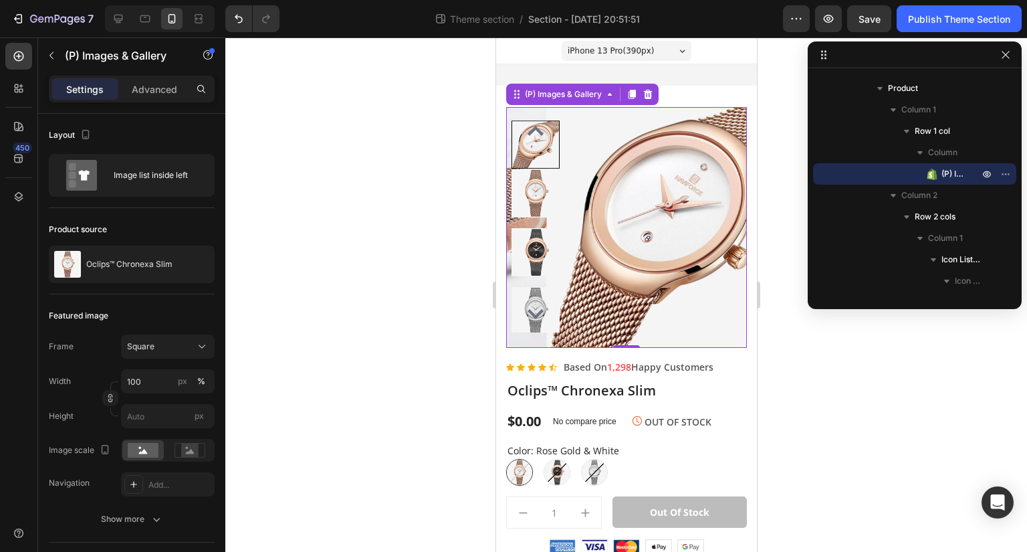
click at [676, 195] on img at bounding box center [666, 227] width 241 height 241
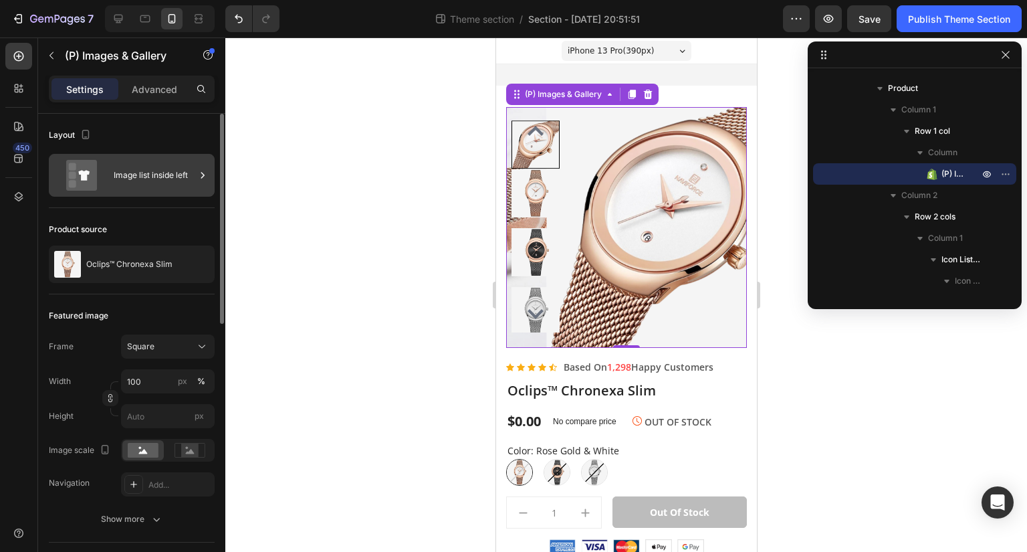
click at [175, 172] on div "Image list inside left" at bounding box center [155, 175] width 82 height 31
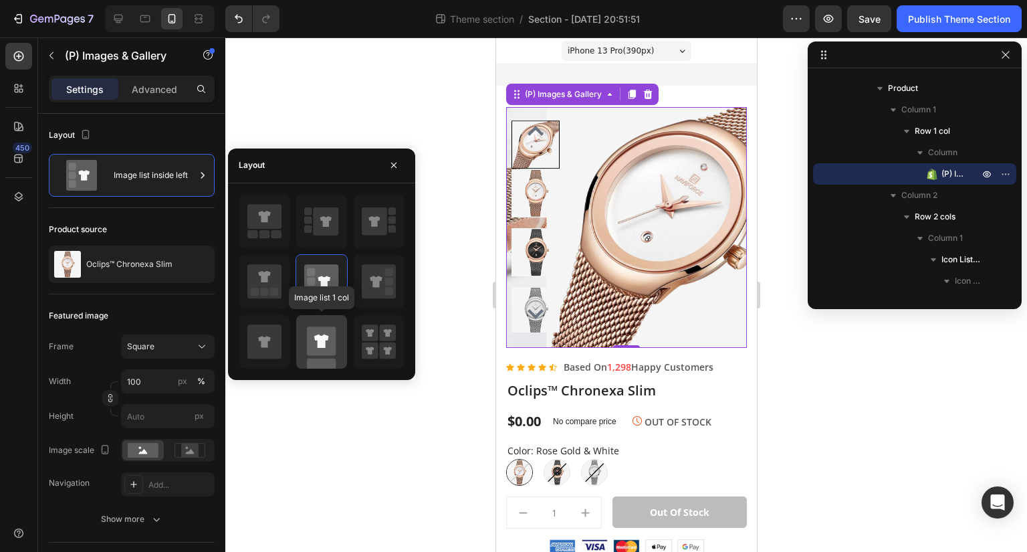
click at [332, 341] on rect at bounding box center [321, 340] width 29 height 29
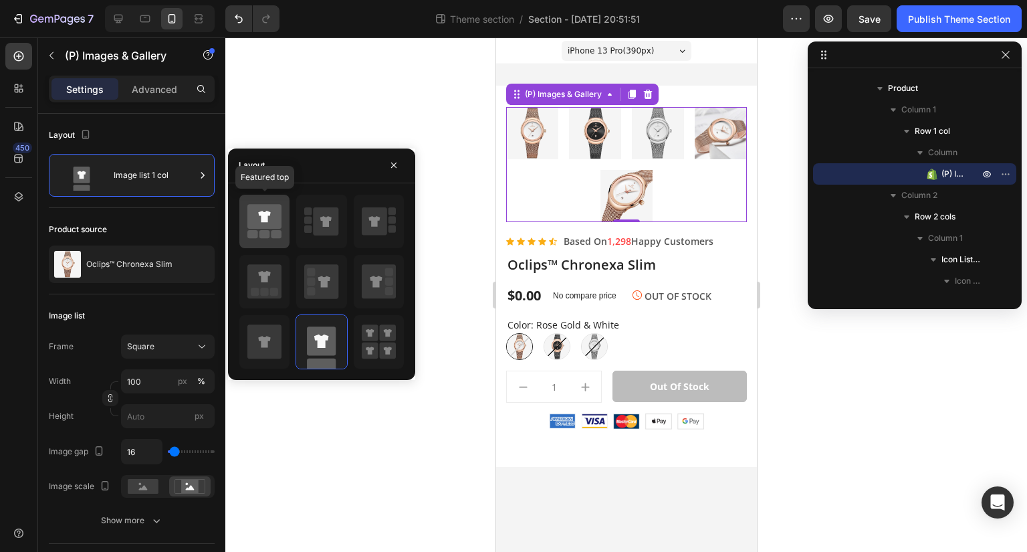
click at [257, 239] on icon at bounding box center [264, 221] width 34 height 37
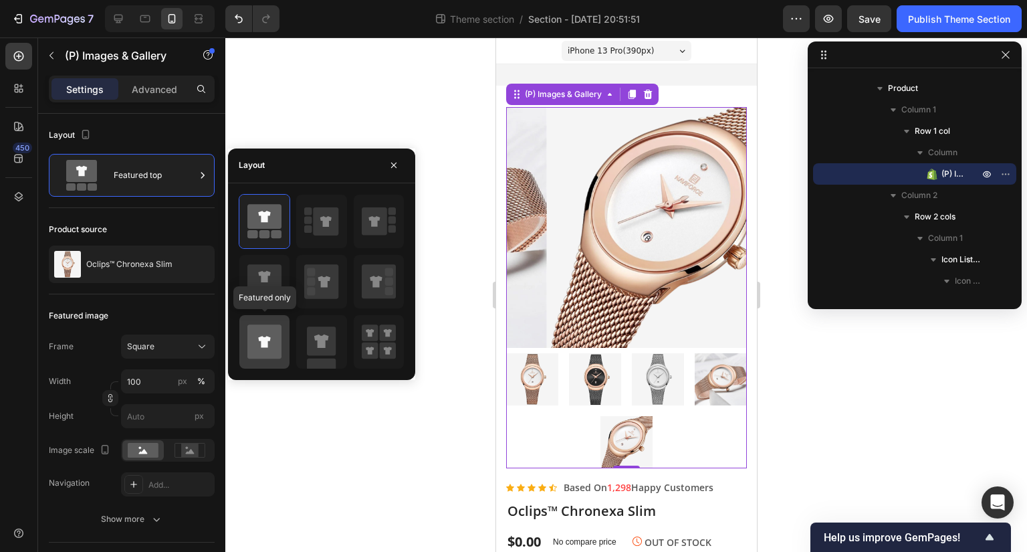
click at [277, 330] on icon at bounding box center [264, 341] width 34 height 34
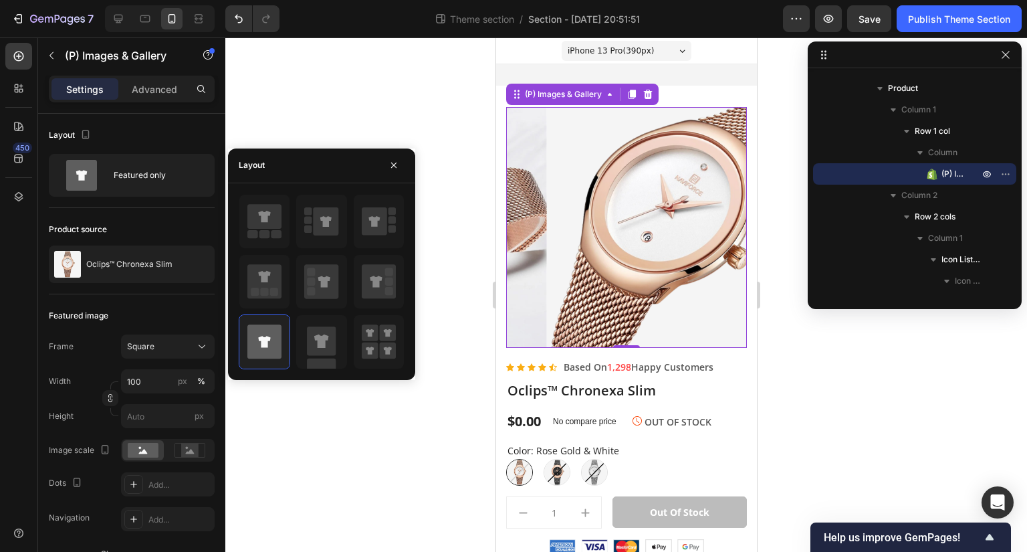
click at [622, 257] on img at bounding box center [666, 227] width 241 height 241
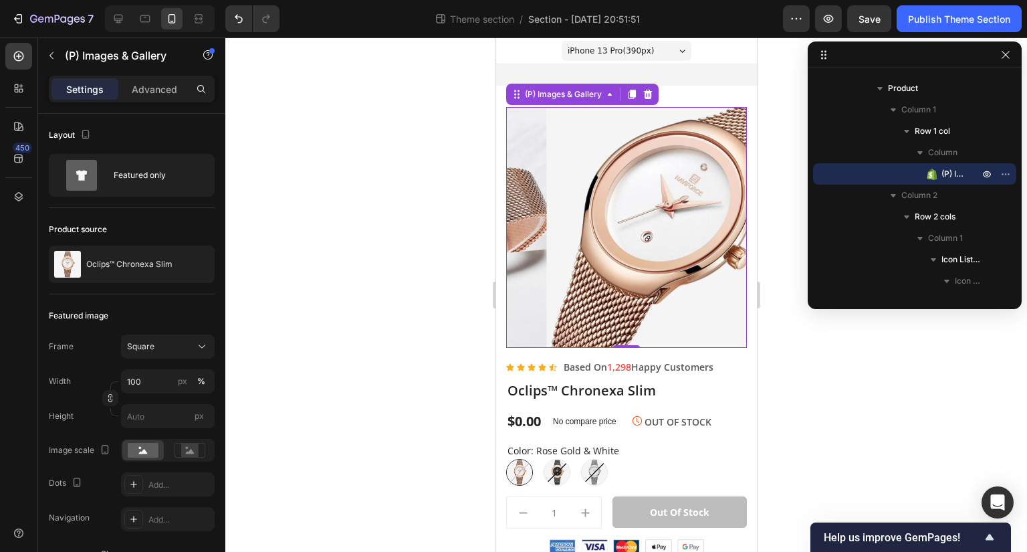
click at [622, 257] on img at bounding box center [666, 227] width 241 height 241
click at [691, 281] on img at bounding box center [666, 227] width 241 height 241
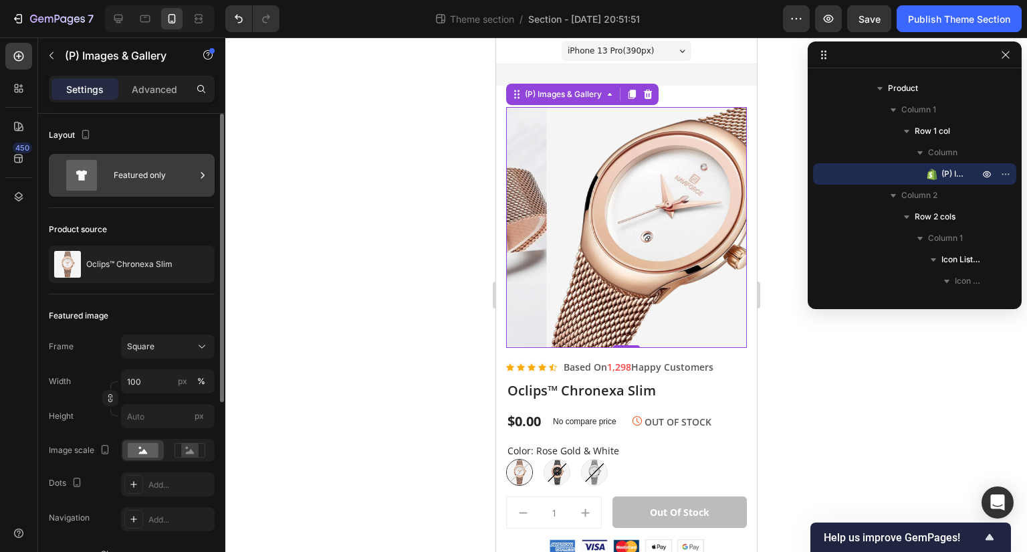
click at [145, 162] on div "Featured only" at bounding box center [155, 175] width 82 height 31
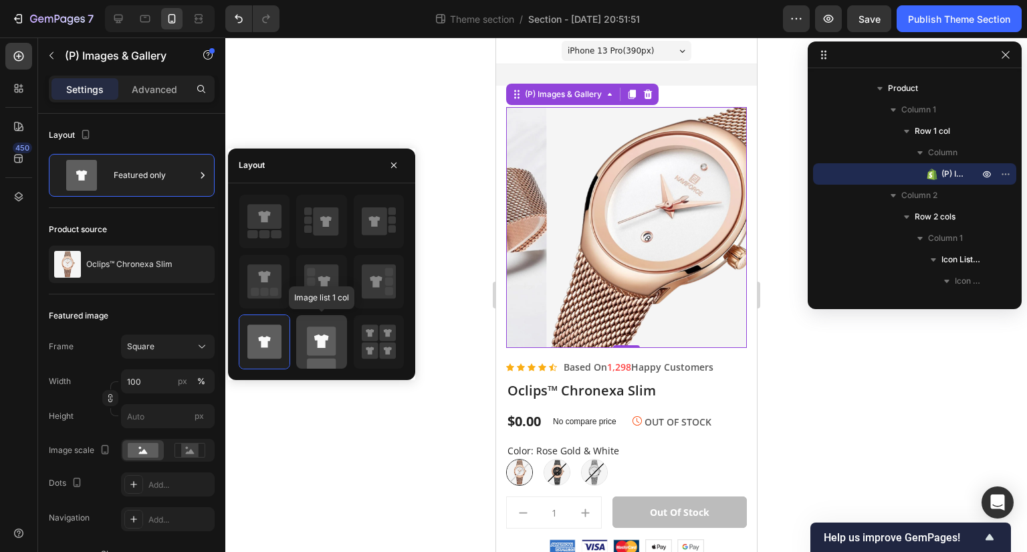
click at [331, 356] on icon at bounding box center [321, 341] width 34 height 53
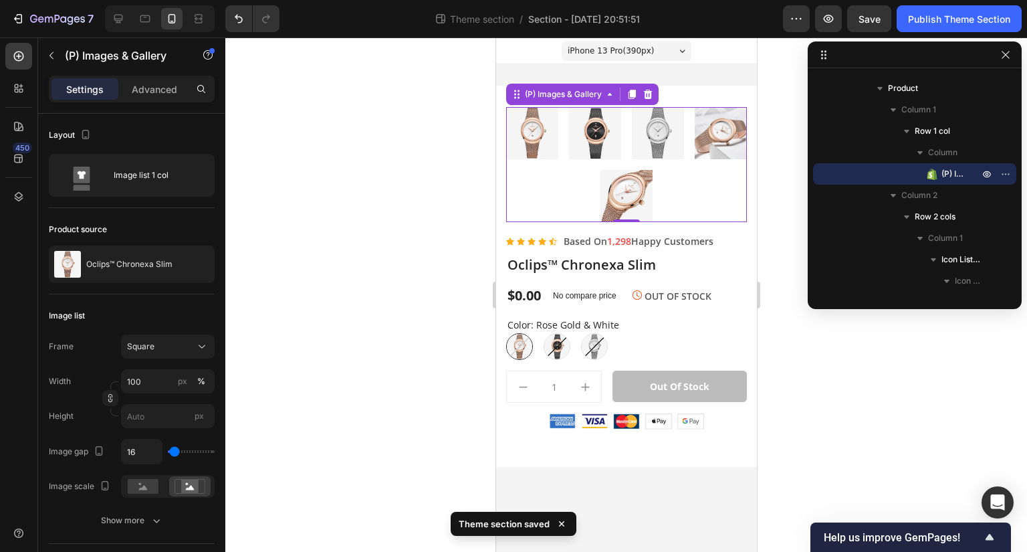
click at [626, 213] on img at bounding box center [626, 196] width 52 height 52
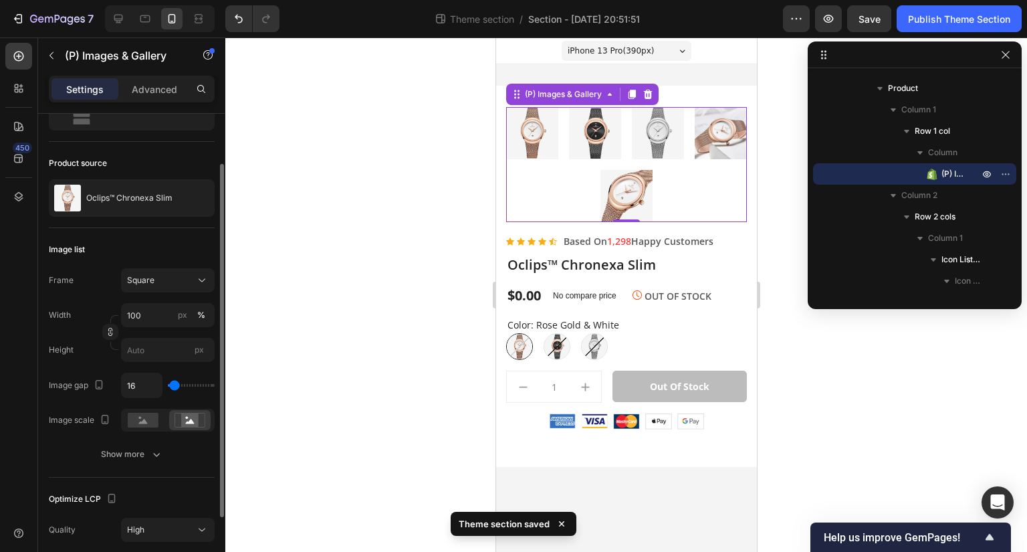
scroll to position [67, 0]
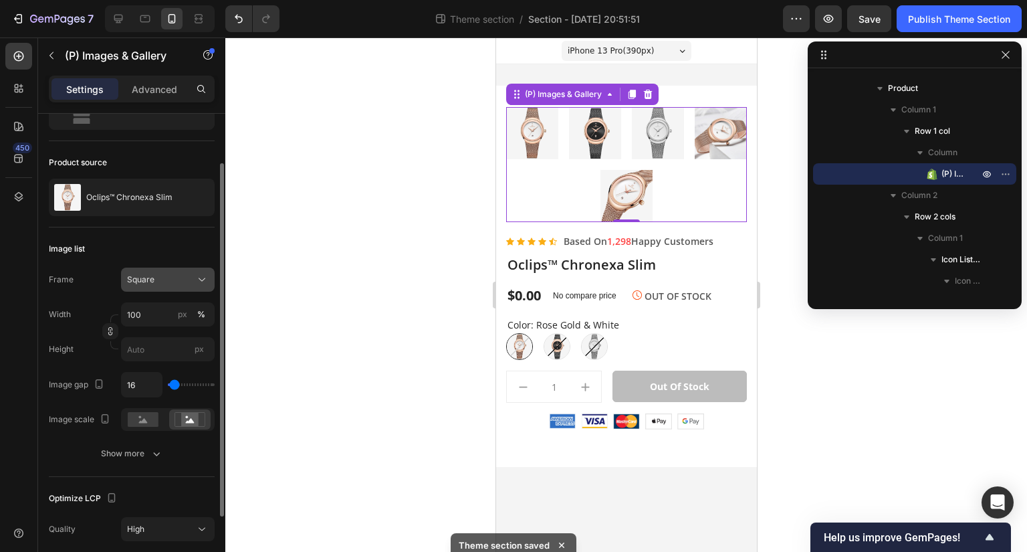
click at [178, 267] on button "Square" at bounding box center [168, 279] width 94 height 24
click at [164, 249] on div "Image list" at bounding box center [132, 248] width 166 height 21
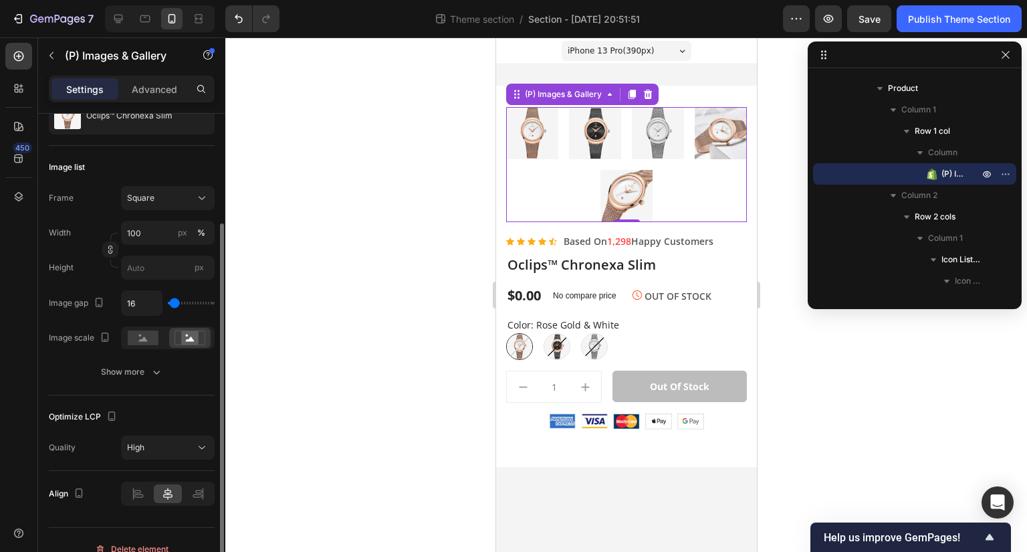
scroll to position [165, 0]
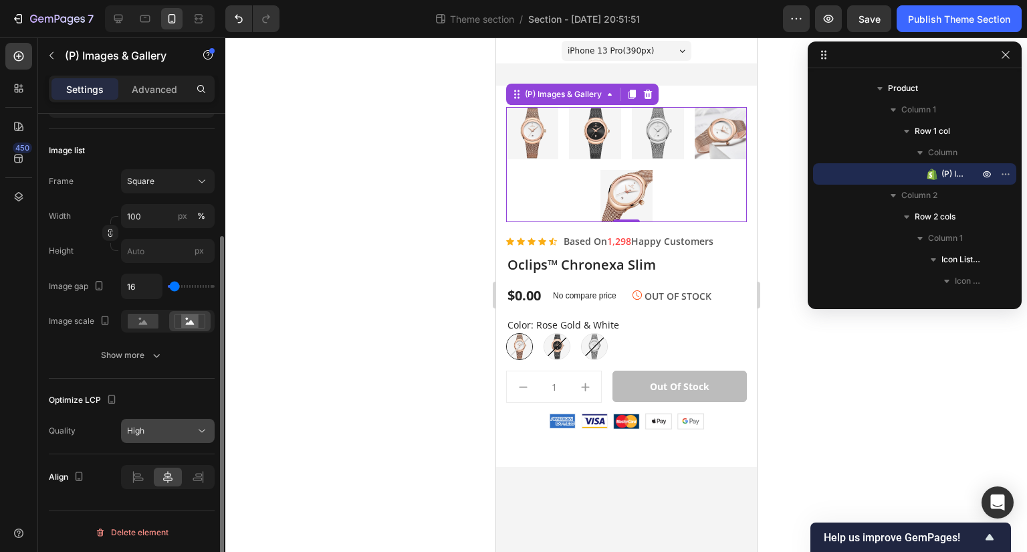
click at [172, 421] on button "High" at bounding box center [168, 431] width 94 height 24
click at [74, 425] on div "Quality" at bounding box center [62, 431] width 27 height 12
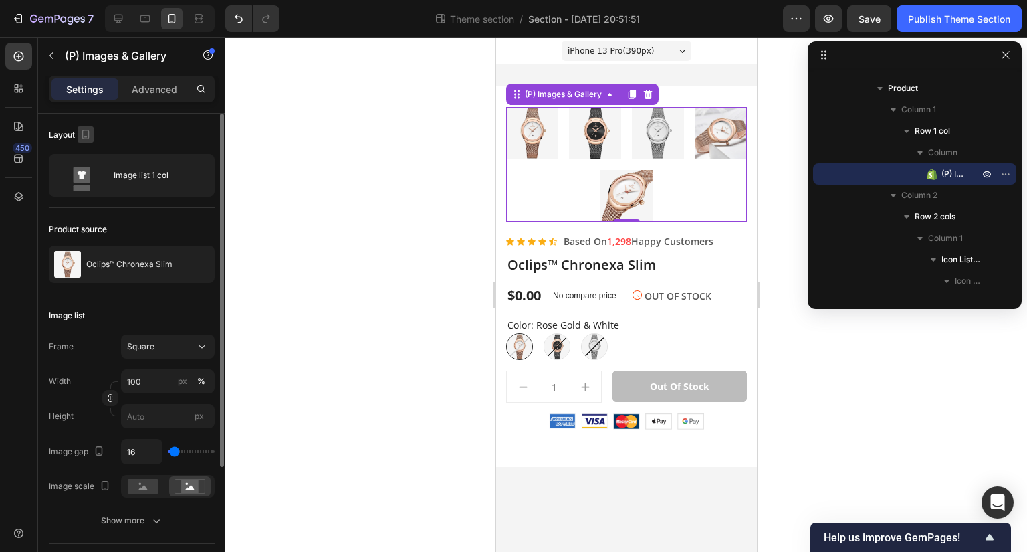
click at [82, 131] on icon "button" at bounding box center [85, 134] width 7 height 9
click at [82, 154] on icon "button" at bounding box center [88, 155] width 13 height 13
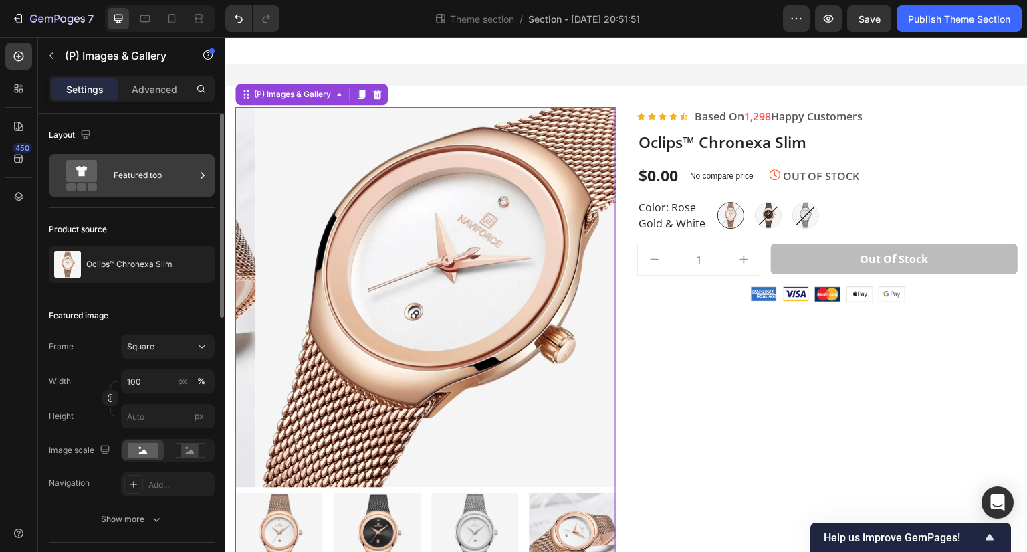
click at [141, 176] on div "Featured top" at bounding box center [155, 175] width 82 height 31
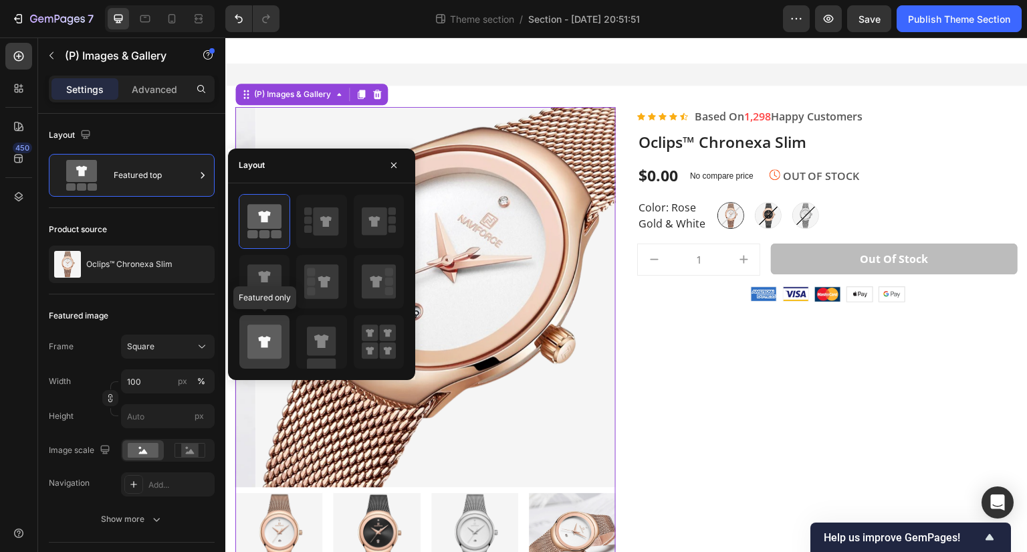
click at [273, 346] on icon at bounding box center [264, 341] width 34 height 34
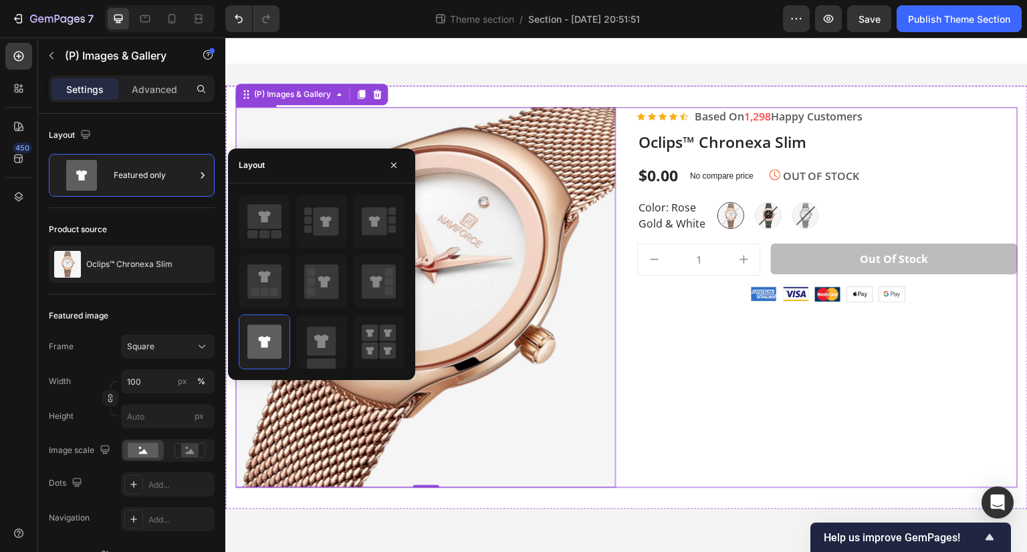
click at [901, 450] on div "Icon Icon Icon Icon Icon Icon List Hoz Based On 1,298 Happy Customers Text bloc…" at bounding box center [827, 297] width 380 height 380
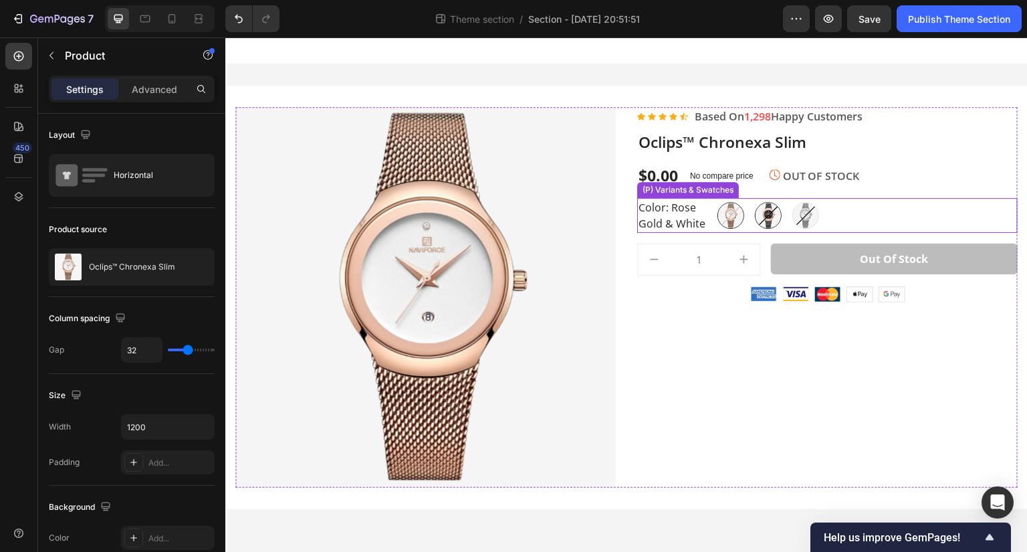
click at [772, 219] on img at bounding box center [767, 215] width 25 height 25
click at [755, 202] on input "Black & Rose Gold Black & Rose Gold" at bounding box center [754, 201] width 1 height 1
radio input "true"
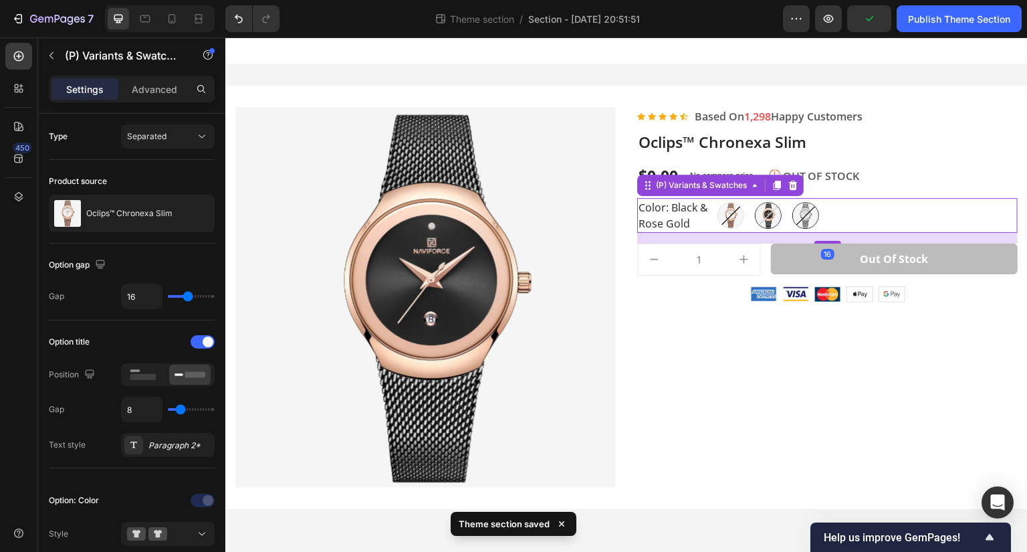
click at [798, 217] on img at bounding box center [805, 215] width 25 height 25
click at [792, 202] on input "Silver & White Silver & White" at bounding box center [792, 201] width 1 height 1
radio input "true"
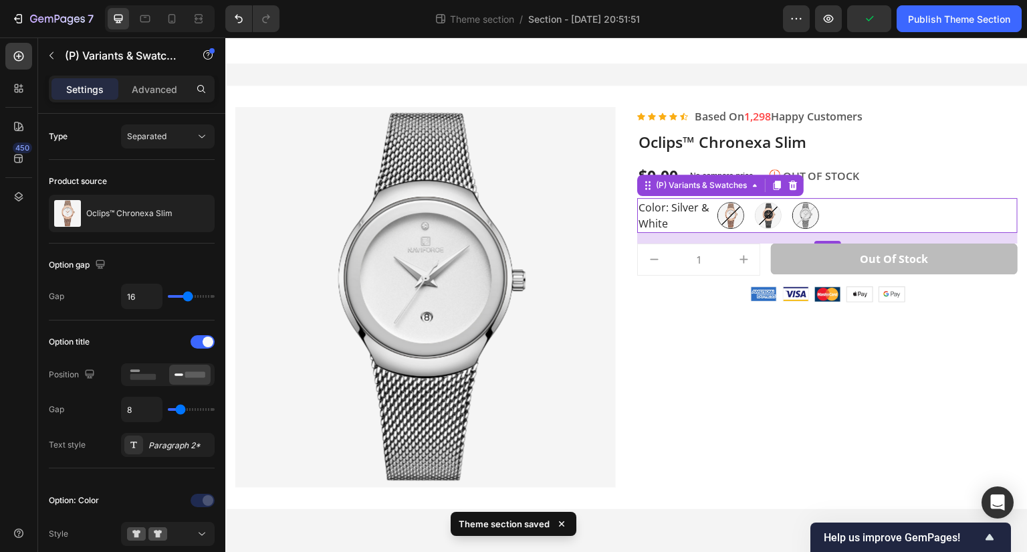
click at [724, 217] on img at bounding box center [730, 215] width 25 height 25
click at [717, 202] on input "Rose Gold & [PERSON_NAME] Gold & White" at bounding box center [717, 201] width 1 height 1
radio input "true"
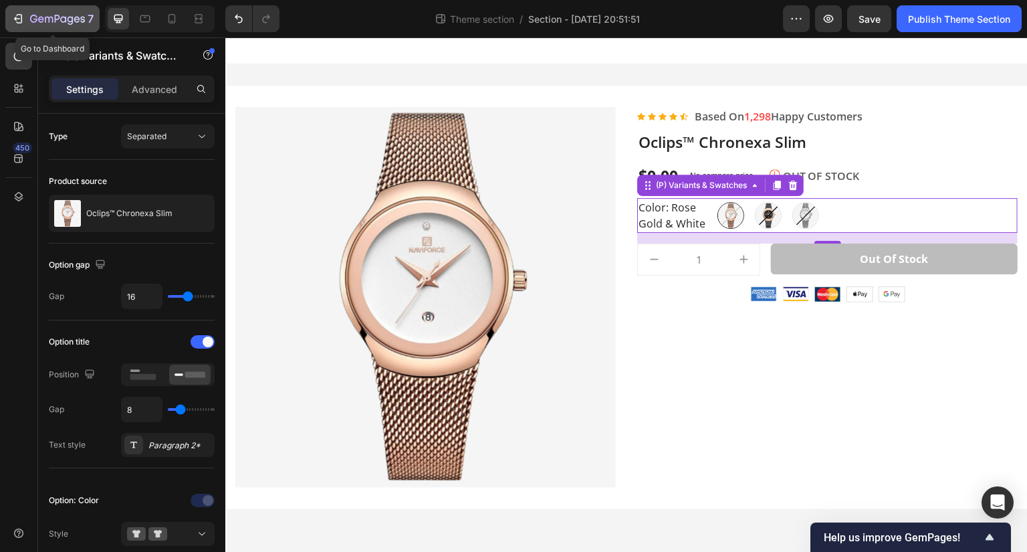
click at [49, 22] on icon "button" at bounding box center [49, 20] width 8 height 6
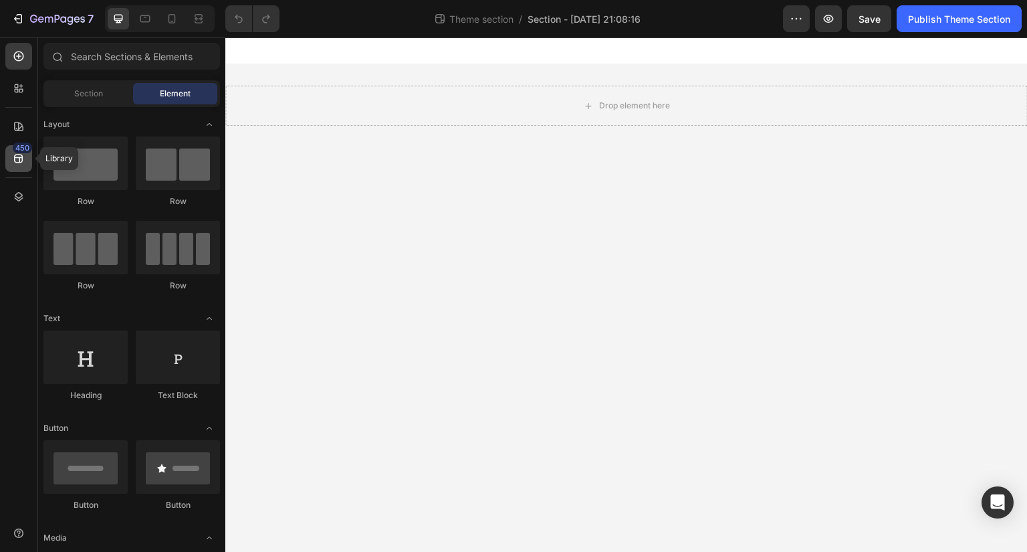
click at [27, 154] on div "450" at bounding box center [18, 158] width 27 height 27
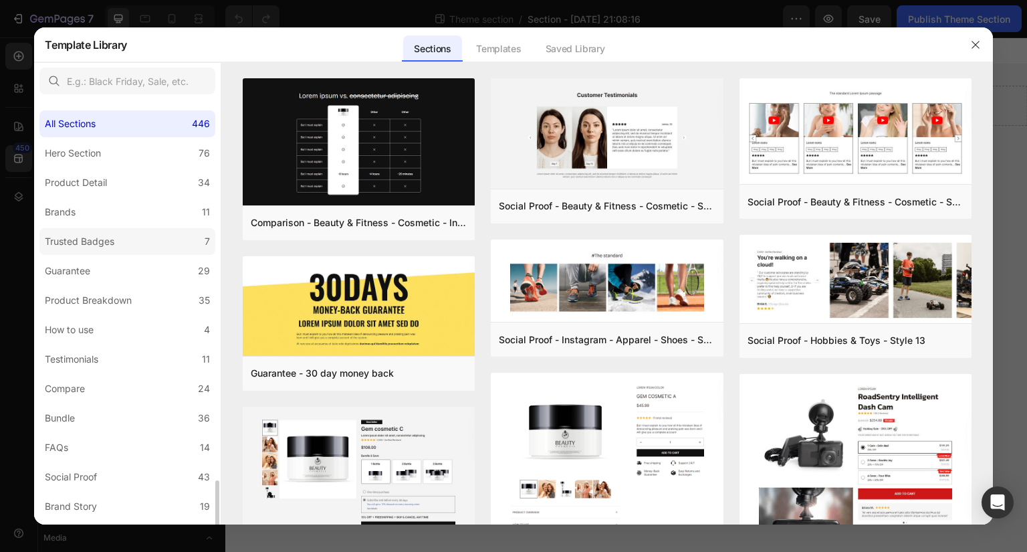
scroll to position [231, 0]
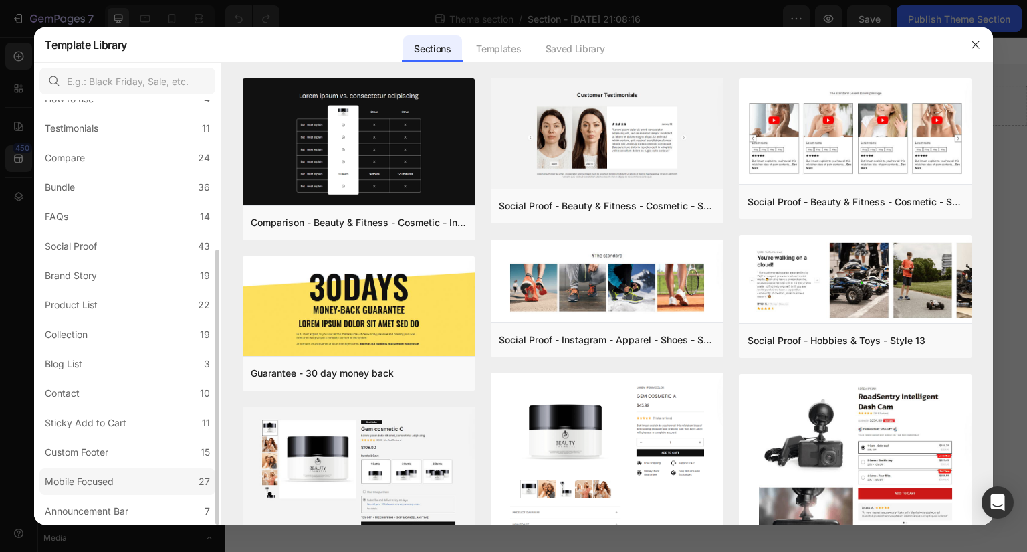
click at [122, 474] on label "Mobile Focused 27" at bounding box center [127, 481] width 176 height 27
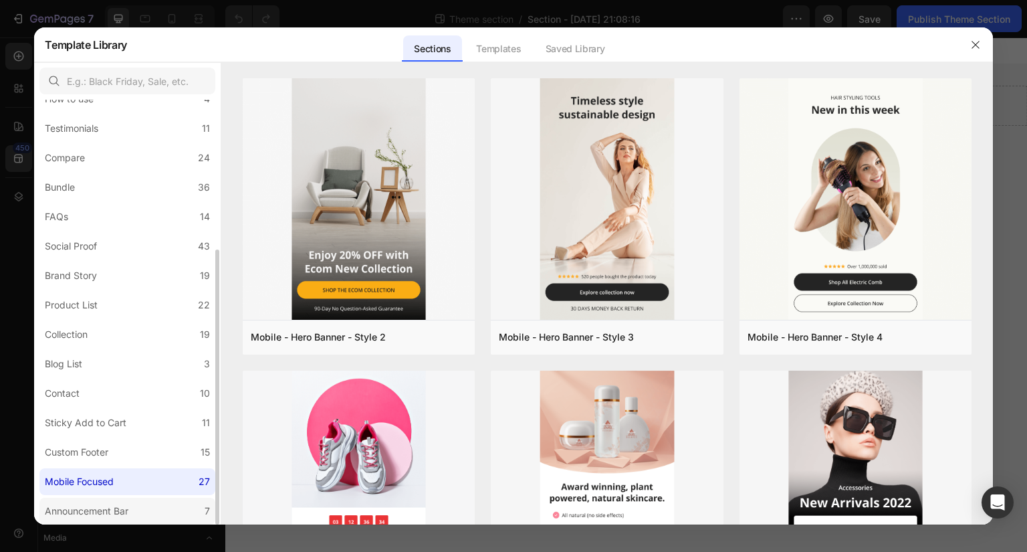
click at [124, 505] on div "Announcement Bar" at bounding box center [87, 511] width 84 height 16
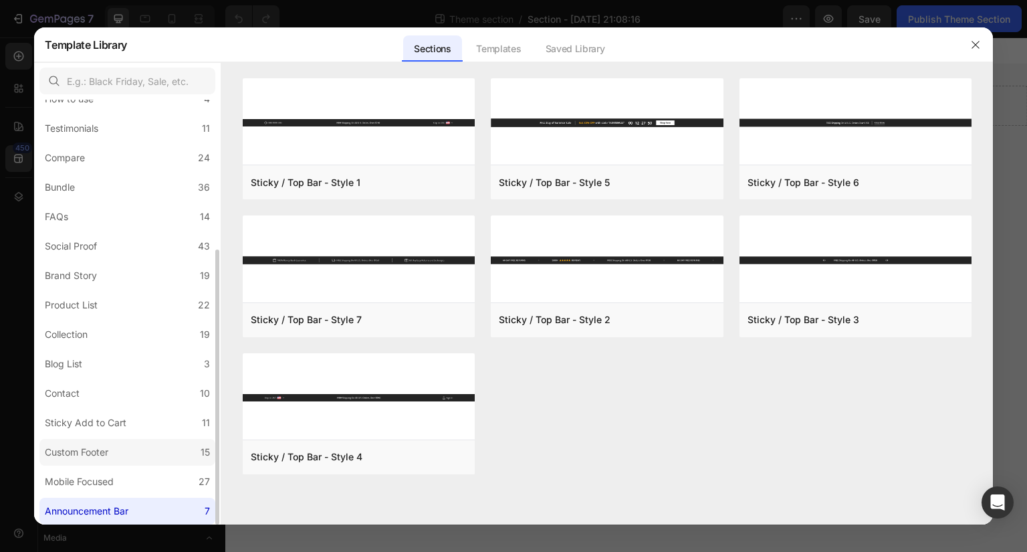
click at [133, 451] on label "Custom Footer 15" at bounding box center [127, 452] width 176 height 27
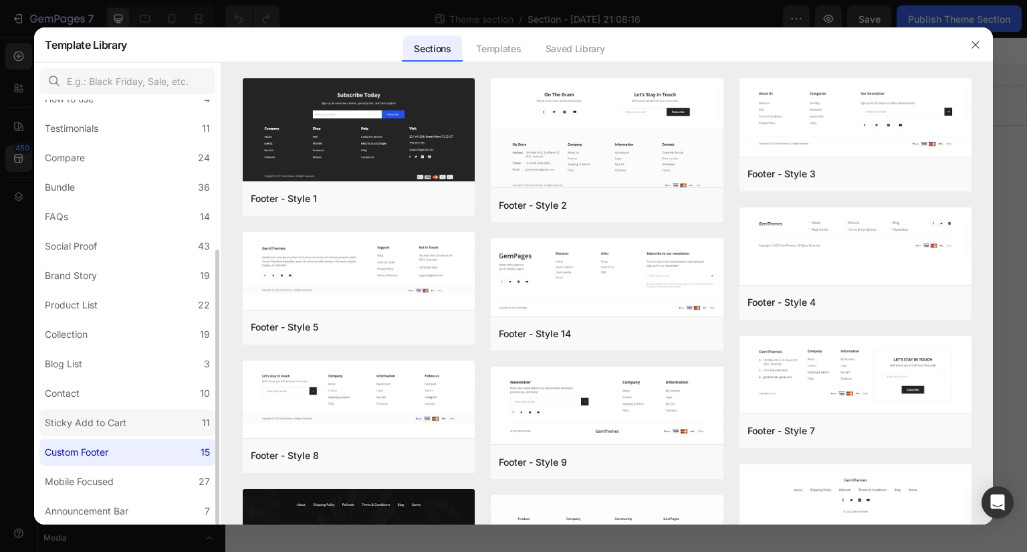
click at [132, 417] on label "Sticky Add to Cart 11" at bounding box center [127, 422] width 176 height 27
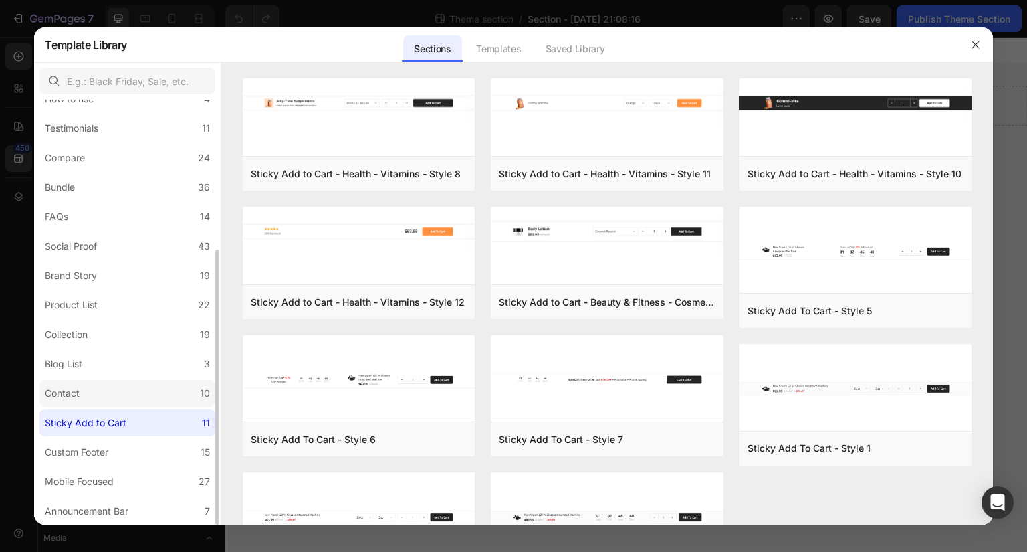
click at [137, 396] on label "Contact 10" at bounding box center [127, 393] width 176 height 27
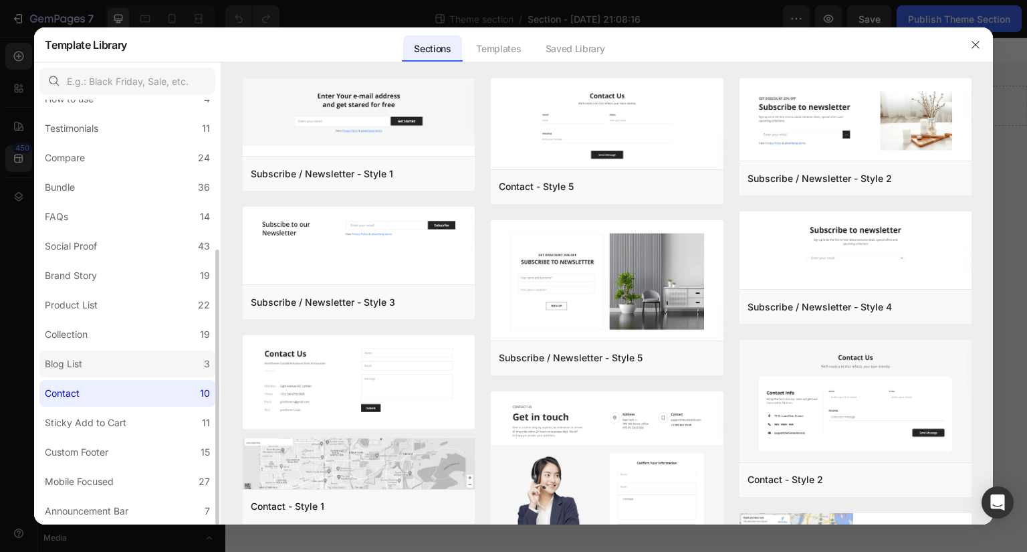
click at [154, 370] on label "Blog List 3" at bounding box center [127, 363] width 176 height 27
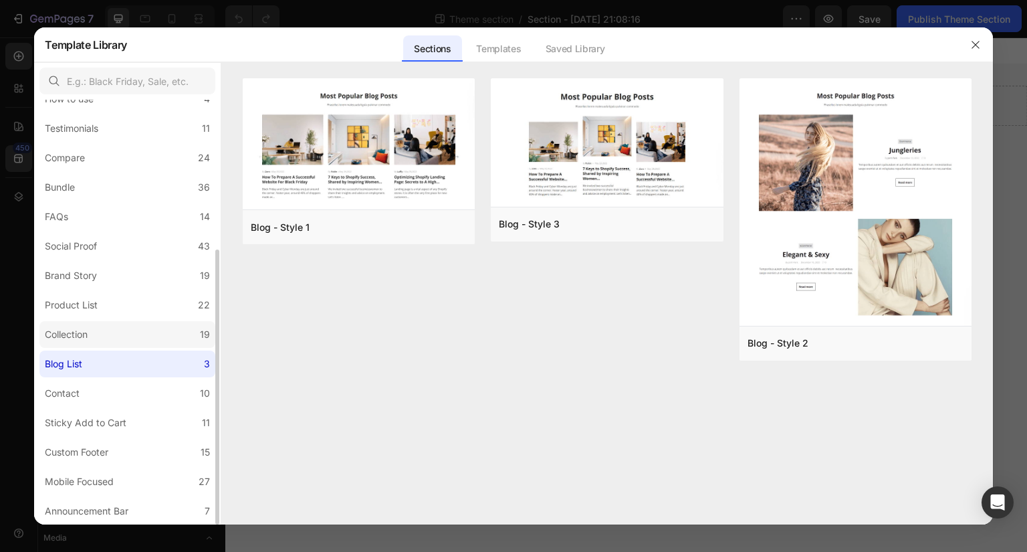
click at [177, 322] on label "Collection 19" at bounding box center [127, 334] width 176 height 27
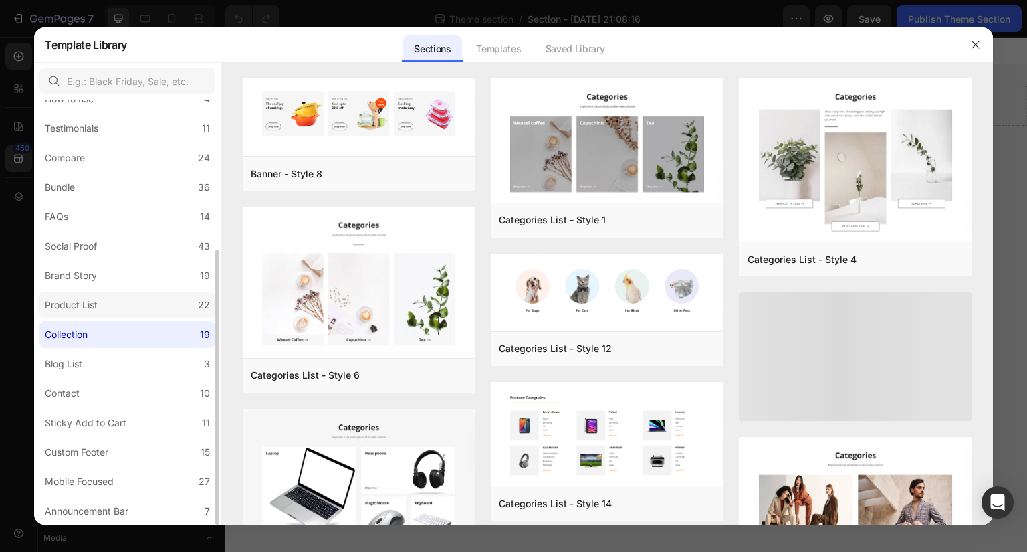
click at [173, 300] on label "Product List 22" at bounding box center [127, 304] width 176 height 27
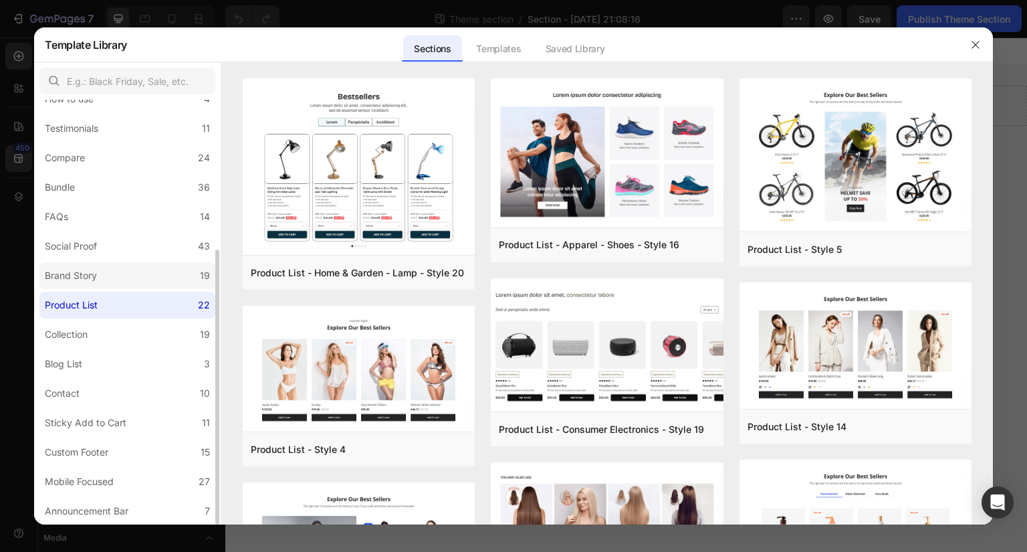
click at [170, 285] on label "Brand Story 19" at bounding box center [127, 275] width 176 height 27
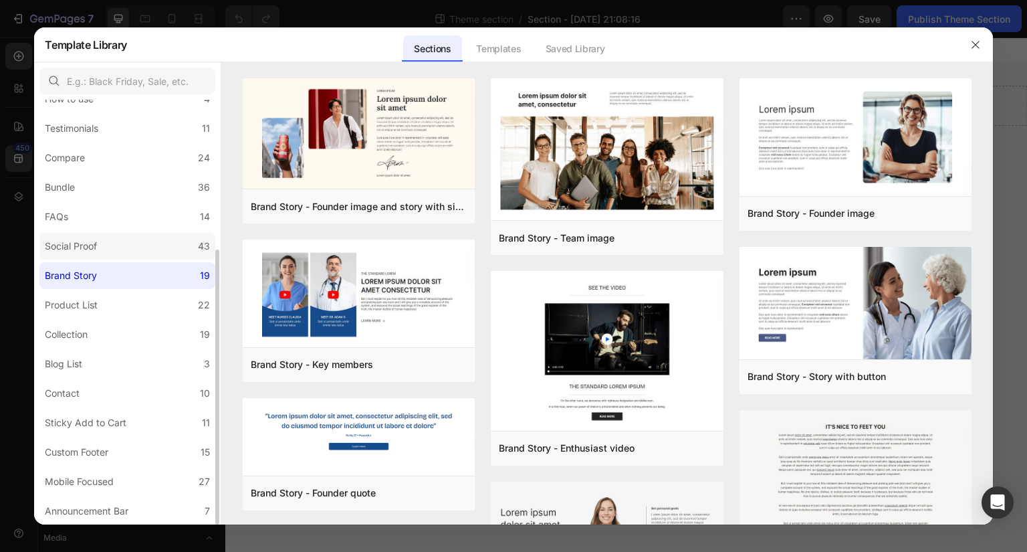
click at [183, 246] on label "Social Proof 43" at bounding box center [127, 246] width 176 height 27
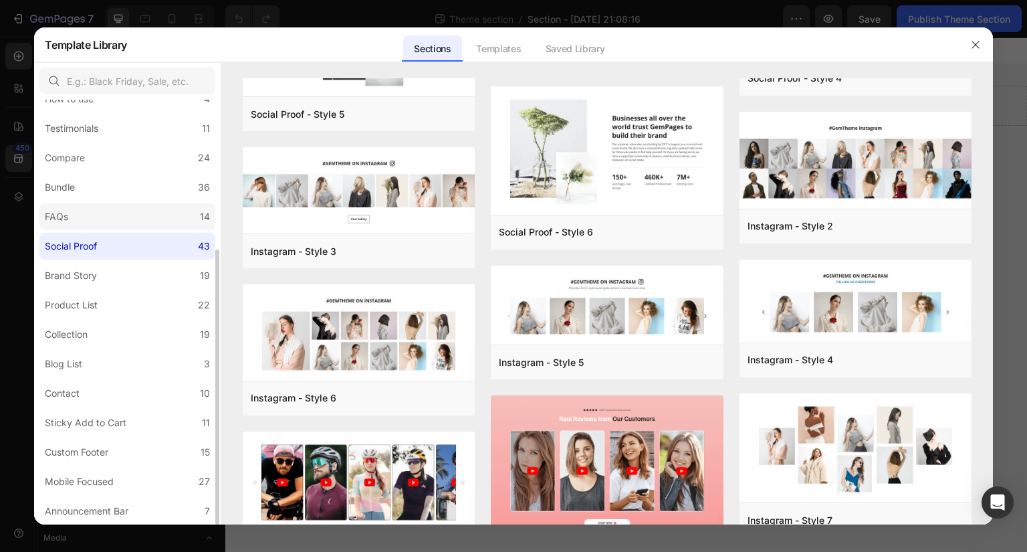
scroll to position [170, 0]
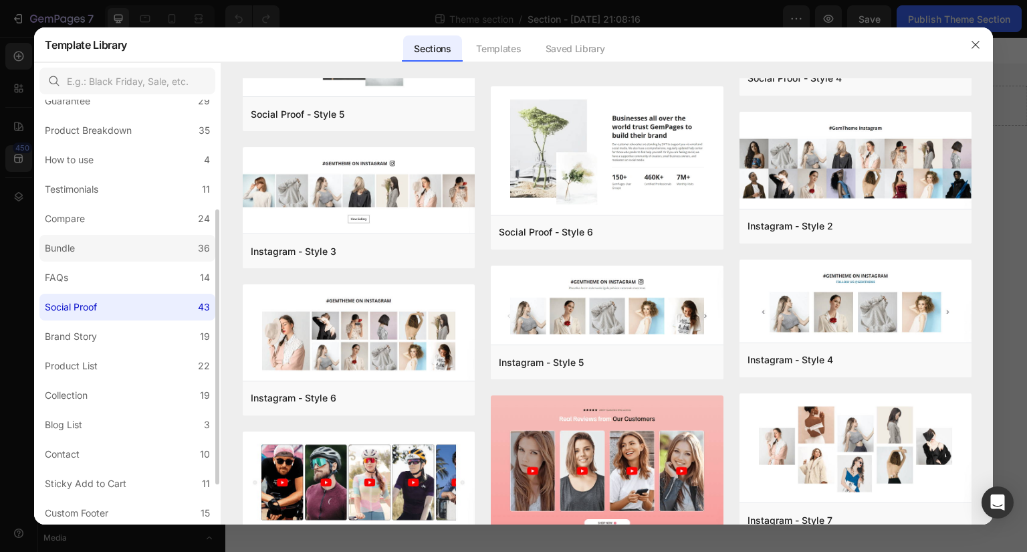
click at [74, 245] on div "Bundle" at bounding box center [60, 248] width 30 height 16
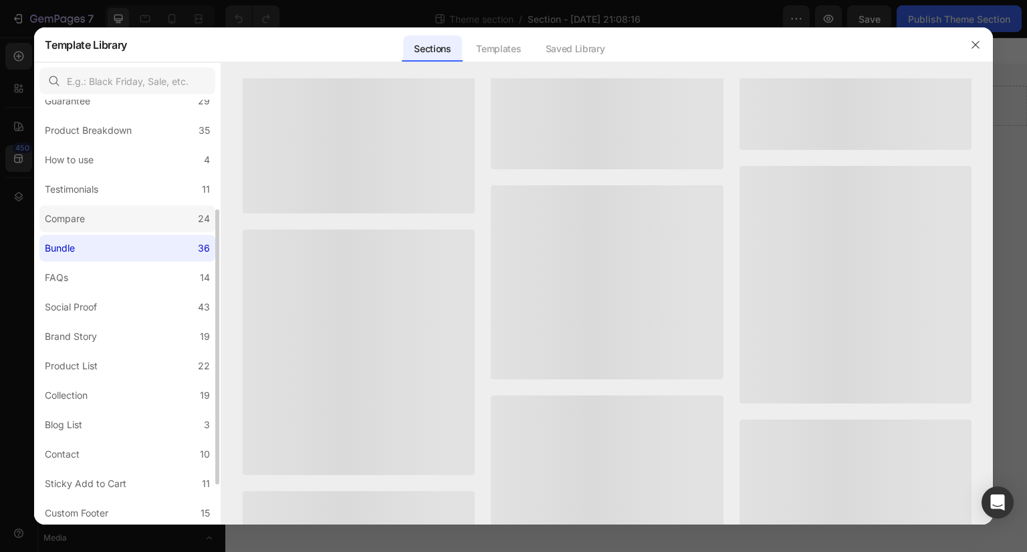
scroll to position [0, 0]
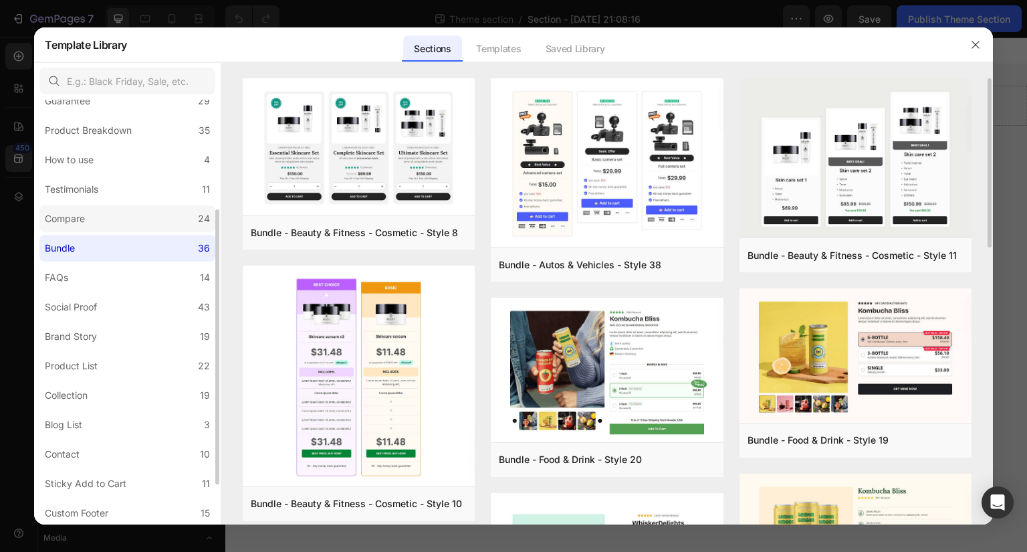
click at [83, 223] on div "Compare" at bounding box center [65, 219] width 40 height 16
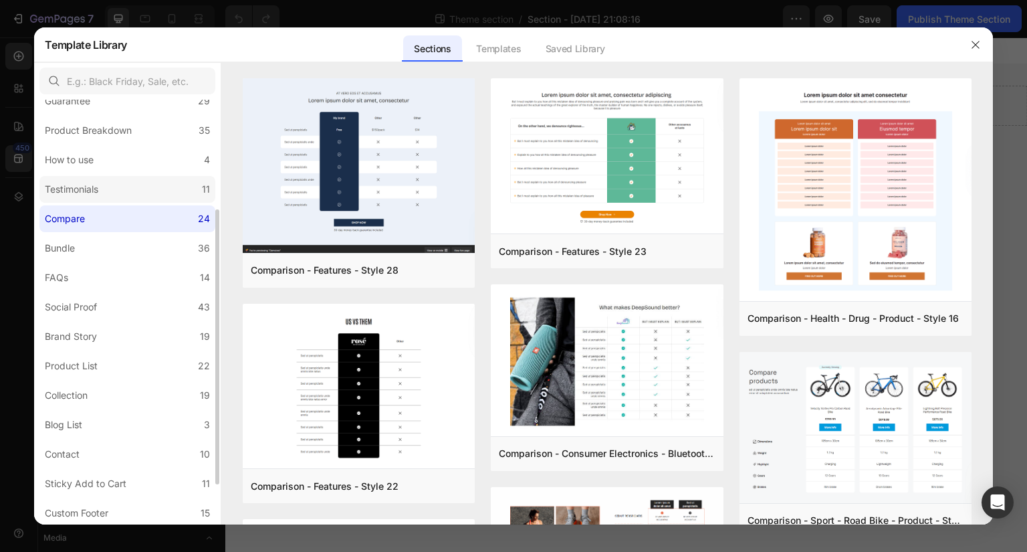
click at [108, 192] on label "Testimonials 11" at bounding box center [127, 189] width 176 height 27
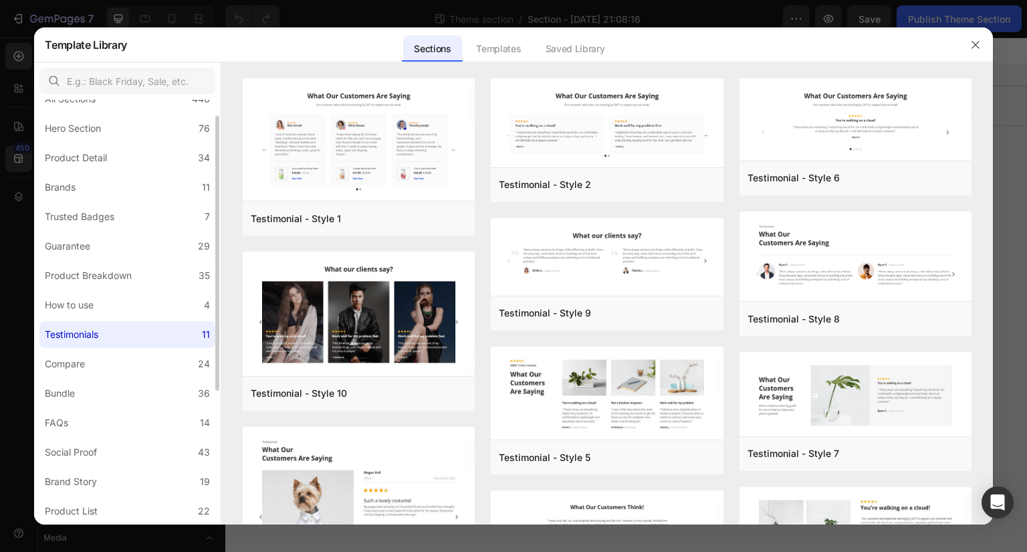
scroll to position [231, 0]
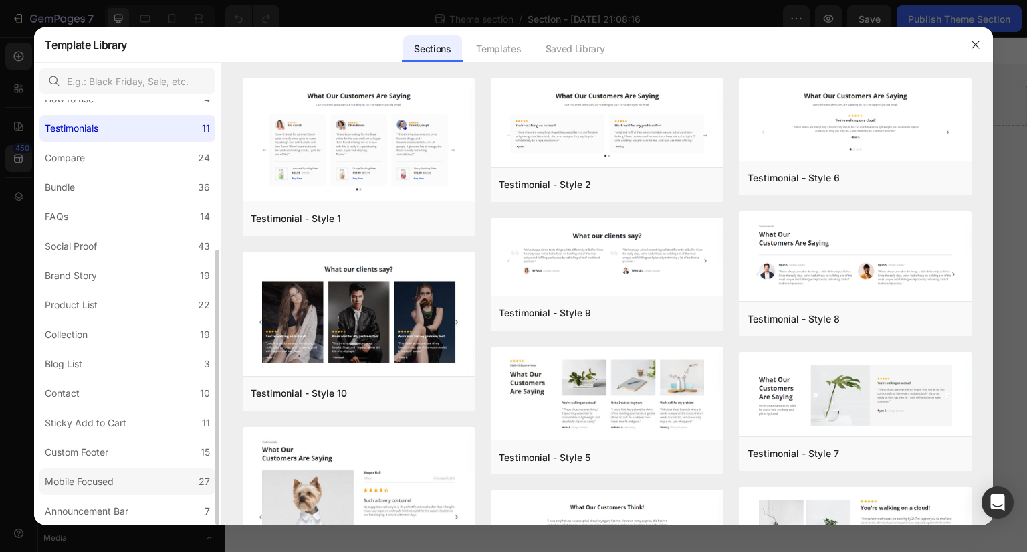
click at [83, 483] on div "Mobile Focused" at bounding box center [79, 481] width 69 height 16
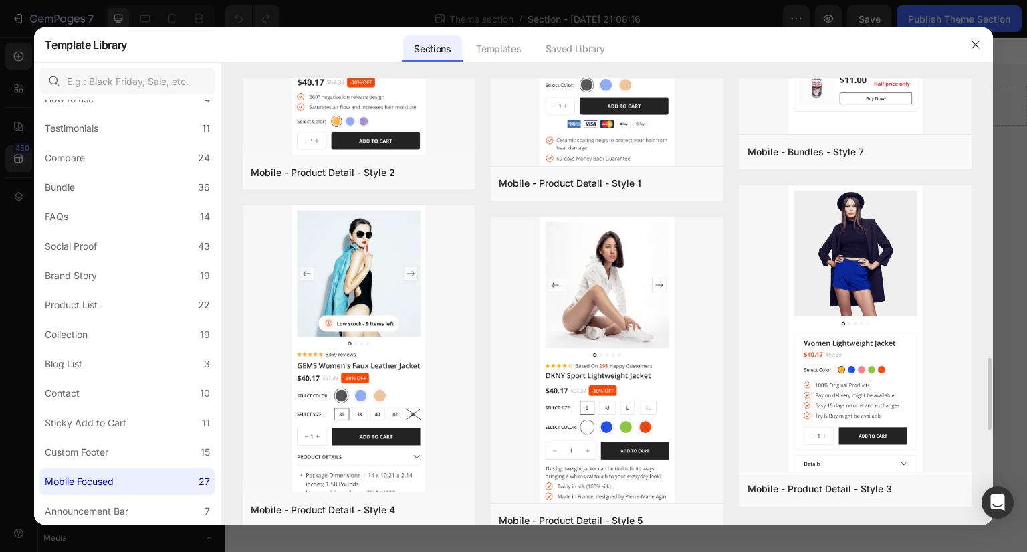
scroll to position [2333, 0]
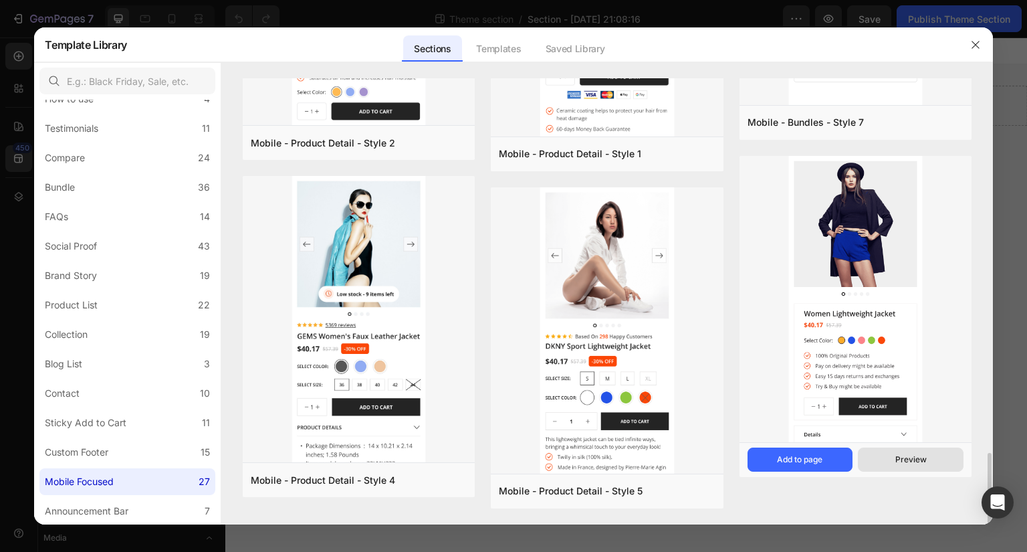
click at [903, 453] on div "Preview" at bounding box center [910, 459] width 31 height 12
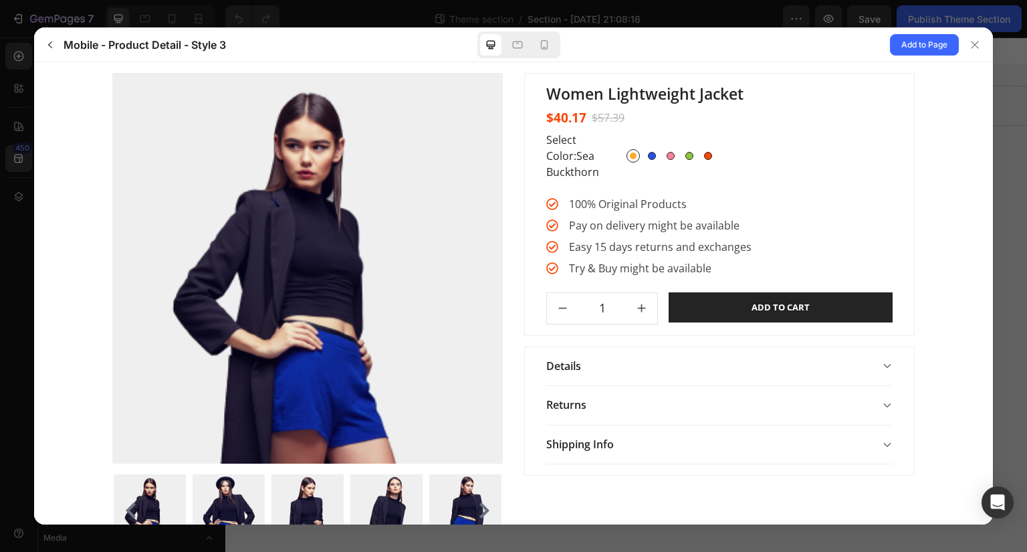
scroll to position [33, 0]
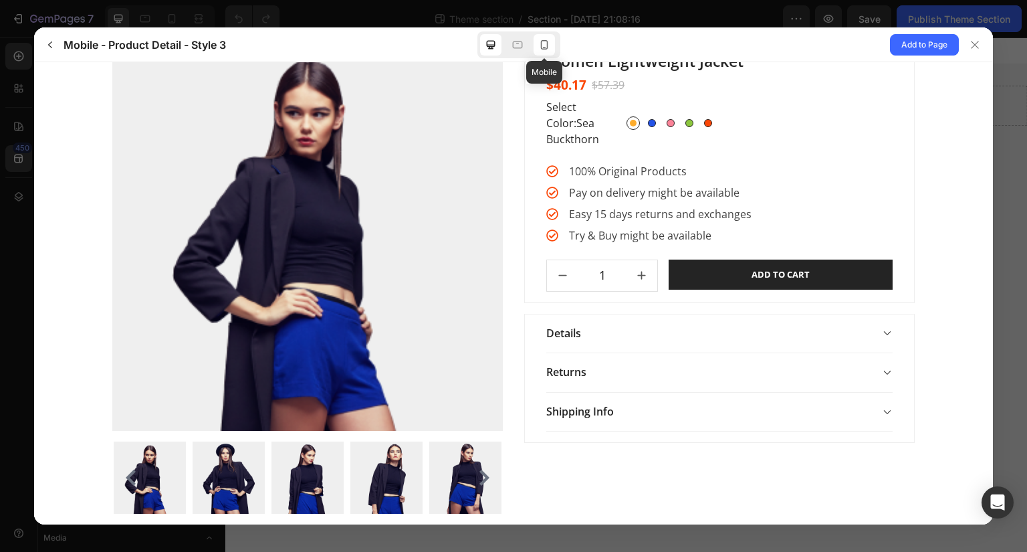
click at [549, 42] on icon at bounding box center [544, 44] width 13 height 13
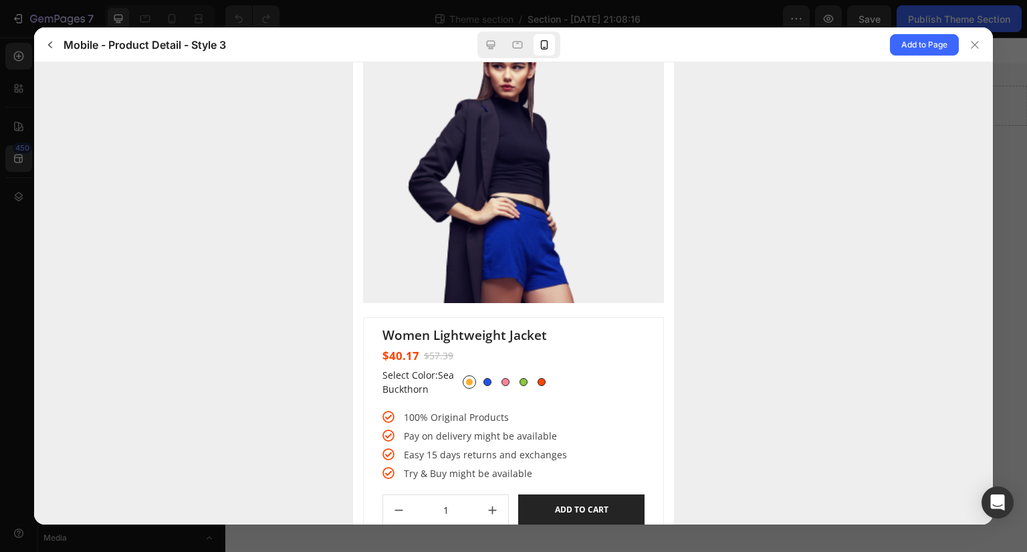
scroll to position [23, 0]
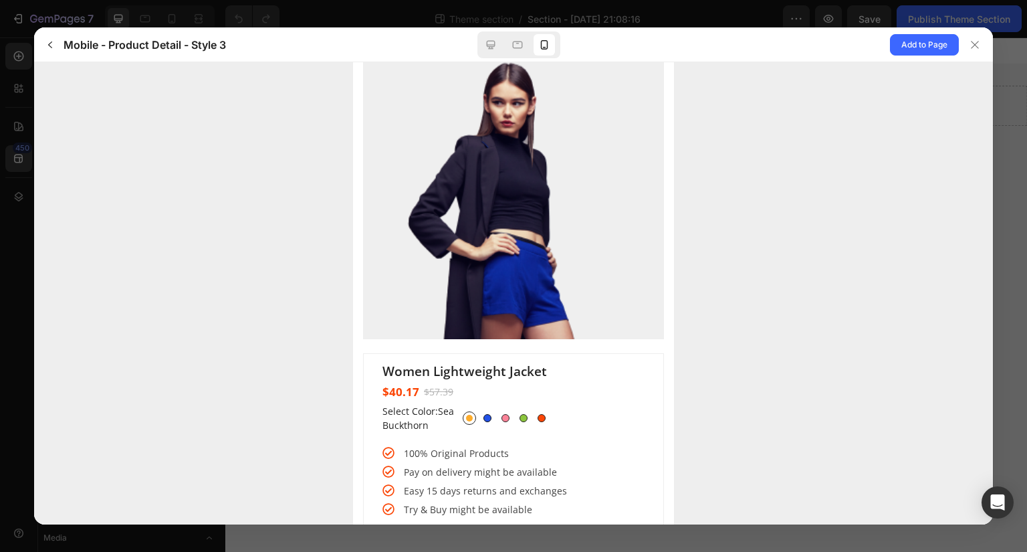
click at [487, 416] on div at bounding box center [487, 418] width 8 height 8
drag, startPoint x: 510, startPoint y: 419, endPoint x: 501, endPoint y: 310, distance: 109.4
click at [501, 310] on div at bounding box center [513, 375] width 301 height 654
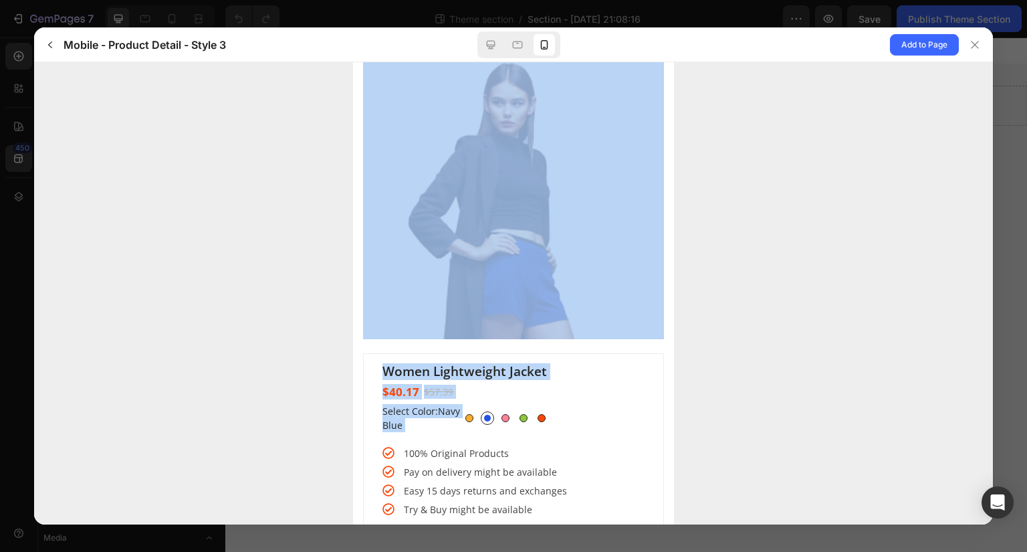
click at [501, 315] on img at bounding box center [508, 193] width 291 height 291
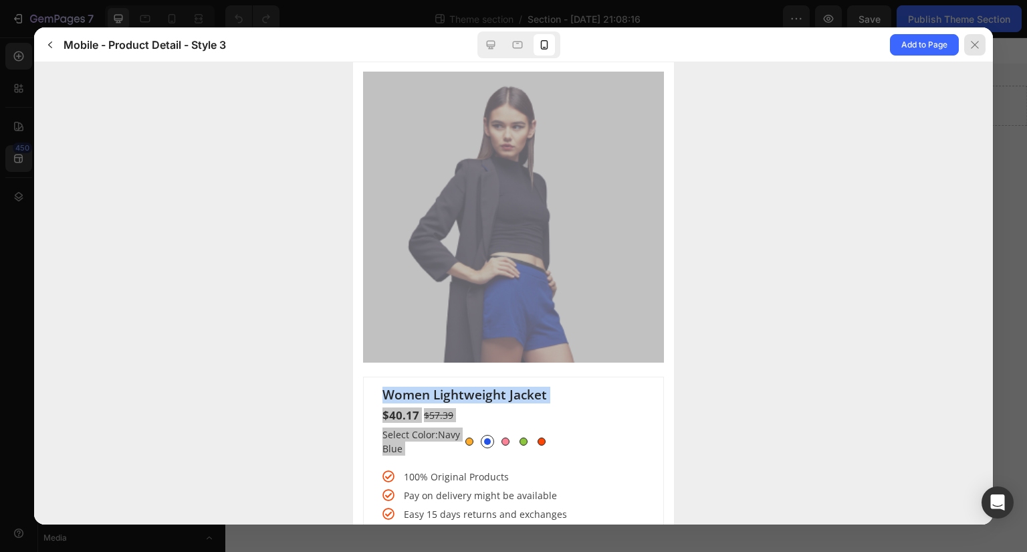
click at [965, 43] on div at bounding box center [974, 44] width 21 height 21
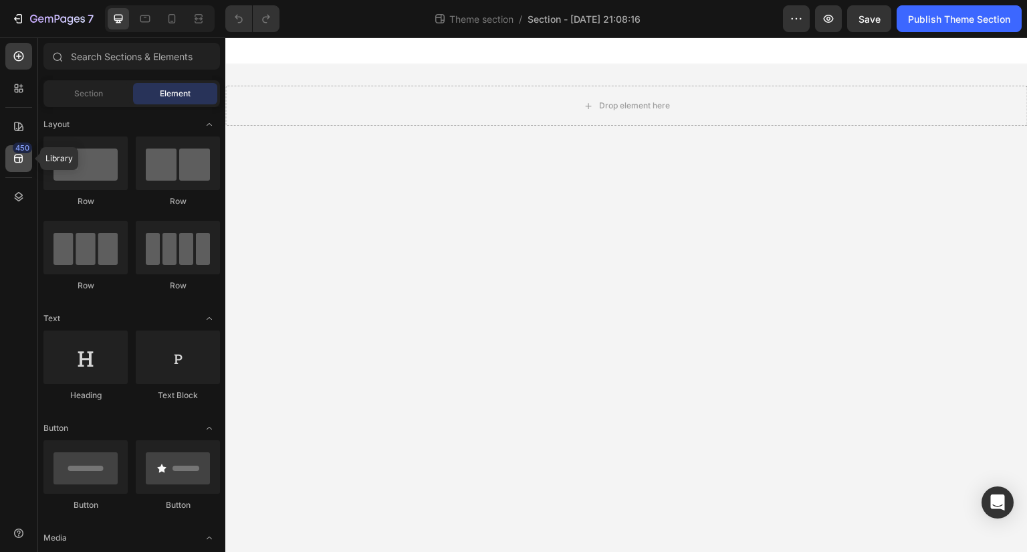
click at [15, 158] on icon at bounding box center [18, 158] width 13 height 13
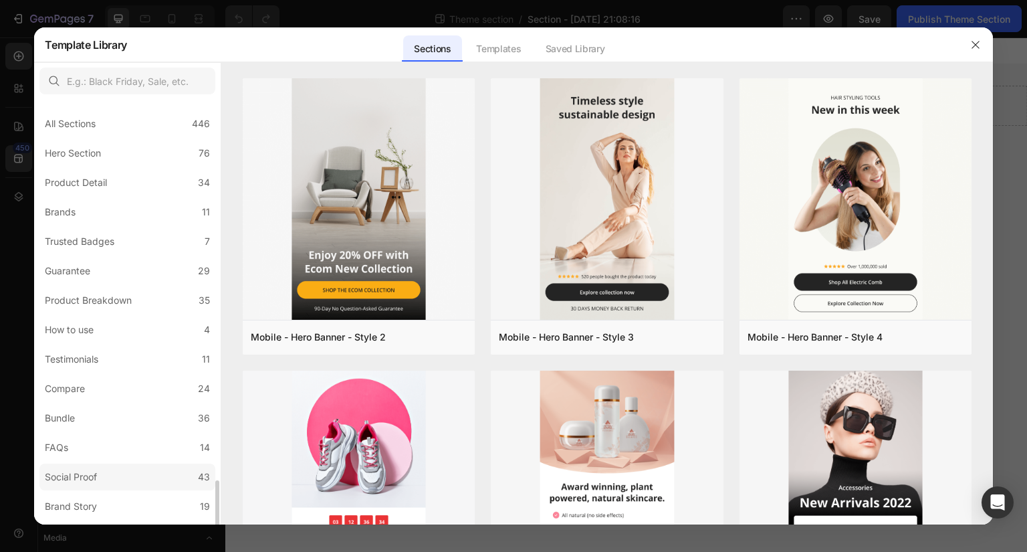
scroll to position [231, 0]
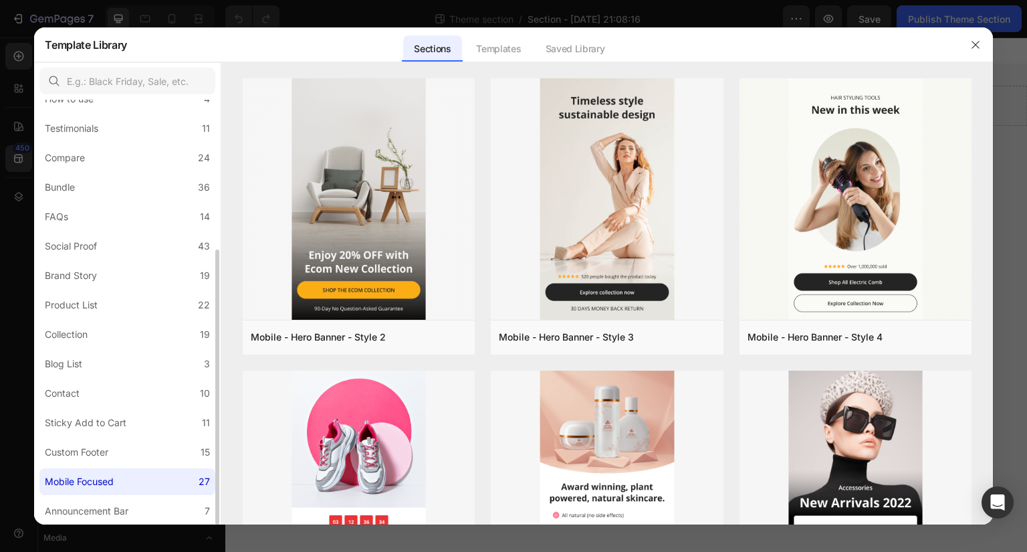
click at [110, 476] on div "Mobile Focused" at bounding box center [79, 481] width 69 height 16
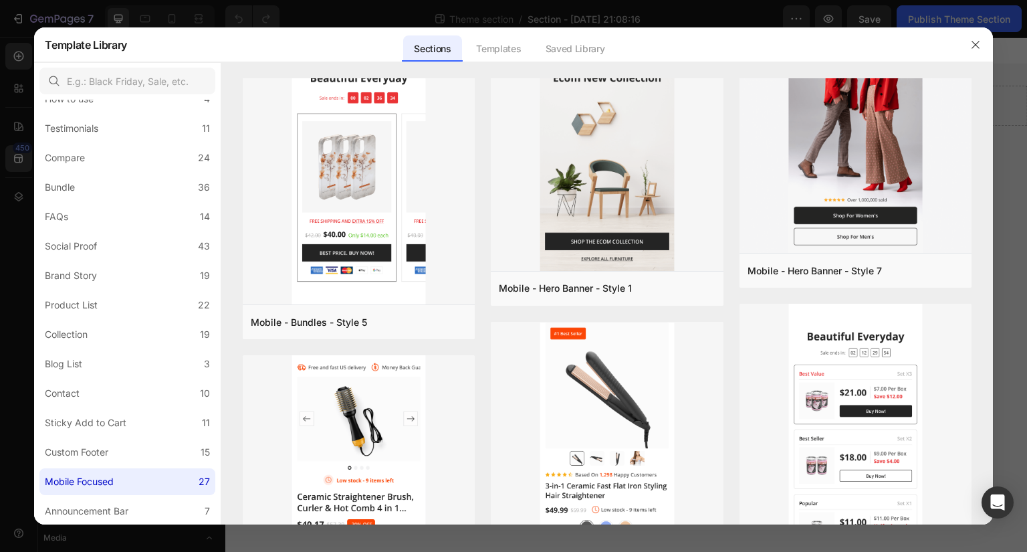
scroll to position [2333, 0]
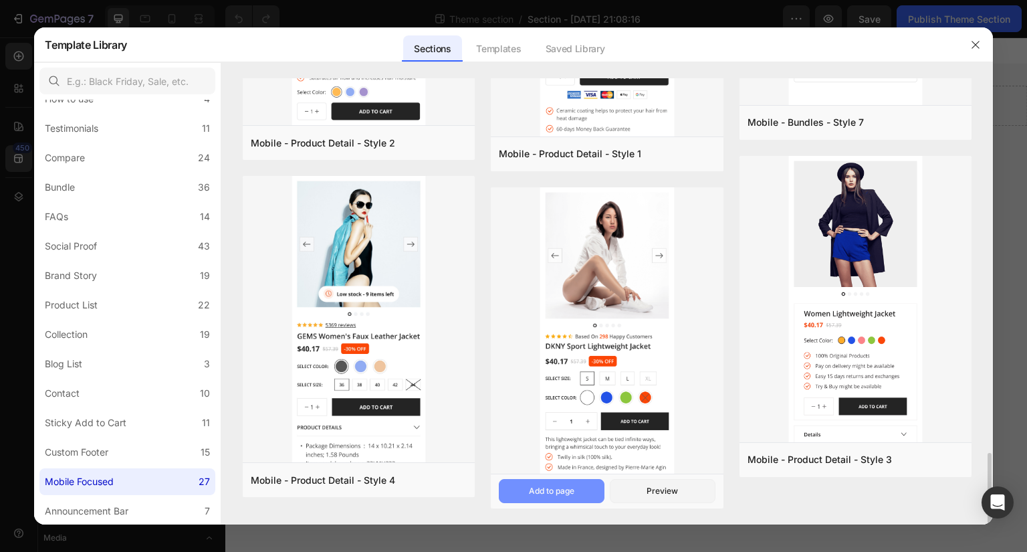
click at [595, 493] on button "Add to page" at bounding box center [552, 491] width 106 height 24
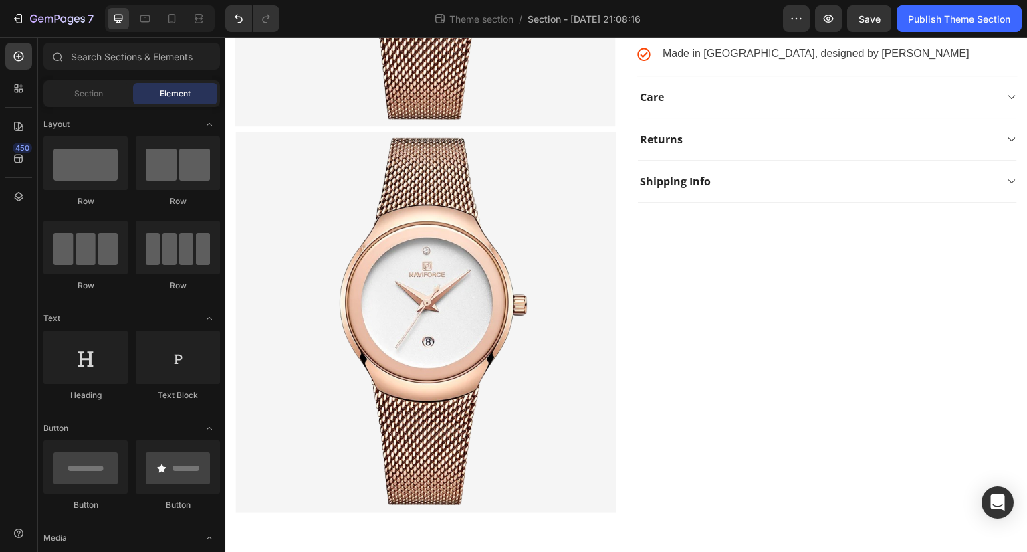
scroll to position [0, 0]
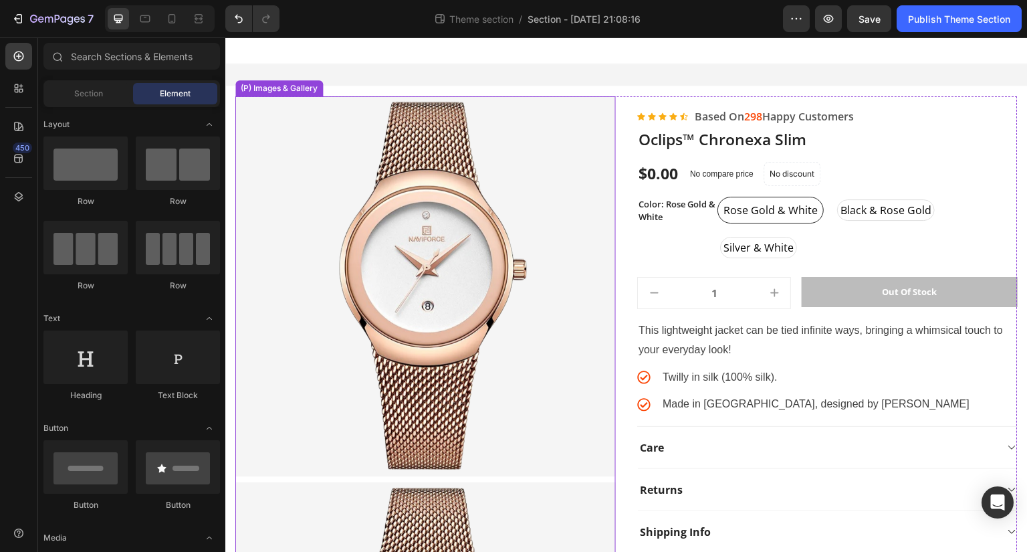
click at [445, 304] on img at bounding box center [425, 286] width 380 height 380
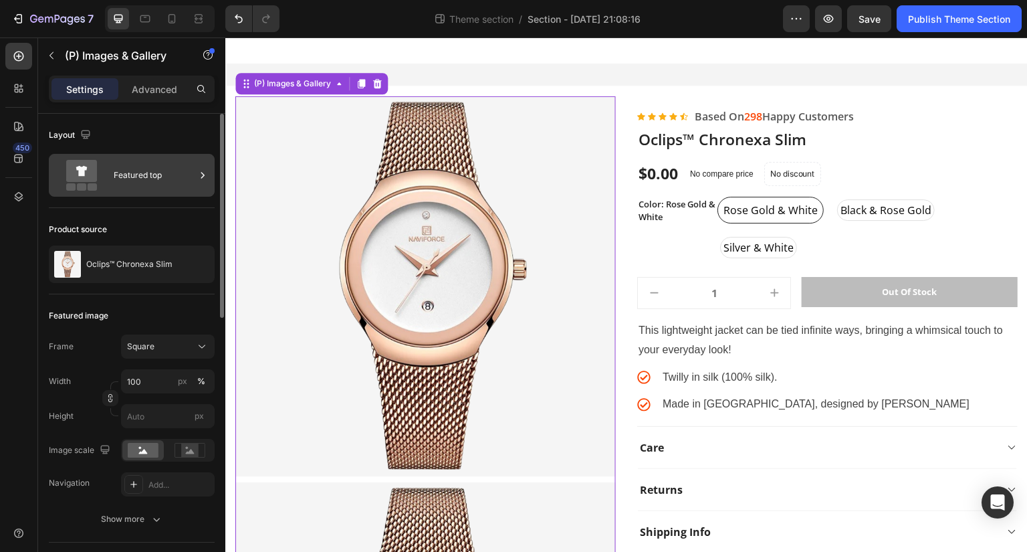
click at [136, 168] on div "Featured top" at bounding box center [155, 175] width 82 height 31
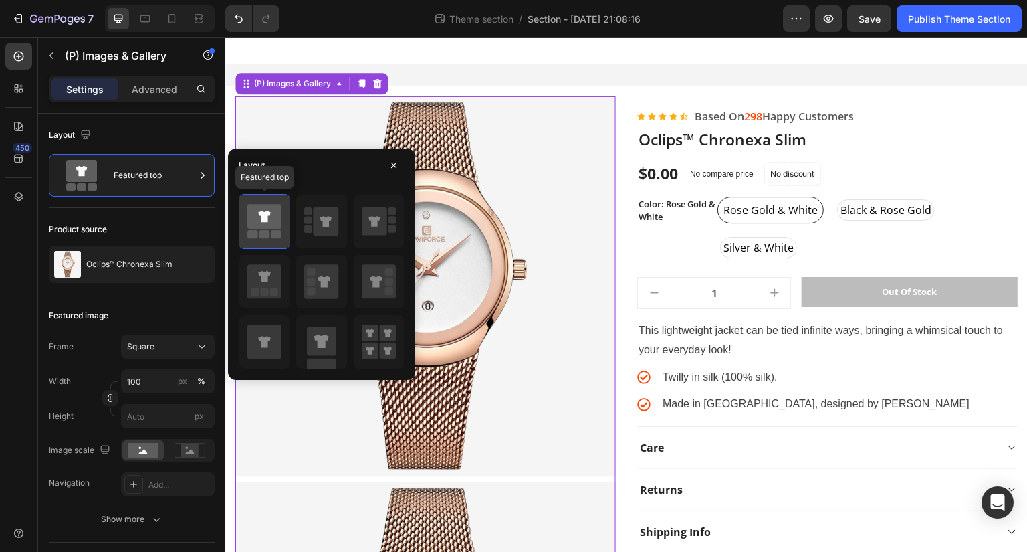
click at [265, 209] on icon at bounding box center [264, 216] width 34 height 25
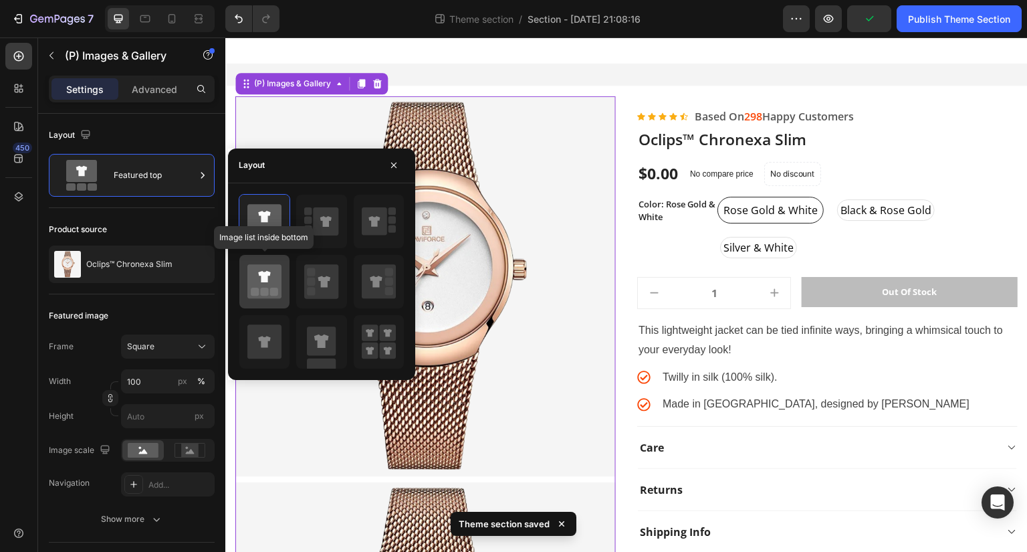
click at [273, 289] on rect at bounding box center [274, 291] width 8 height 8
type input "20"
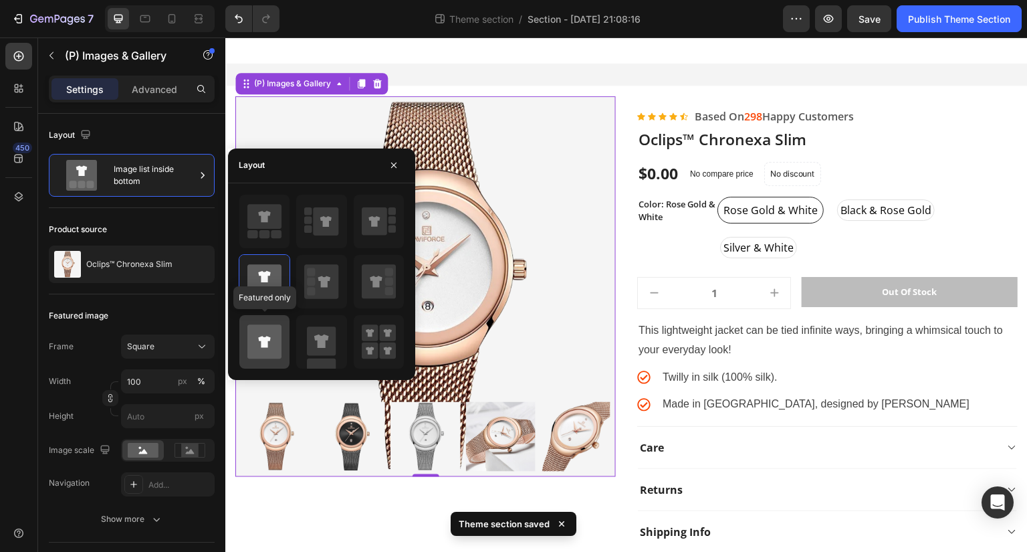
click at [273, 334] on icon at bounding box center [264, 341] width 34 height 34
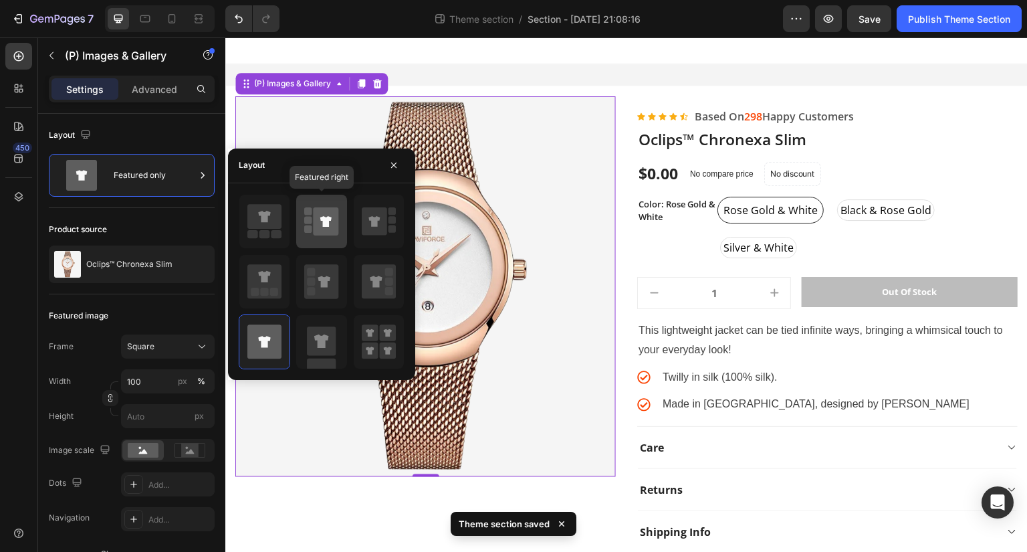
click at [346, 226] on div at bounding box center [321, 221] width 50 height 53
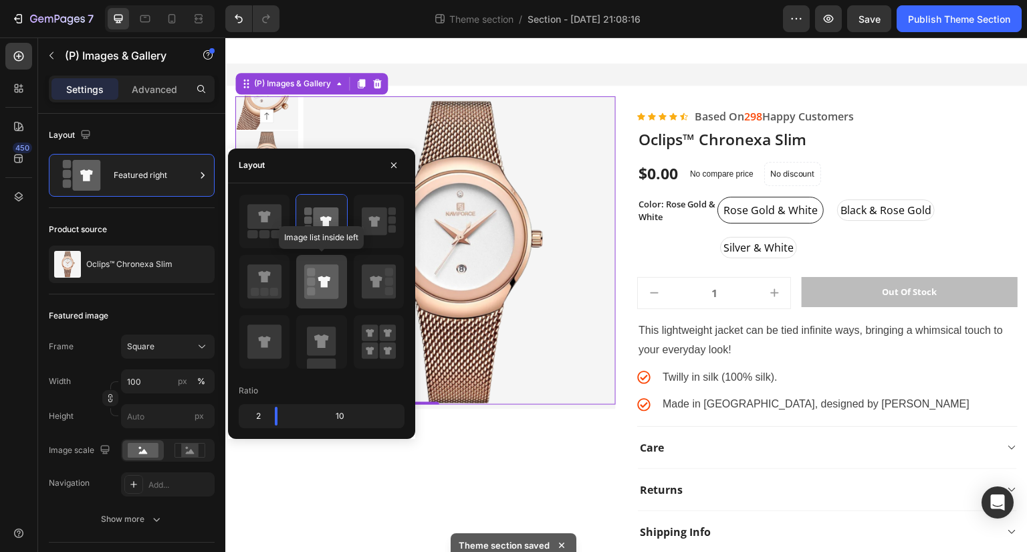
click at [318, 275] on icon at bounding box center [321, 281] width 34 height 34
type input "20"
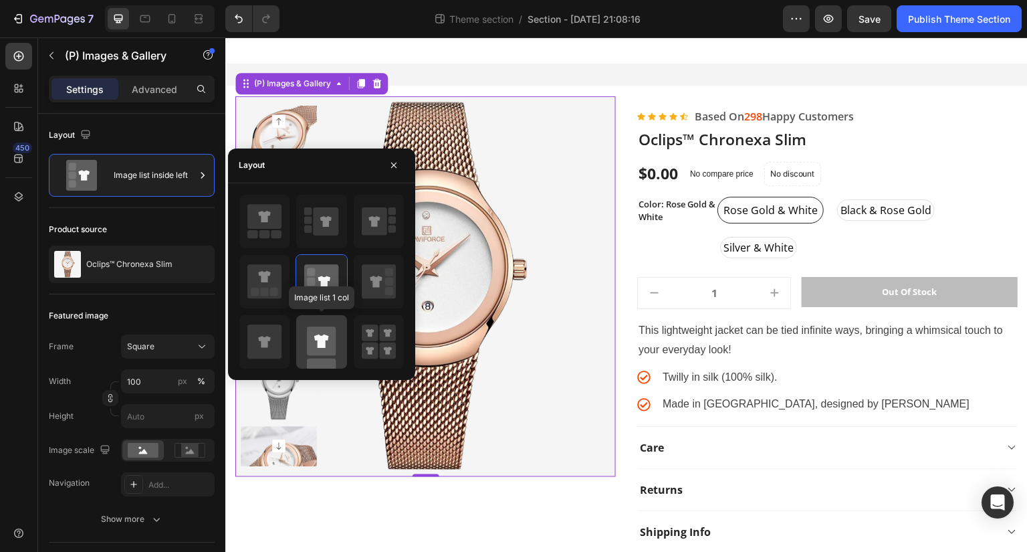
click at [327, 326] on rect at bounding box center [321, 340] width 29 height 29
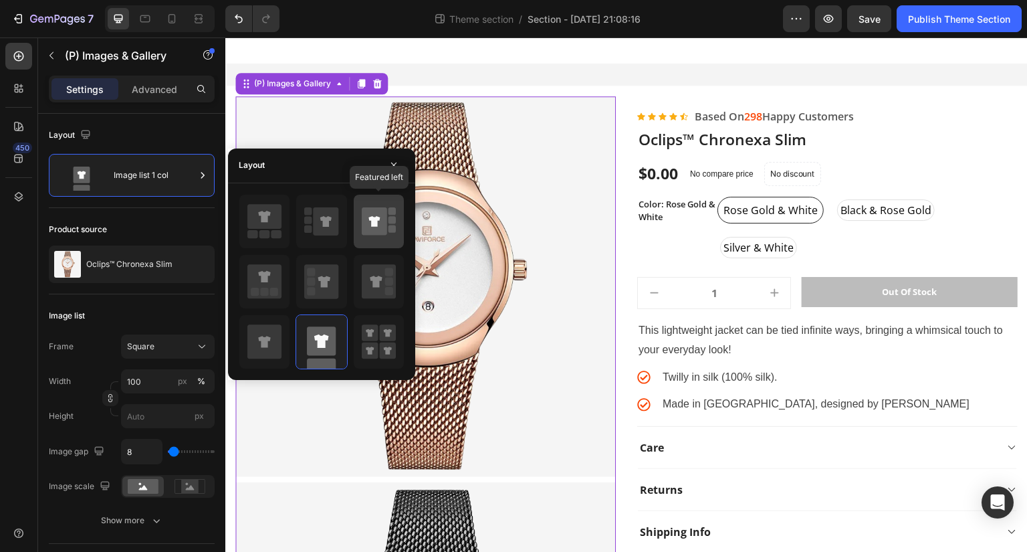
click at [372, 215] on icon at bounding box center [374, 221] width 25 height 28
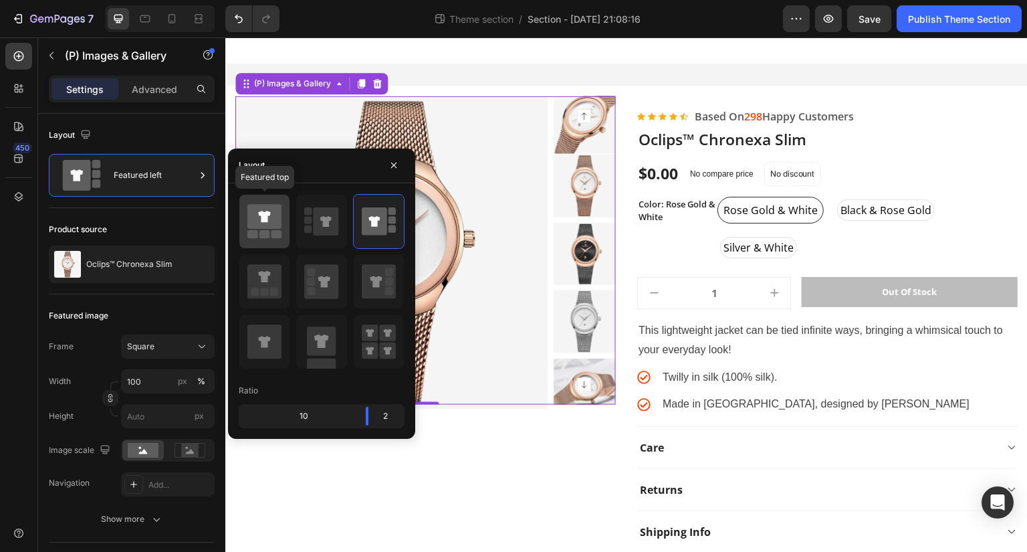
click at [275, 233] on rect at bounding box center [276, 234] width 11 height 8
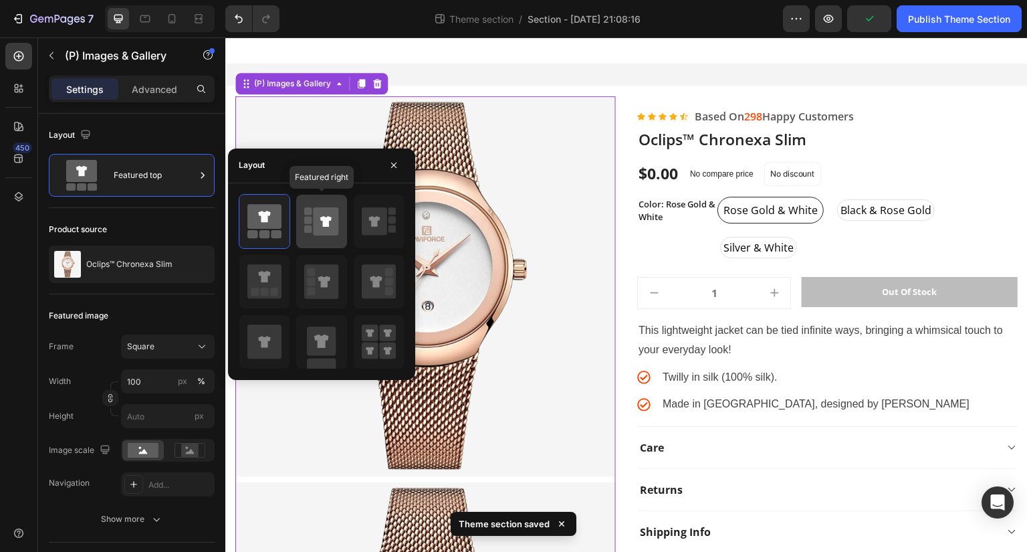
click at [328, 228] on icon at bounding box center [326, 221] width 25 height 28
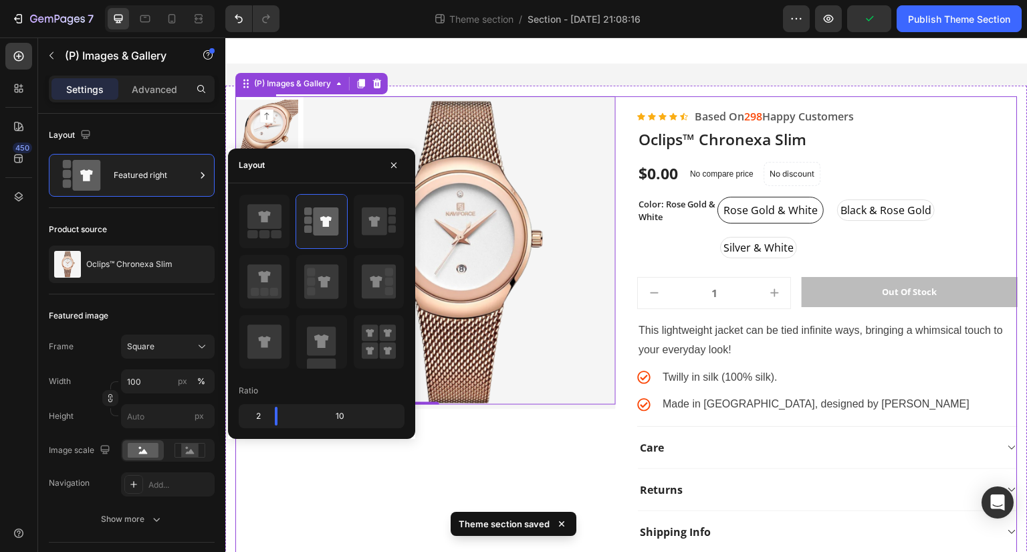
click at [459, 453] on div "(P) Images & Gallery 0" at bounding box center [425, 329] width 380 height 467
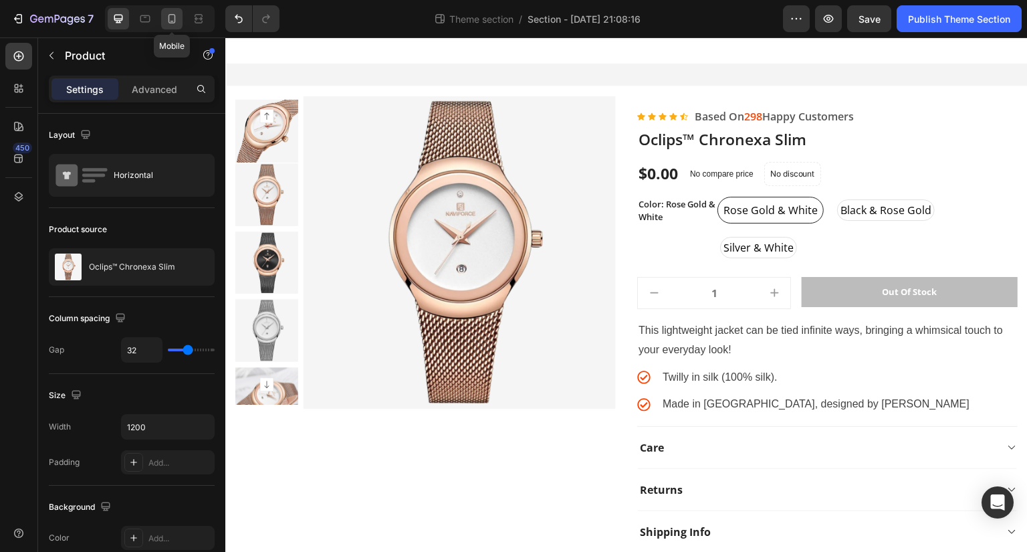
click at [164, 23] on div at bounding box center [171, 18] width 21 height 21
type input "0"
type input "100%"
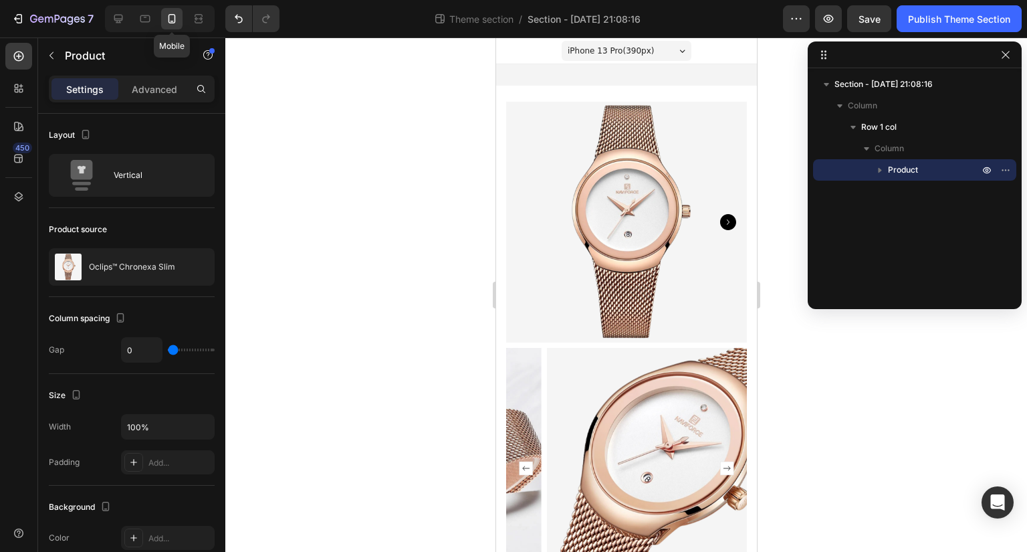
scroll to position [12, 0]
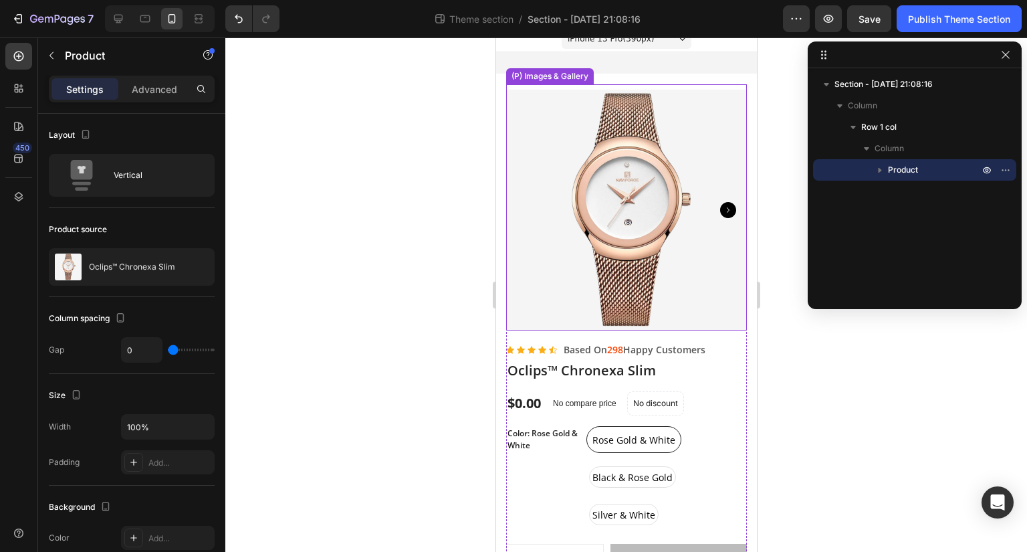
click at [719, 202] on icon "Carousel Next Arrow" at bounding box center [727, 210] width 16 height 16
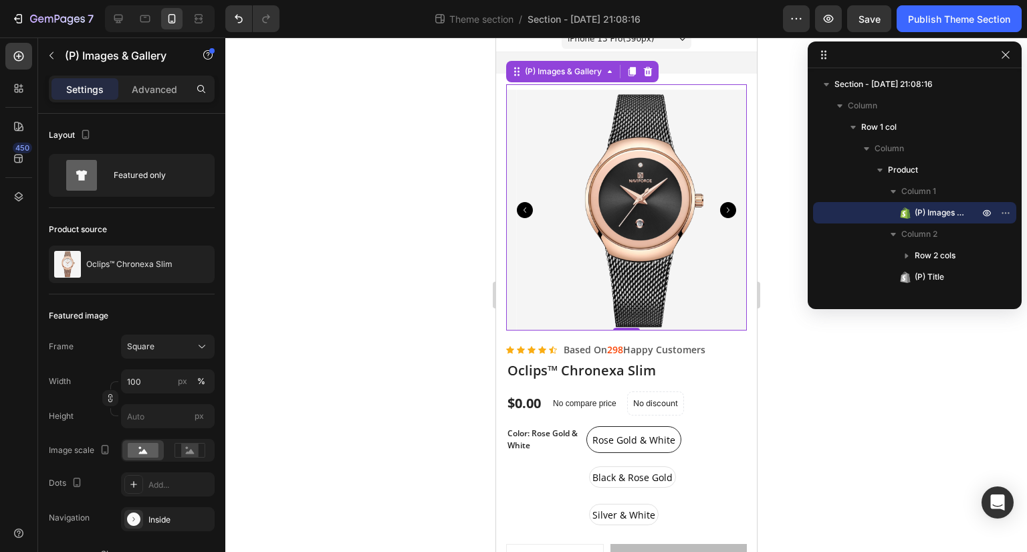
click at [719, 202] on icon "Carousel Next Arrow" at bounding box center [727, 210] width 16 height 16
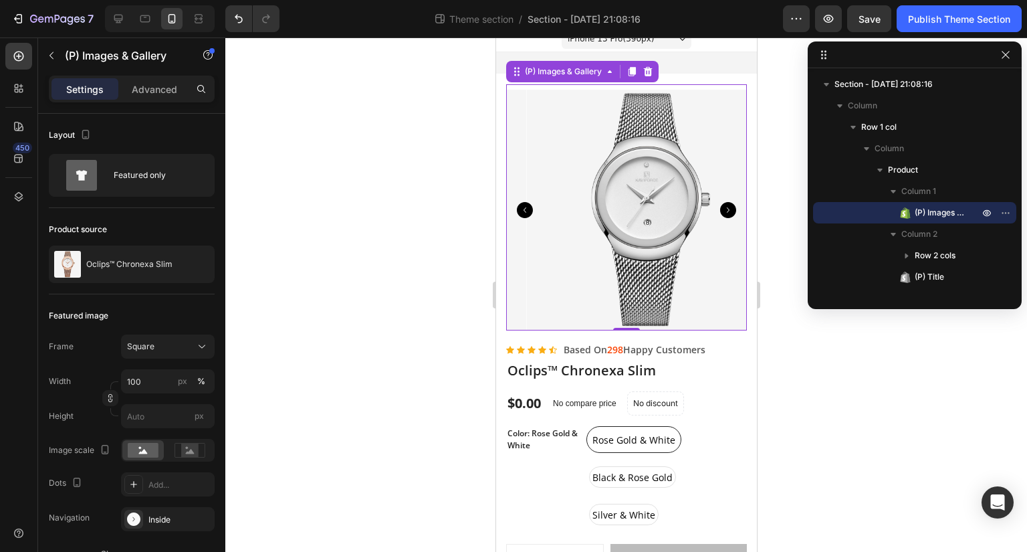
click at [719, 202] on icon "Carousel Next Arrow" at bounding box center [727, 210] width 16 height 16
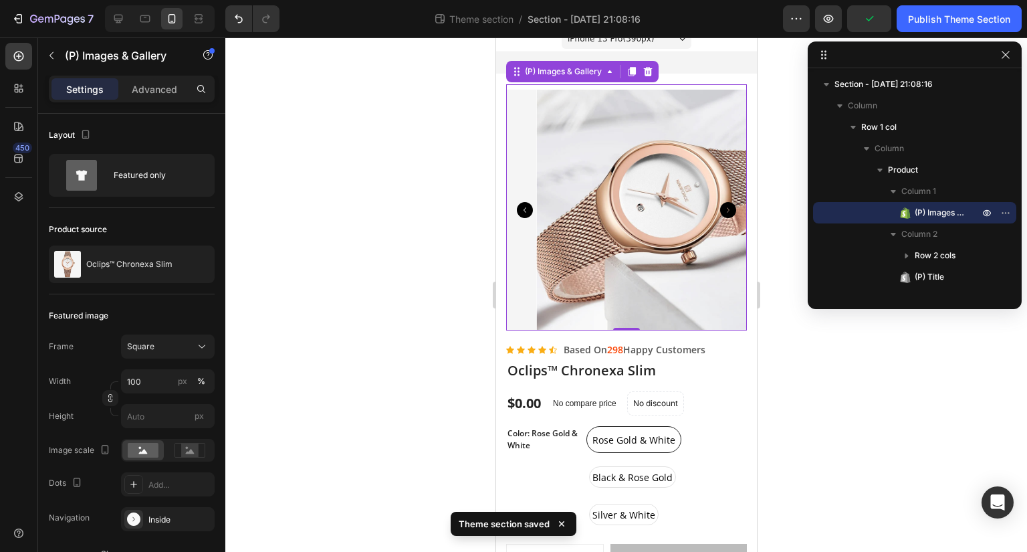
click at [719, 202] on icon "Carousel Next Arrow" at bounding box center [727, 210] width 16 height 16
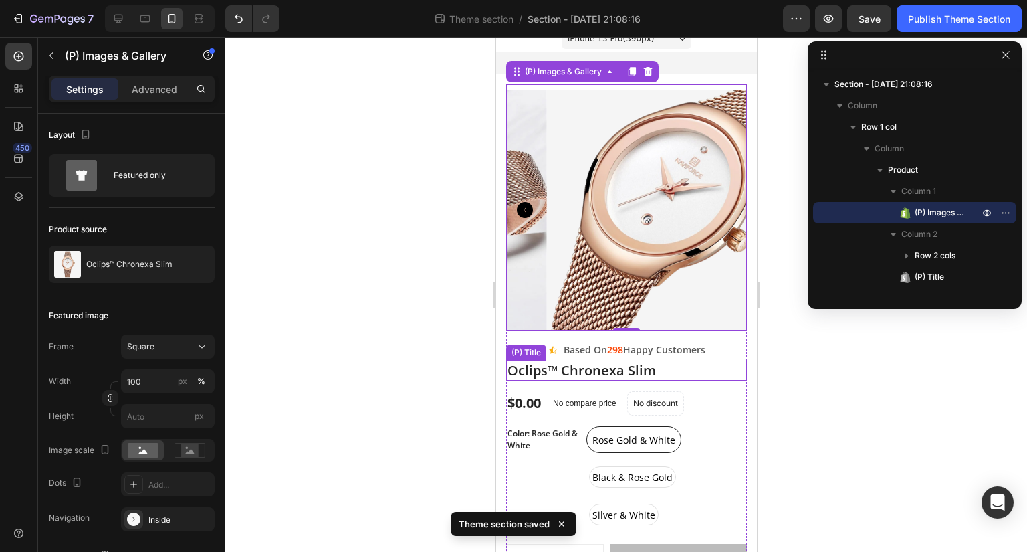
scroll to position [83, 0]
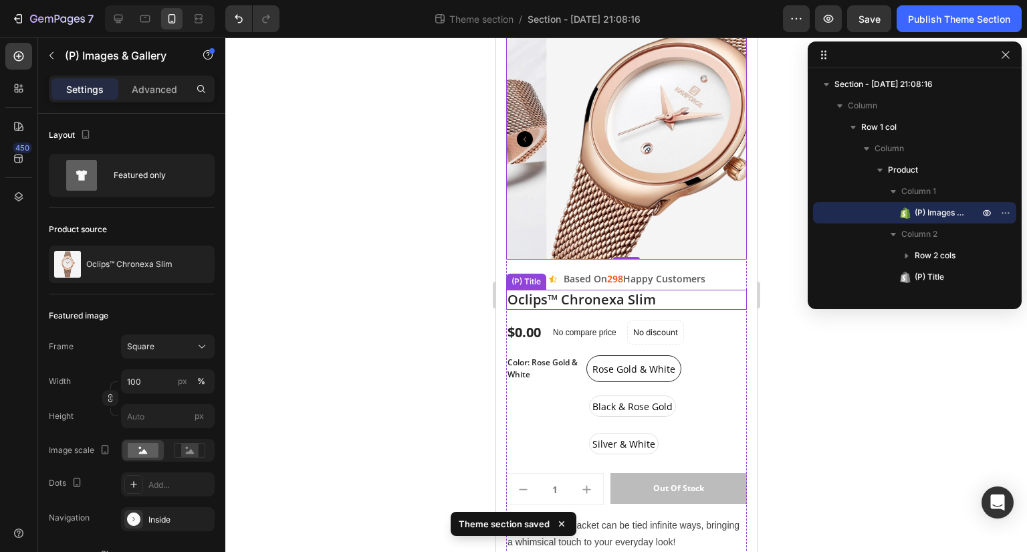
click at [688, 367] on div "Rose Gold & White Rose Gold & White Rose Gold & White Black & Rose Gold Black &…" at bounding box center [666, 406] width 160 height 102
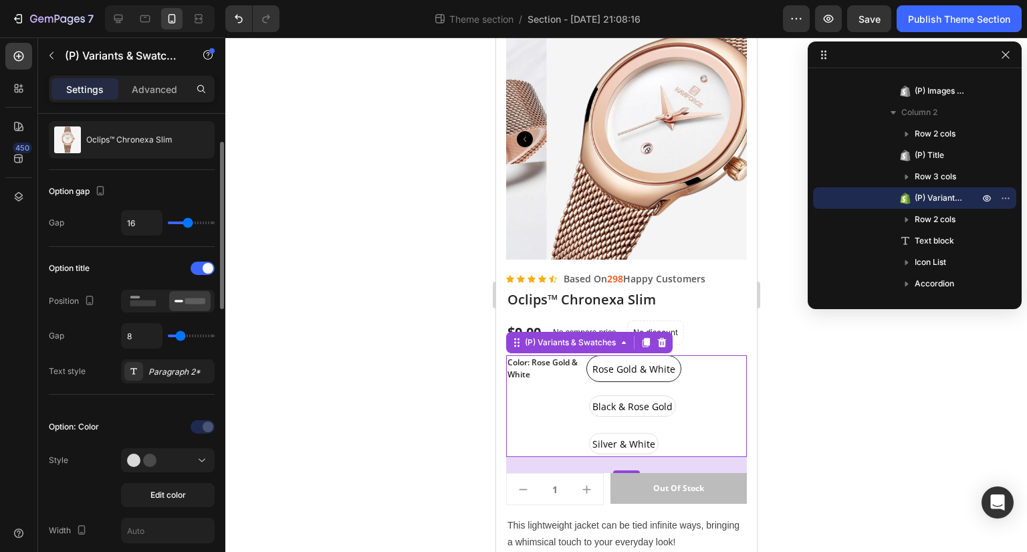
scroll to position [76, 0]
click at [164, 452] on icon at bounding box center [147, 457] width 40 height 13
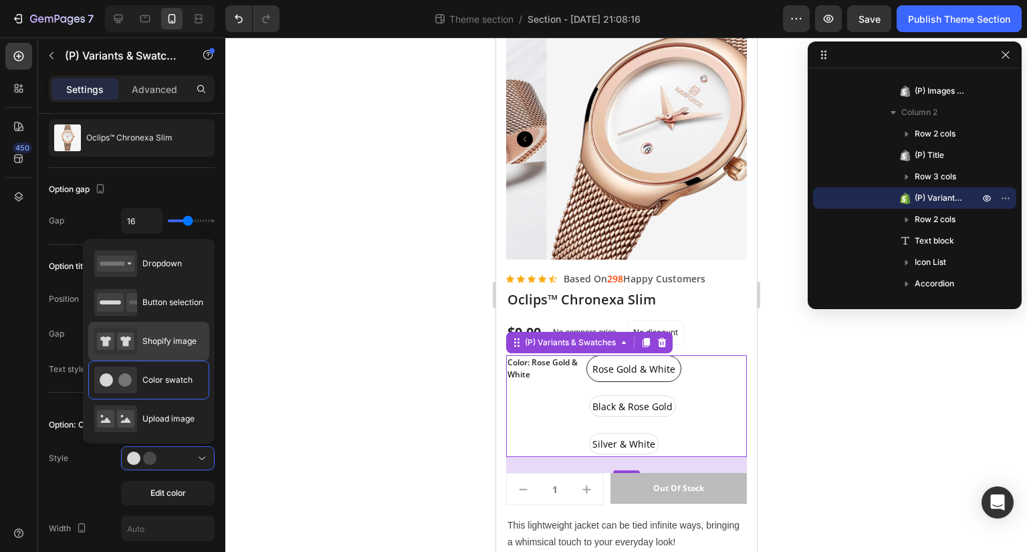
click at [176, 336] on span "Shopify image" at bounding box center [169, 341] width 54 height 12
radio input "true"
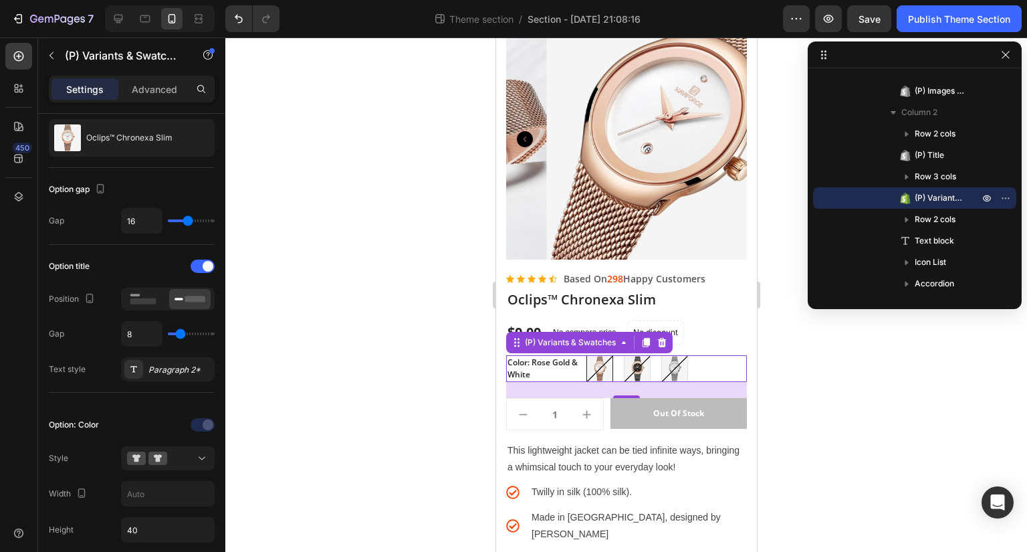
click at [781, 378] on div at bounding box center [626, 294] width 802 height 514
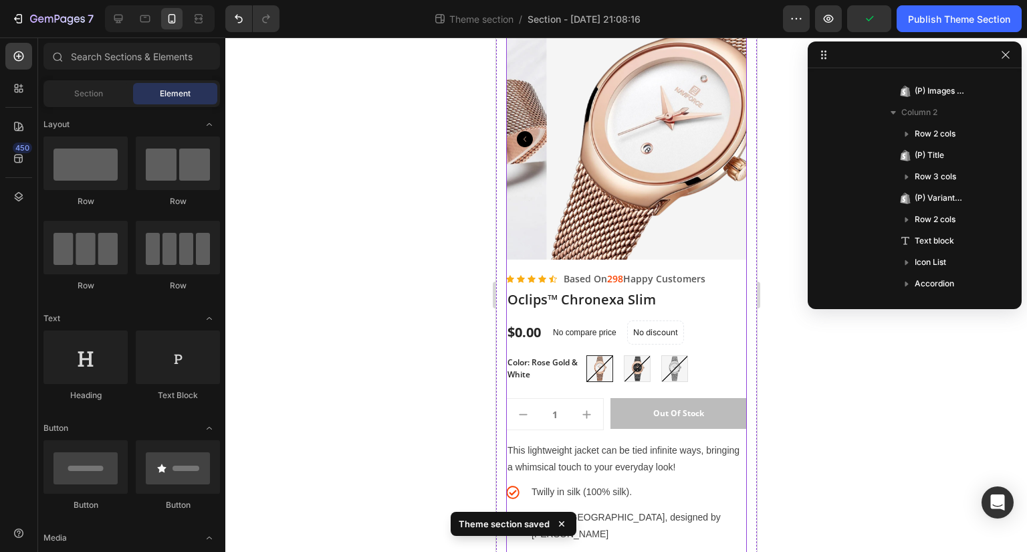
scroll to position [221, 0]
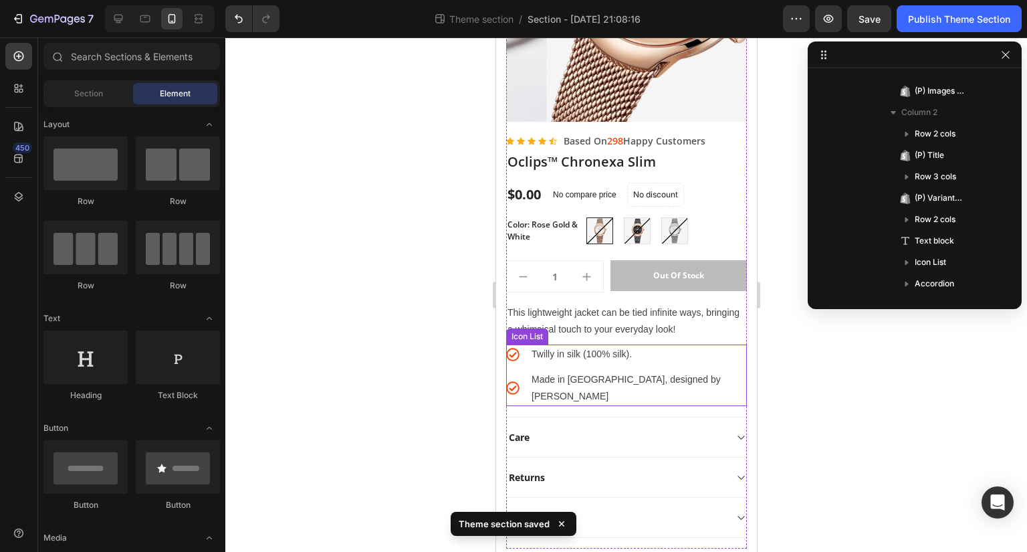
click at [676, 357] on ul "Icon Twilly in silk (100% silk). Text block Icon Made in France, designed by Pi…" at bounding box center [625, 375] width 241 height 62
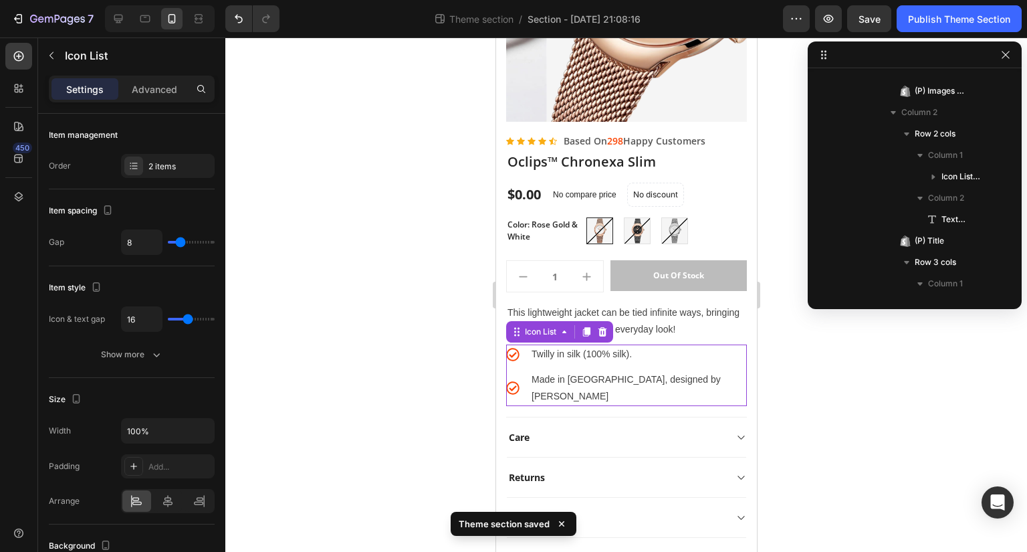
scroll to position [509, 0]
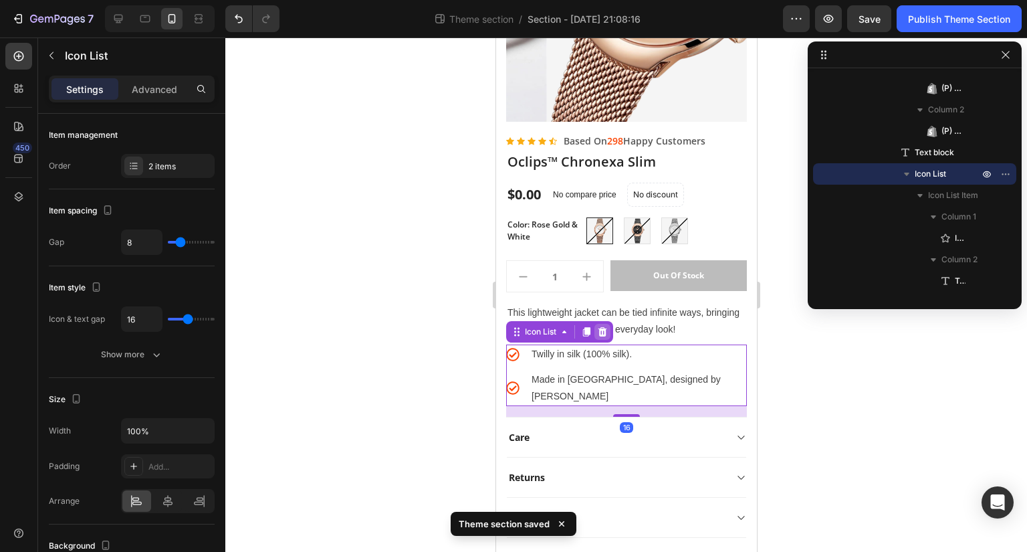
click at [604, 327] on icon at bounding box center [602, 331] width 9 height 9
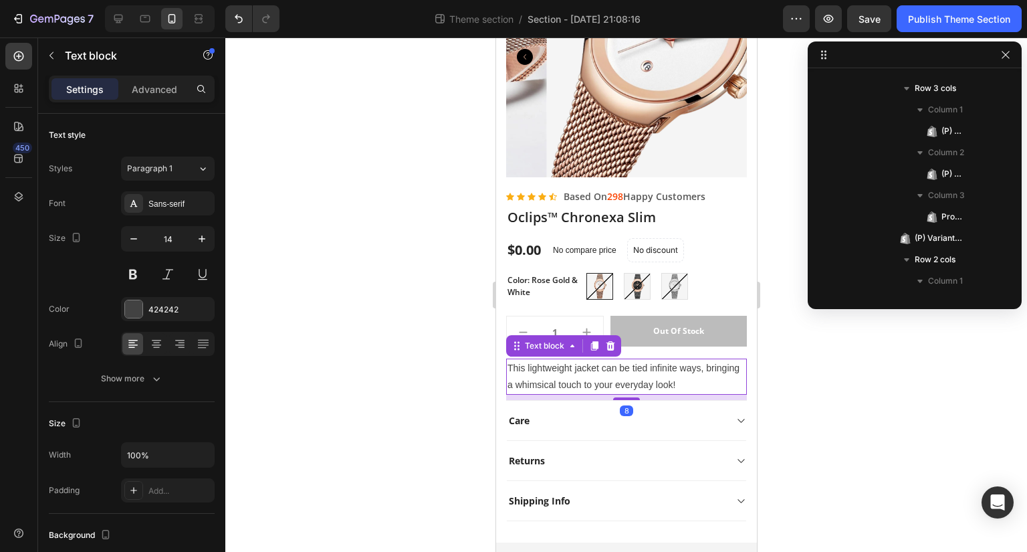
scroll to position [702, 0]
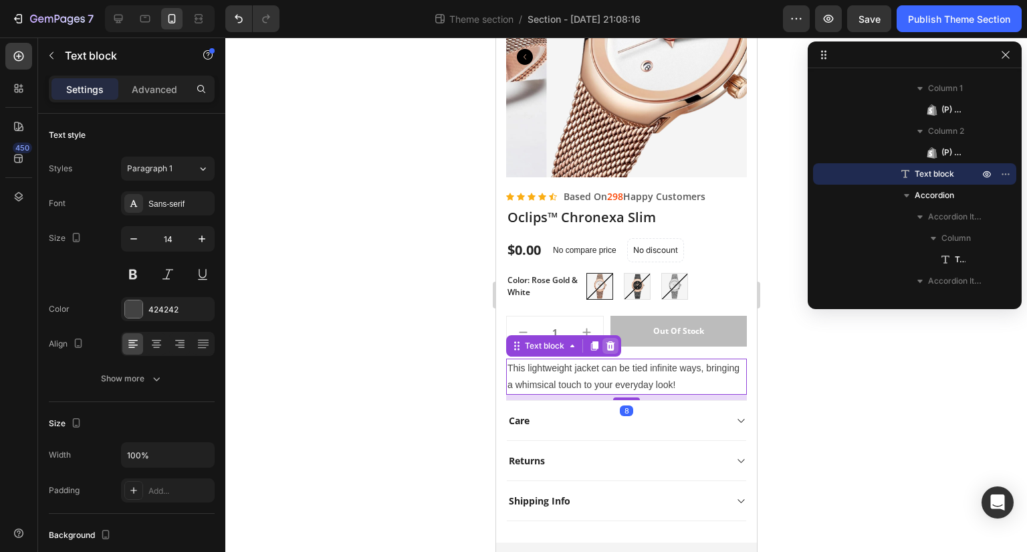
click at [608, 340] on icon at bounding box center [609, 345] width 11 height 11
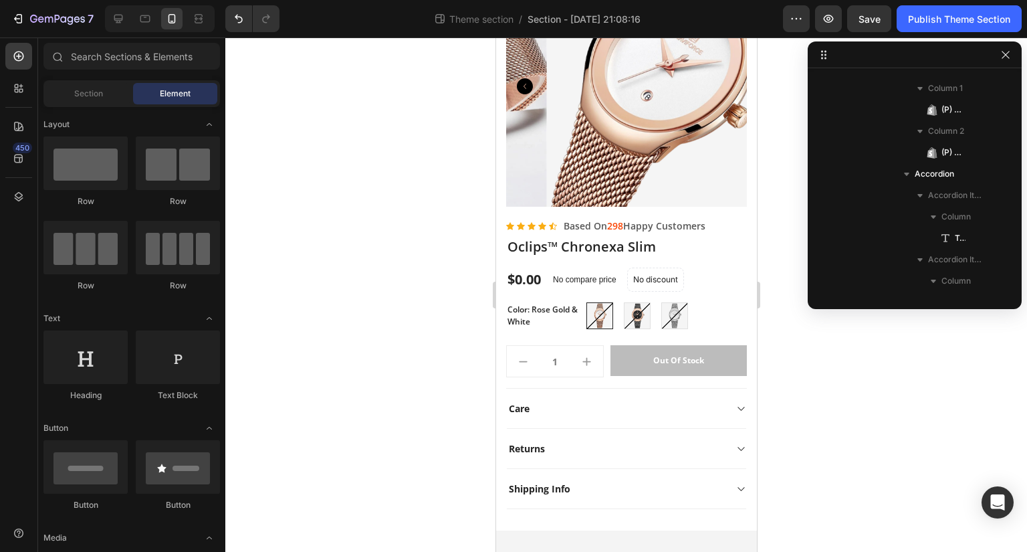
scroll to position [124, 0]
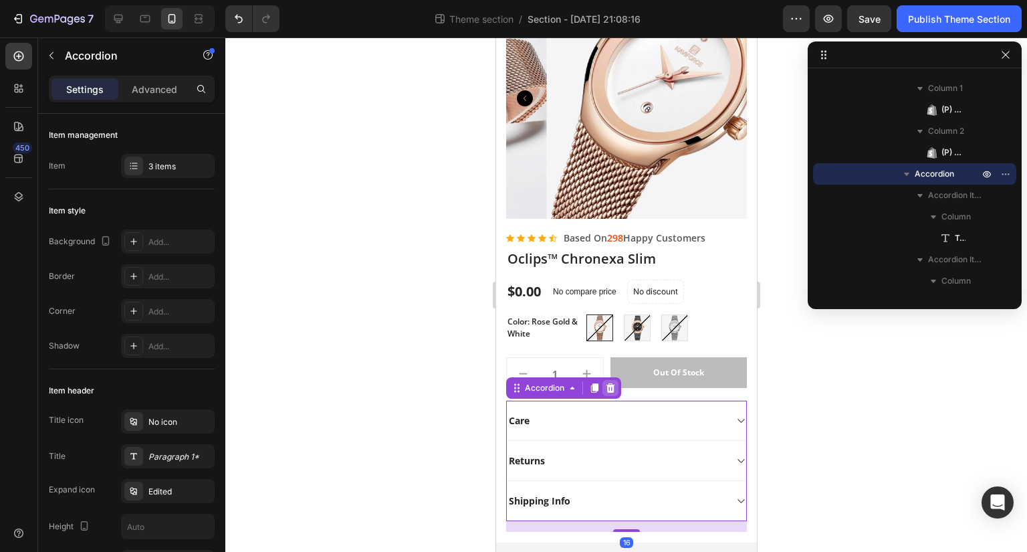
click at [612, 382] on icon at bounding box center [609, 387] width 11 height 11
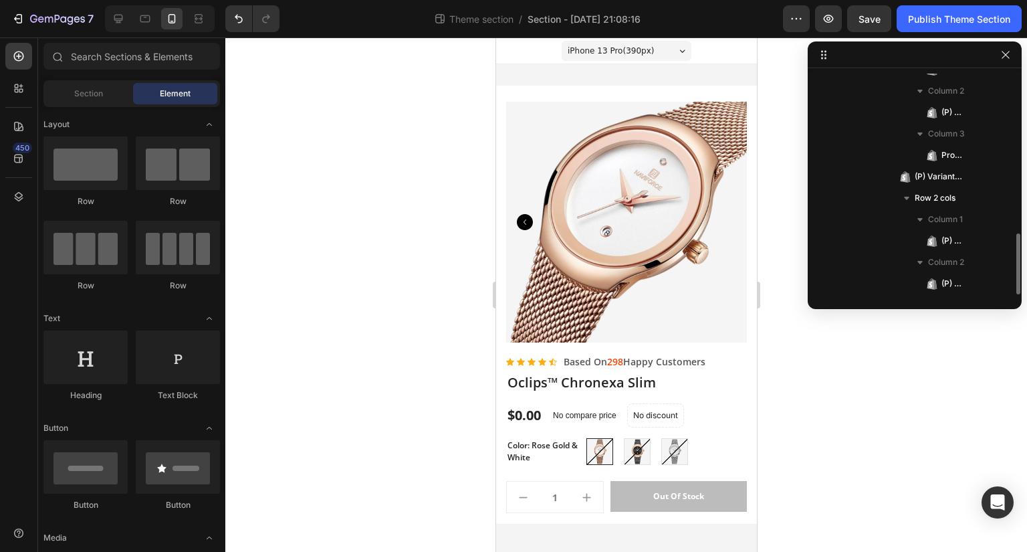
scroll to position [571, 0]
click at [589, 495] on icon "increment" at bounding box center [586, 497] width 14 height 14
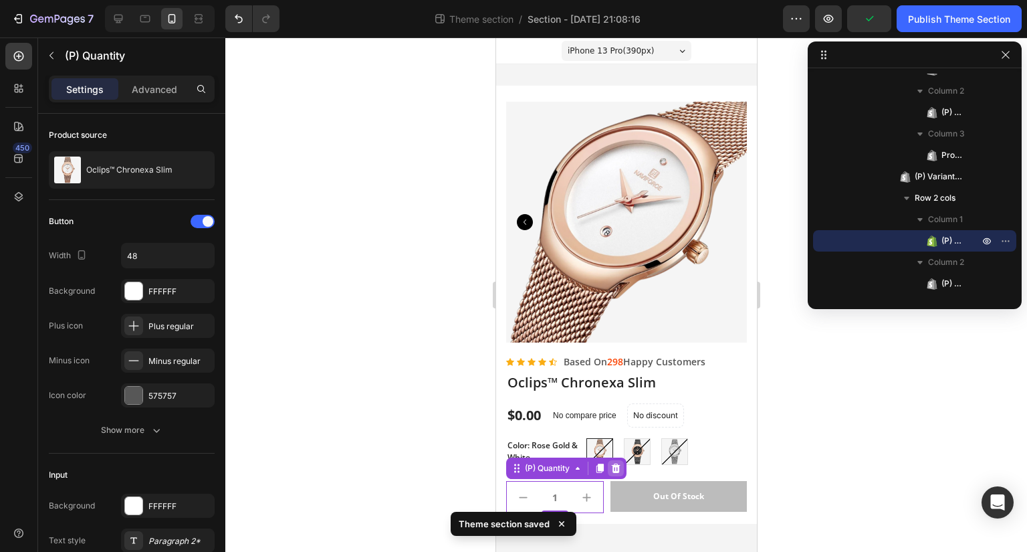
click at [616, 470] on icon at bounding box center [615, 467] width 9 height 9
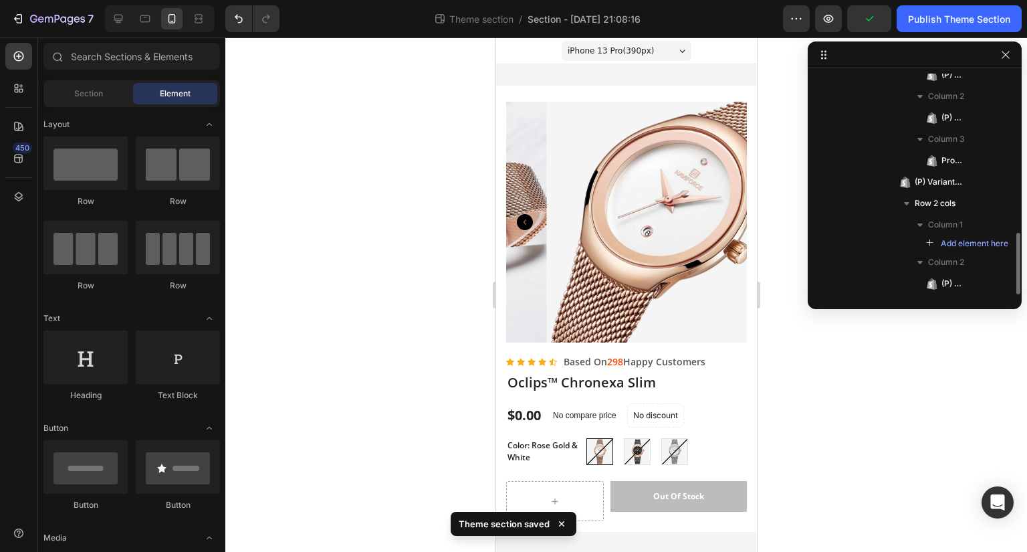
scroll to position [566, 0]
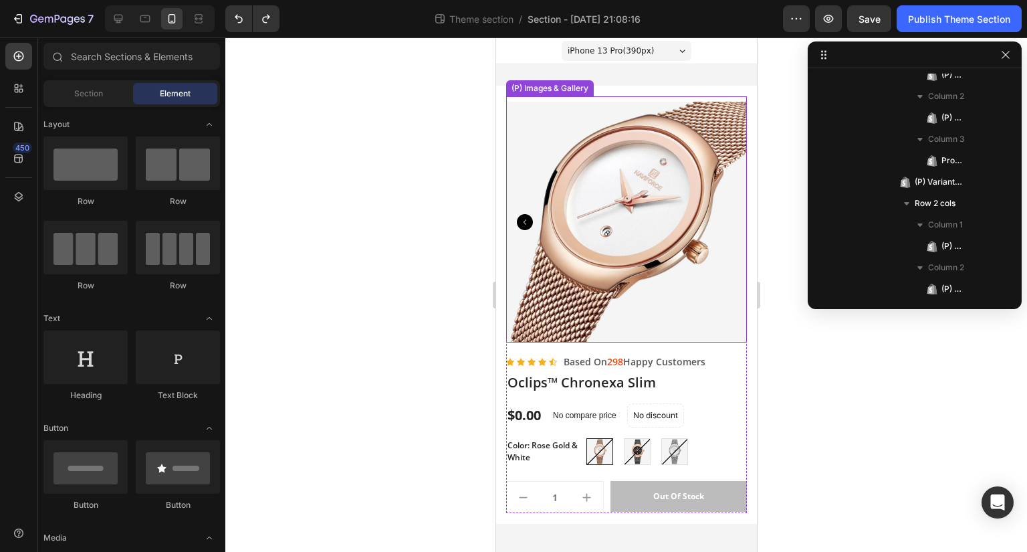
click at [520, 219] on icon "Carousel Back Arrow" at bounding box center [524, 222] width 16 height 16
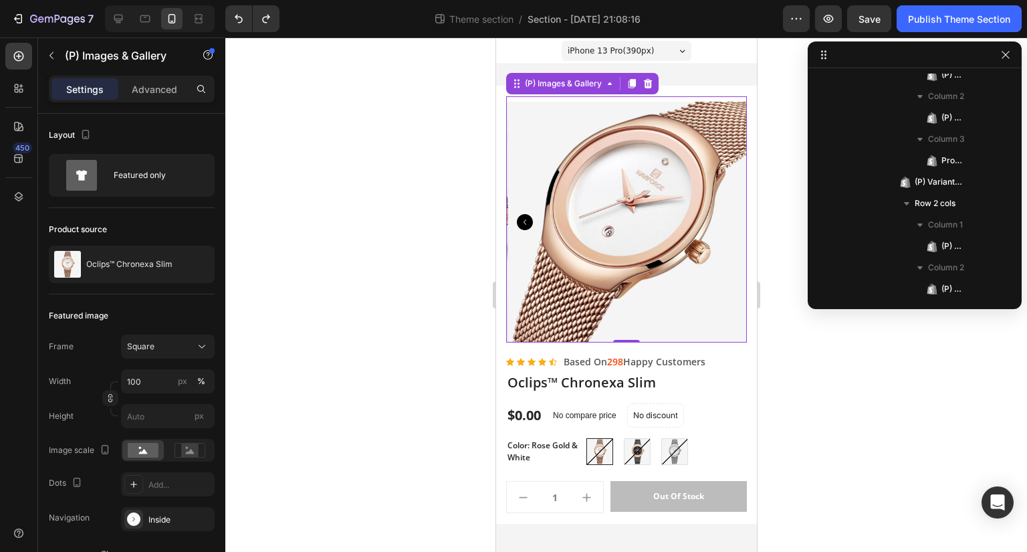
scroll to position [39, 0]
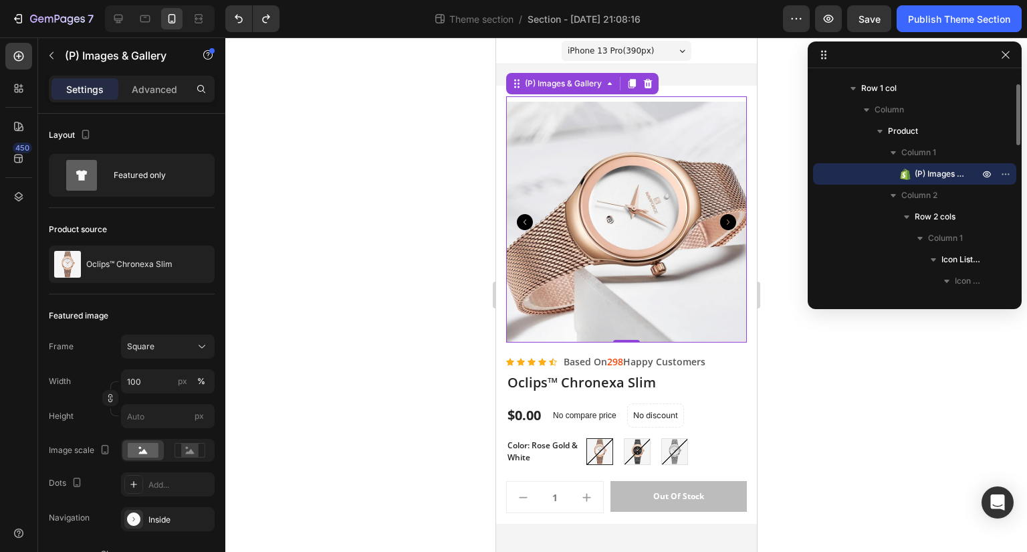
click at [522, 218] on icon "Carousel Back Arrow" at bounding box center [524, 222] width 16 height 16
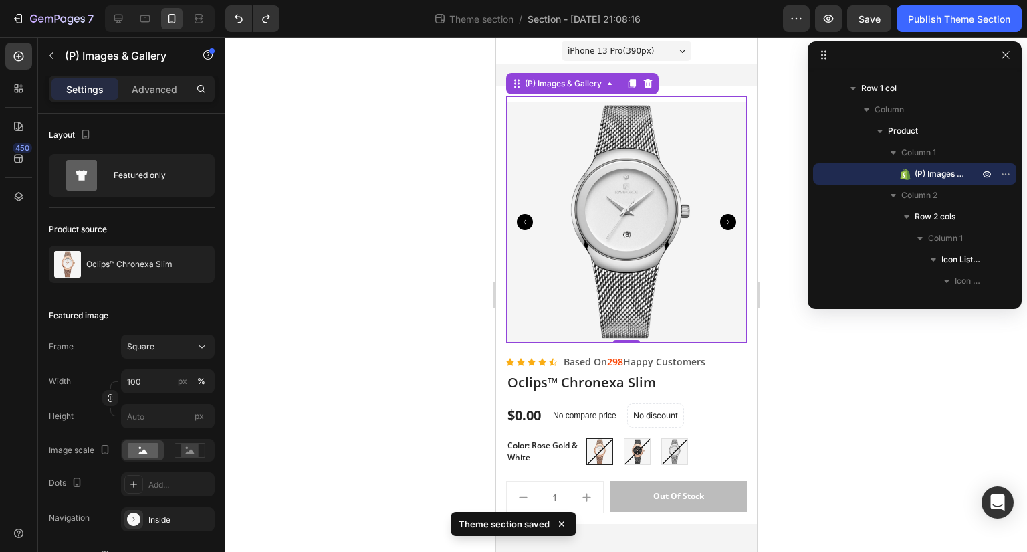
click at [527, 221] on icon "Carousel Back Arrow" at bounding box center [524, 222] width 16 height 16
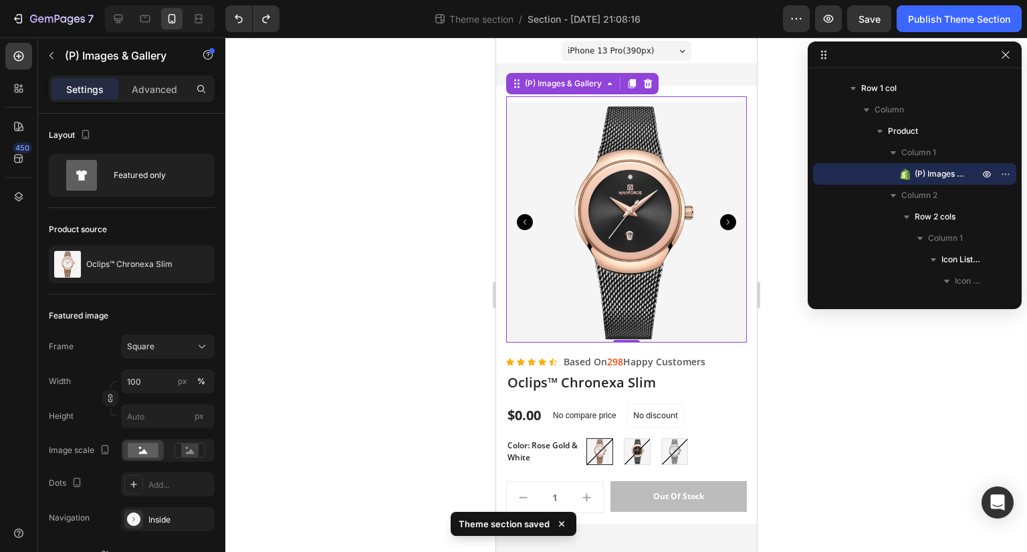
click at [527, 221] on icon "Carousel Back Arrow" at bounding box center [524, 222] width 16 height 16
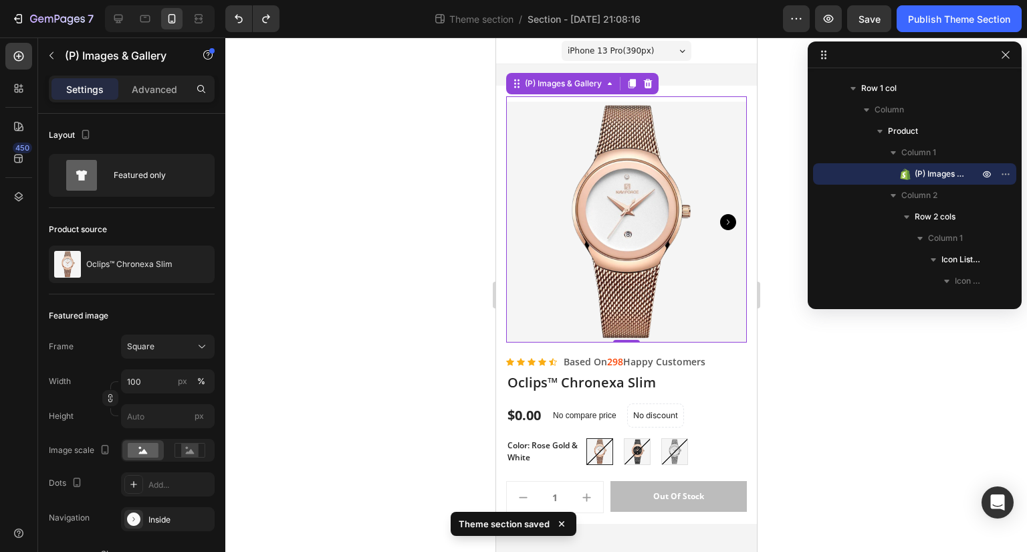
click at [527, 221] on img at bounding box center [625, 222] width 241 height 241
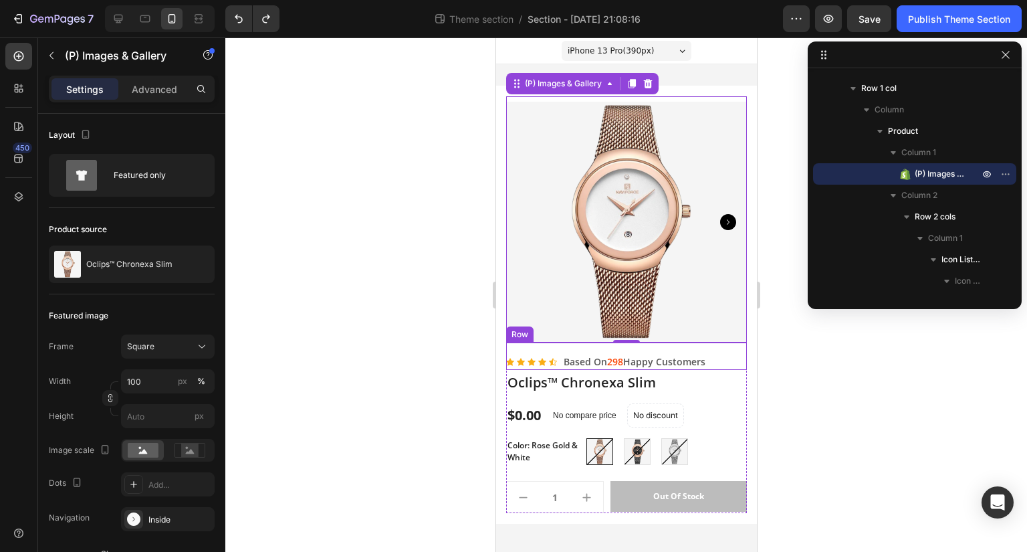
click at [726, 357] on div "Icon Icon Icon Icon Icon Icon List Hoz Based On 298 Happy Customers Text block …" at bounding box center [625, 355] width 241 height 27
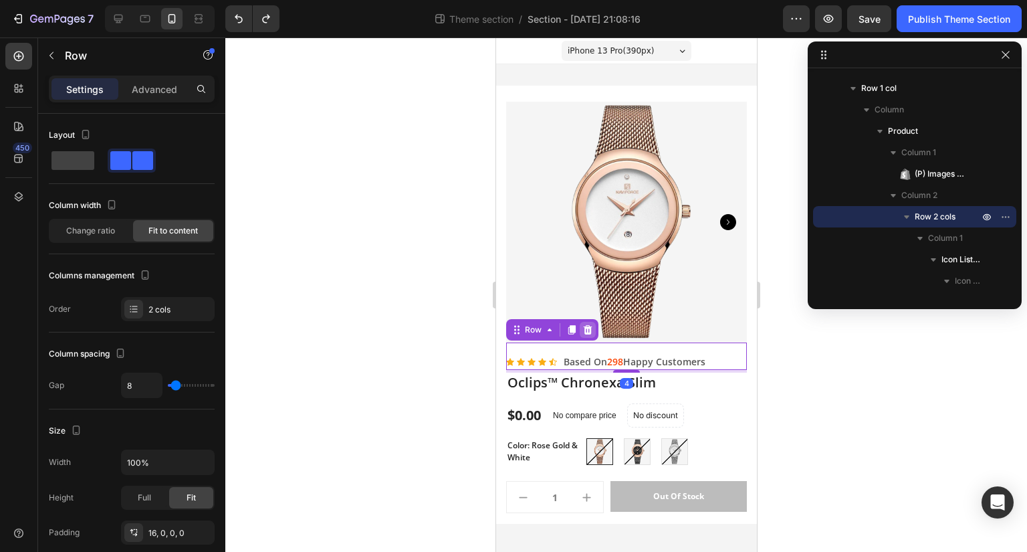
click at [582, 330] on icon at bounding box center [587, 329] width 11 height 11
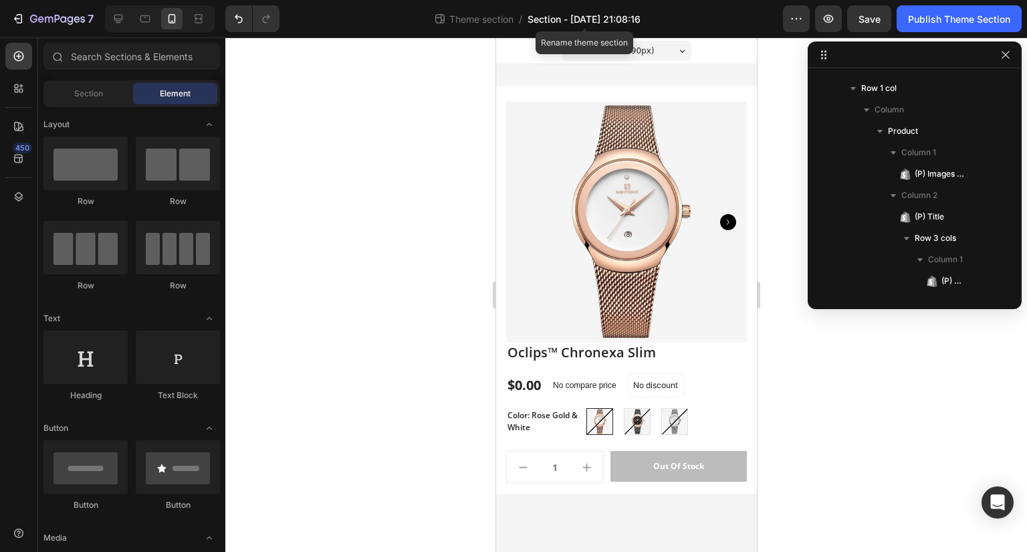
click at [584, 15] on span "Section - Sep 28 21:08:16" at bounding box center [583, 19] width 113 height 14
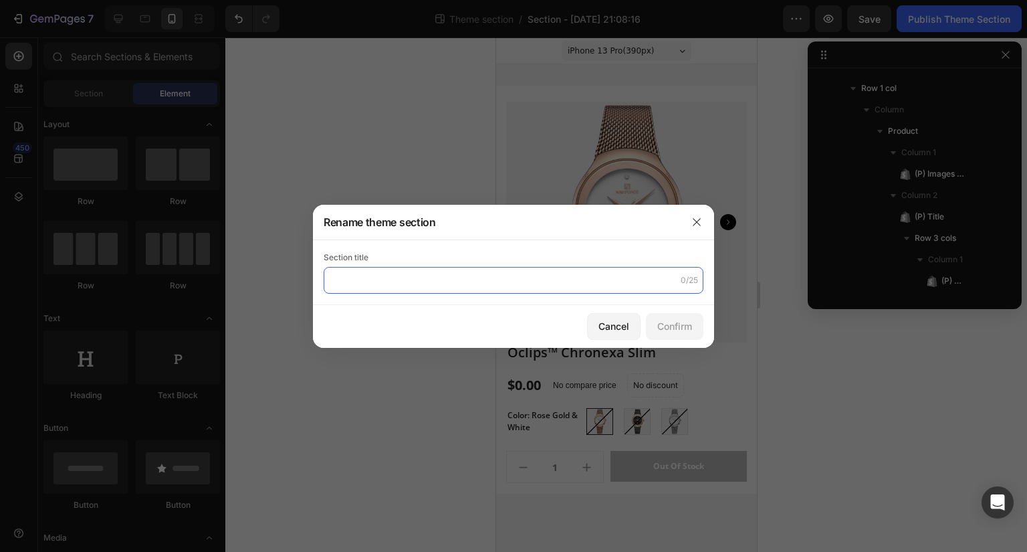
click at [410, 275] on input "text" at bounding box center [514, 280] width 380 height 27
click at [345, 284] on input "PRoductPage V1" at bounding box center [514, 280] width 380 height 27
type input "ProductPage V1"
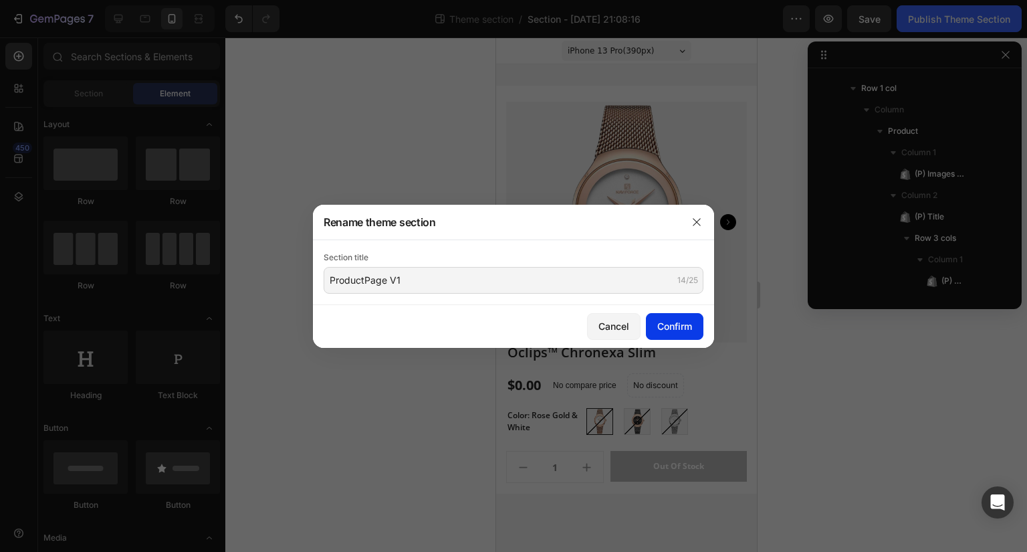
click at [694, 324] on button "Confirm" at bounding box center [674, 326] width 57 height 27
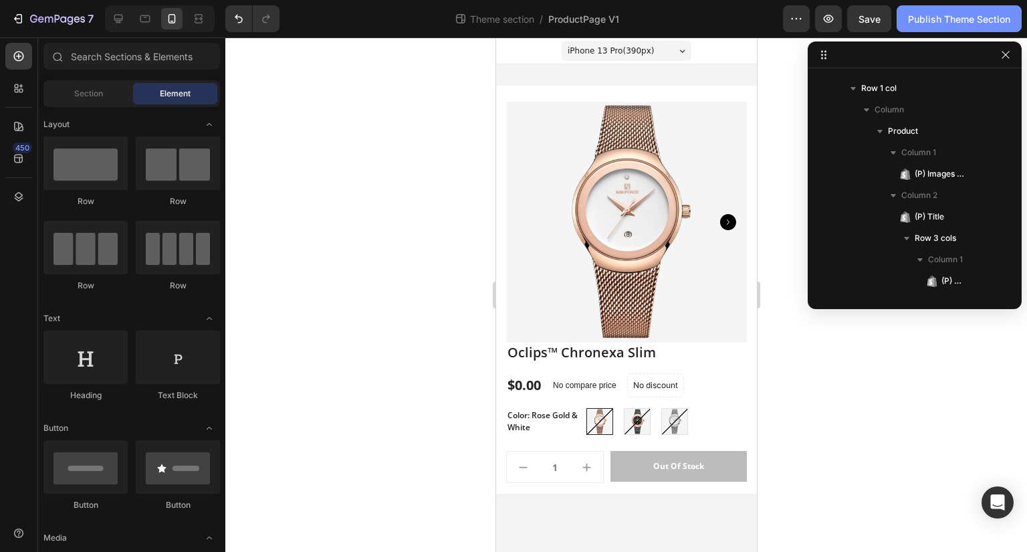
click at [957, 23] on div "Publish Theme Section" at bounding box center [959, 19] width 102 height 14
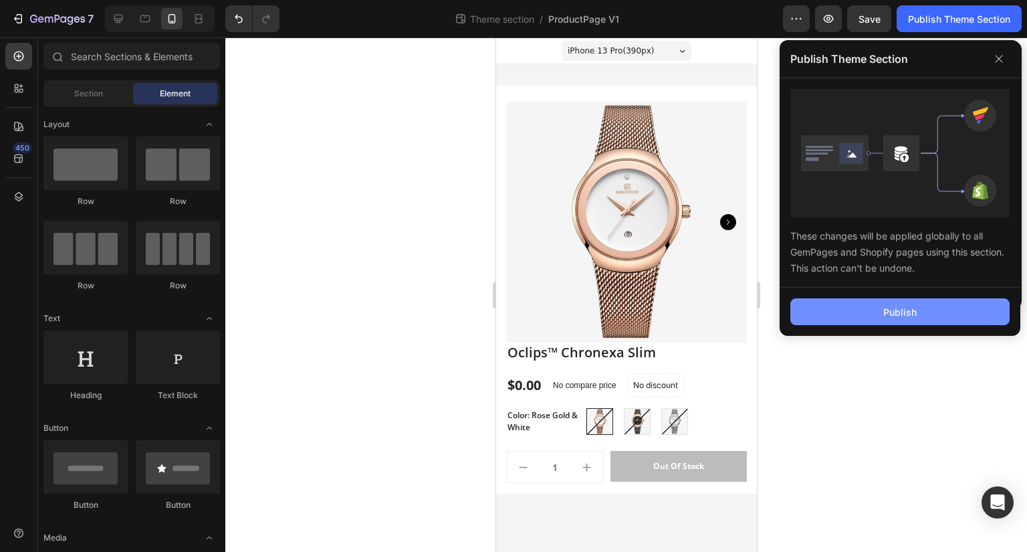
click at [917, 306] on button "Publish" at bounding box center [899, 311] width 219 height 27
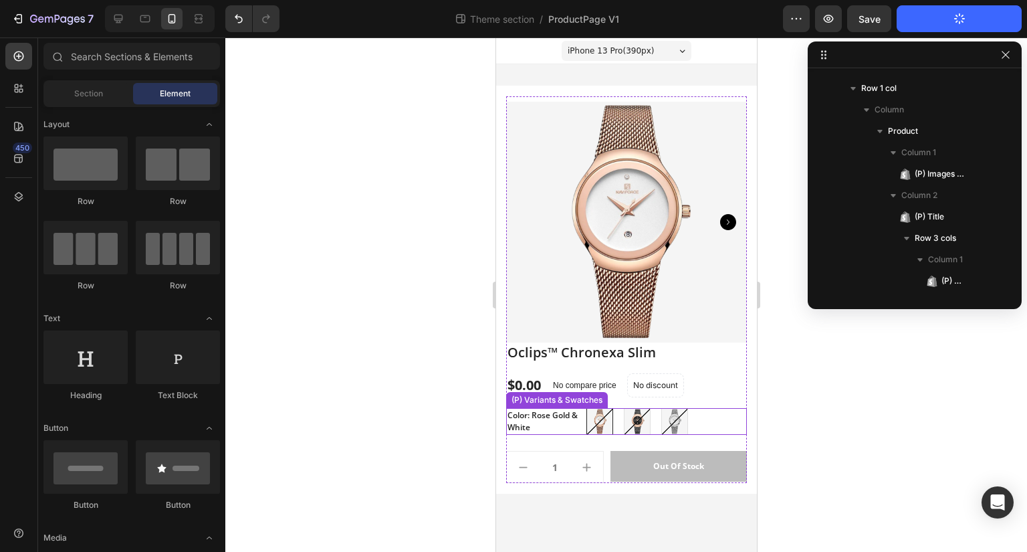
click at [700, 421] on div "Rose Gold & [PERSON_NAME] Gold & White Black & Rose Gold Black & Rose Gold Silv…" at bounding box center [666, 421] width 160 height 27
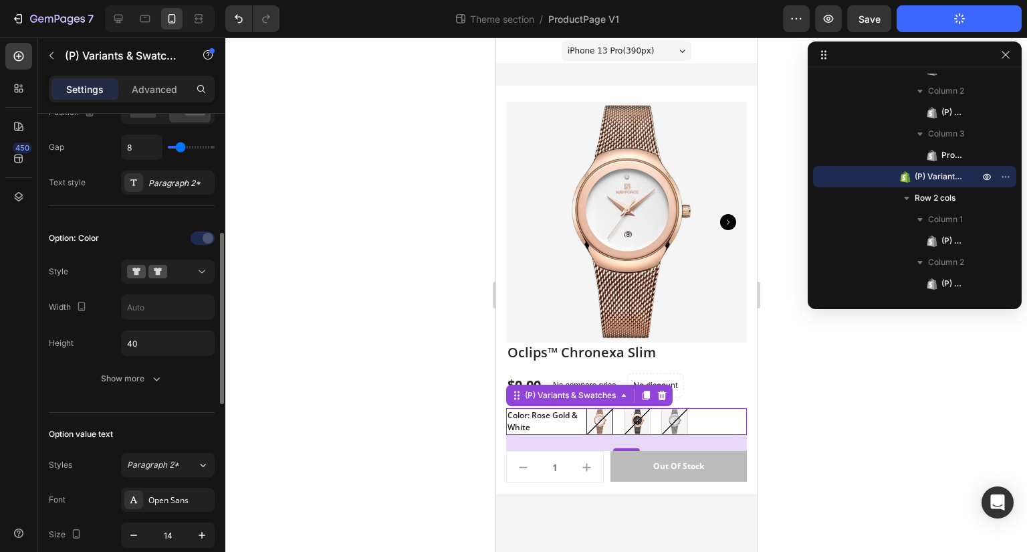
scroll to position [283, 0]
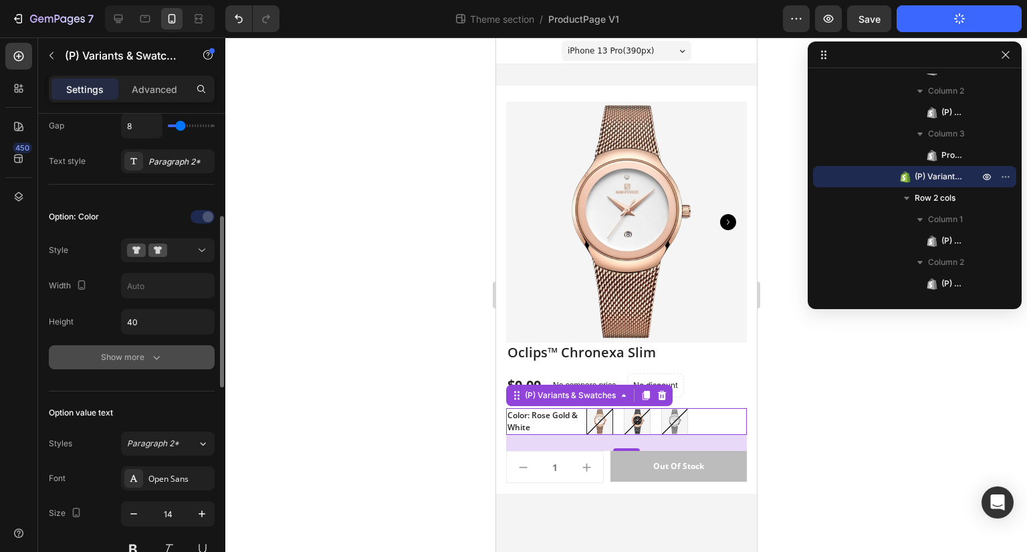
click at [160, 366] on button "Show more" at bounding box center [132, 357] width 166 height 24
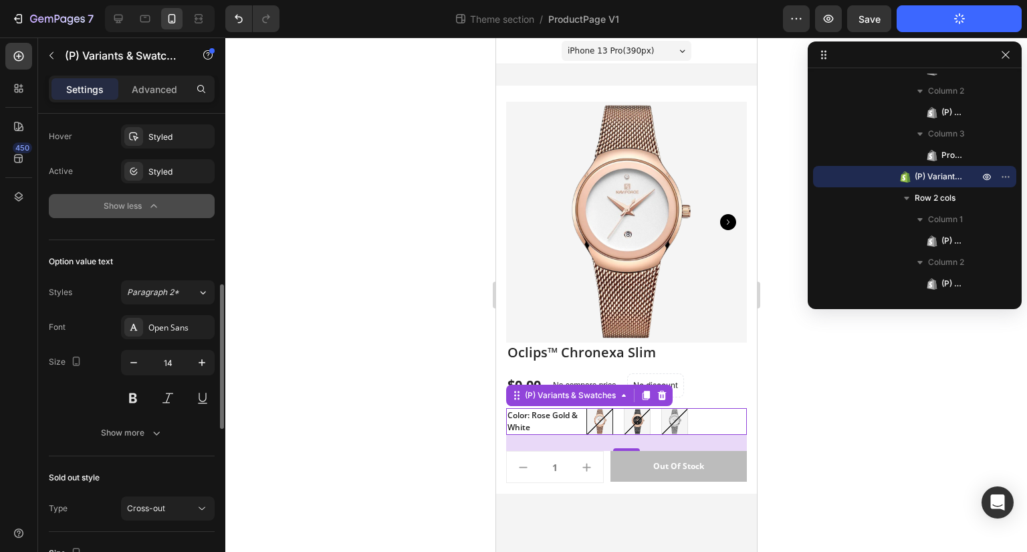
scroll to position [730, 0]
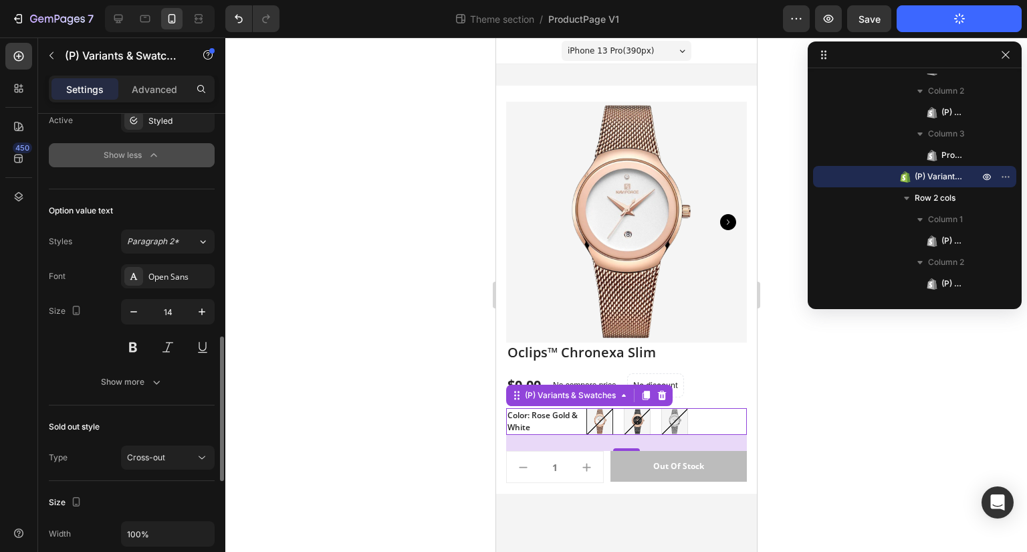
click at [160, 370] on button "Show more" at bounding box center [132, 382] width 166 height 24
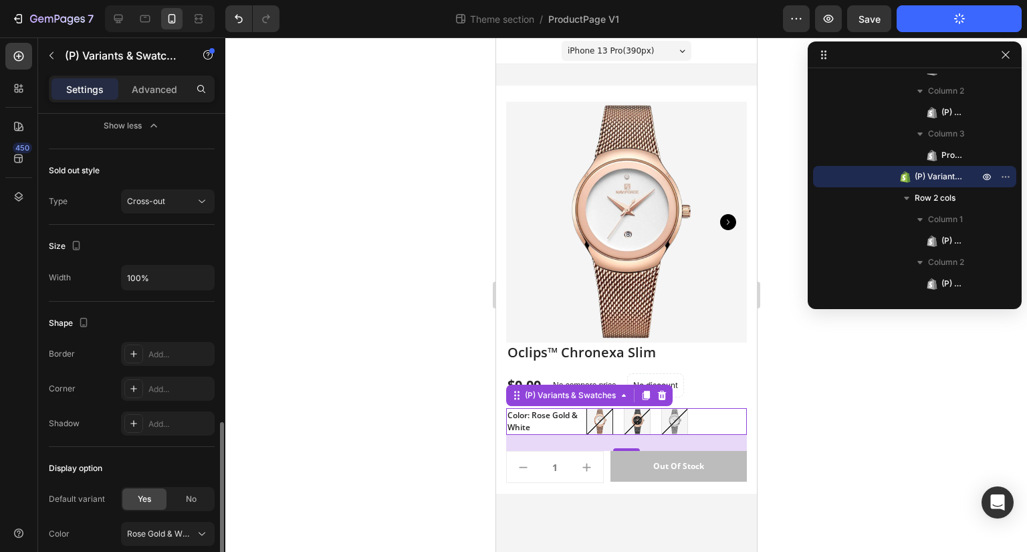
scroll to position [1228, 0]
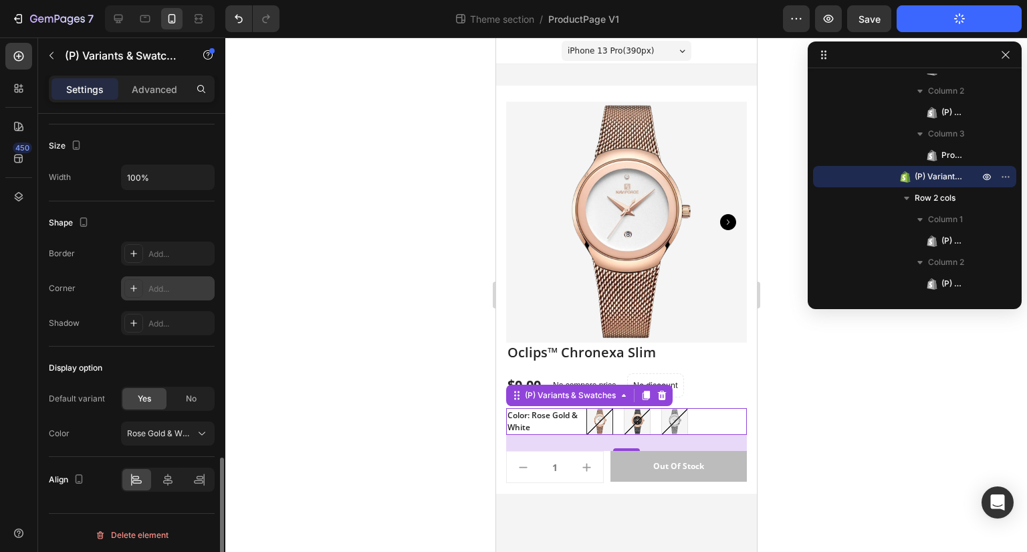
click at [149, 283] on div "Add..." at bounding box center [179, 289] width 63 height 12
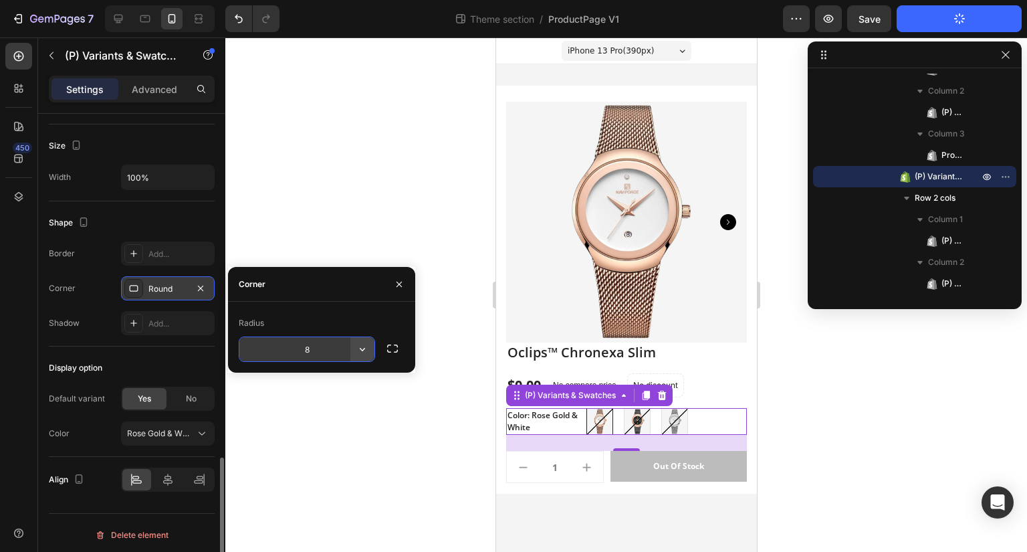
click at [354, 344] on button "button" at bounding box center [362, 349] width 24 height 24
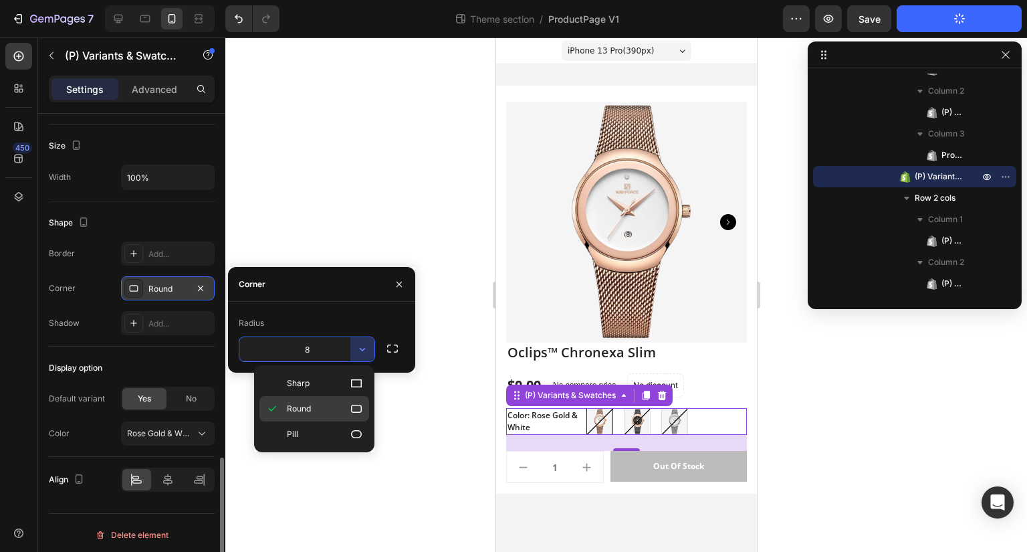
click at [340, 410] on p "Round" at bounding box center [325, 408] width 76 height 13
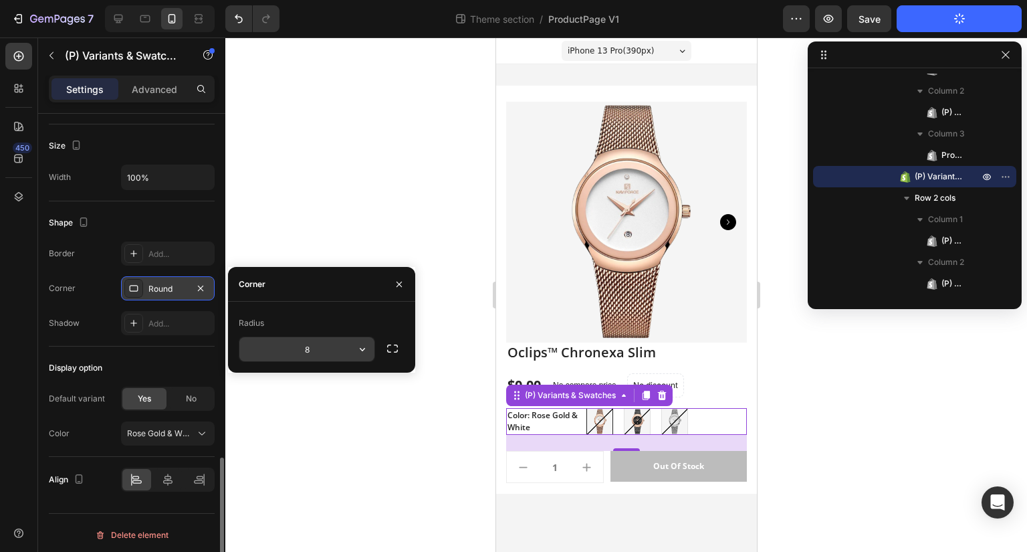
click at [366, 347] on icon "button" at bounding box center [362, 348] width 13 height 13
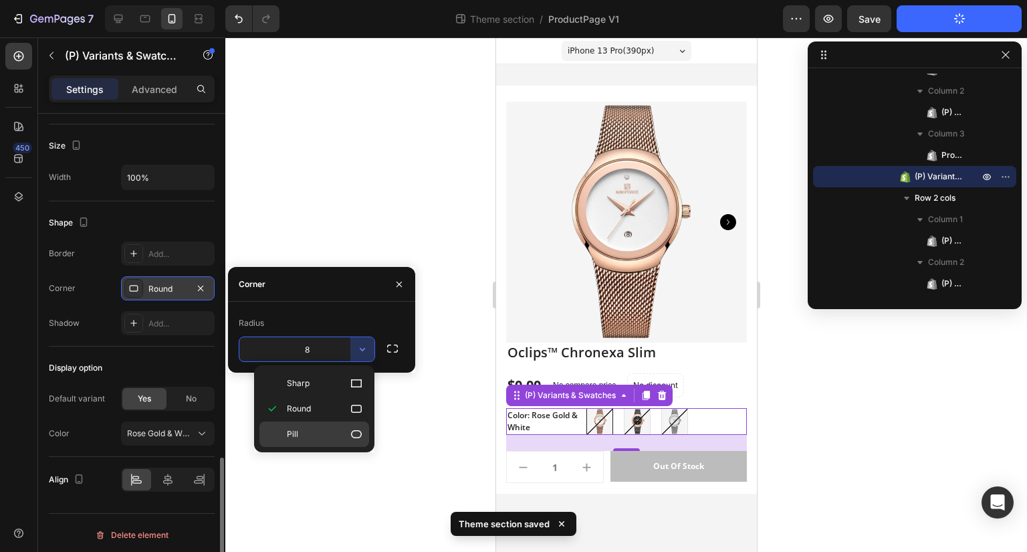
click at [344, 427] on p "Pill" at bounding box center [325, 433] width 76 height 13
type input "9999"
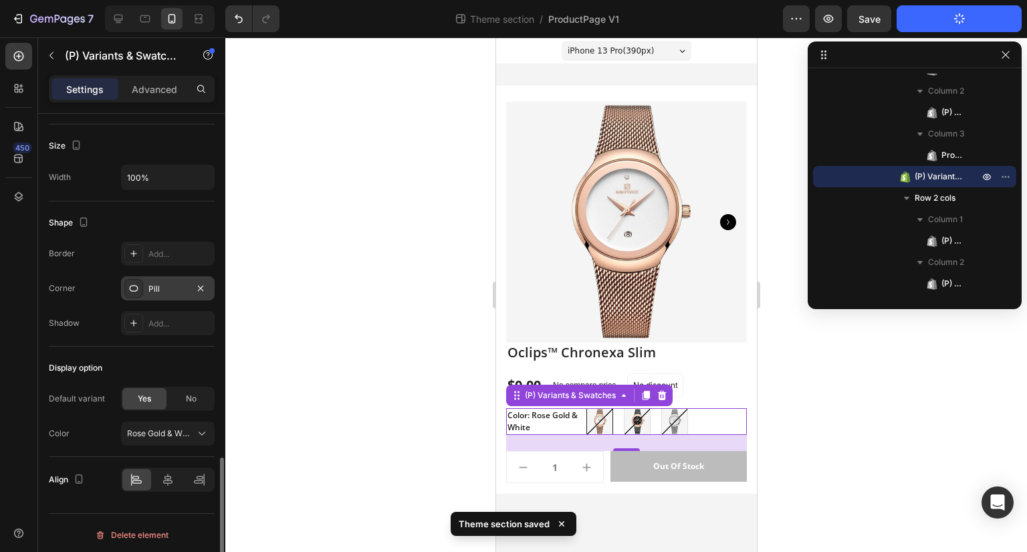
click at [348, 428] on div at bounding box center [626, 294] width 802 height 514
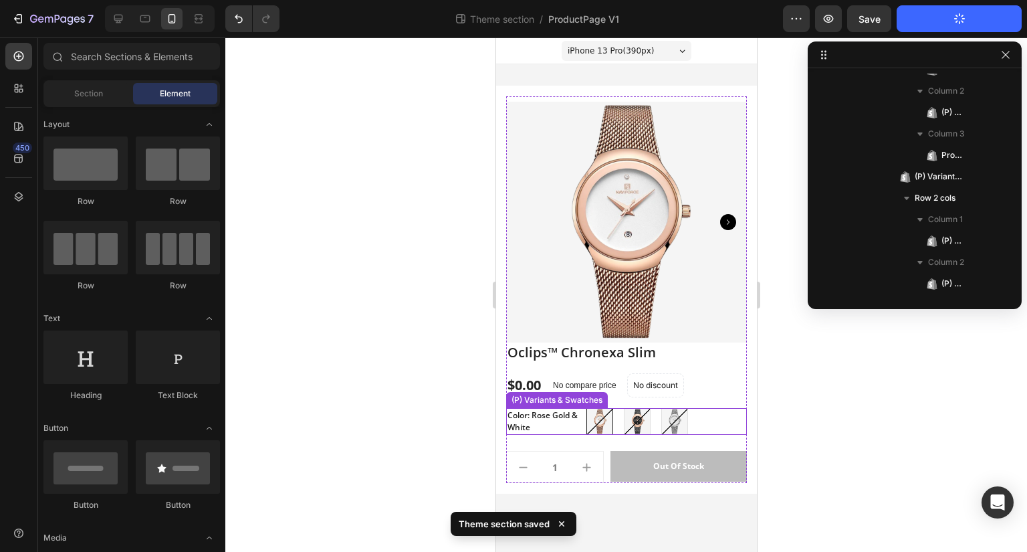
click at [703, 421] on div "Rose Gold & [PERSON_NAME] Gold & White Black & Rose Gold Black & Rose Gold Silv…" at bounding box center [666, 421] width 160 height 27
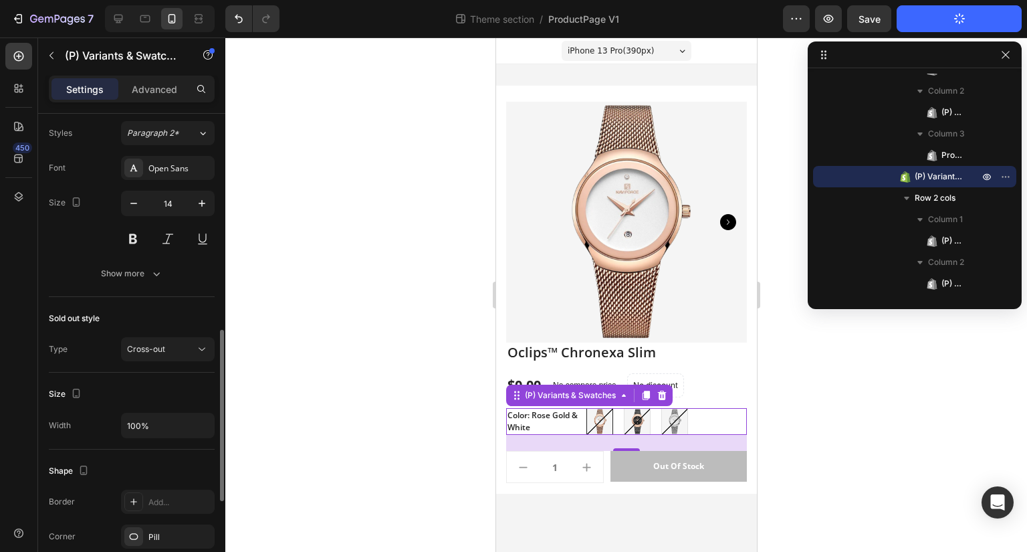
scroll to position [595, 0]
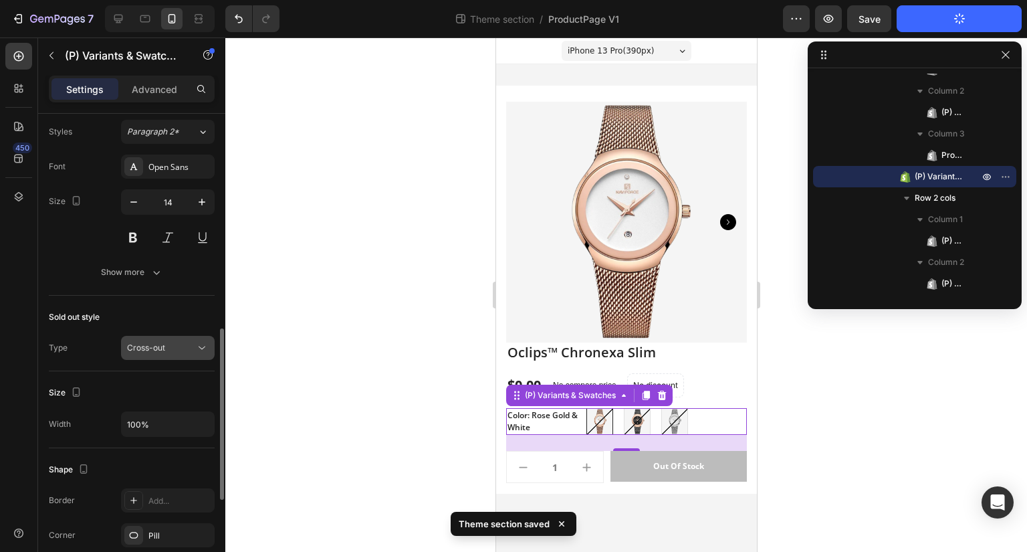
click at [189, 342] on div "Cross-out" at bounding box center [161, 348] width 68 height 12
click at [170, 302] on div "Sold out style Type Cross-out" at bounding box center [132, 334] width 166 height 76
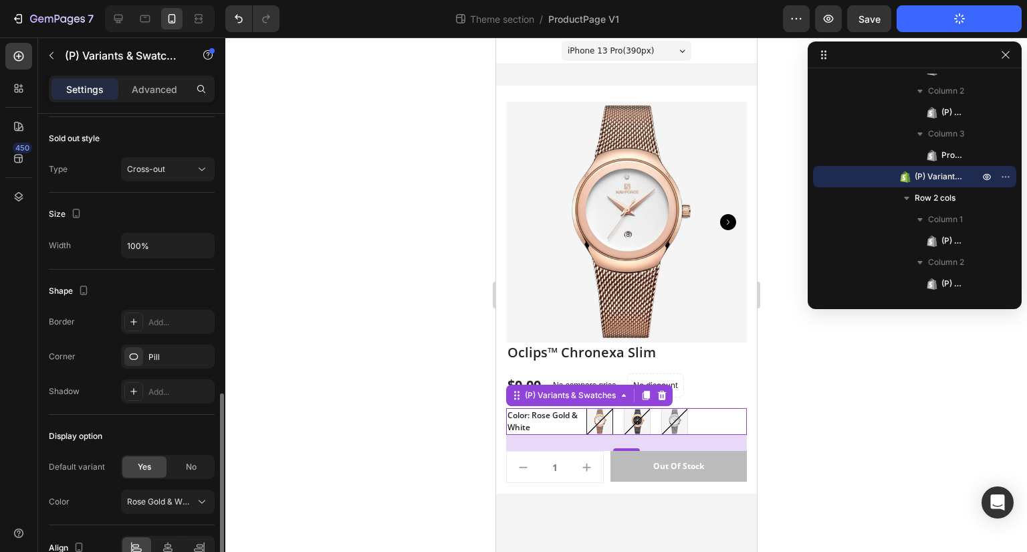
scroll to position [842, 0]
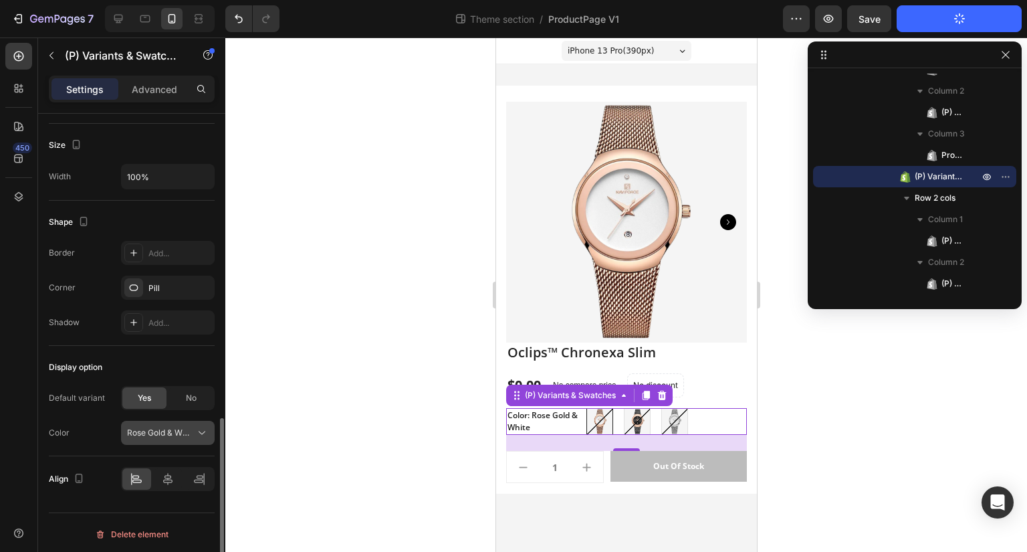
click at [185, 421] on button "Rose Gold & White" at bounding box center [168, 433] width 94 height 24
click at [103, 374] on div "Display option" at bounding box center [132, 366] width 166 height 21
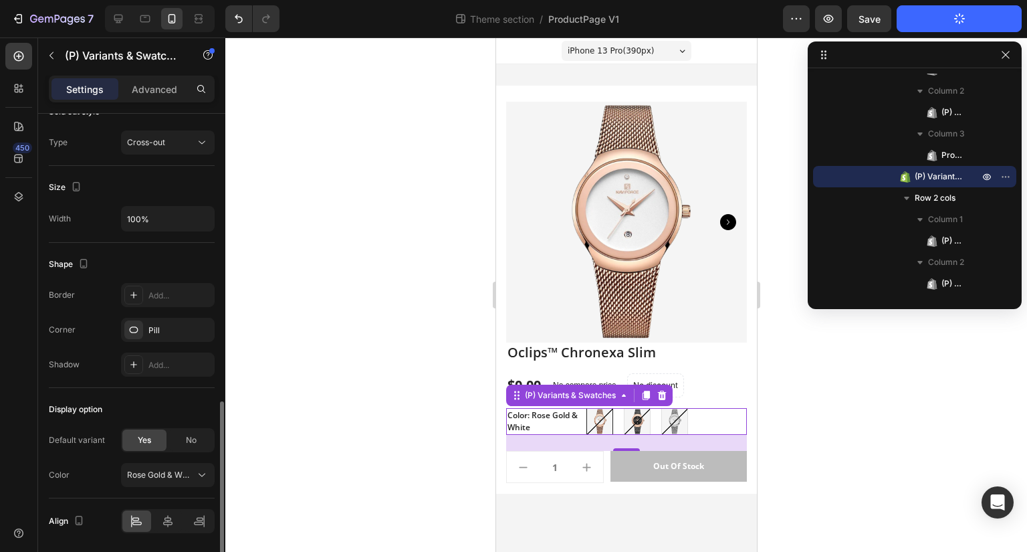
scroll to position [799, 0]
click at [158, 326] on div "Pill" at bounding box center [167, 332] width 39 height 12
click at [142, 290] on div at bounding box center [133, 296] width 19 height 19
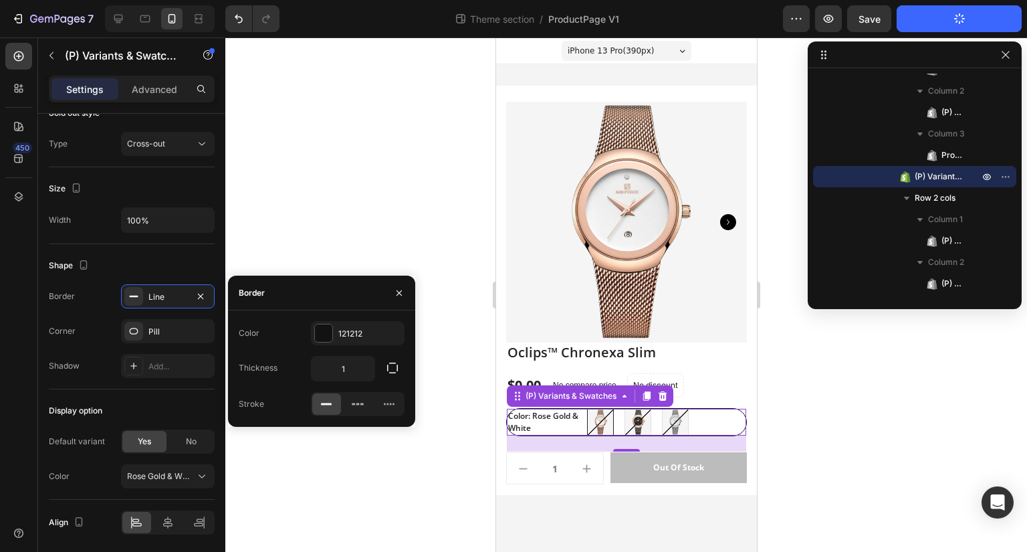
click at [353, 384] on div "Color 121212 Thickness 1 Stroke" at bounding box center [321, 368] width 187 height 95
click at [356, 395] on div at bounding box center [358, 403] width 29 height 21
click at [346, 400] on div at bounding box center [358, 403] width 29 height 21
click at [322, 402] on icon at bounding box center [326, 403] width 13 height 13
click at [162, 333] on div "Pill" at bounding box center [167, 332] width 39 height 12
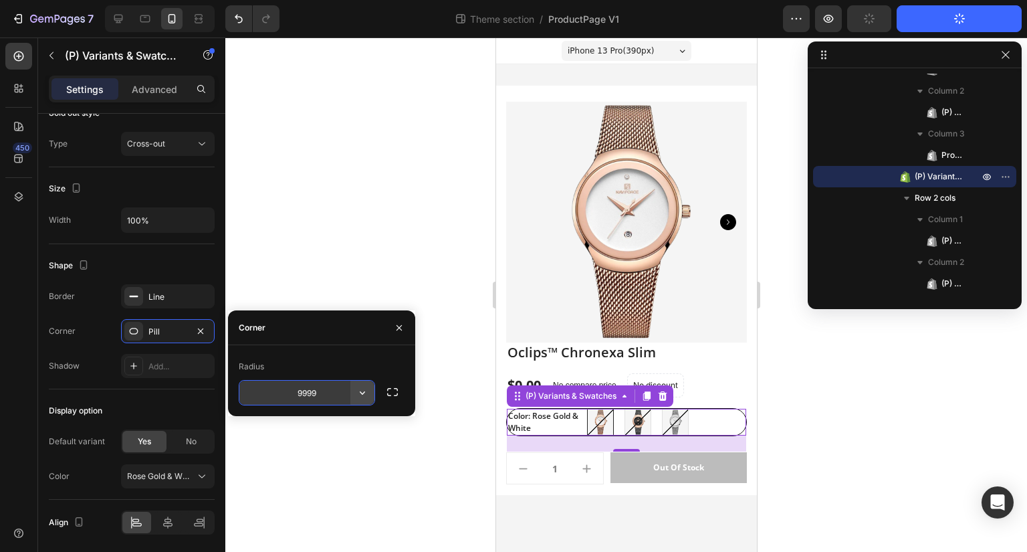
click at [357, 396] on icon "button" at bounding box center [362, 392] width 13 height 13
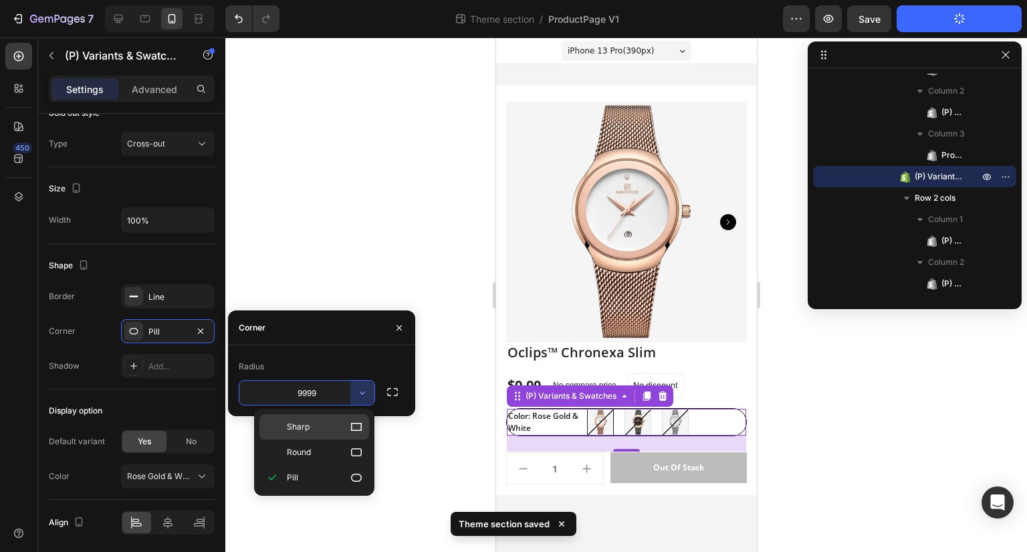
click at [345, 424] on p "Sharp" at bounding box center [325, 426] width 76 height 13
type input "0"
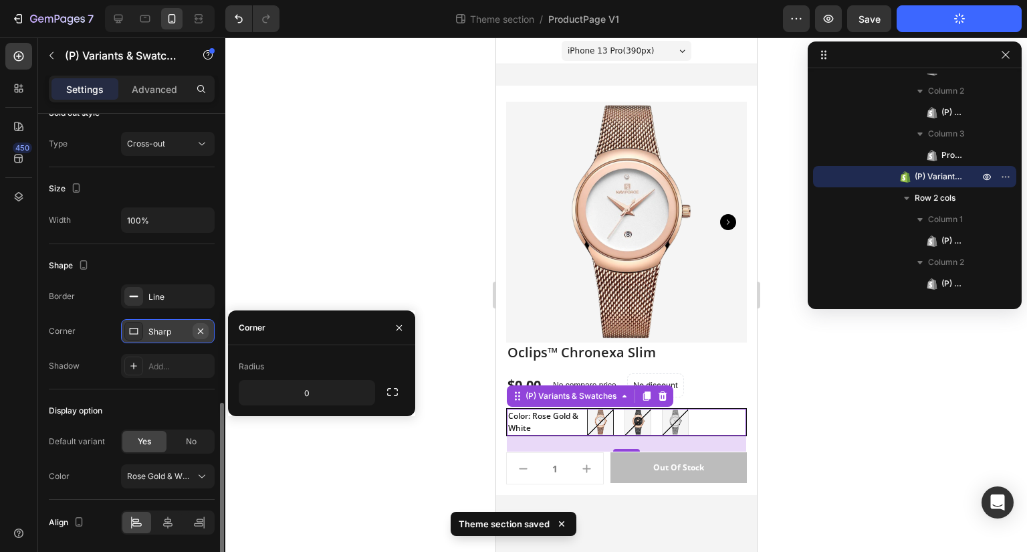
click at [207, 331] on button "button" at bounding box center [201, 331] width 16 height 16
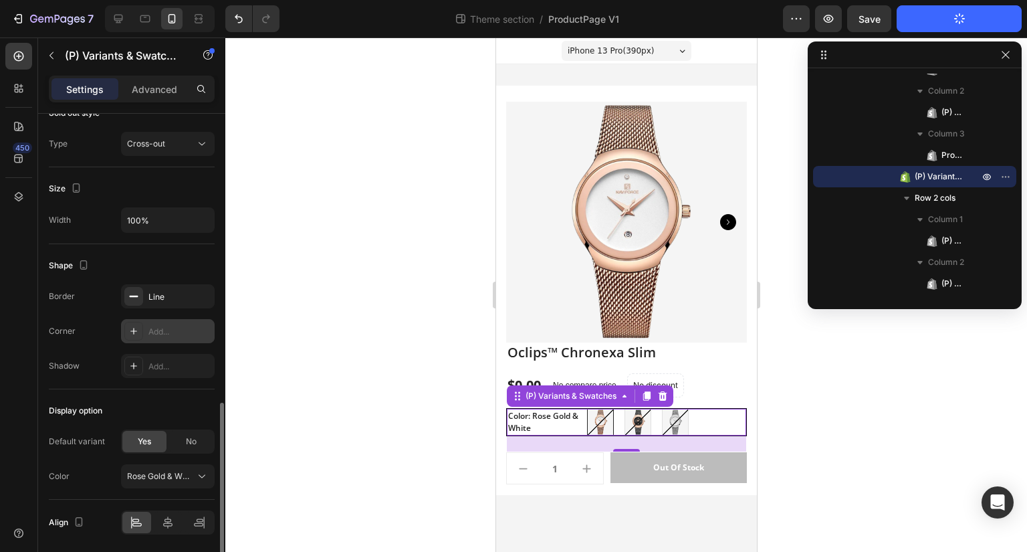
click at [436, 317] on div at bounding box center [626, 294] width 802 height 514
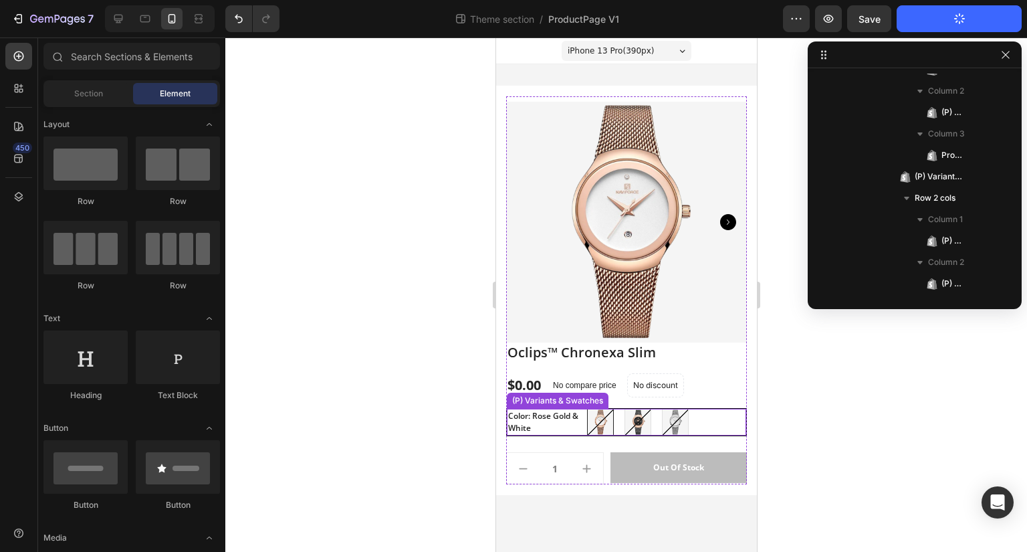
click at [704, 430] on div "Rose Gold & [PERSON_NAME] Gold & White Black & Rose Gold Black & Rose Gold Silv…" at bounding box center [665, 421] width 159 height 27
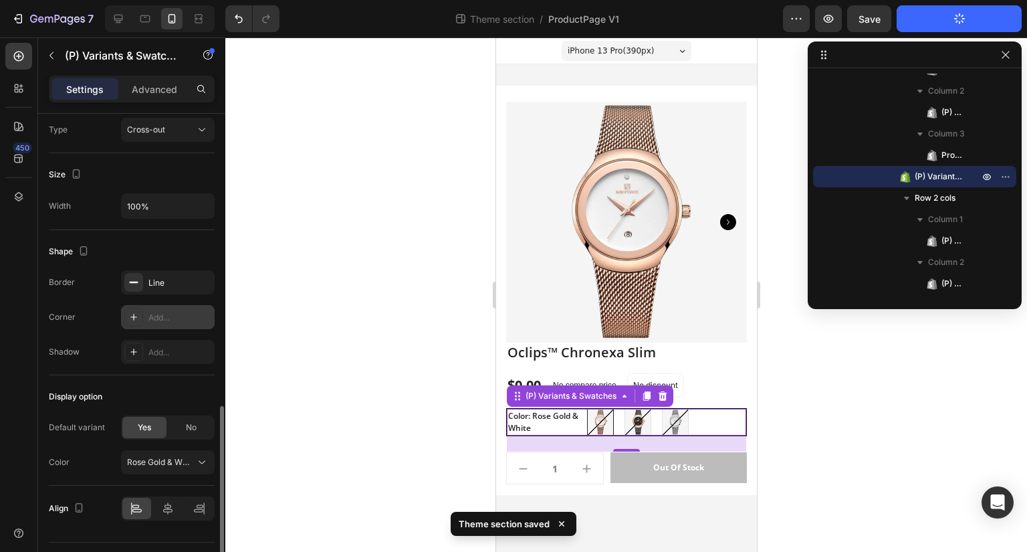
scroll to position [812, 0]
click at [197, 283] on icon "button" at bounding box center [200, 283] width 11 height 11
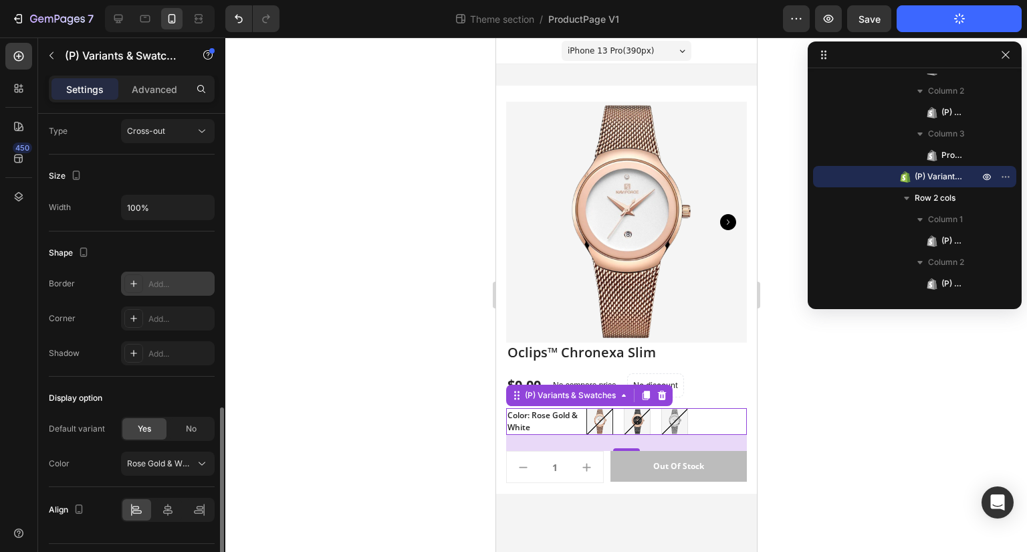
click at [198, 236] on div "Shape Border Add... Corner Add... Shadow Add..." at bounding box center [132, 303] width 166 height 145
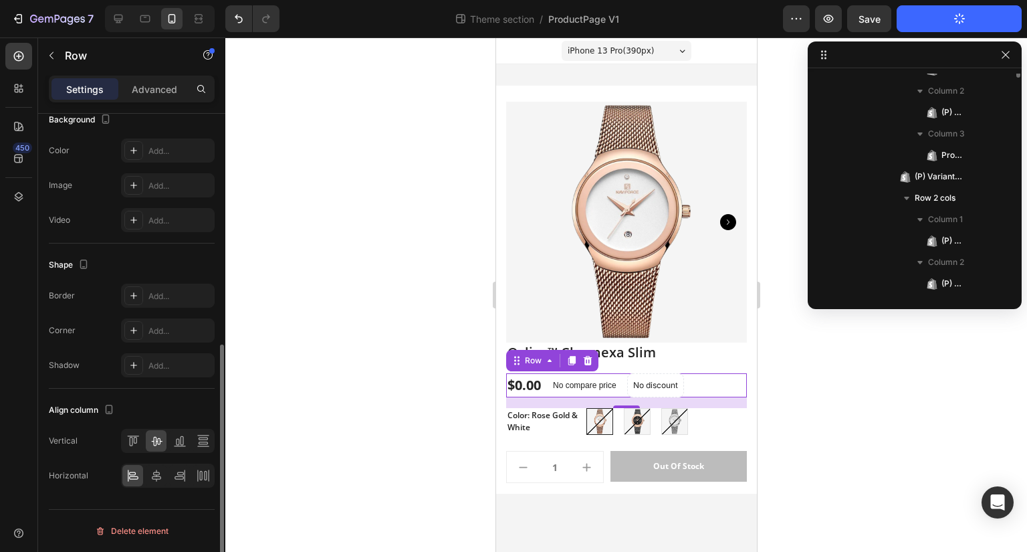
click at [734, 376] on div "$0.00 (P) Price (P) Price No compare price (P) Price No discount Not be display…" at bounding box center [625, 385] width 241 height 24
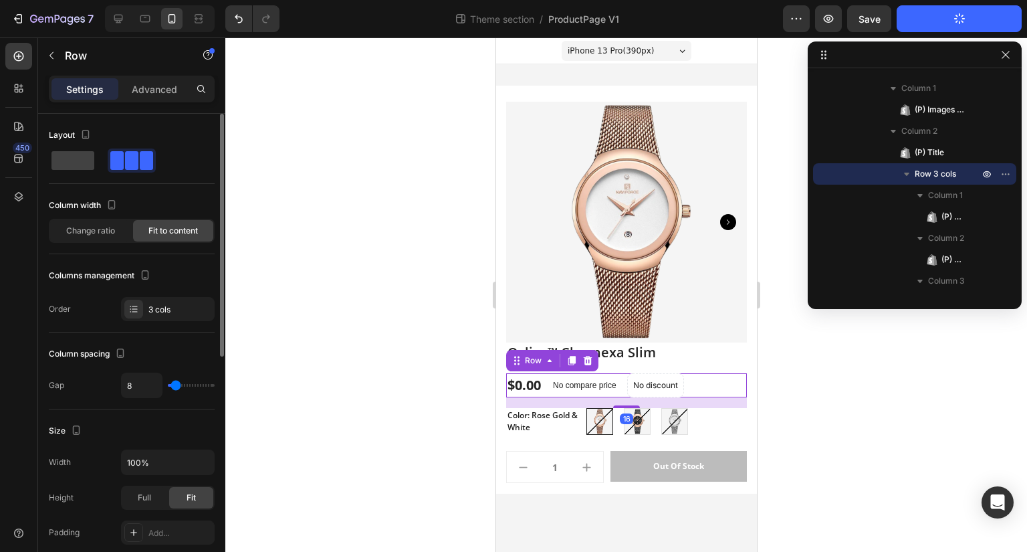
click at [850, 457] on div at bounding box center [626, 294] width 802 height 514
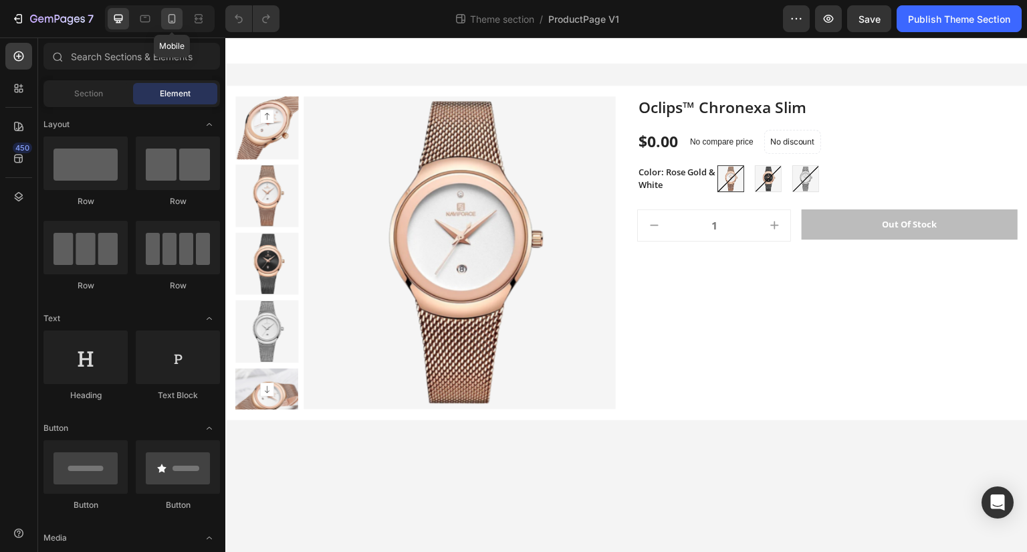
click at [168, 19] on icon at bounding box center [171, 18] width 7 height 9
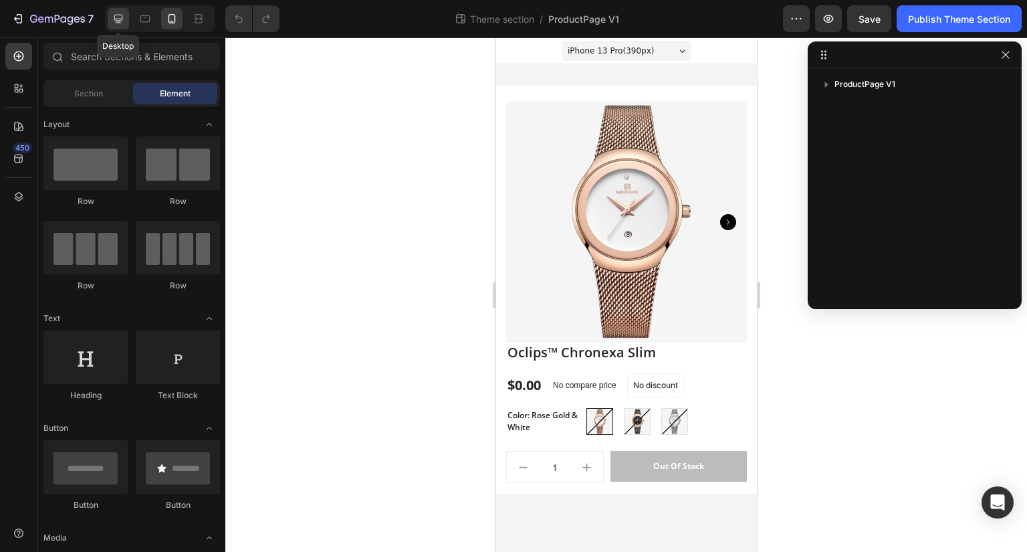
click at [128, 11] on div at bounding box center [118, 18] width 21 height 21
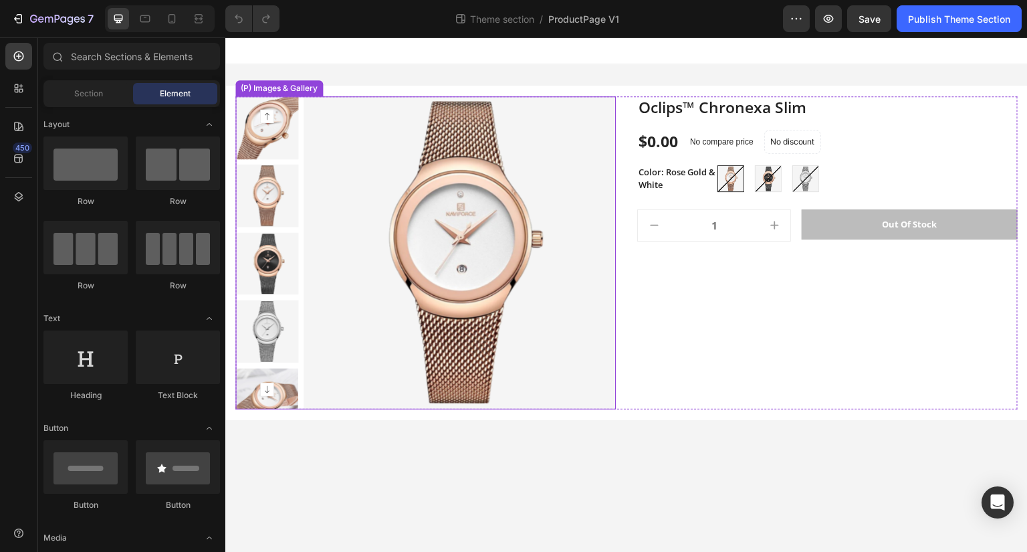
click at [453, 241] on img at bounding box center [460, 252] width 313 height 313
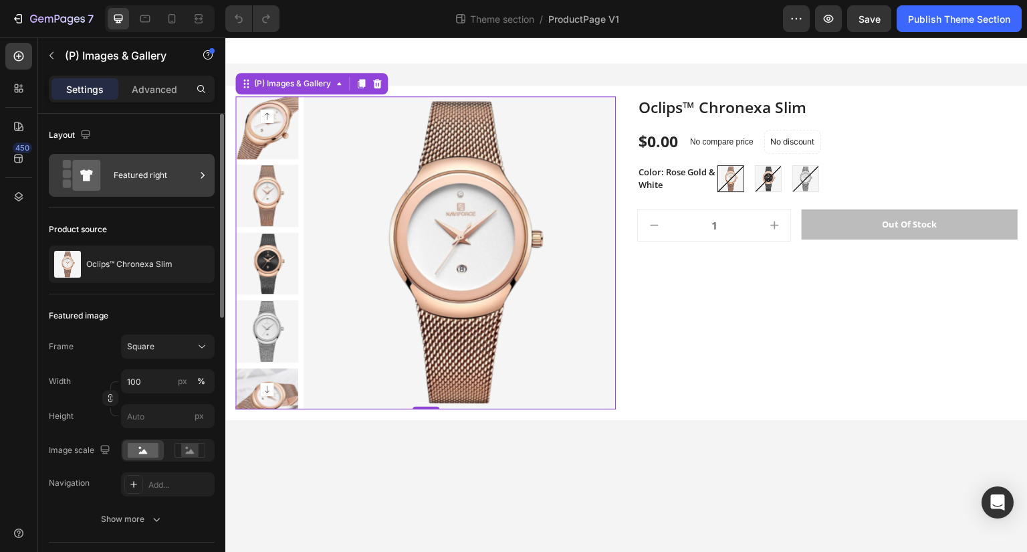
click at [147, 178] on div "Featured right" at bounding box center [155, 175] width 82 height 31
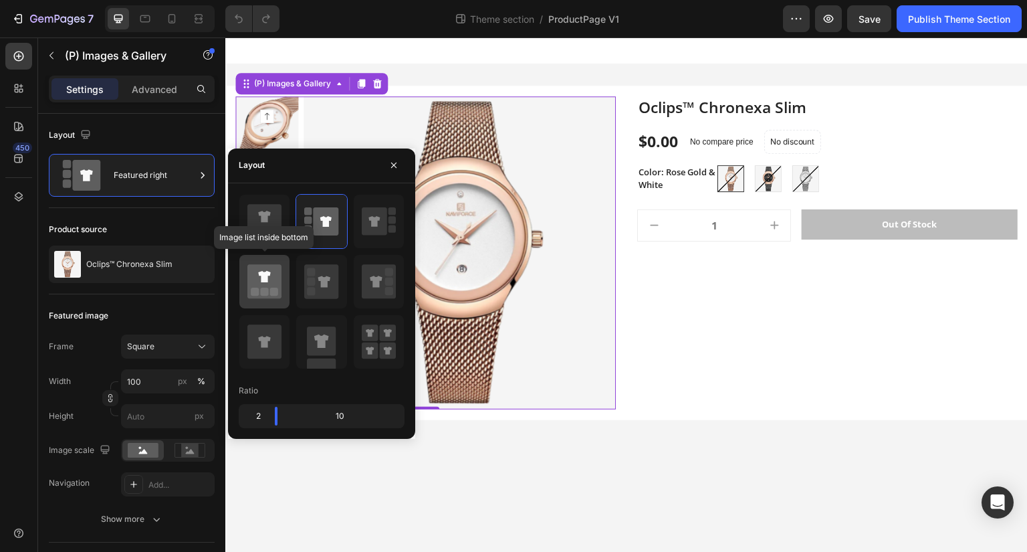
click at [279, 287] on icon at bounding box center [264, 281] width 34 height 34
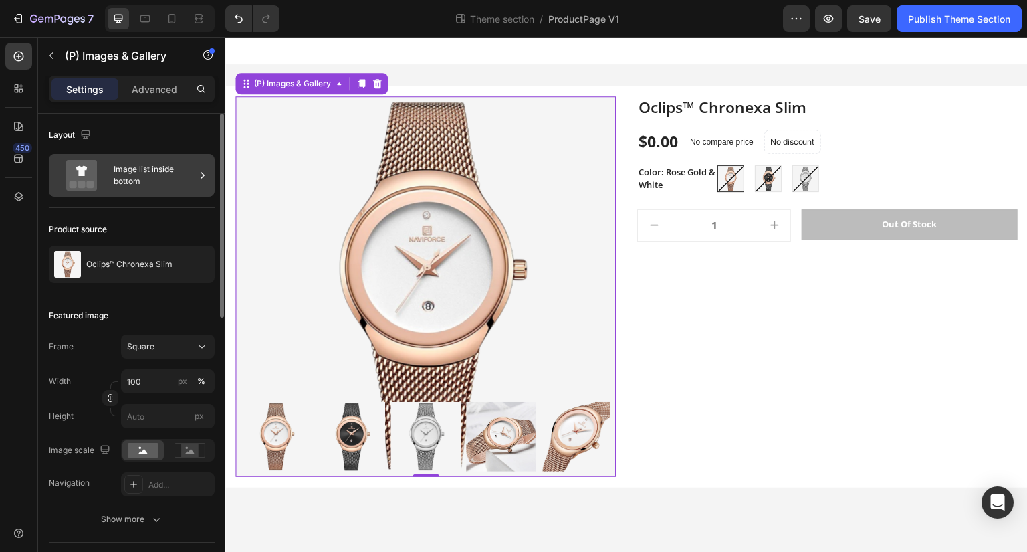
click at [176, 160] on div "Image list inside bottom" at bounding box center [155, 175] width 82 height 31
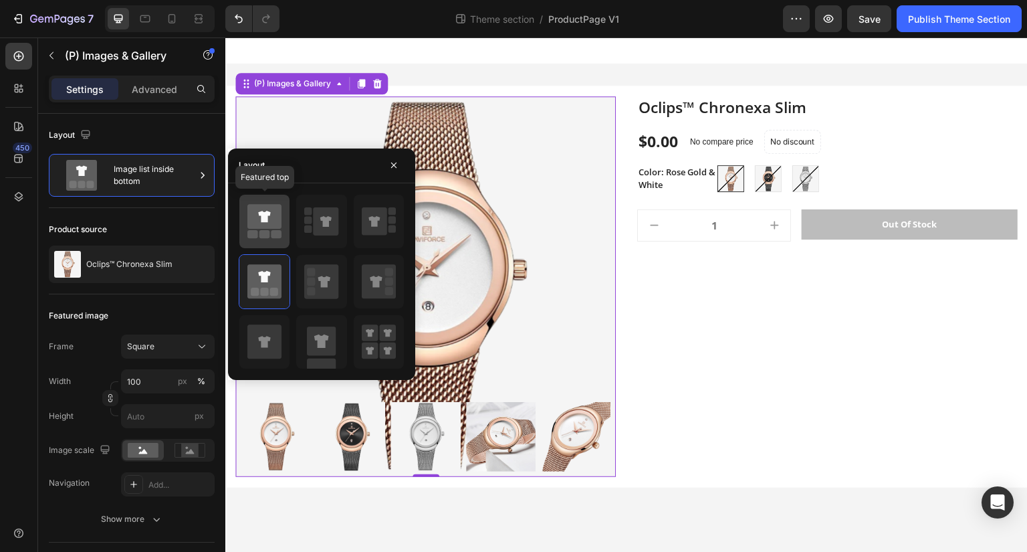
click at [255, 199] on div at bounding box center [264, 221] width 50 height 53
type input "100"
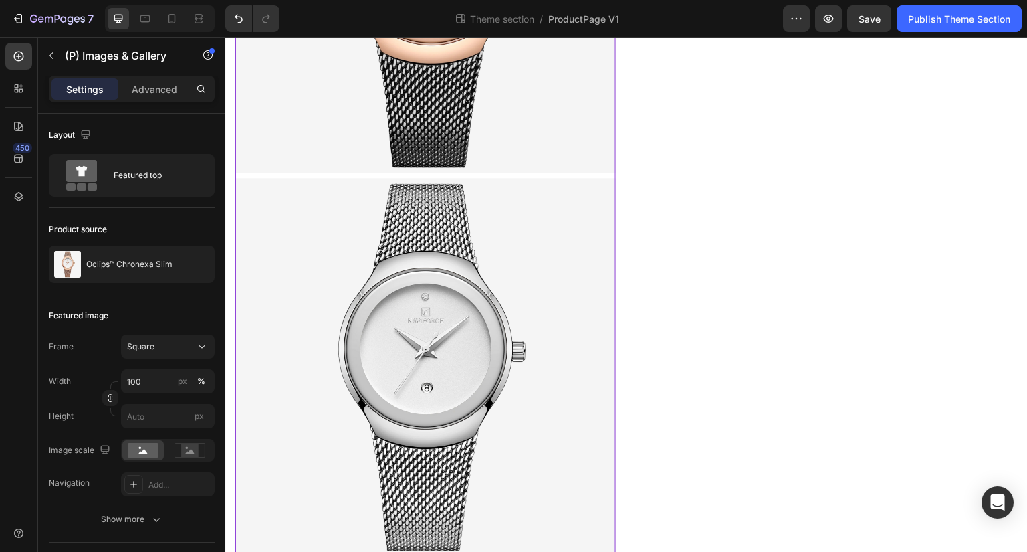
scroll to position [1096, 0]
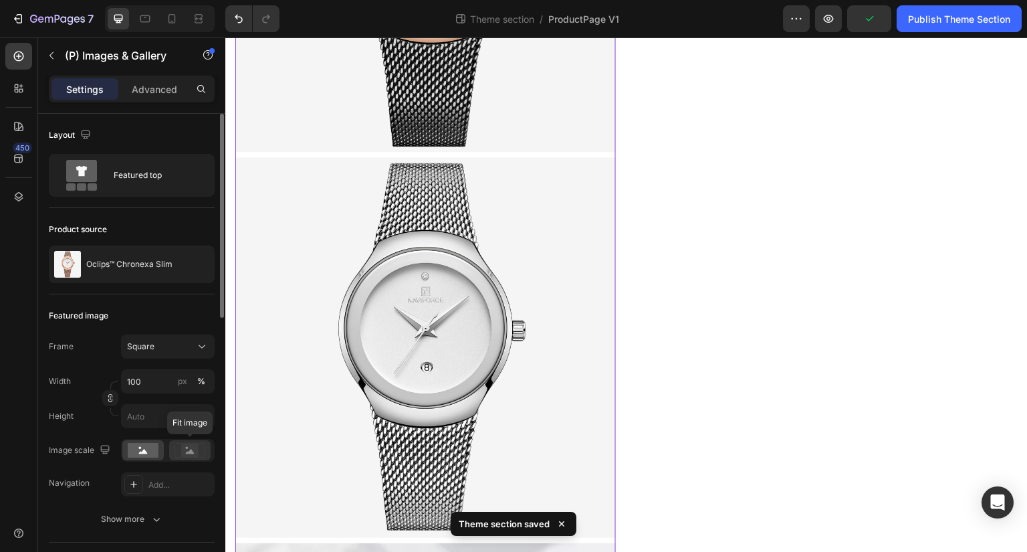
click at [185, 450] on rect at bounding box center [189, 449] width 17 height 13
click at [156, 454] on rect at bounding box center [143, 450] width 31 height 15
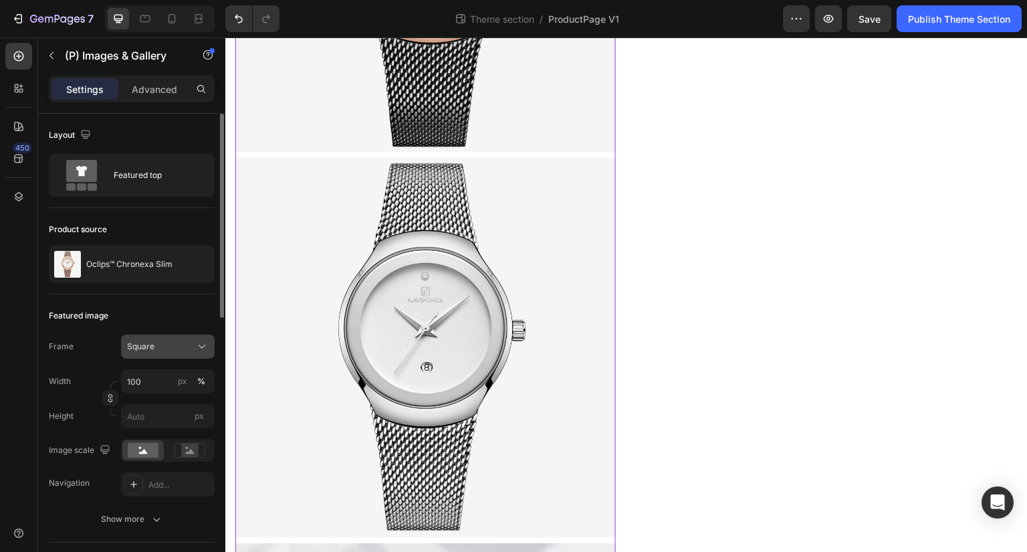
click at [179, 334] on button "Square" at bounding box center [168, 346] width 94 height 24
click at [91, 318] on div "Featured image" at bounding box center [79, 316] width 60 height 12
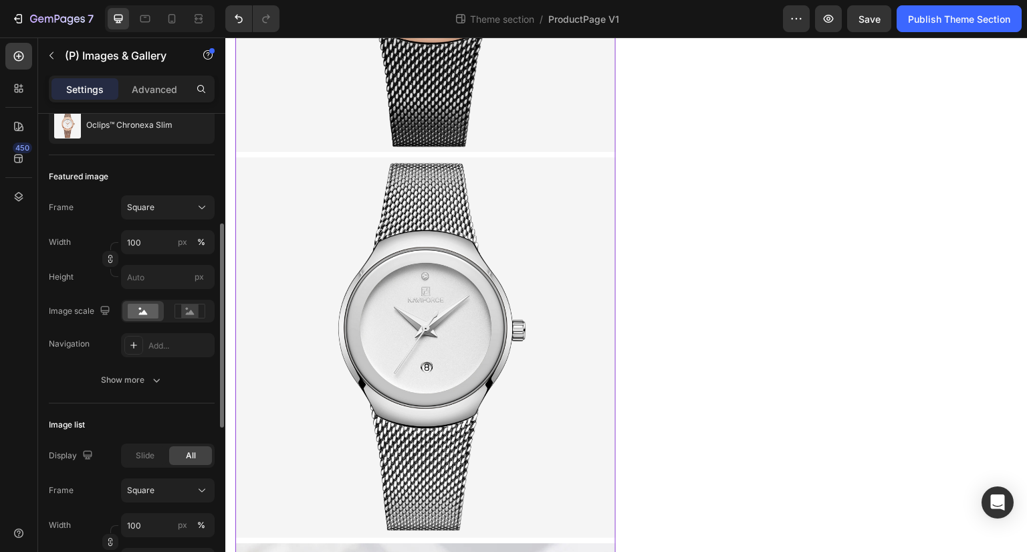
scroll to position [174, 0]
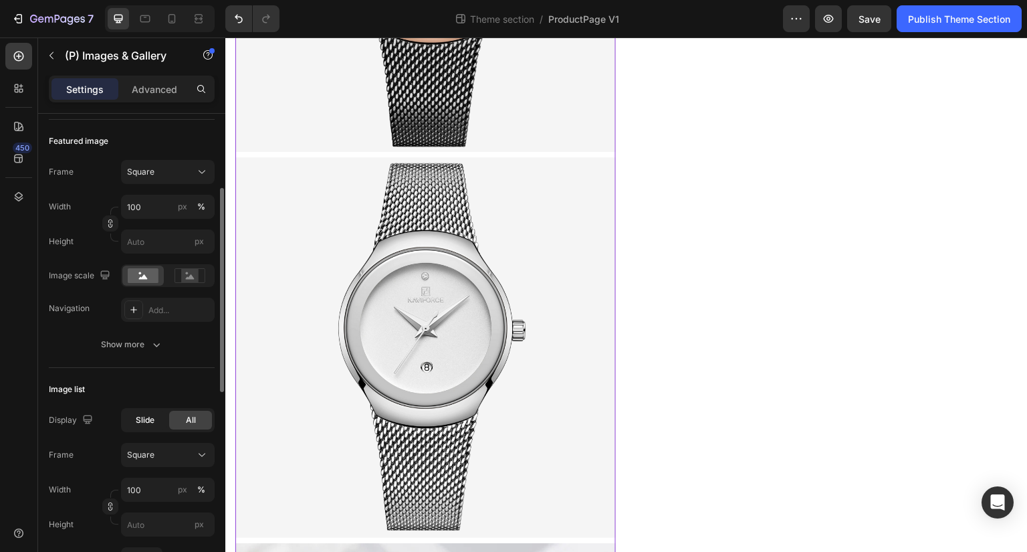
click at [148, 425] on div "Slide" at bounding box center [145, 419] width 43 height 19
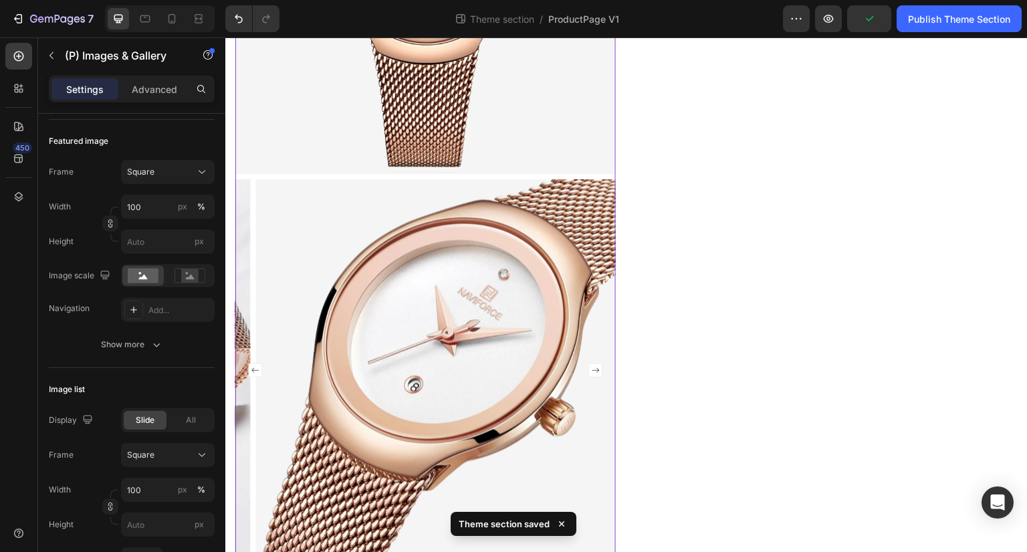
scroll to position [304, 0]
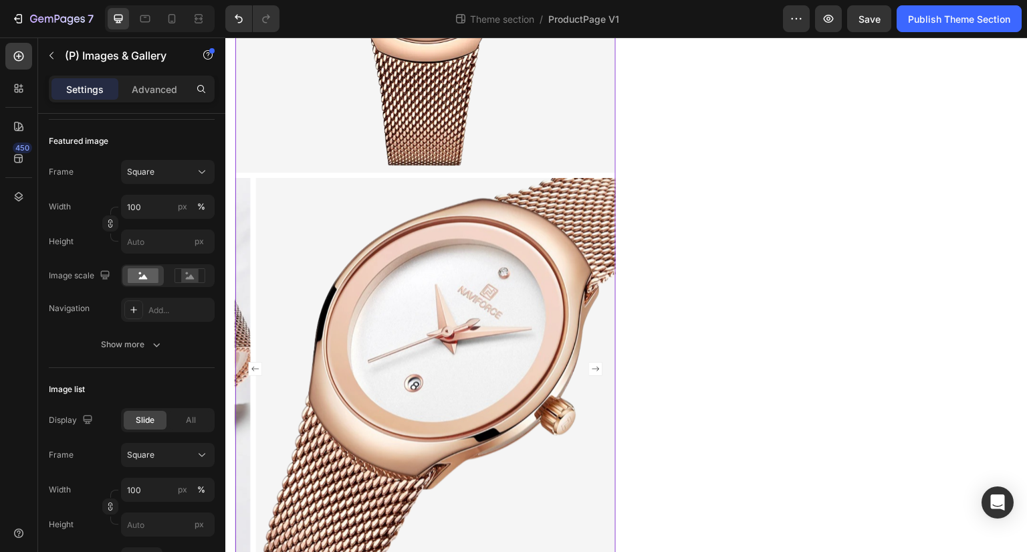
click at [589, 362] on rect "Carousel Next Arrow" at bounding box center [595, 368] width 13 height 13
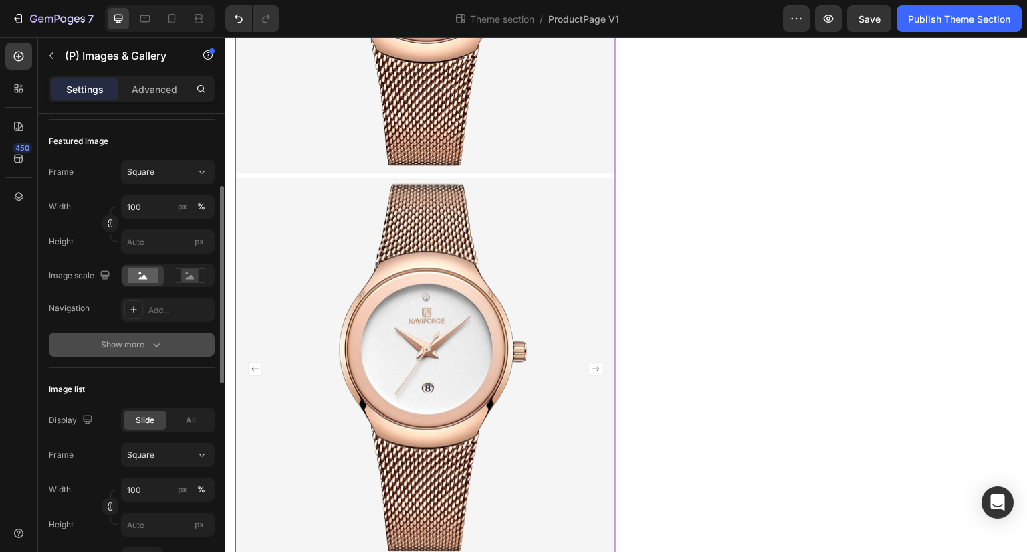
click at [155, 340] on icon "button" at bounding box center [156, 344] width 13 height 13
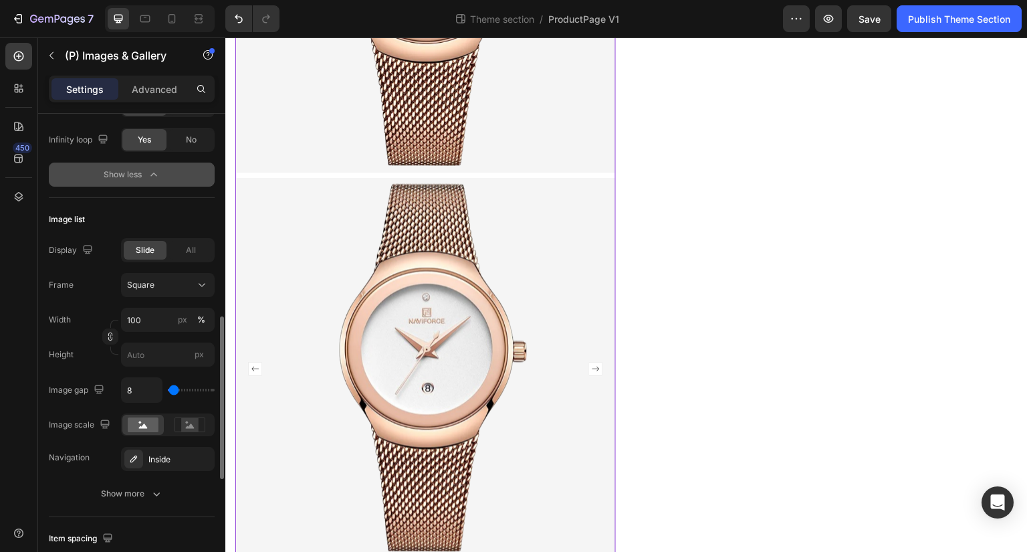
scroll to position [590, 0]
click at [158, 490] on icon "button" at bounding box center [156, 492] width 13 height 13
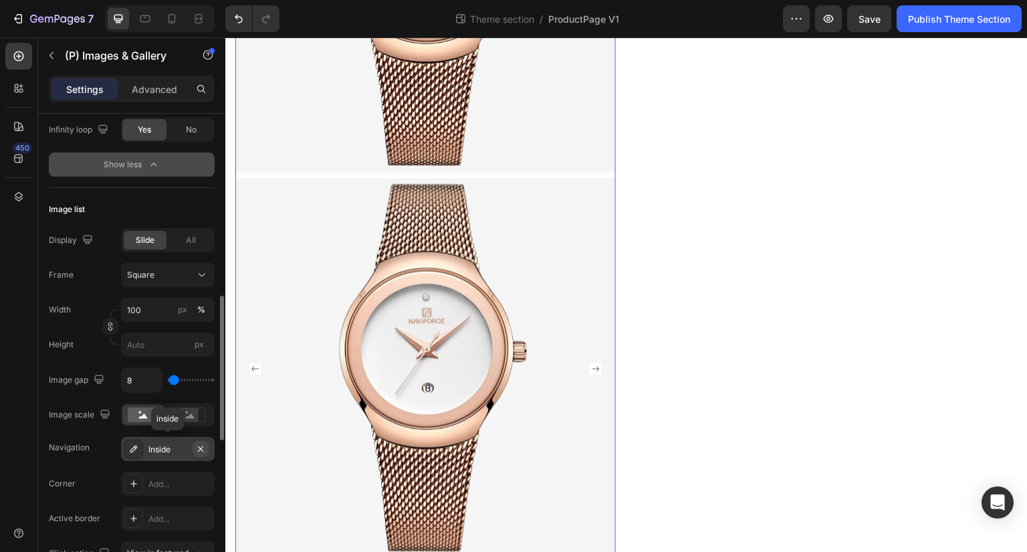
click at [203, 451] on icon "button" at bounding box center [200, 448] width 11 height 11
click at [179, 449] on div "Add..." at bounding box center [179, 449] width 63 height 12
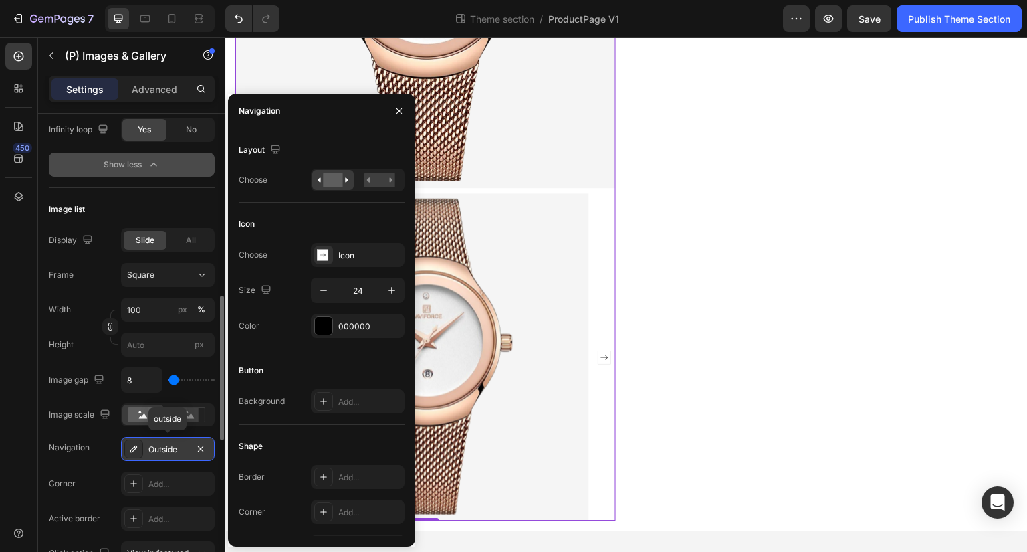
scroll to position [279, 0]
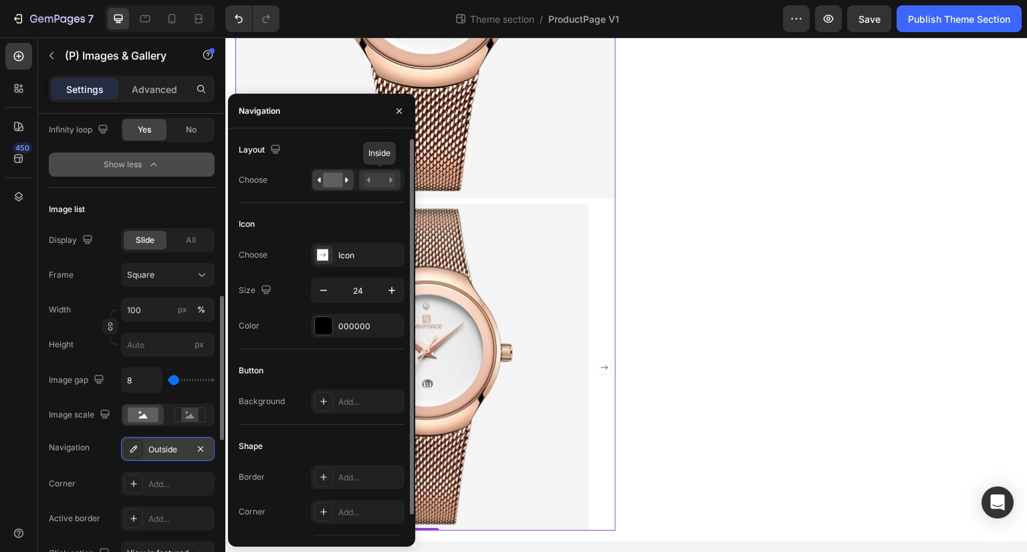
click at [382, 179] on rect at bounding box center [379, 179] width 31 height 15
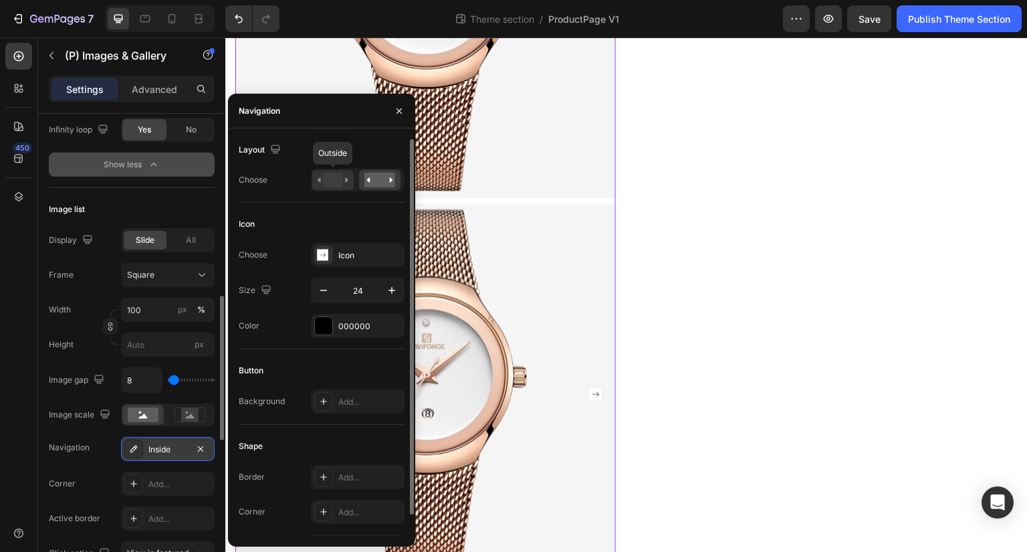
click at [348, 184] on icon at bounding box center [333, 179] width 31 height 15
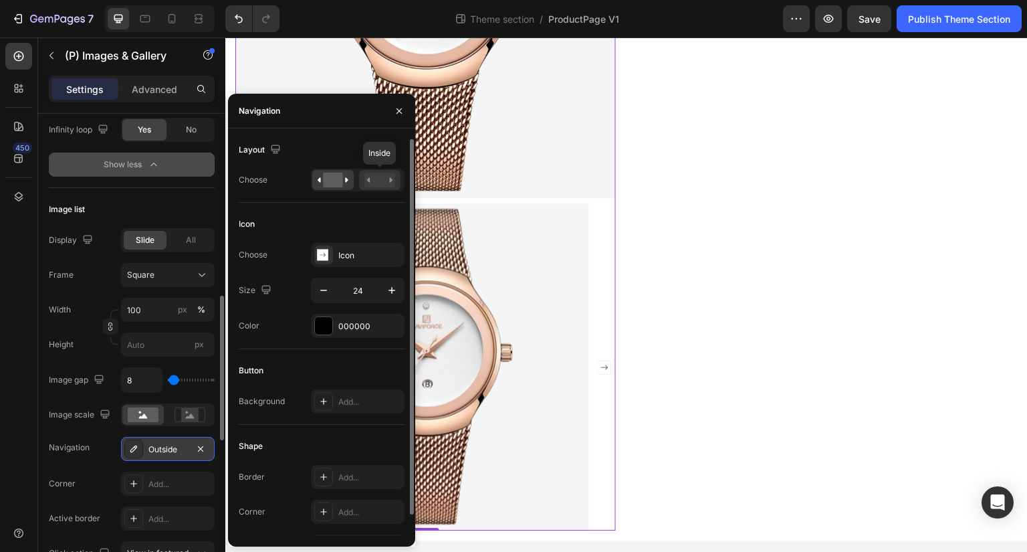
click at [384, 184] on rect at bounding box center [379, 179] width 31 height 15
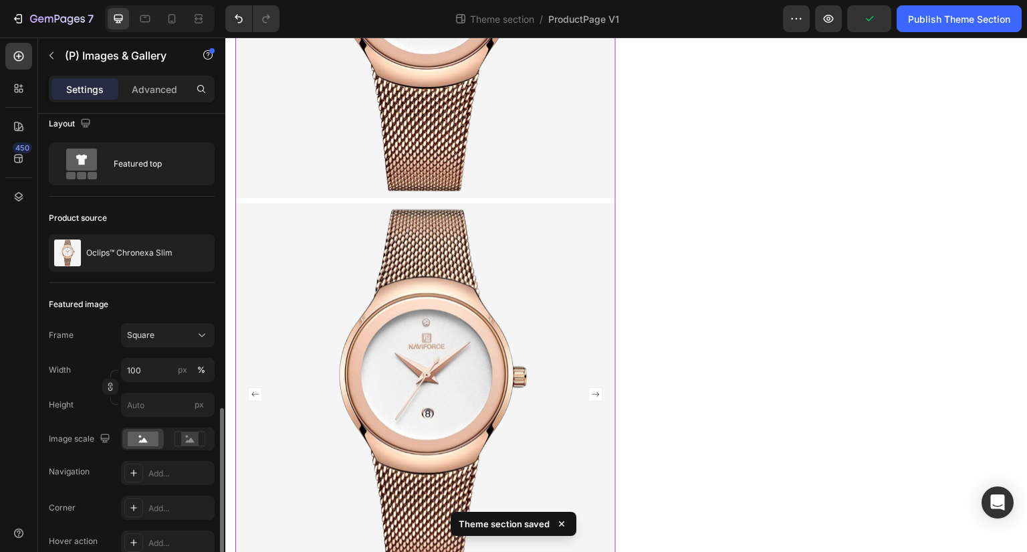
scroll to position [0, 0]
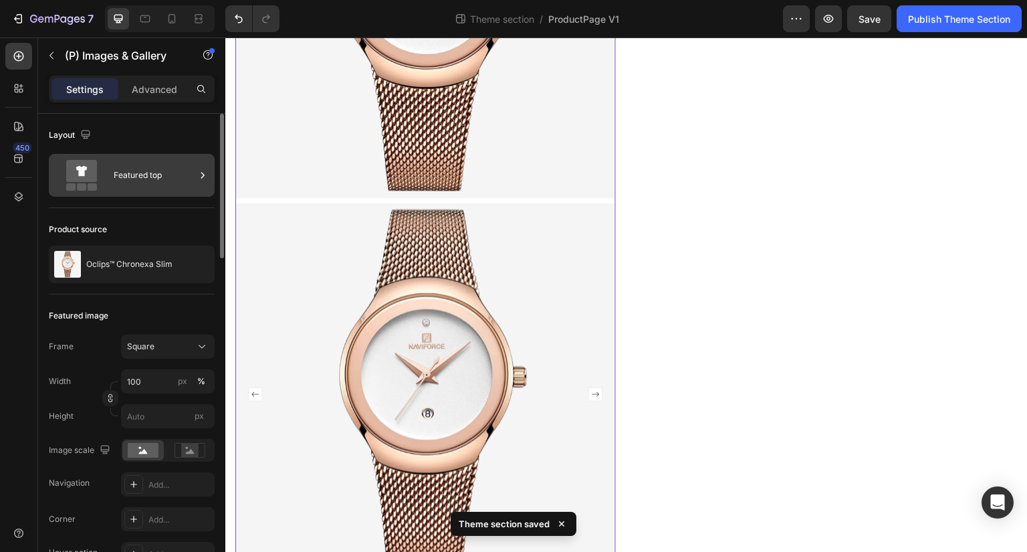
click at [128, 172] on div "Featured top" at bounding box center [155, 175] width 82 height 31
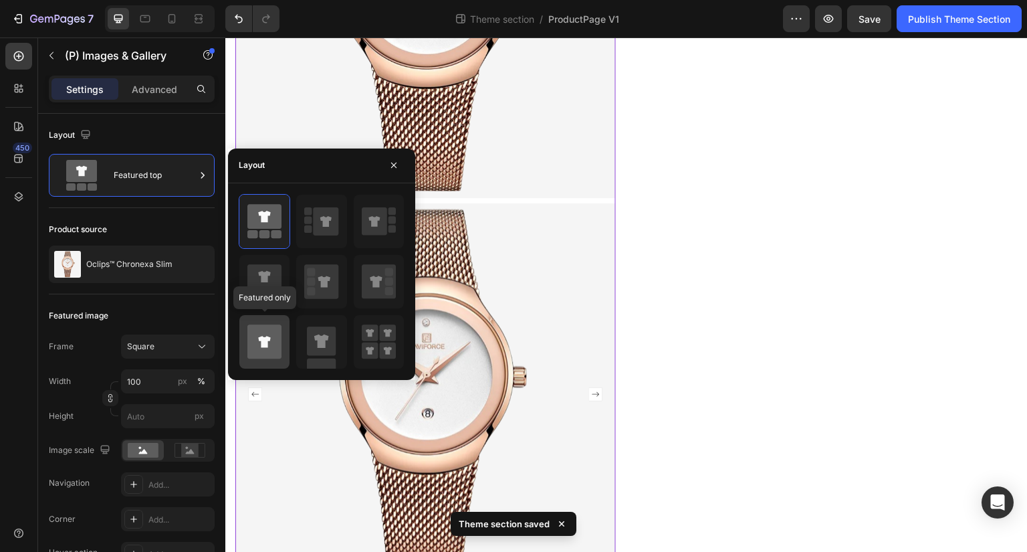
click at [275, 342] on icon at bounding box center [264, 341] width 34 height 34
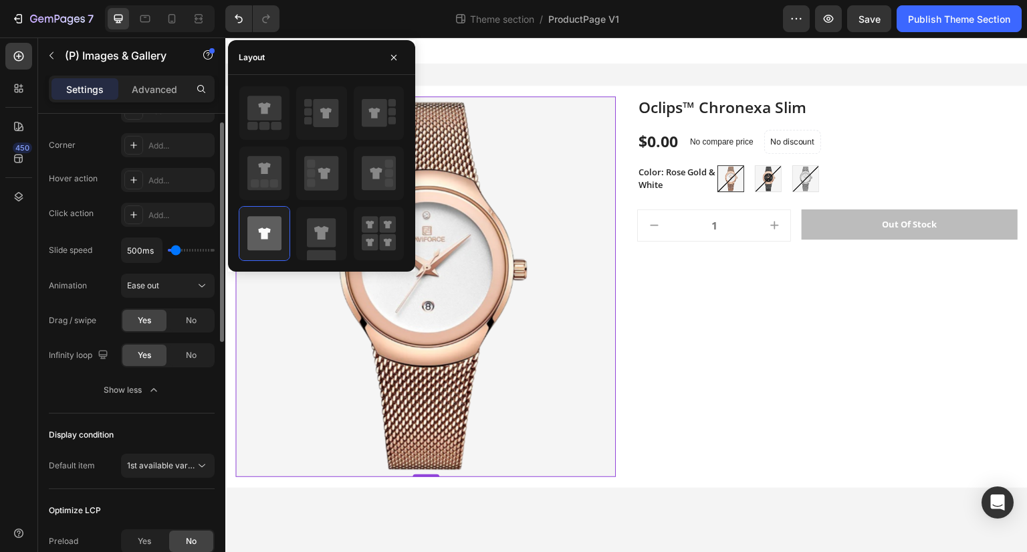
scroll to position [424, 0]
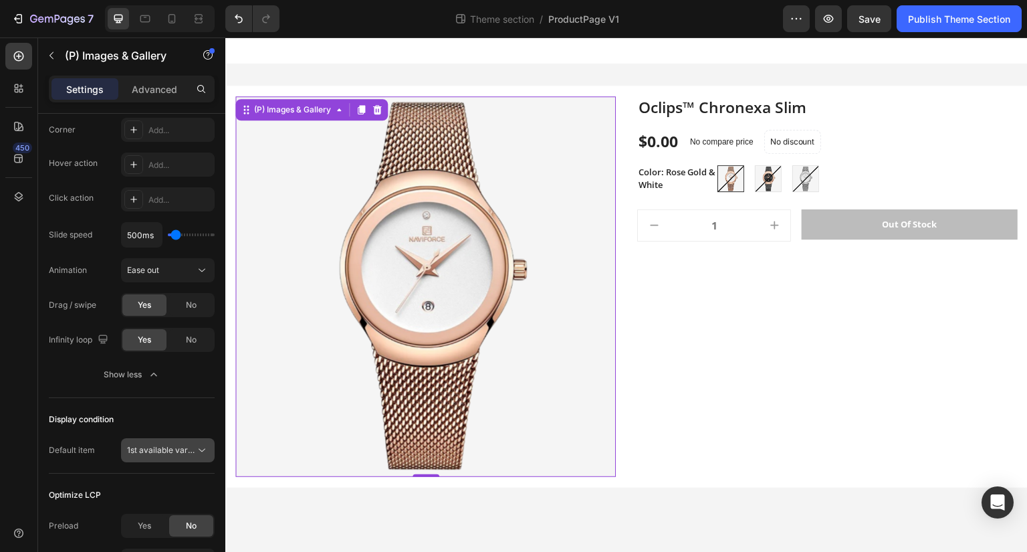
click at [175, 443] on div "1st available variant" at bounding box center [168, 449] width 82 height 13
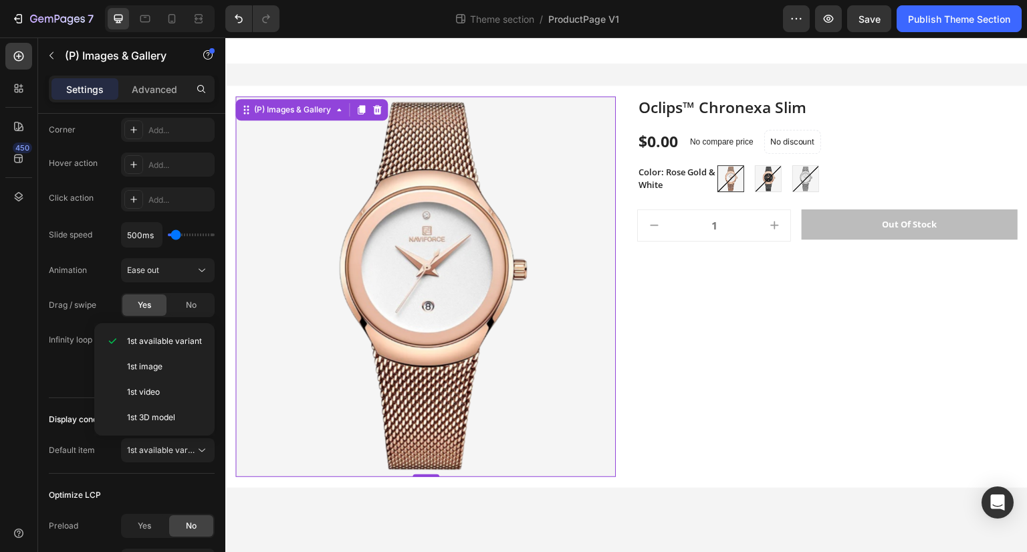
click at [137, 495] on div "Optimize LCP" at bounding box center [132, 494] width 166 height 21
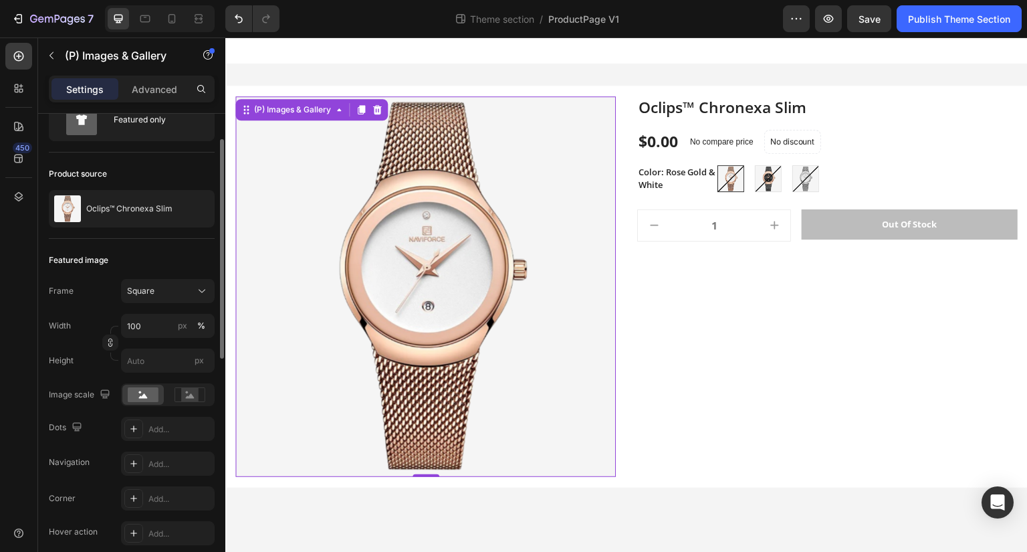
scroll to position [0, 0]
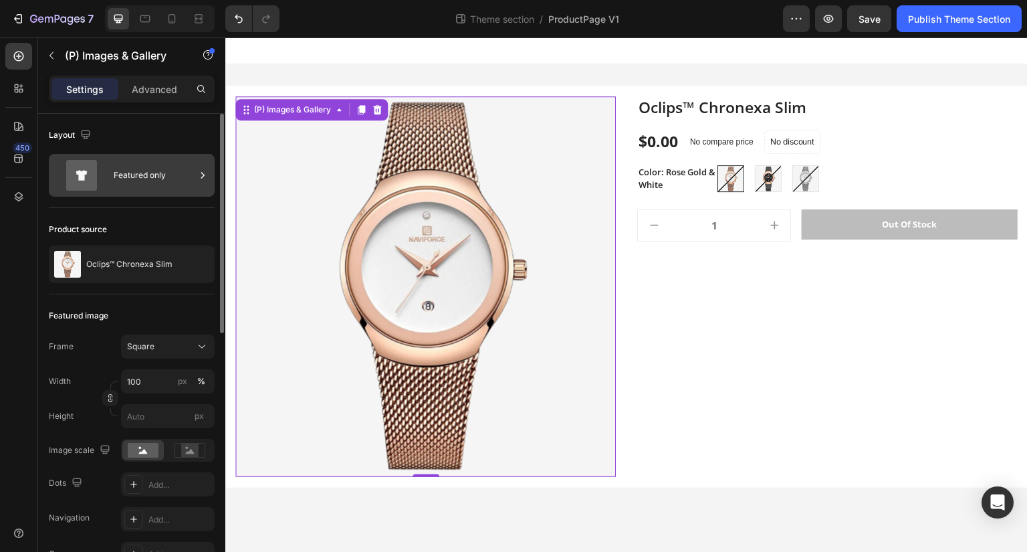
click at [132, 173] on div "Featured only" at bounding box center [155, 175] width 82 height 31
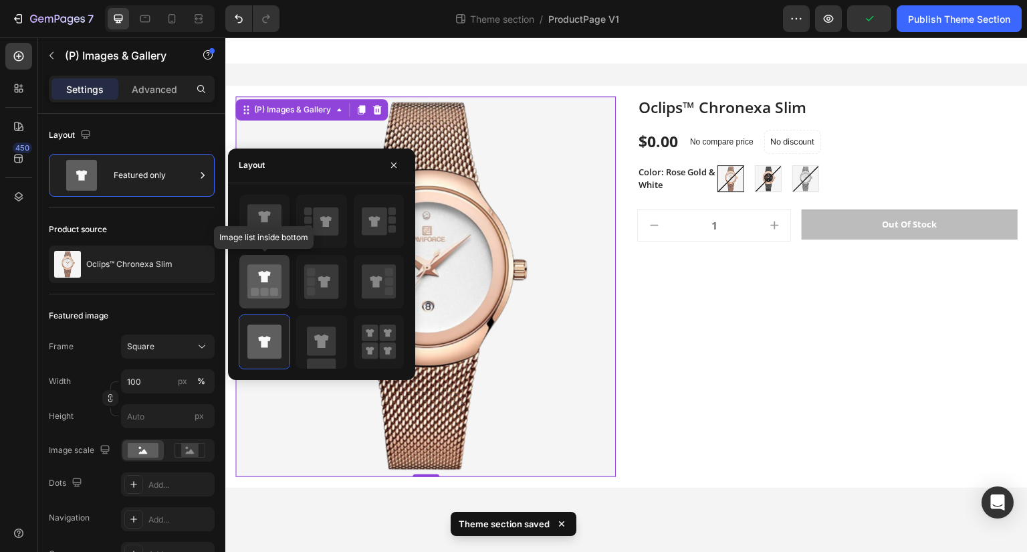
click at [261, 276] on icon at bounding box center [264, 281] width 34 height 34
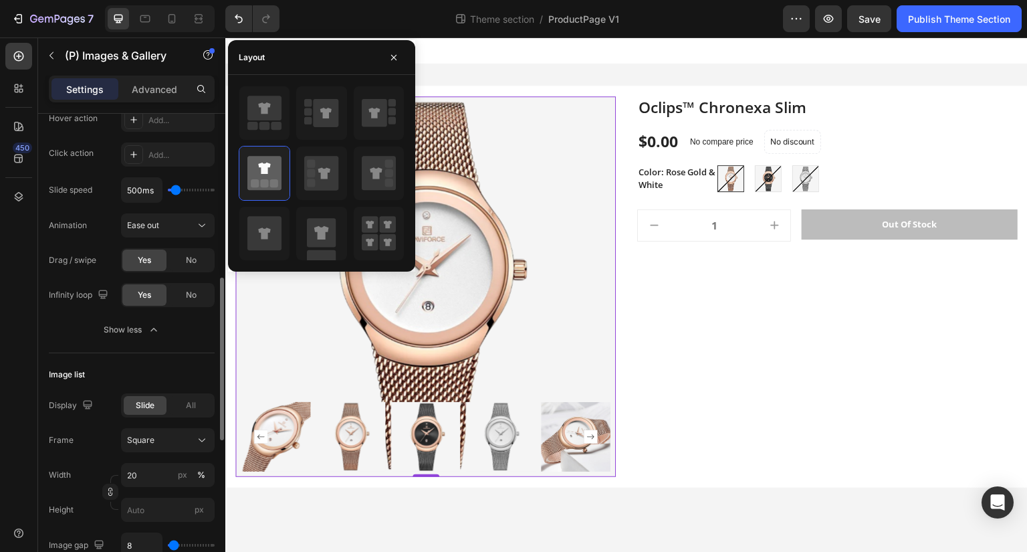
scroll to position [453, 0]
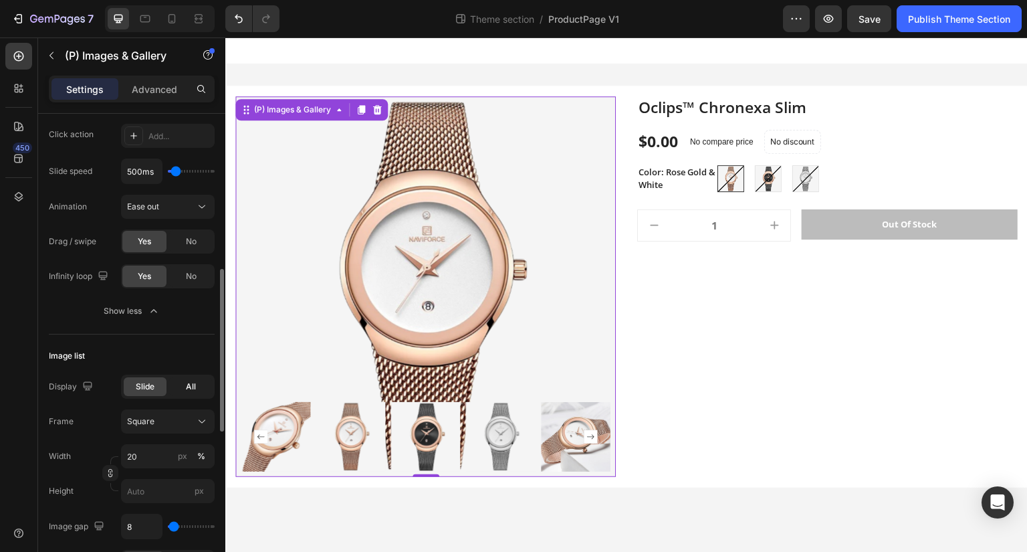
click at [179, 390] on div "All" at bounding box center [190, 386] width 43 height 19
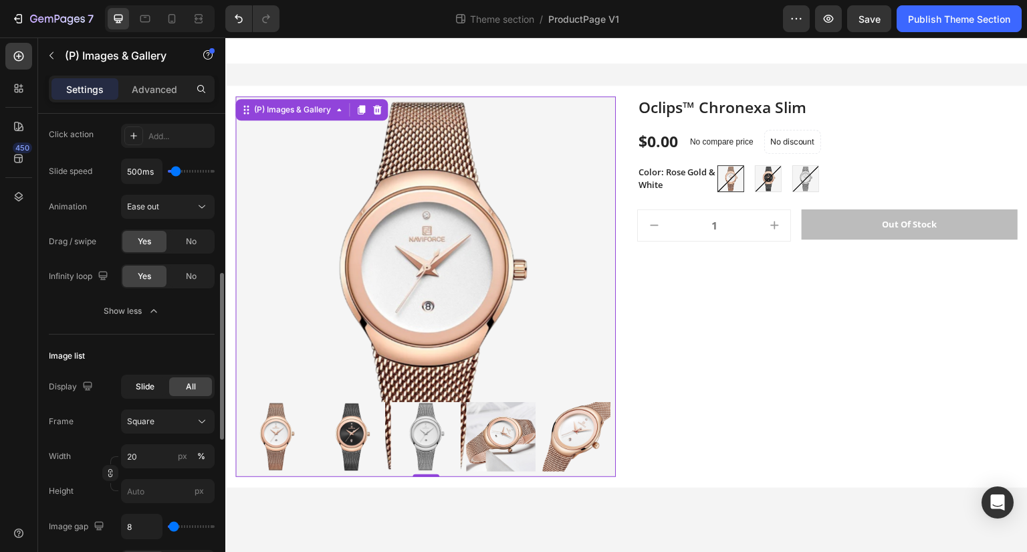
click at [162, 385] on div "Slide" at bounding box center [145, 386] width 43 height 19
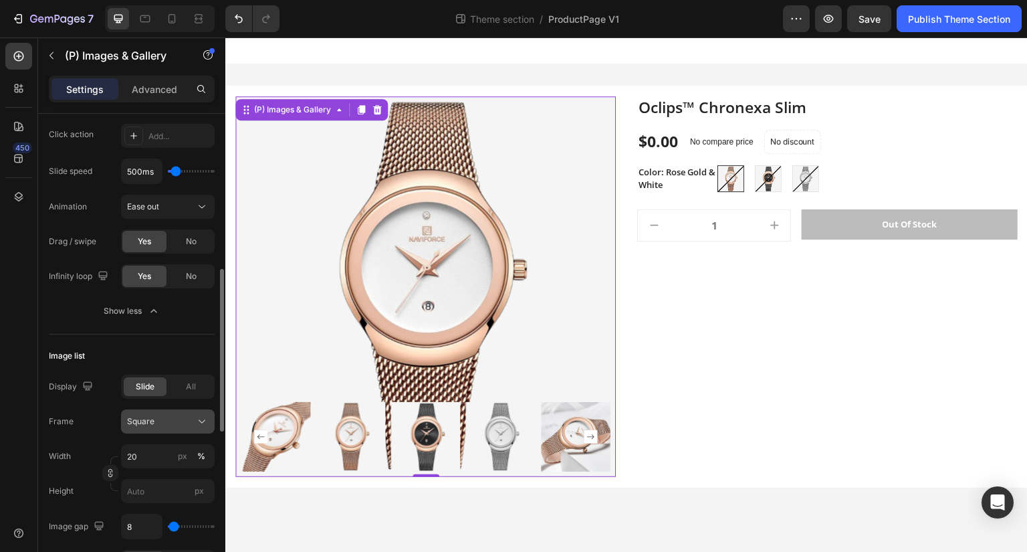
click at [167, 421] on div "Square" at bounding box center [160, 421] width 66 height 12
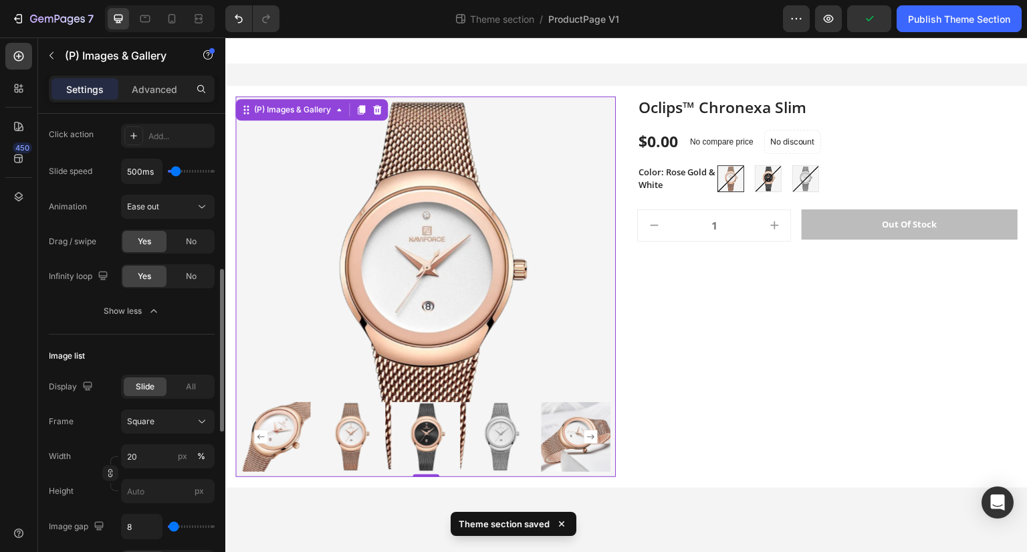
click at [79, 447] on div "Width 20 px %" at bounding box center [132, 456] width 166 height 24
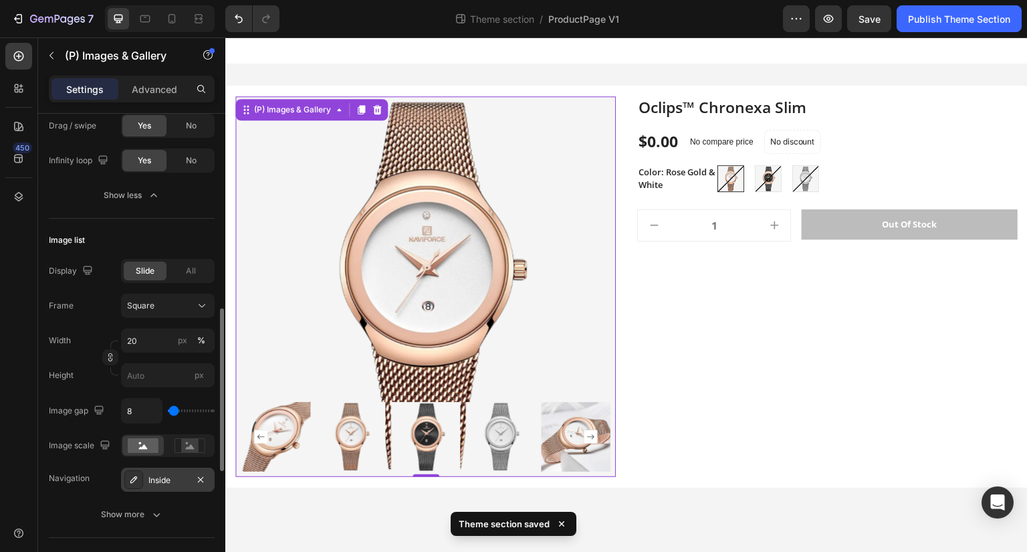
scroll to position [583, 0]
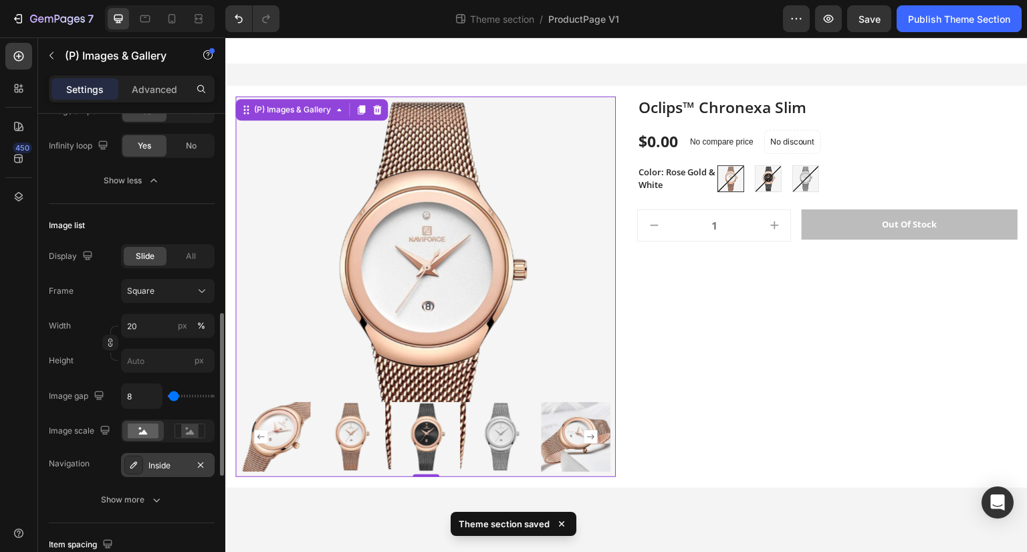
click at [156, 507] on button "Show more" at bounding box center [132, 499] width 166 height 24
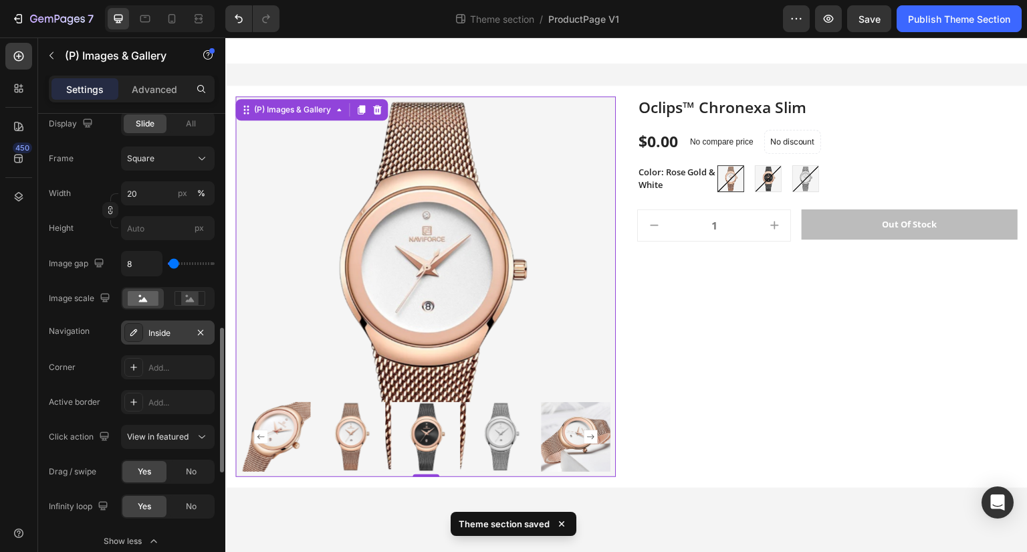
scroll to position [717, 0]
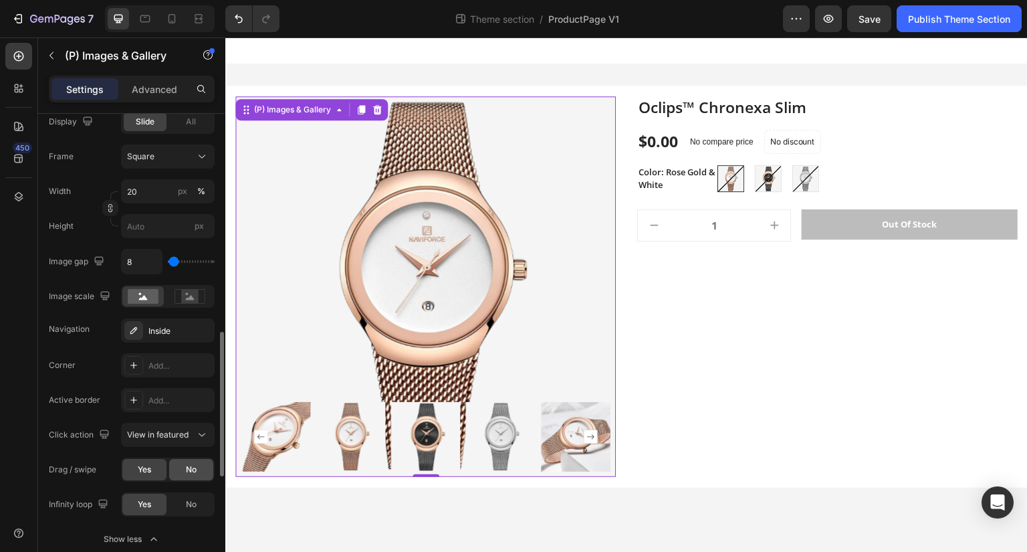
click at [199, 474] on div "No" at bounding box center [191, 469] width 44 height 21
click at [150, 467] on span "Yes" at bounding box center [144, 469] width 13 height 12
click at [205, 326] on icon "button" at bounding box center [200, 330] width 11 height 11
click at [188, 327] on div "Add..." at bounding box center [179, 331] width 63 height 12
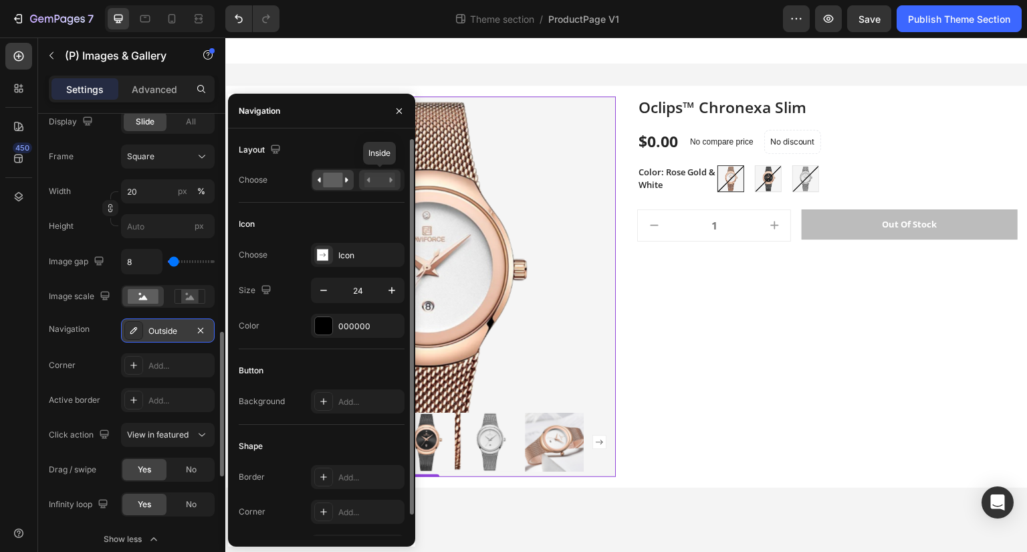
click at [386, 181] on rect at bounding box center [379, 179] width 31 height 15
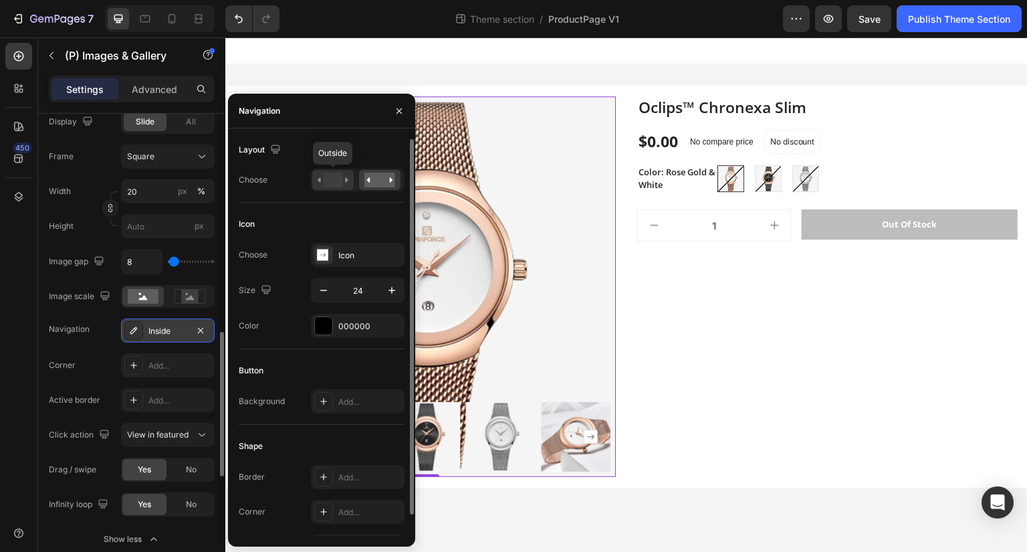
click at [342, 179] on rect at bounding box center [332, 179] width 19 height 15
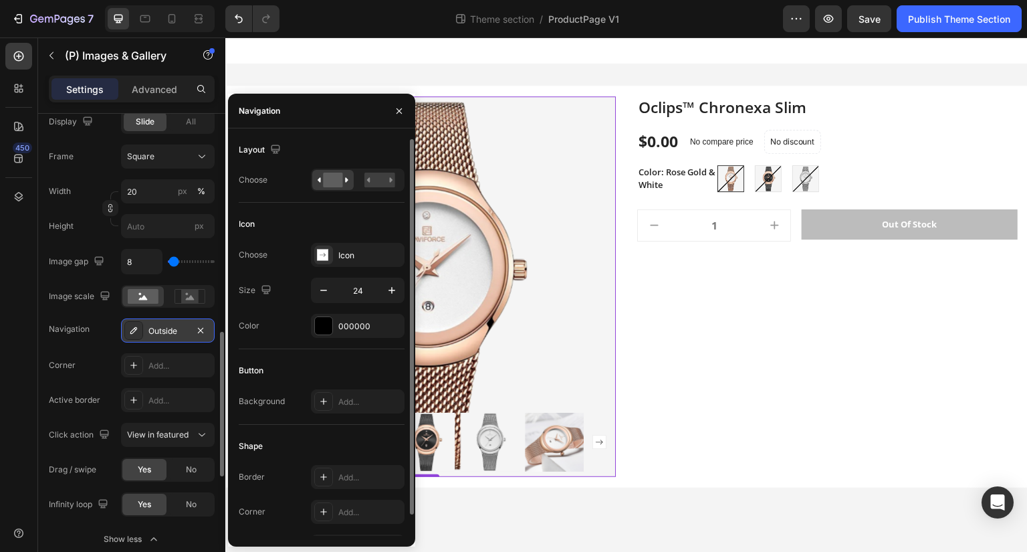
click at [265, 479] on div "Border Add..." at bounding box center [322, 477] width 166 height 24
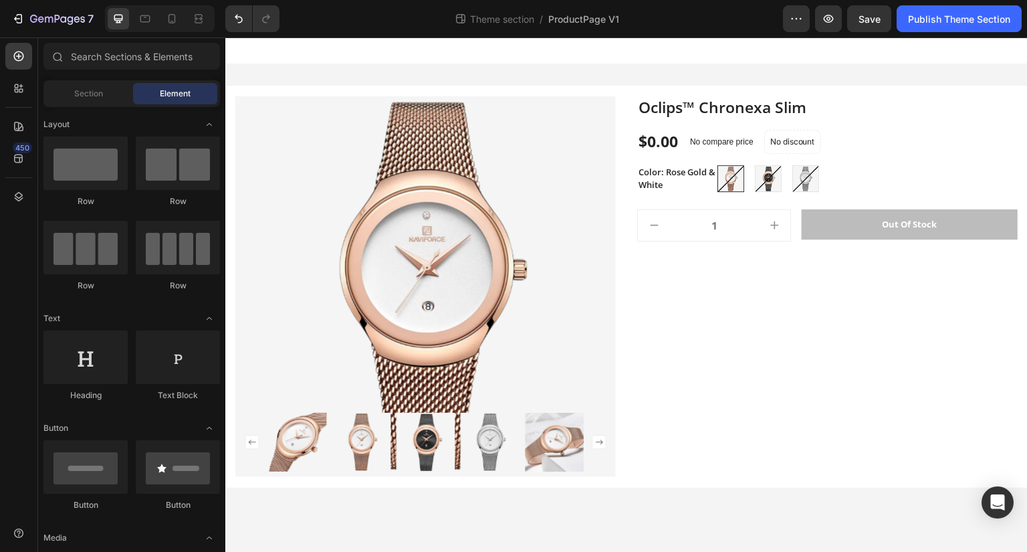
click at [659, 515] on body "(P) Images & Gallery Oclips™ Chronexa Slim (P) Title $0.00 (P) Price (P) Price …" at bounding box center [626, 294] width 802 height 515
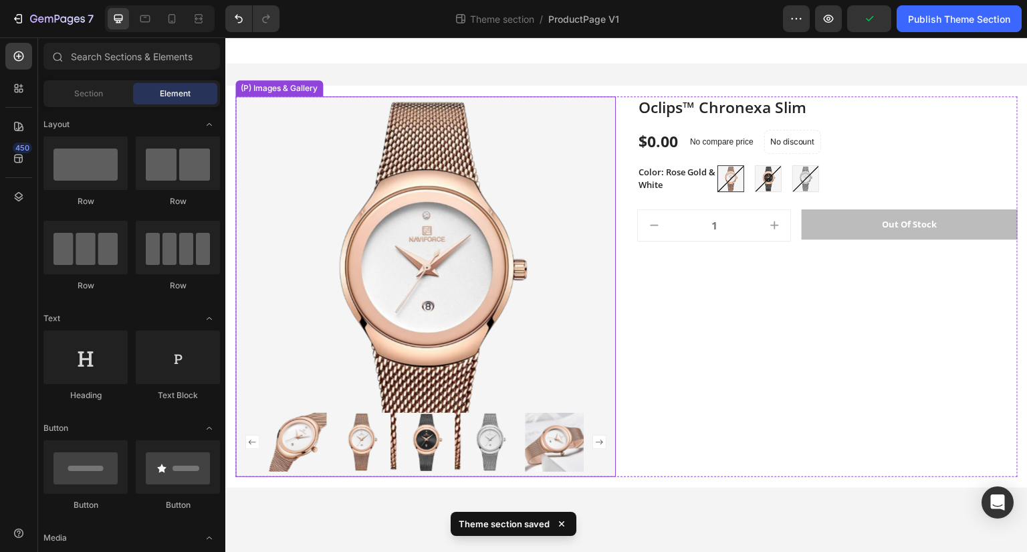
click at [364, 441] on img at bounding box center [361, 441] width 59 height 59
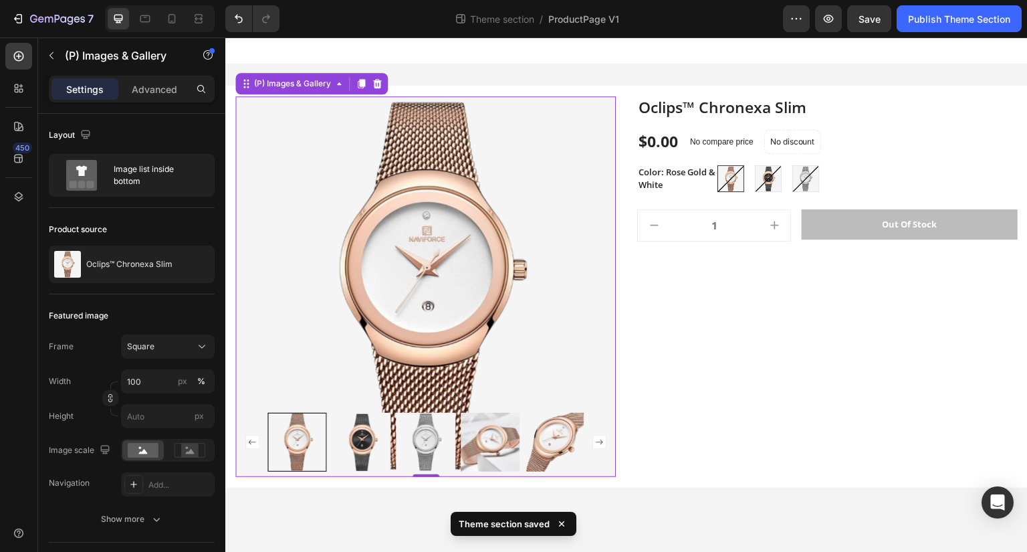
click at [415, 433] on img at bounding box center [425, 441] width 59 height 59
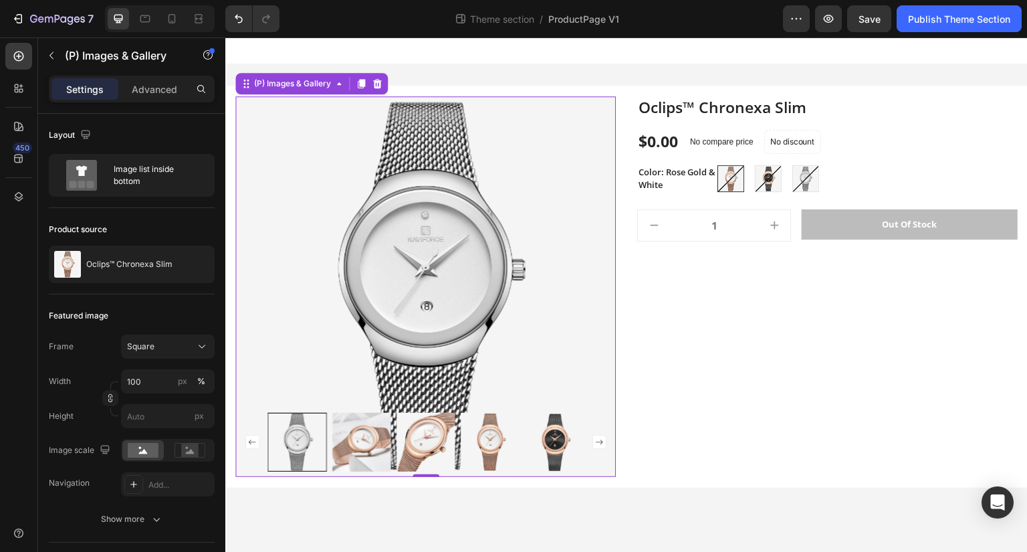
click at [434, 434] on img at bounding box center [425, 441] width 59 height 59
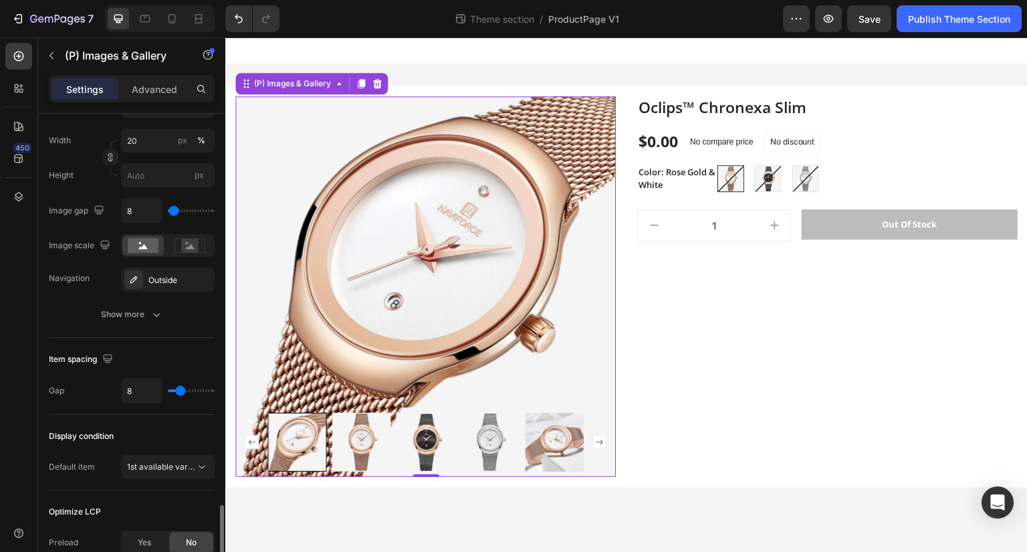
scroll to position [669, 0]
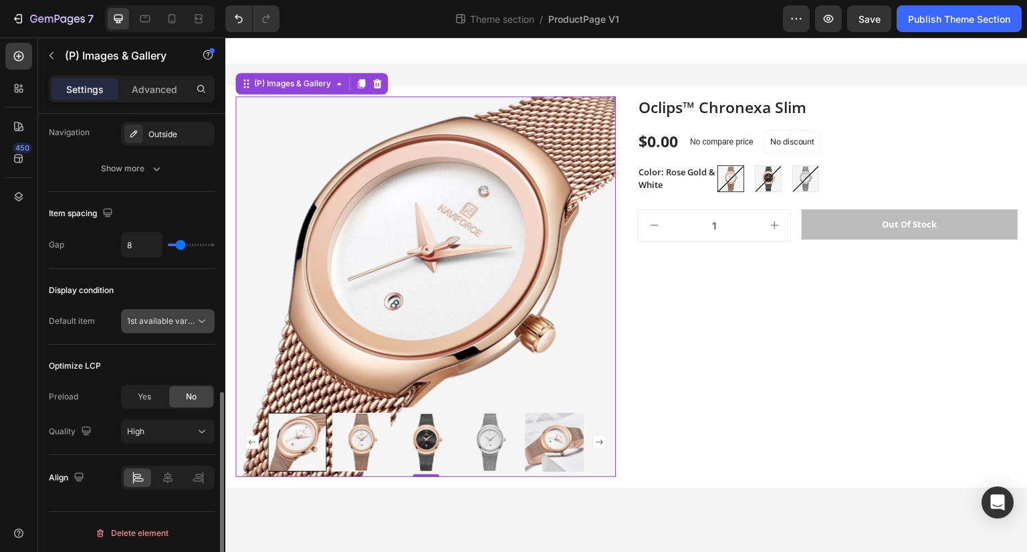
click at [175, 320] on span "1st available variant" at bounding box center [164, 321] width 75 height 10
click at [98, 287] on div "Display condition" at bounding box center [81, 290] width 65 height 12
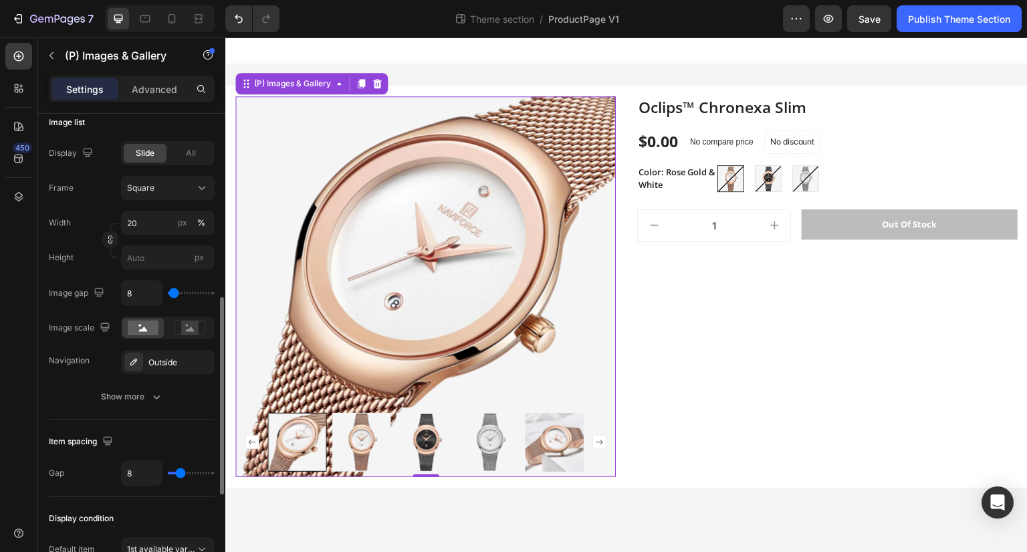
scroll to position [441, 0]
click at [130, 400] on div "Show more" at bounding box center [132, 396] width 62 height 13
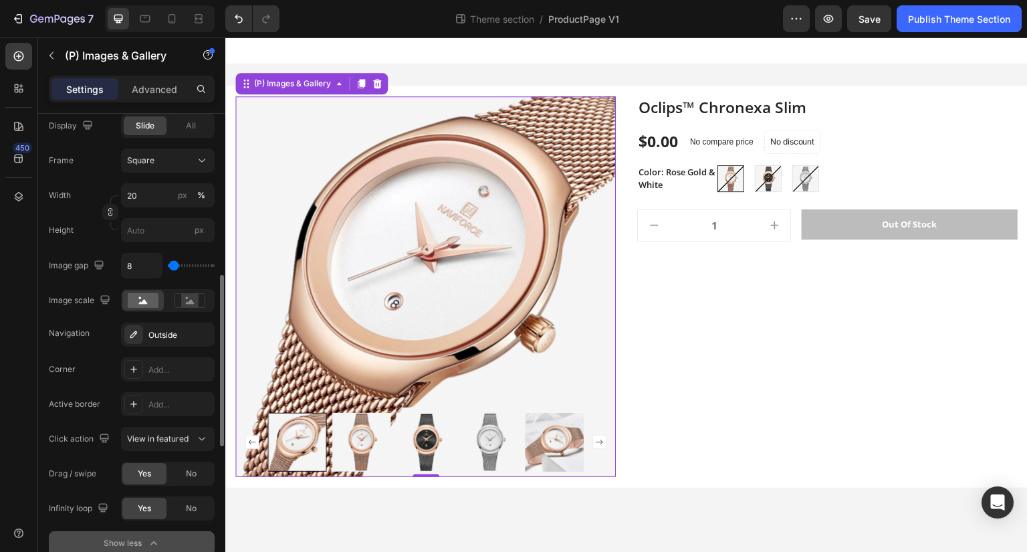
scroll to position [479, 0]
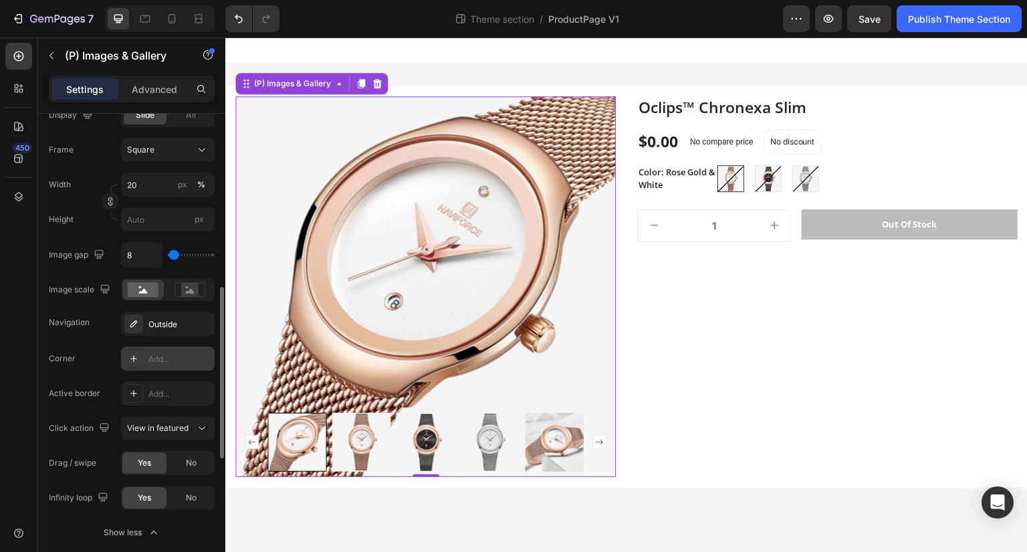
click at [144, 364] on div "Add..." at bounding box center [168, 358] width 94 height 24
click at [110, 357] on div "Corner Round" at bounding box center [132, 358] width 166 height 24
click at [134, 384] on div at bounding box center [133, 393] width 19 height 19
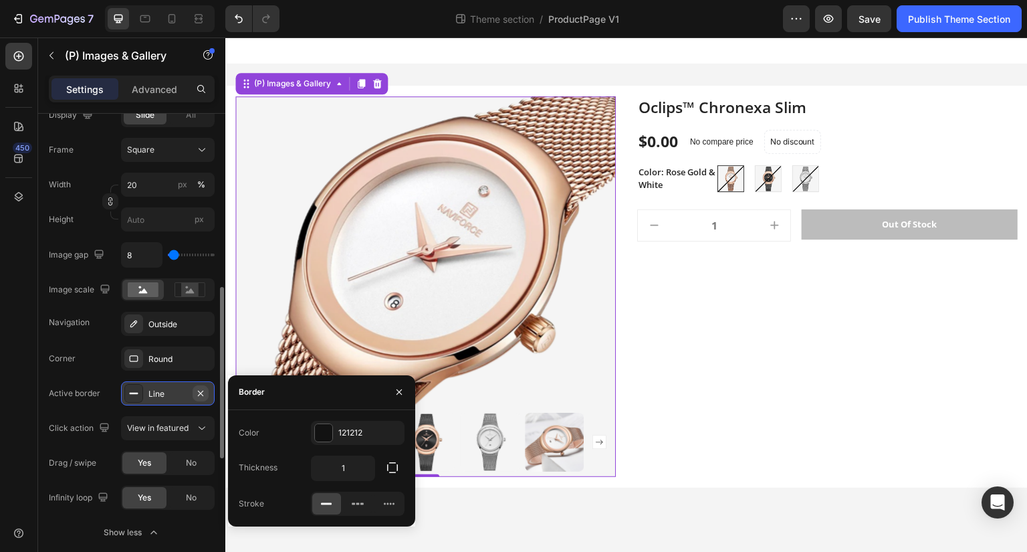
click at [199, 390] on icon "button" at bounding box center [200, 392] width 5 height 5
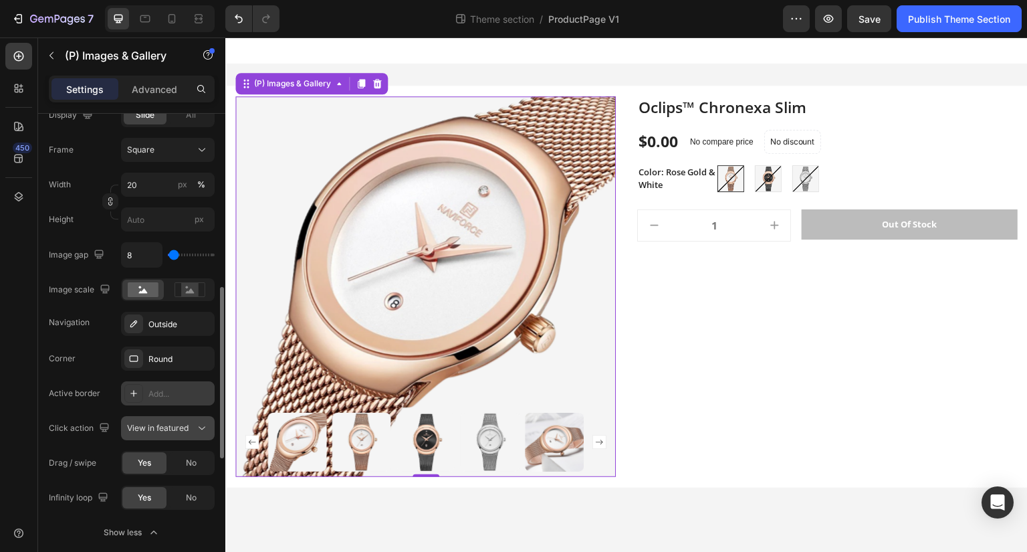
click at [199, 423] on icon at bounding box center [201, 427] width 13 height 13
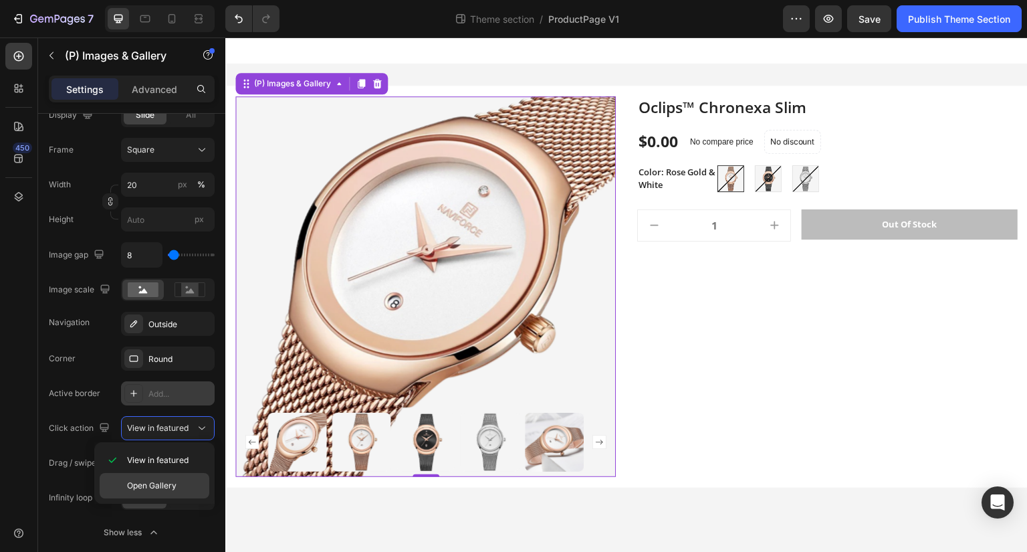
click at [189, 476] on div "Open Gallery" at bounding box center [155, 485] width 110 height 25
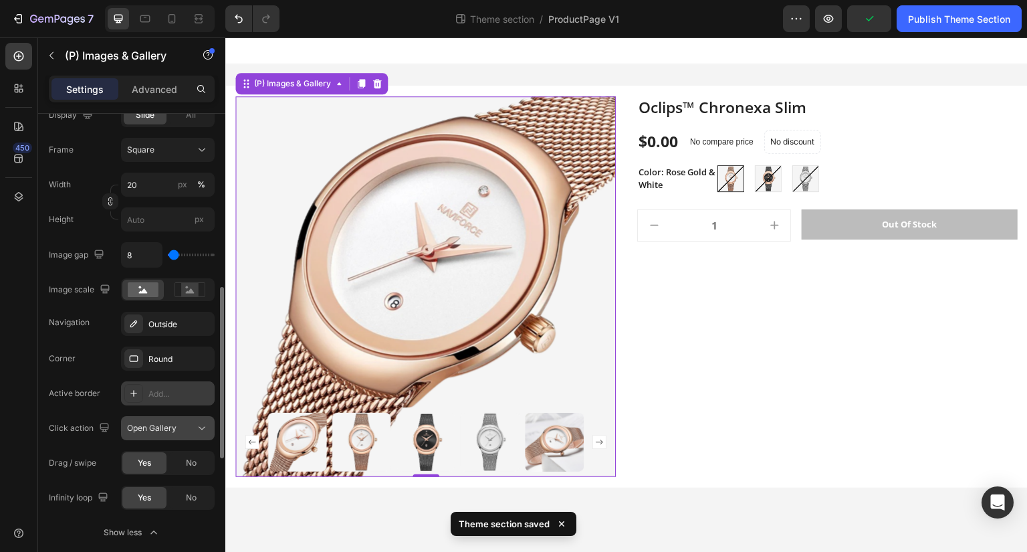
click at [198, 427] on icon at bounding box center [201, 427] width 13 height 13
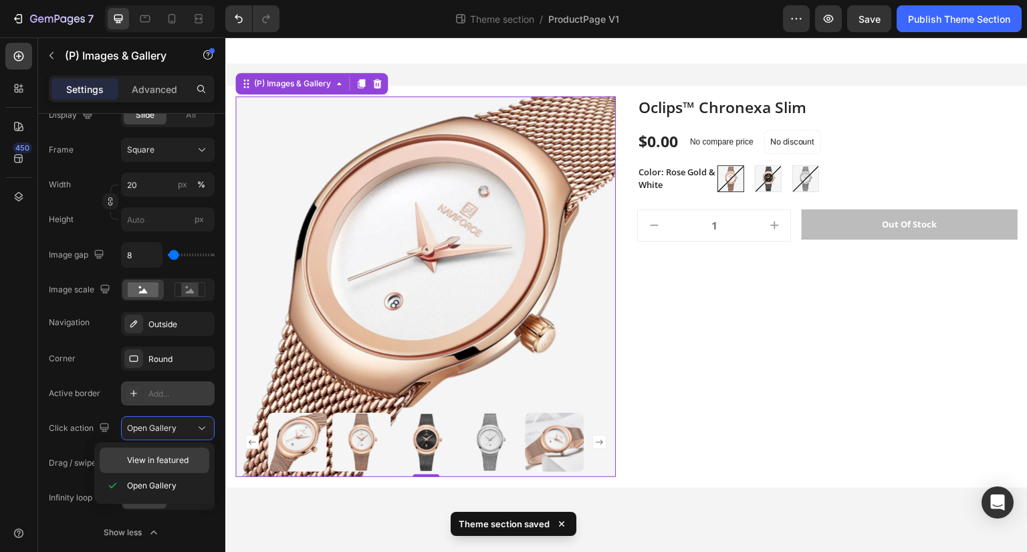
click at [189, 453] on div "View in featured" at bounding box center [155, 459] width 110 height 25
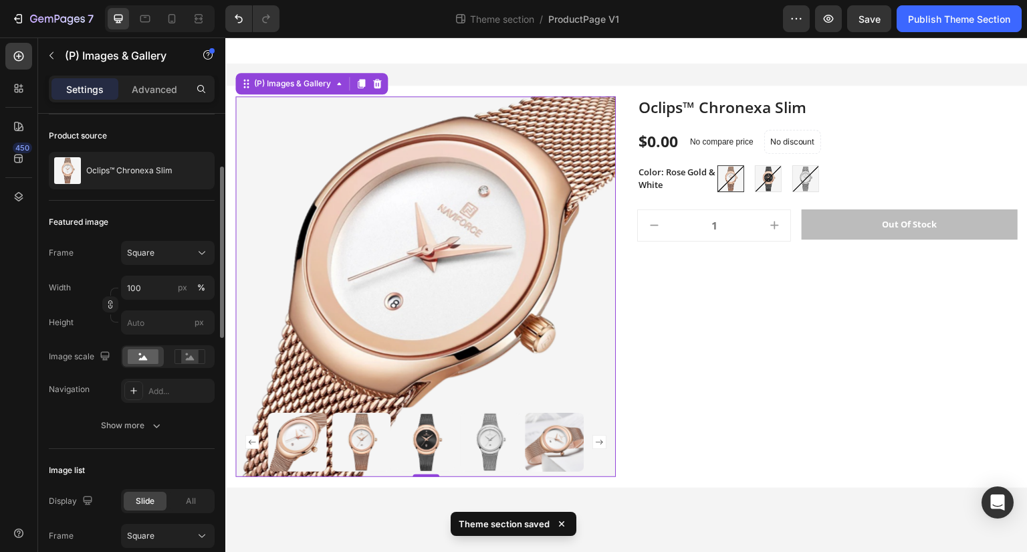
scroll to position [83, 0]
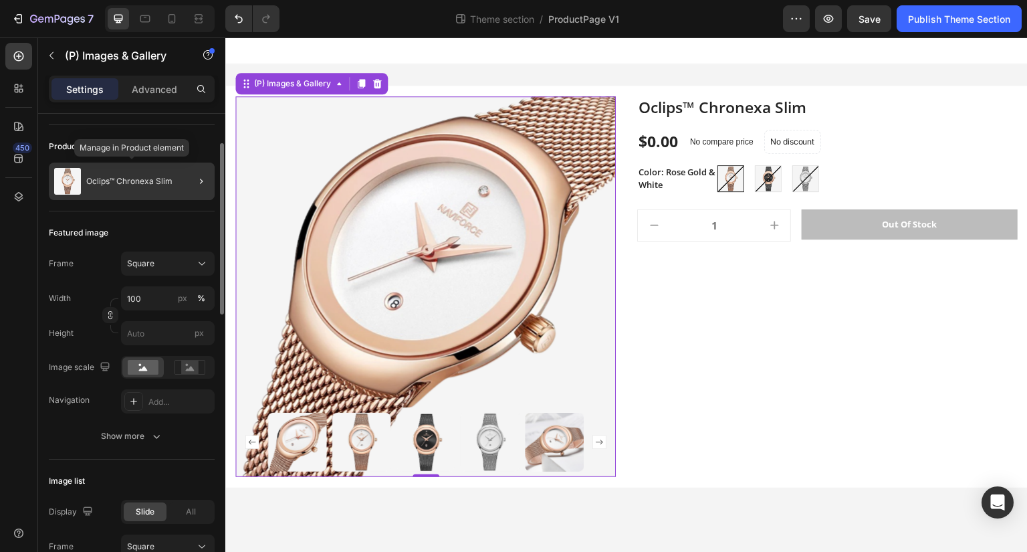
drag, startPoint x: 124, startPoint y: 161, endPoint x: 134, endPoint y: 179, distance: 19.7
click at [134, 179] on div "Oclips™ Chronexa Slim" at bounding box center [132, 180] width 166 height 37
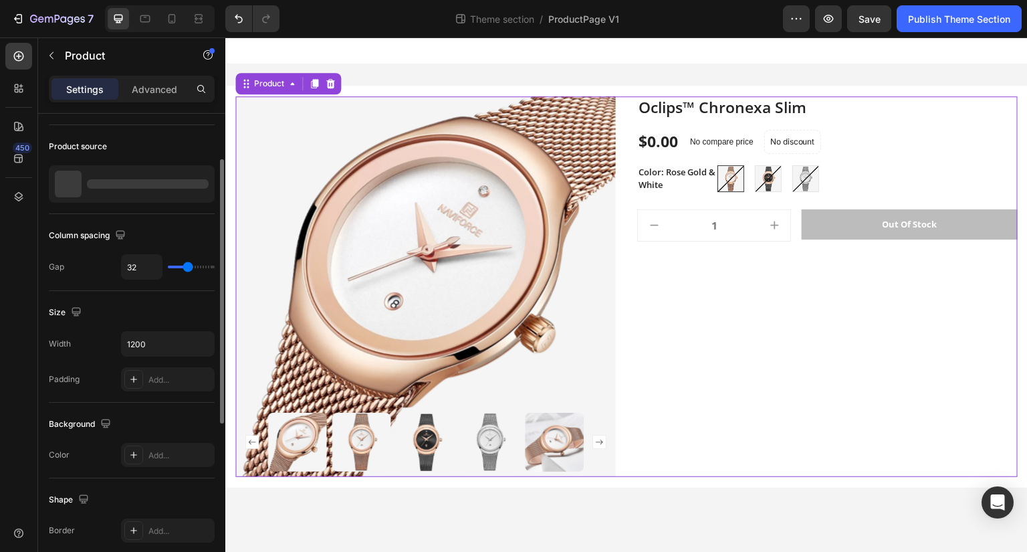
click at [134, 179] on div "Layout Horizontal Product source Column spacing Gap 32 Size Width 1200 Padding …" at bounding box center [132, 414] width 166 height 767
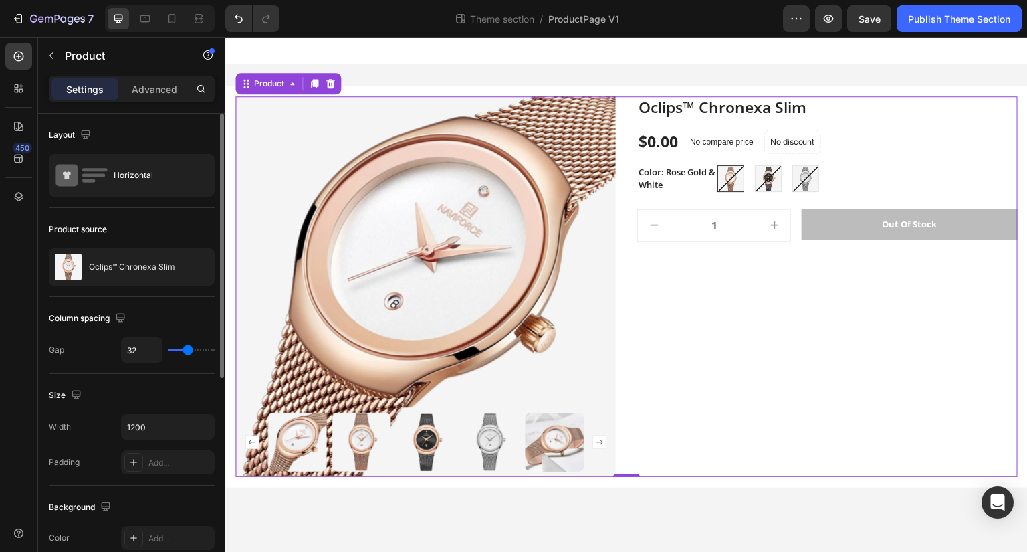
click at [134, 179] on div "Horizontal" at bounding box center [155, 175] width 82 height 31
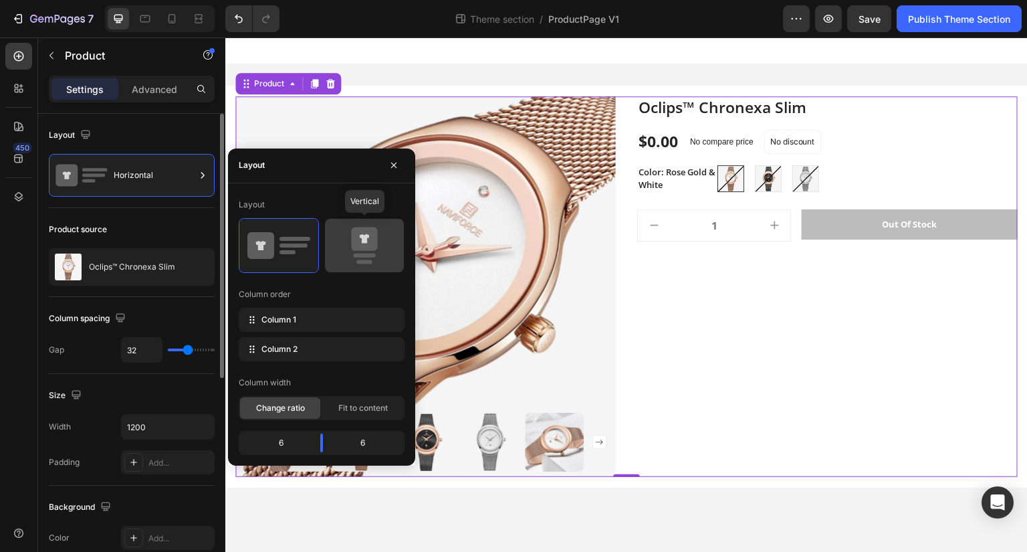
click at [354, 241] on icon at bounding box center [364, 238] width 26 height 23
type input "0"
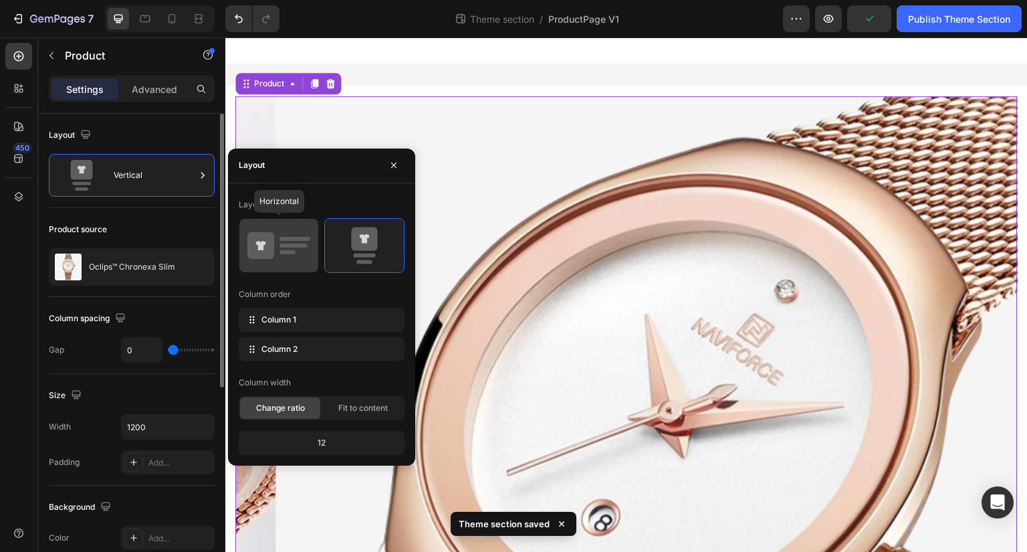
click at [307, 251] on icon at bounding box center [278, 245] width 63 height 37
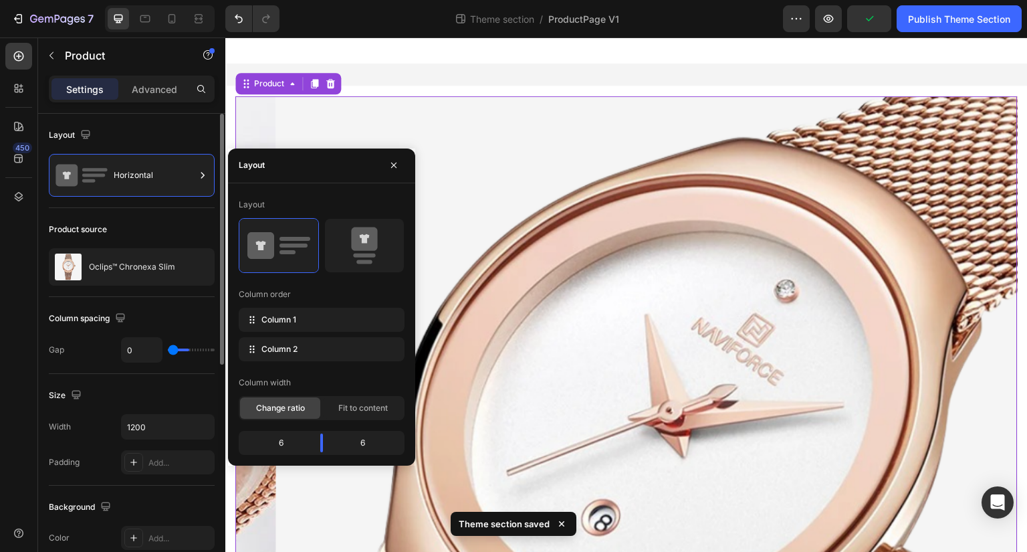
type input "32"
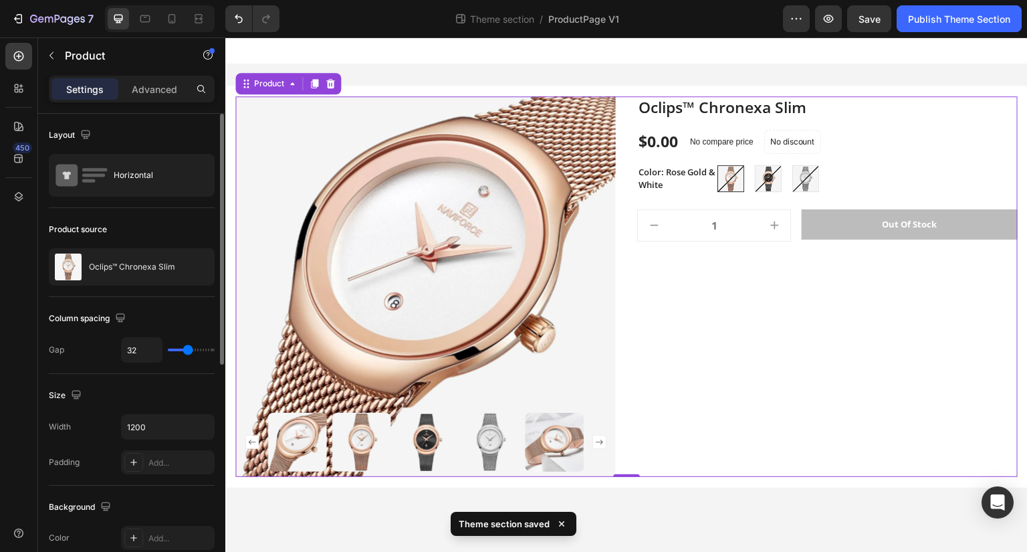
click at [166, 224] on div "Product source" at bounding box center [132, 229] width 166 height 21
